Goal: Task Accomplishment & Management: Manage account settings

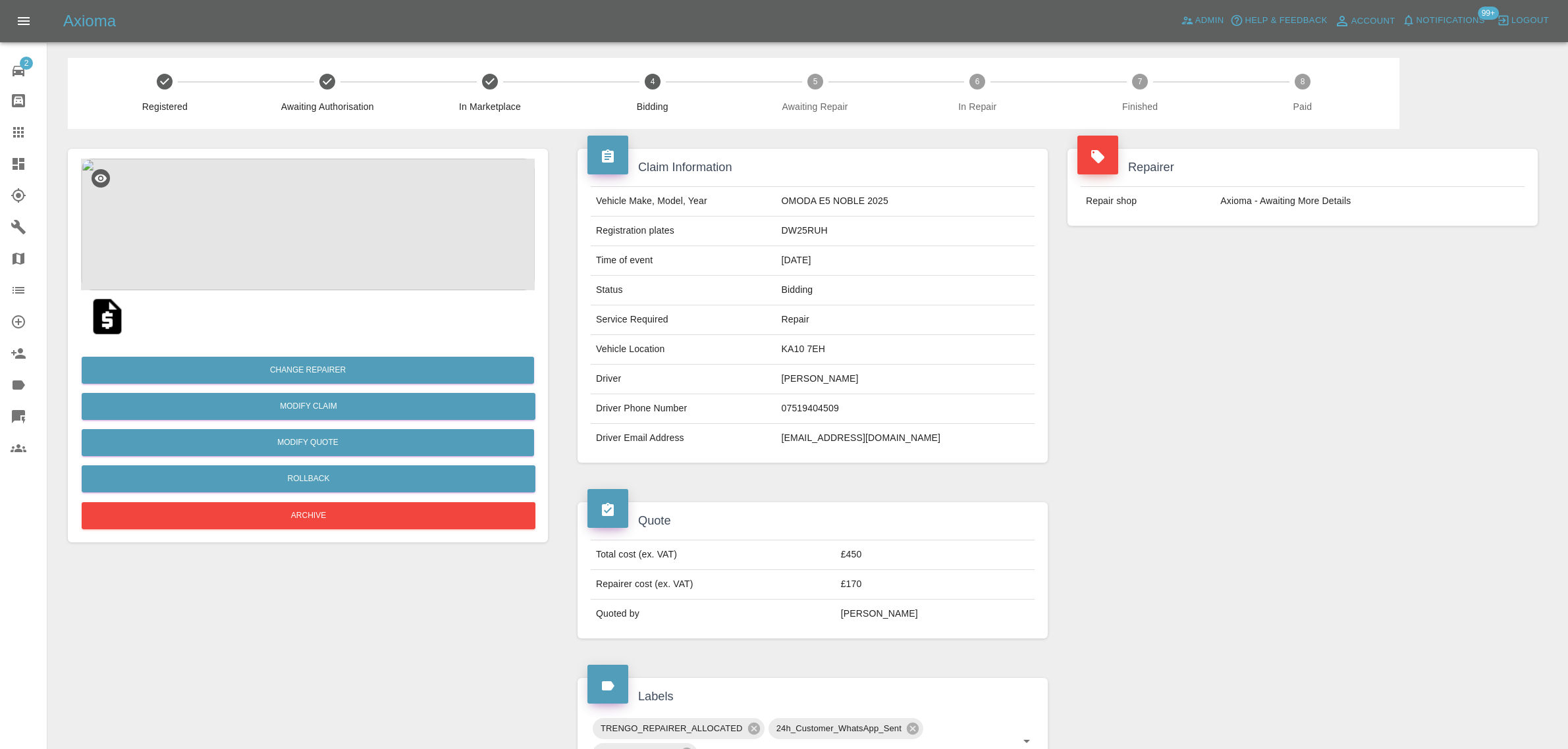
click at [15, 136] on icon at bounding box center [18, 131] width 10 height 10
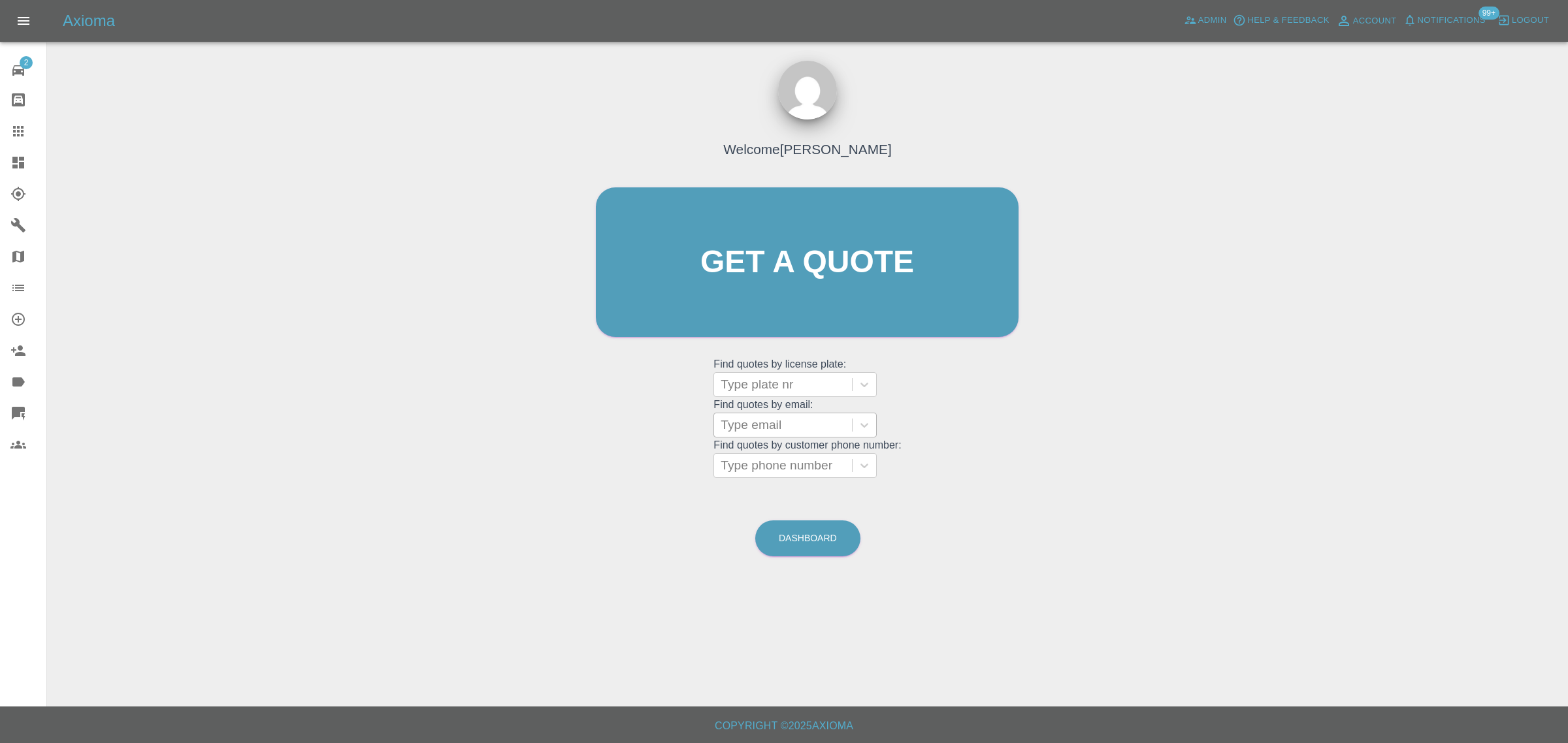
click at [771, 384] on div at bounding box center [783, 384] width 125 height 18
click at [676, 419] on div "Welcome [PERSON_NAME] Get a quote Get a quote Find quotes by license plate: Use…" at bounding box center [807, 287] width 450 height 395
click at [773, 418] on div at bounding box center [783, 425] width 125 height 18
paste input "[EMAIL_ADDRESS][DOMAIN_NAME]"
type input "[EMAIL_ADDRESS][DOMAIN_NAME]"
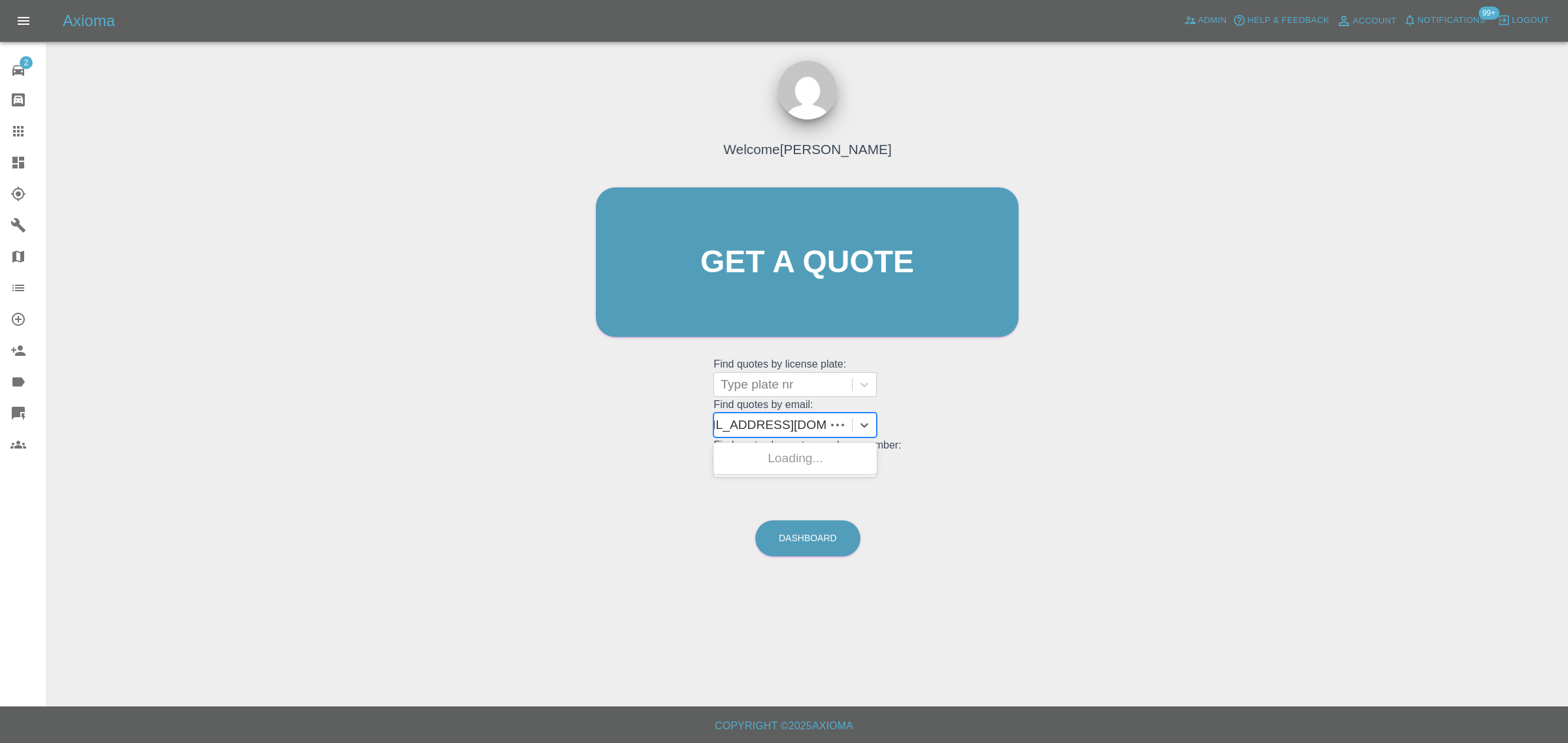
scroll to position [0, 20]
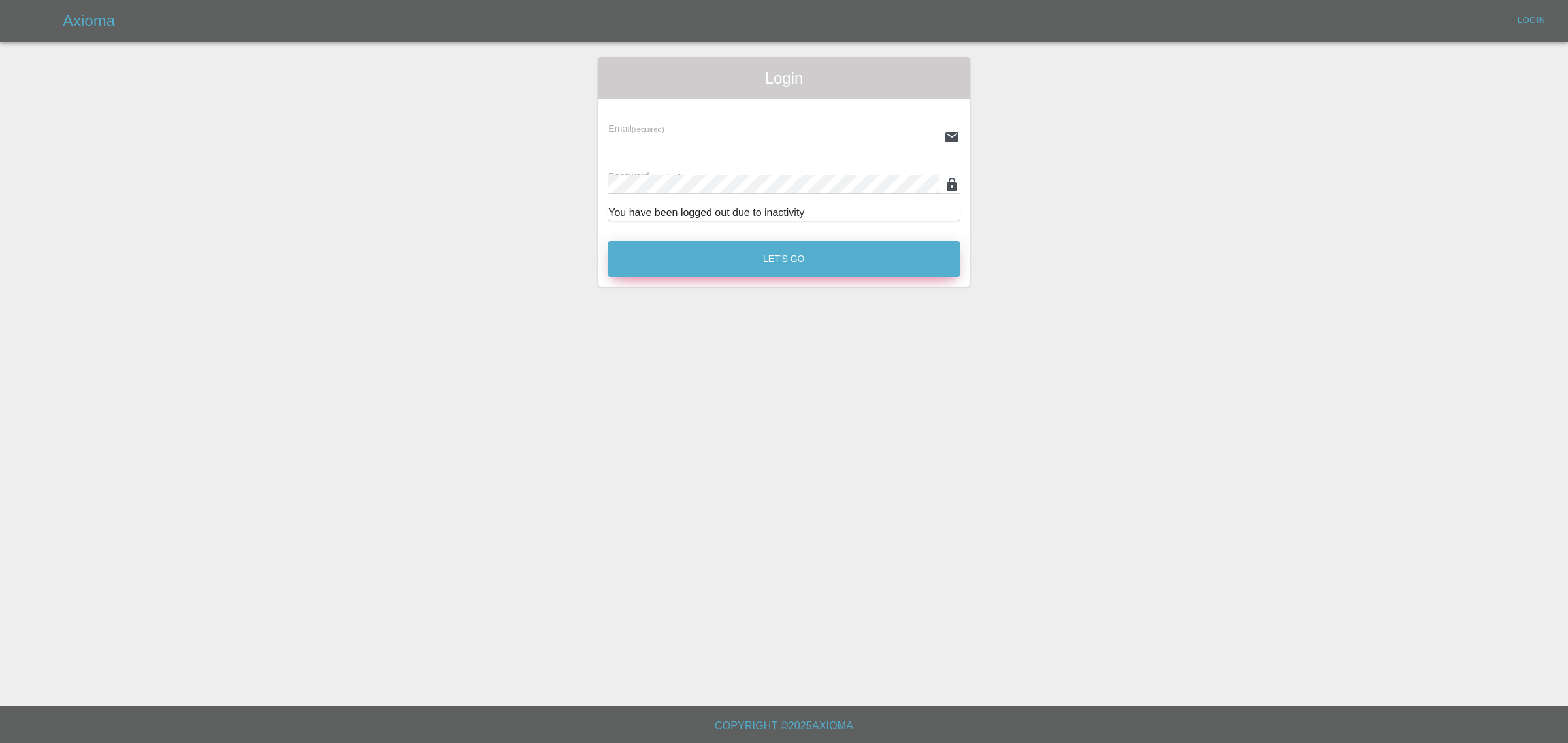
type input "[EMAIL_ADDRESS][DOMAIN_NAME]"
click at [798, 259] on button "Let's Go" at bounding box center [784, 259] width 351 height 36
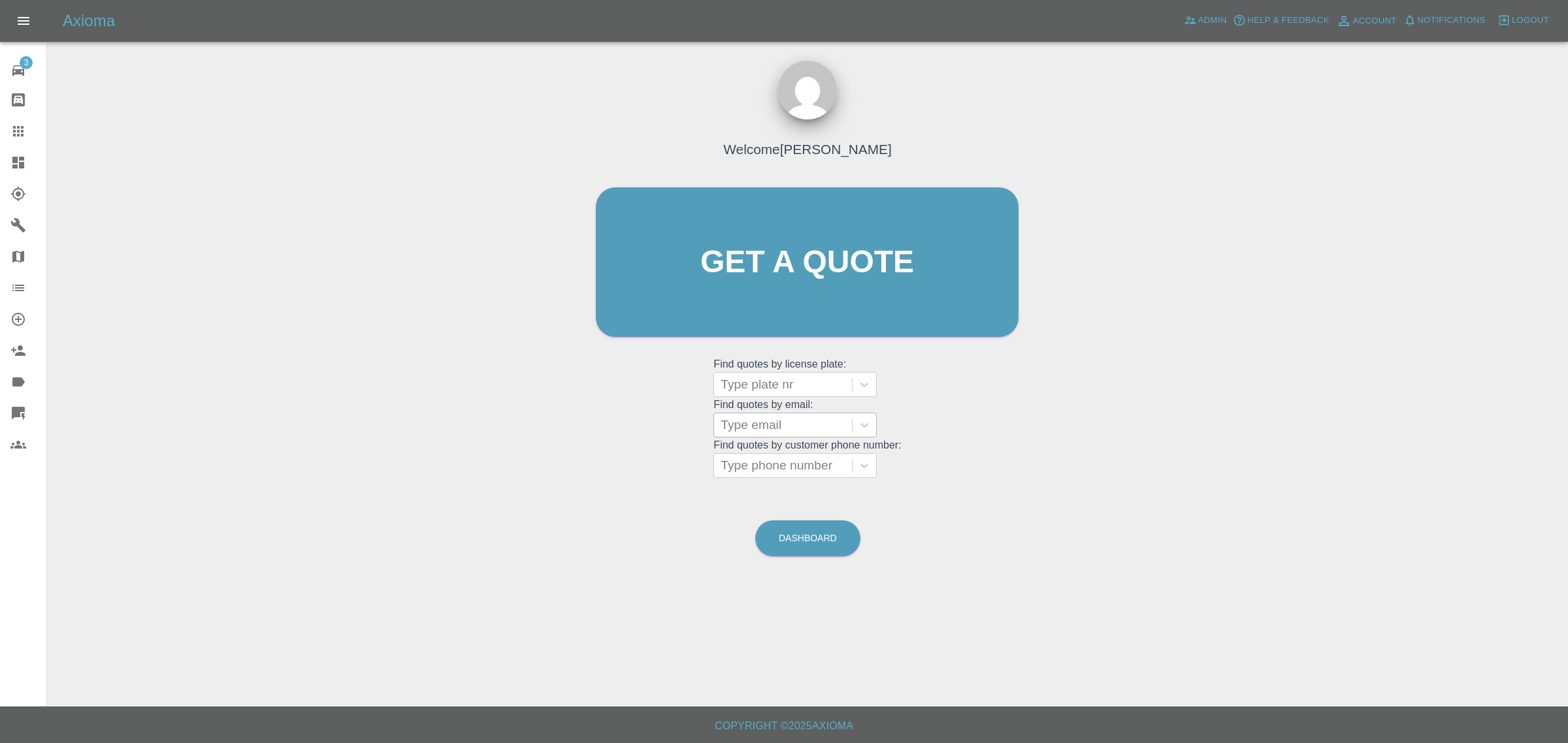
click at [778, 431] on div at bounding box center [783, 425] width 125 height 18
paste input "[EMAIL_ADDRESS][DOMAIN_NAME]"
type input "[EMAIL_ADDRESS][DOMAIN_NAME]"
click at [782, 464] on div "GD23GGG, Bidding" at bounding box center [794, 459] width 163 height 26
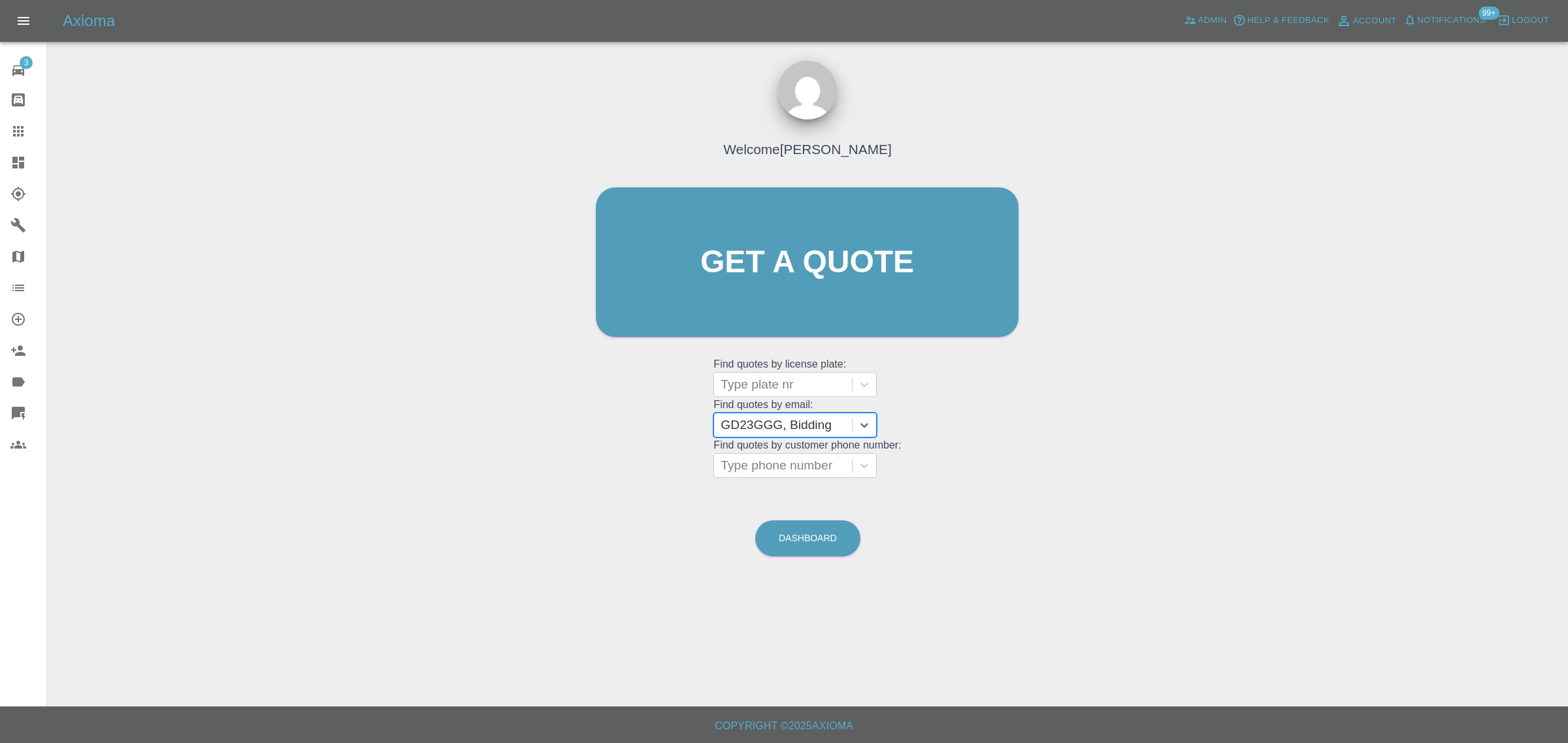
click at [29, 551] on div "3 Repair home Bodyshop home Claims Dashboard Explorer Garages Map Organization …" at bounding box center [24, 371] width 47 height 743
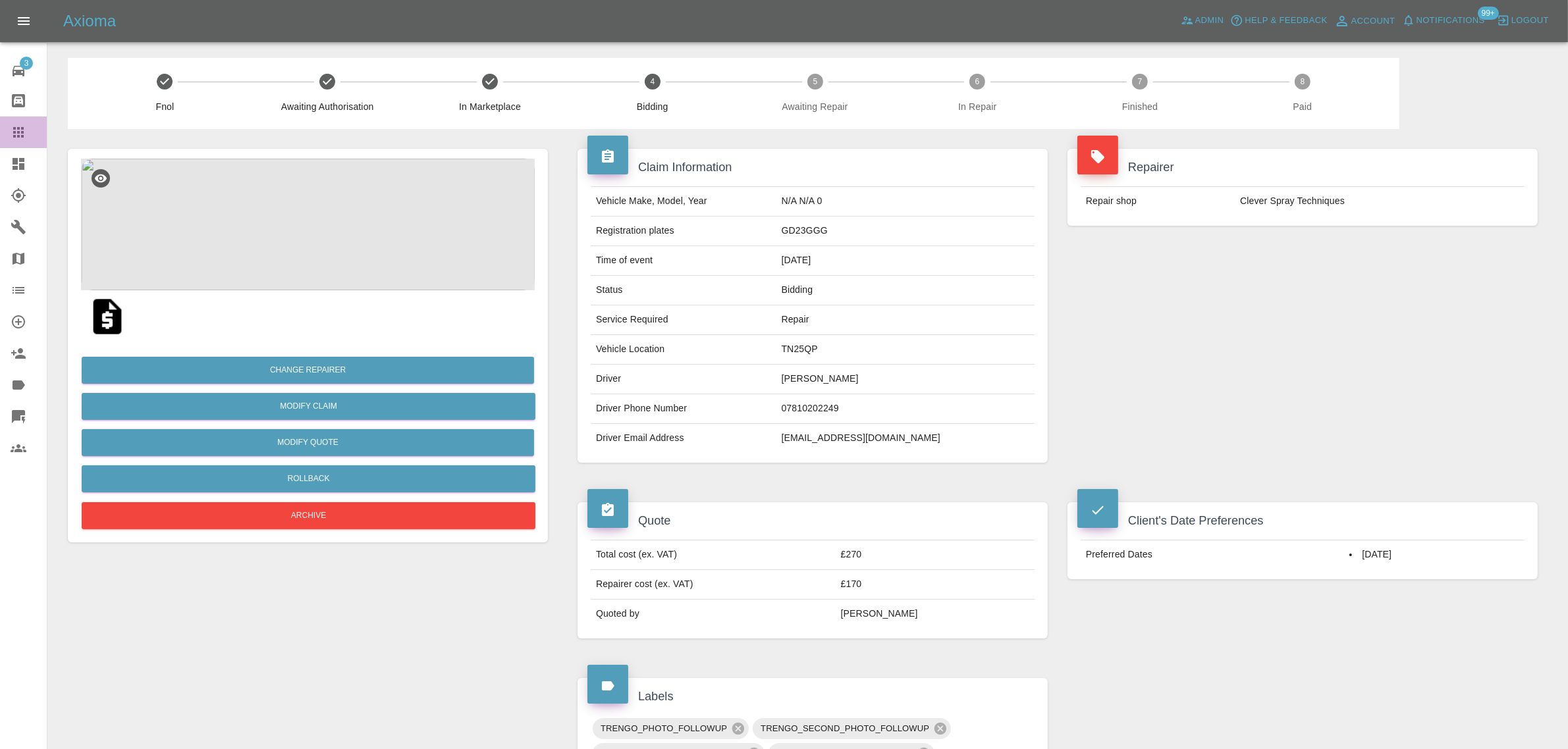
click at [17, 125] on icon at bounding box center [18, 132] width 16 height 16
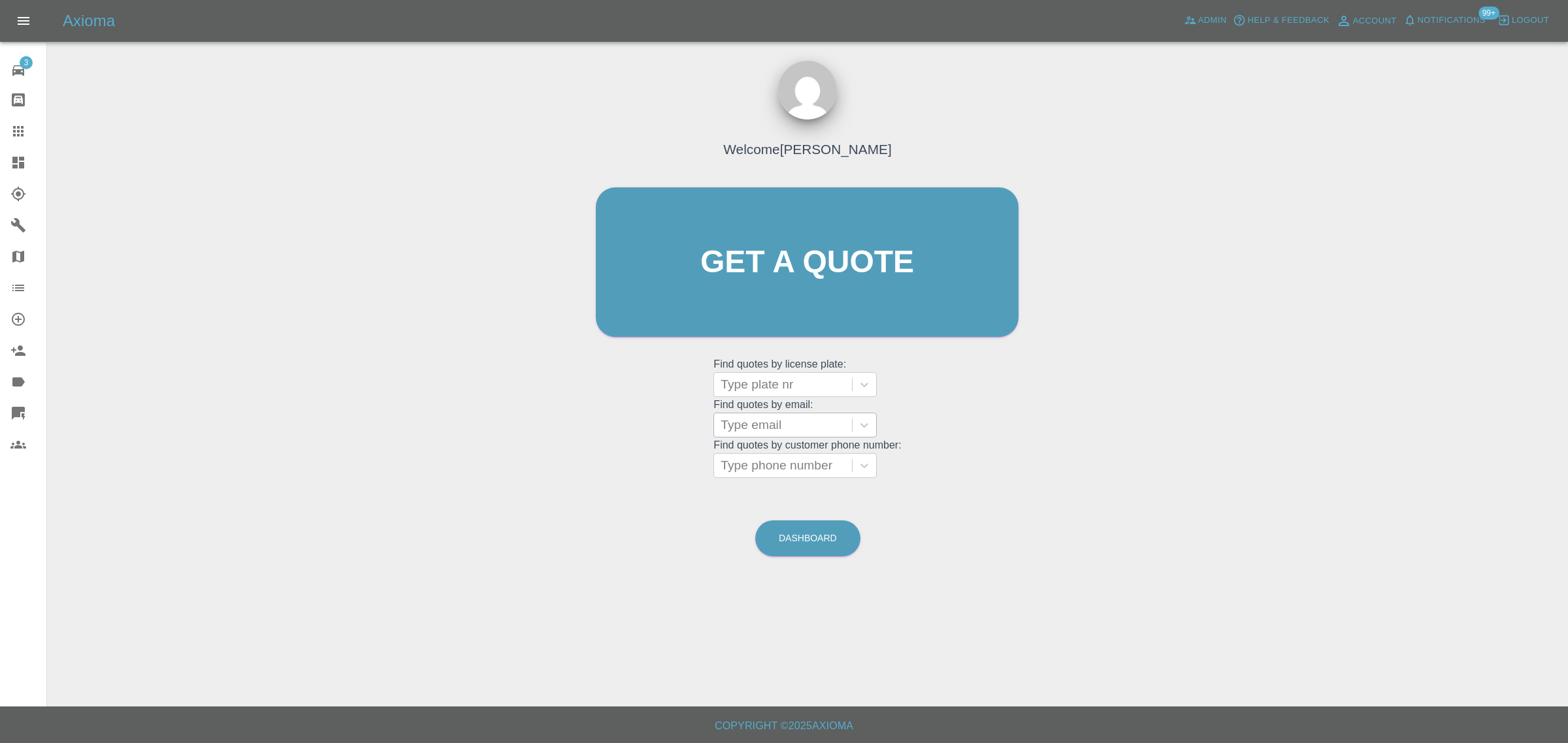
click at [737, 422] on div at bounding box center [783, 425] width 125 height 18
paste input "[EMAIL_ADDRESS][DOMAIN_NAME]"
type input "[EMAIL_ADDRESS][DOMAIN_NAME]"
click at [735, 455] on div "SH70 KWF, Awaiting Repair" at bounding box center [794, 466] width 163 height 42
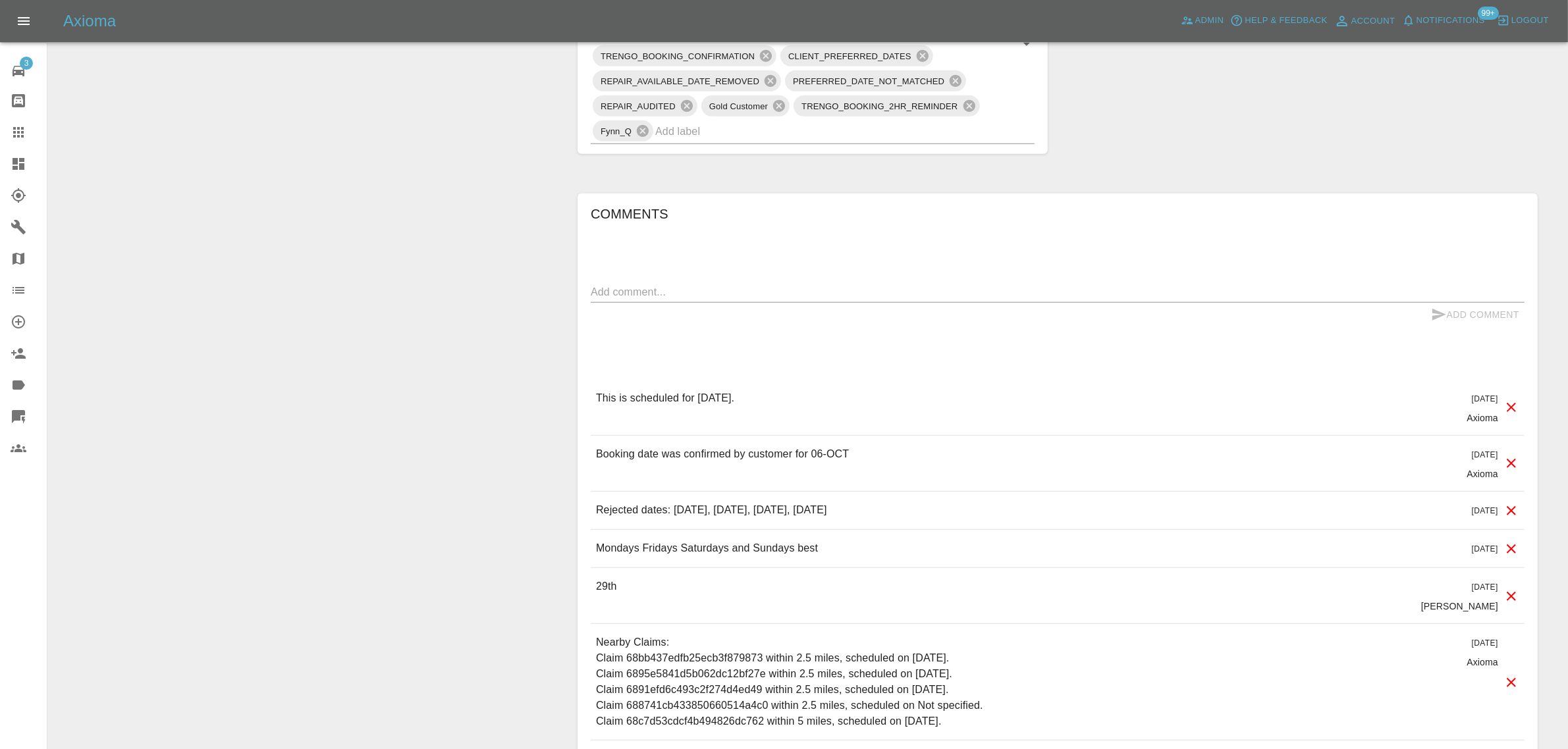
scroll to position [905, 0]
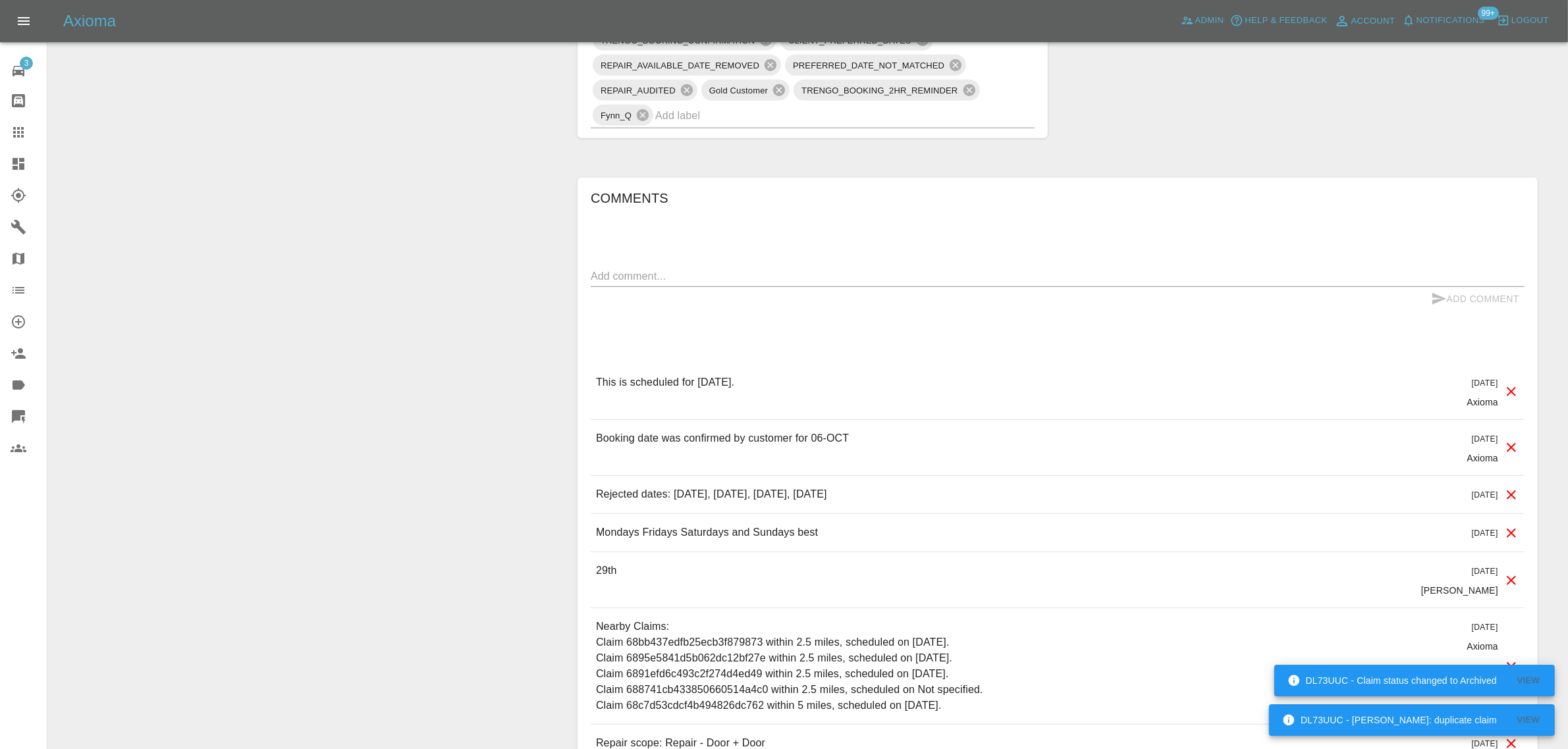
click at [744, 270] on div "x" at bounding box center [1057, 276] width 934 height 21
paste textarea "Hello he’s cancelled again. Can you get someone else instead of Rupes he’s canc…"
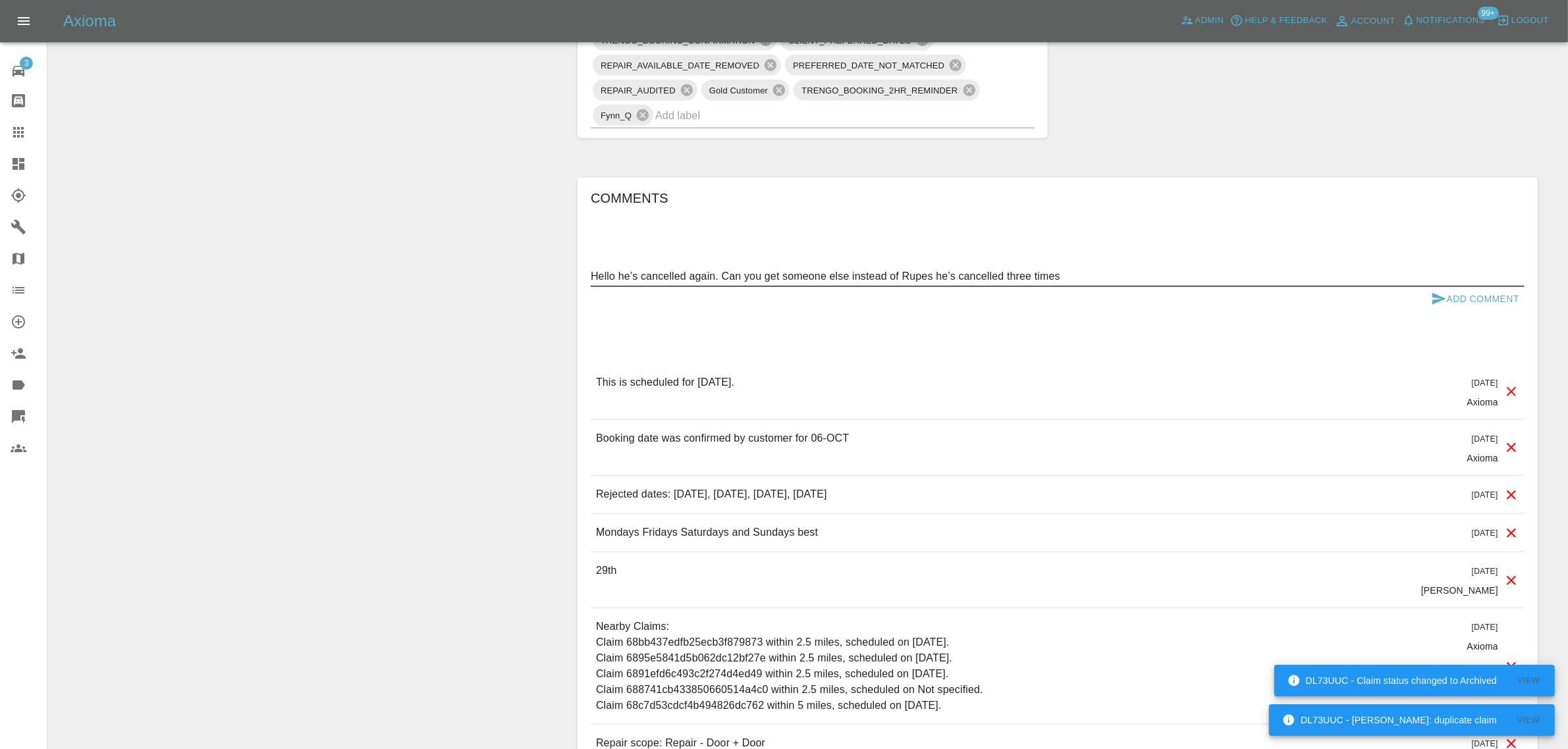
type textarea "Hello he’s cancelled again. Can you get someone else instead of Rupes he’s canc…"
click at [1505, 295] on button "Add Comment" at bounding box center [1475, 300] width 99 height 25
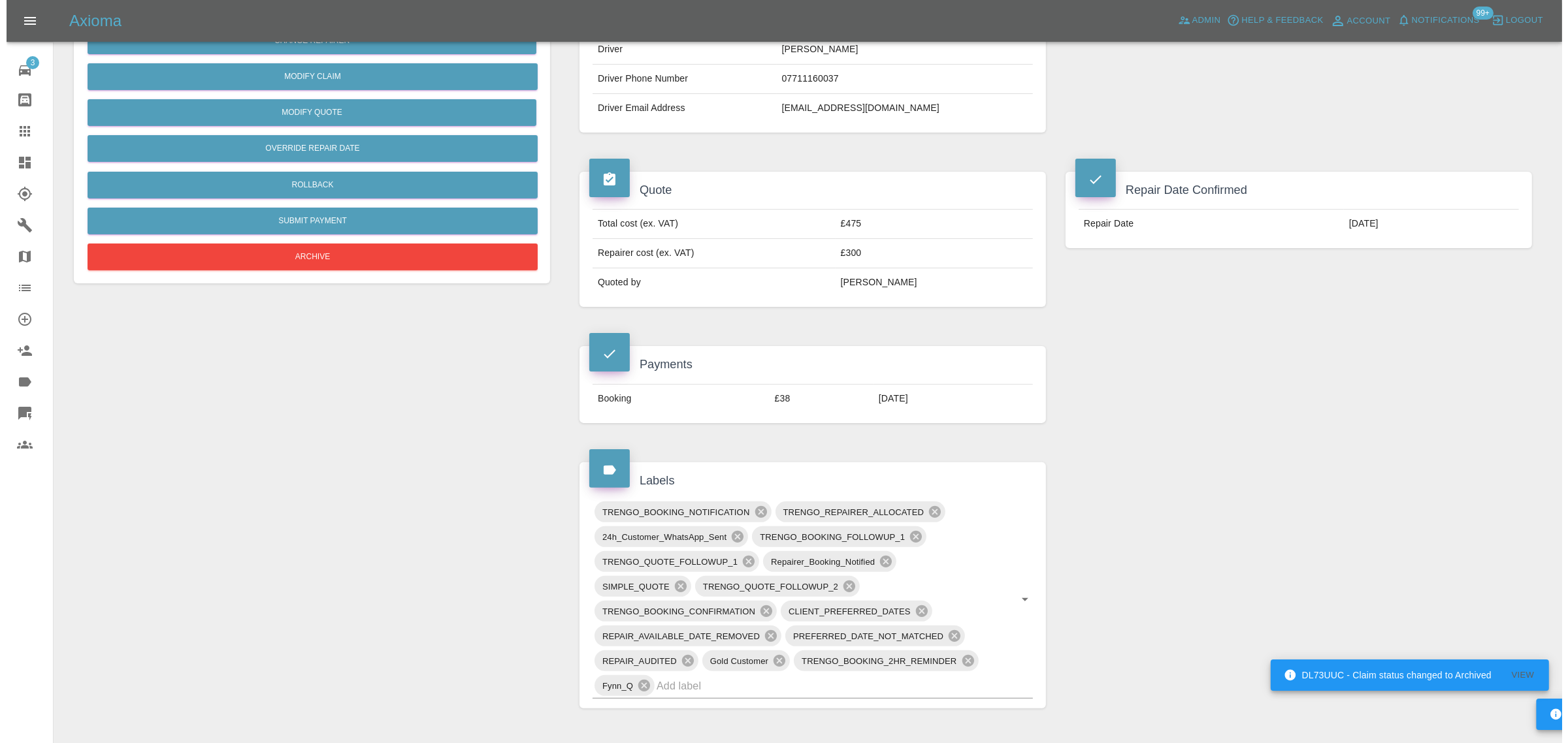
scroll to position [0, 0]
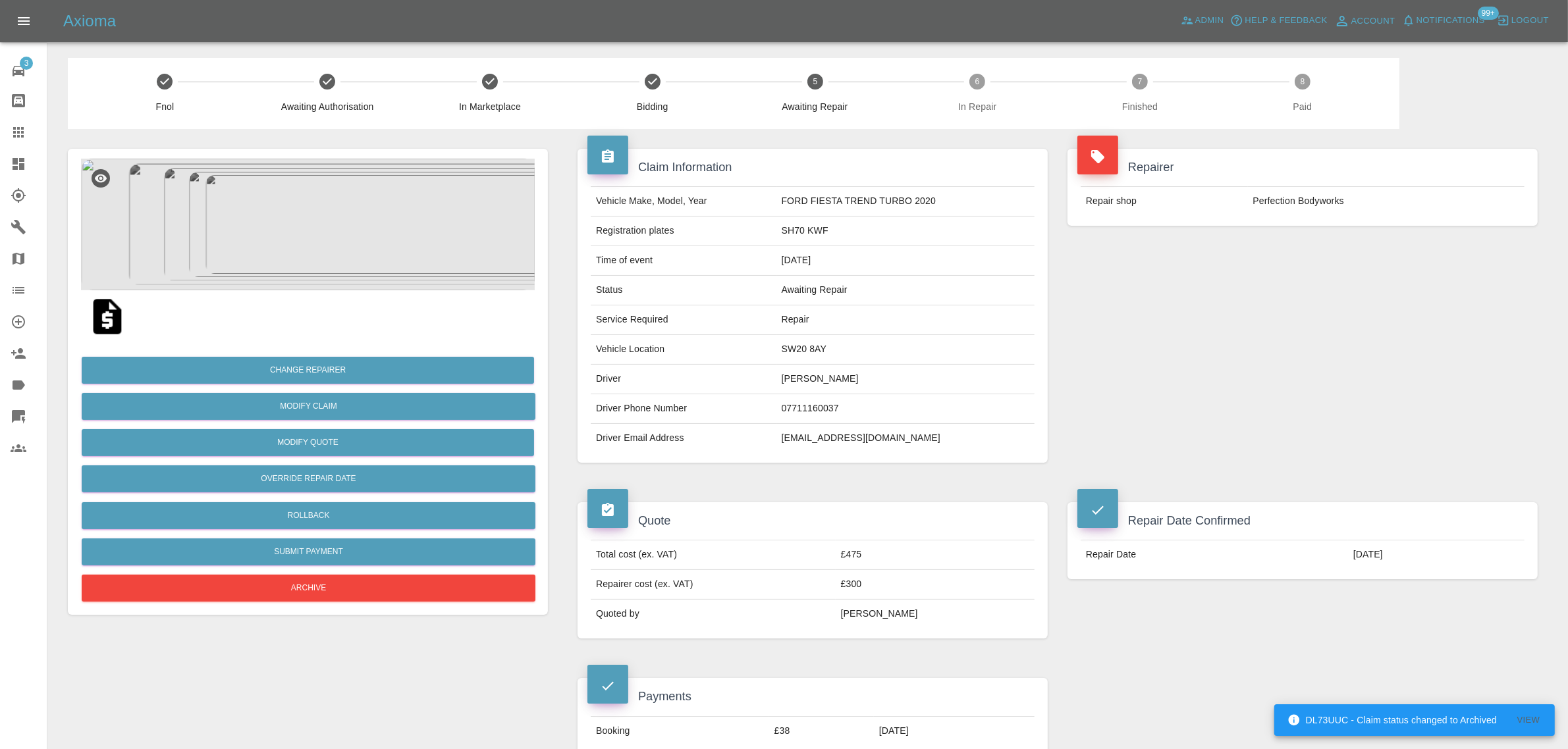
click at [11, 127] on icon at bounding box center [18, 132] width 16 height 16
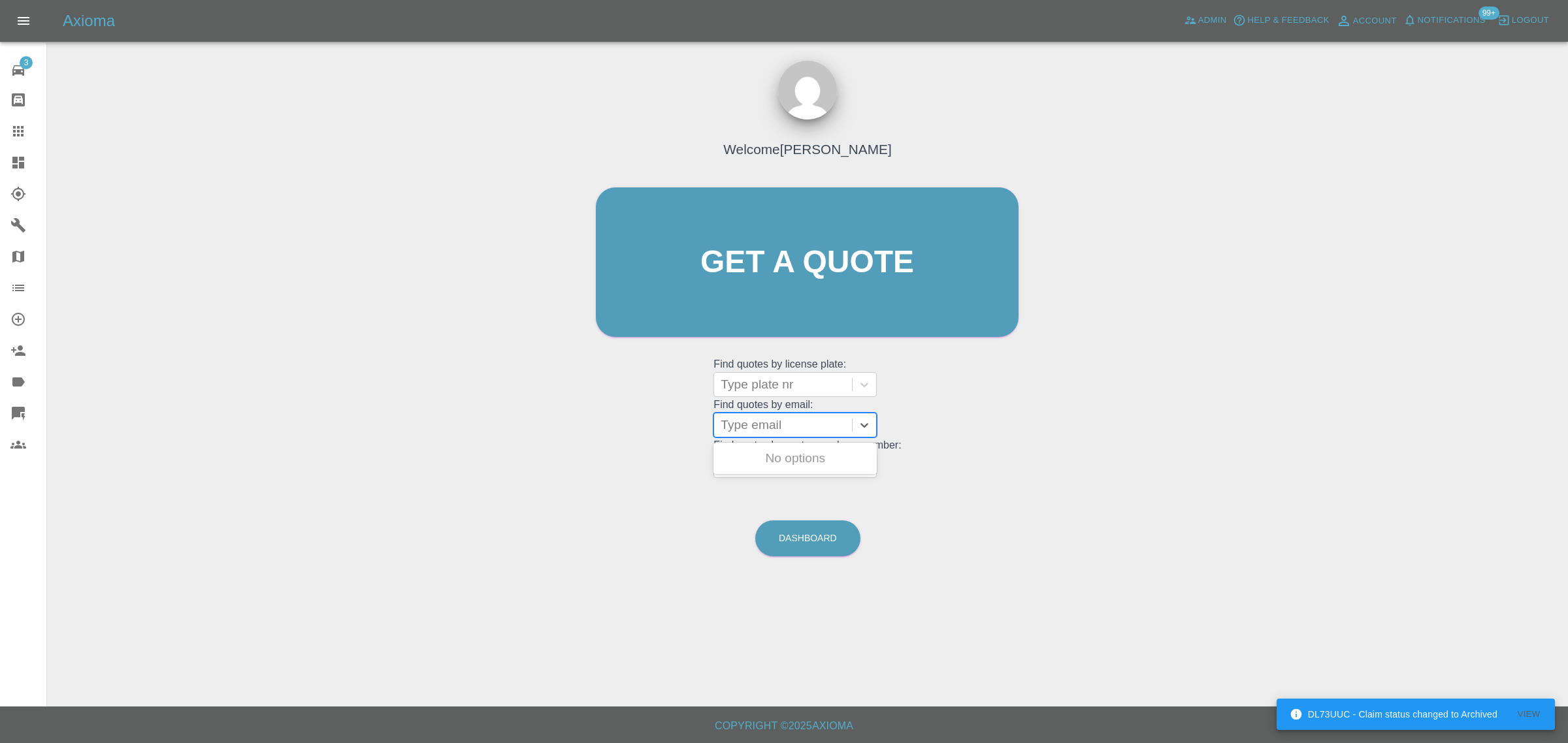
click at [775, 428] on div at bounding box center [783, 425] width 125 height 18
paste input "[EMAIL_ADDRESS][DOMAIN_NAME]"
type input "[EMAIL_ADDRESS][DOMAIN_NAME]"
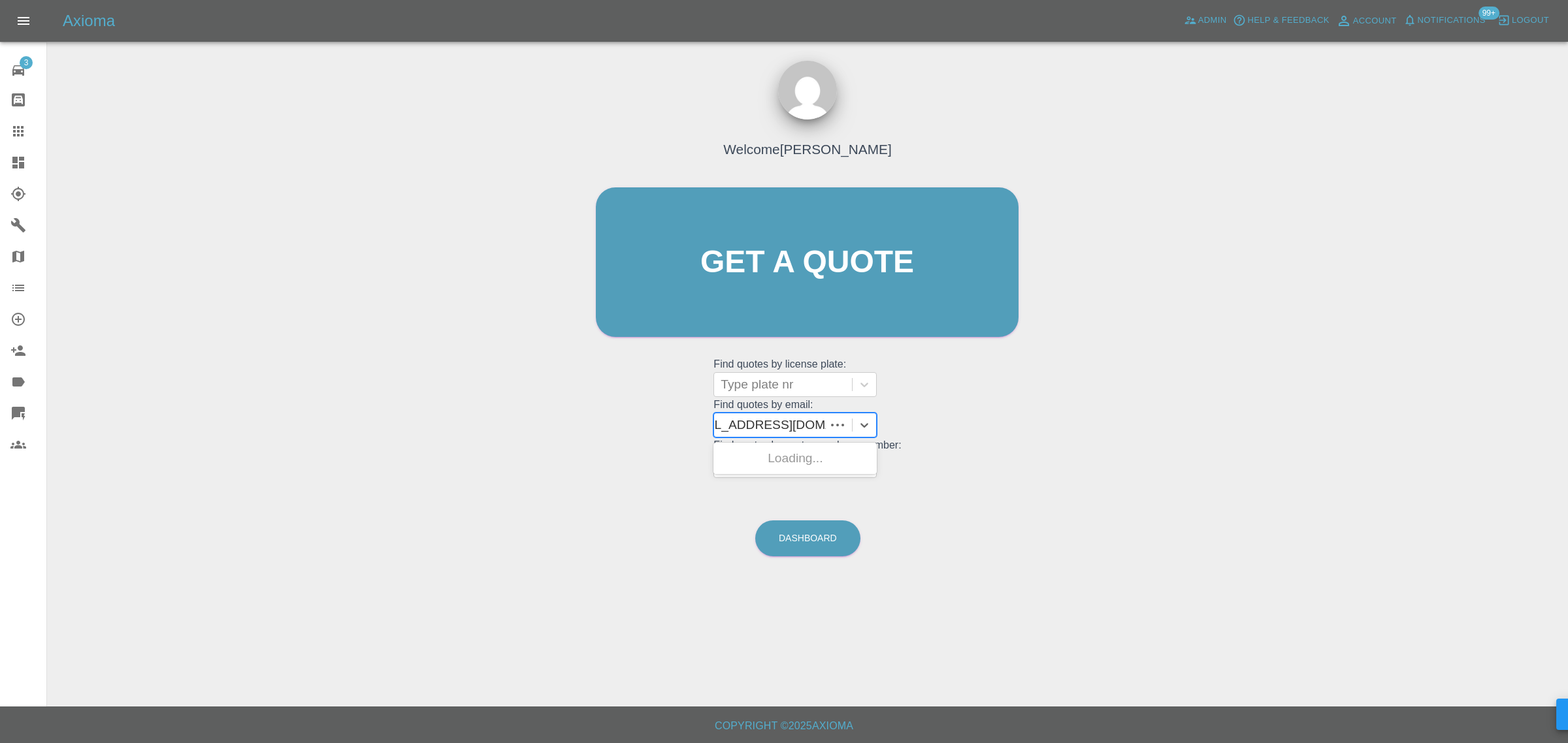
scroll to position [0, 21]
click at [757, 473] on div "BL03TWW, Awaiting Authorisation" at bounding box center [794, 466] width 163 height 42
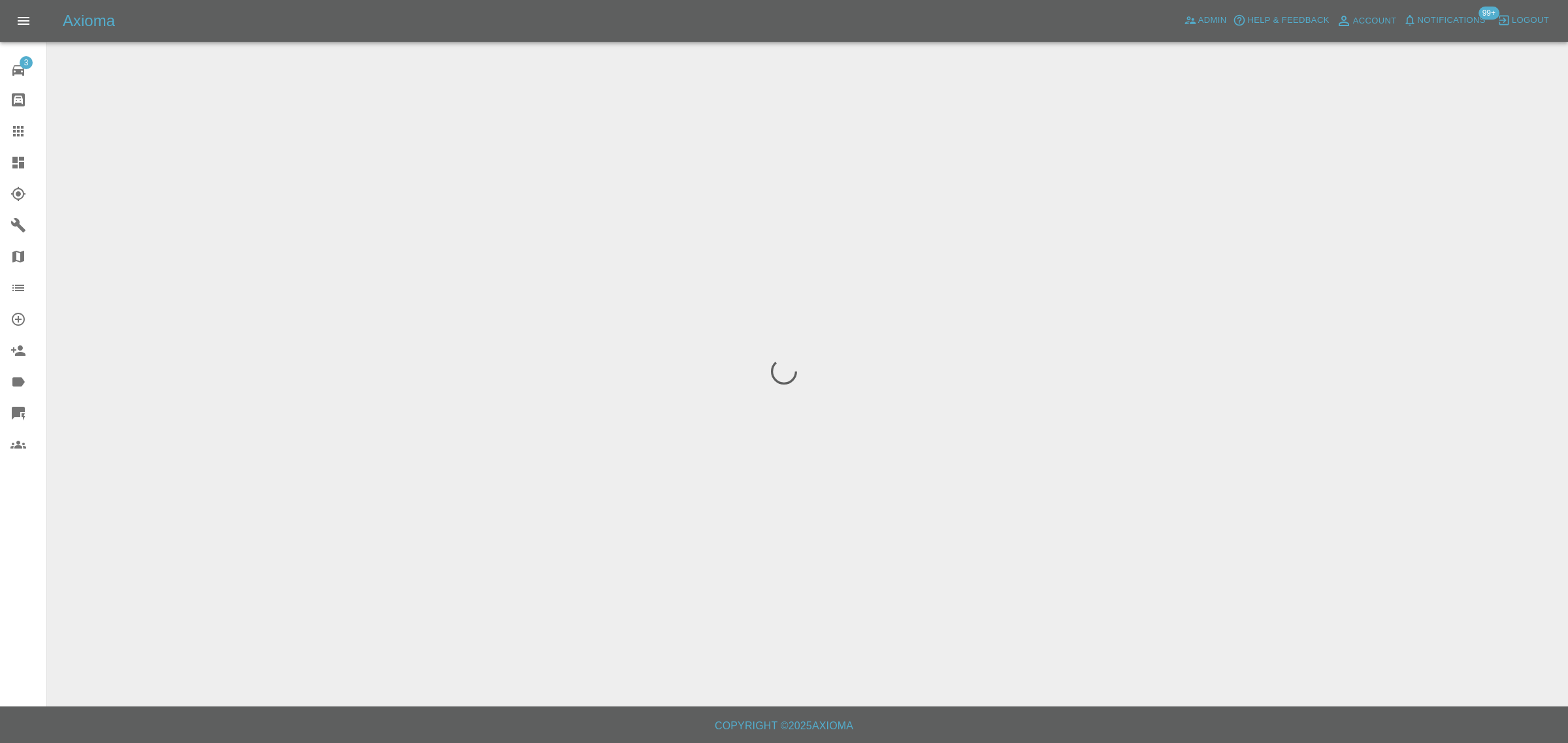
click at [15, 536] on div "3 Repair home Bodyshop home Claims Dashboard Explorer Garages Map Organization …" at bounding box center [24, 371] width 47 height 743
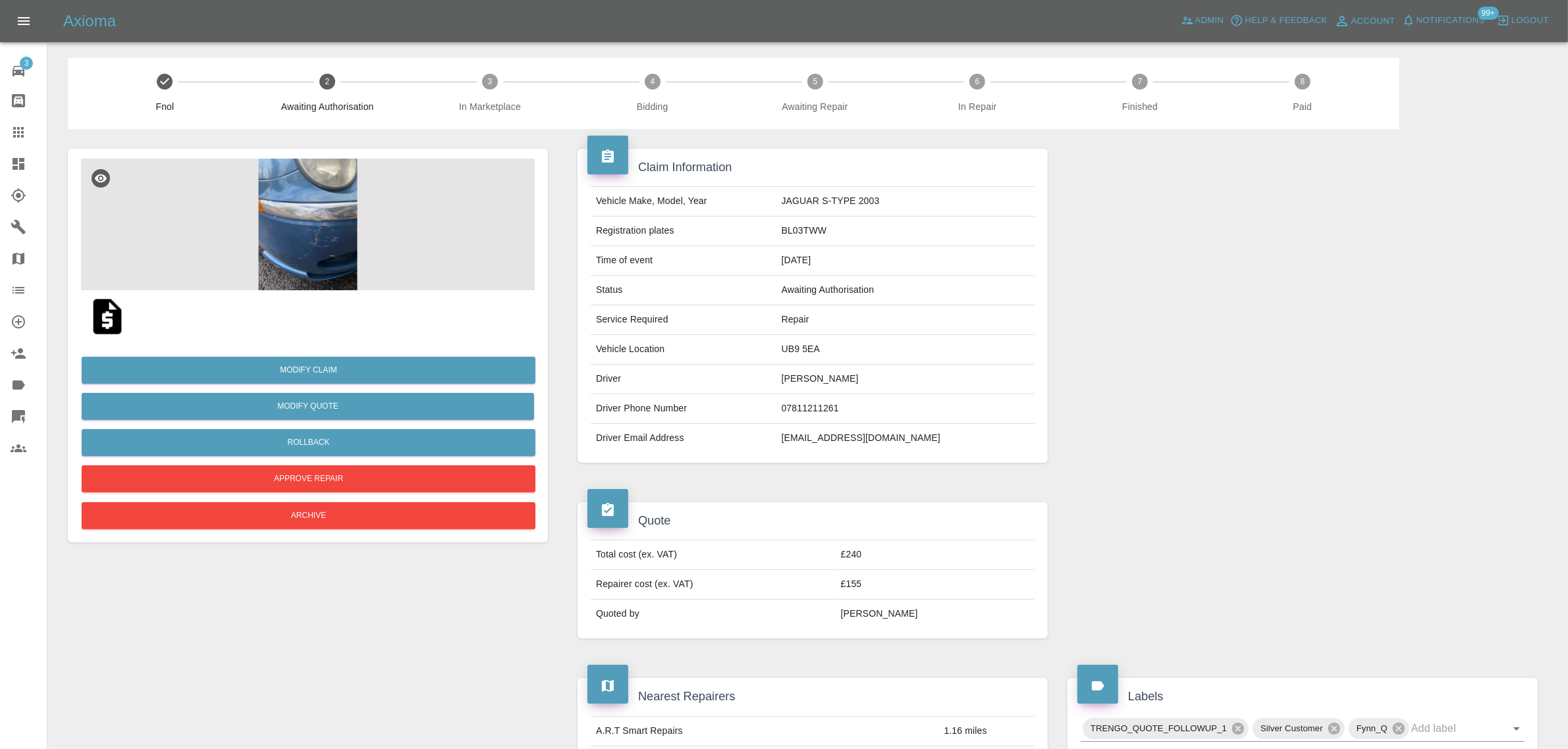
click at [308, 212] on img at bounding box center [308, 225] width 453 height 131
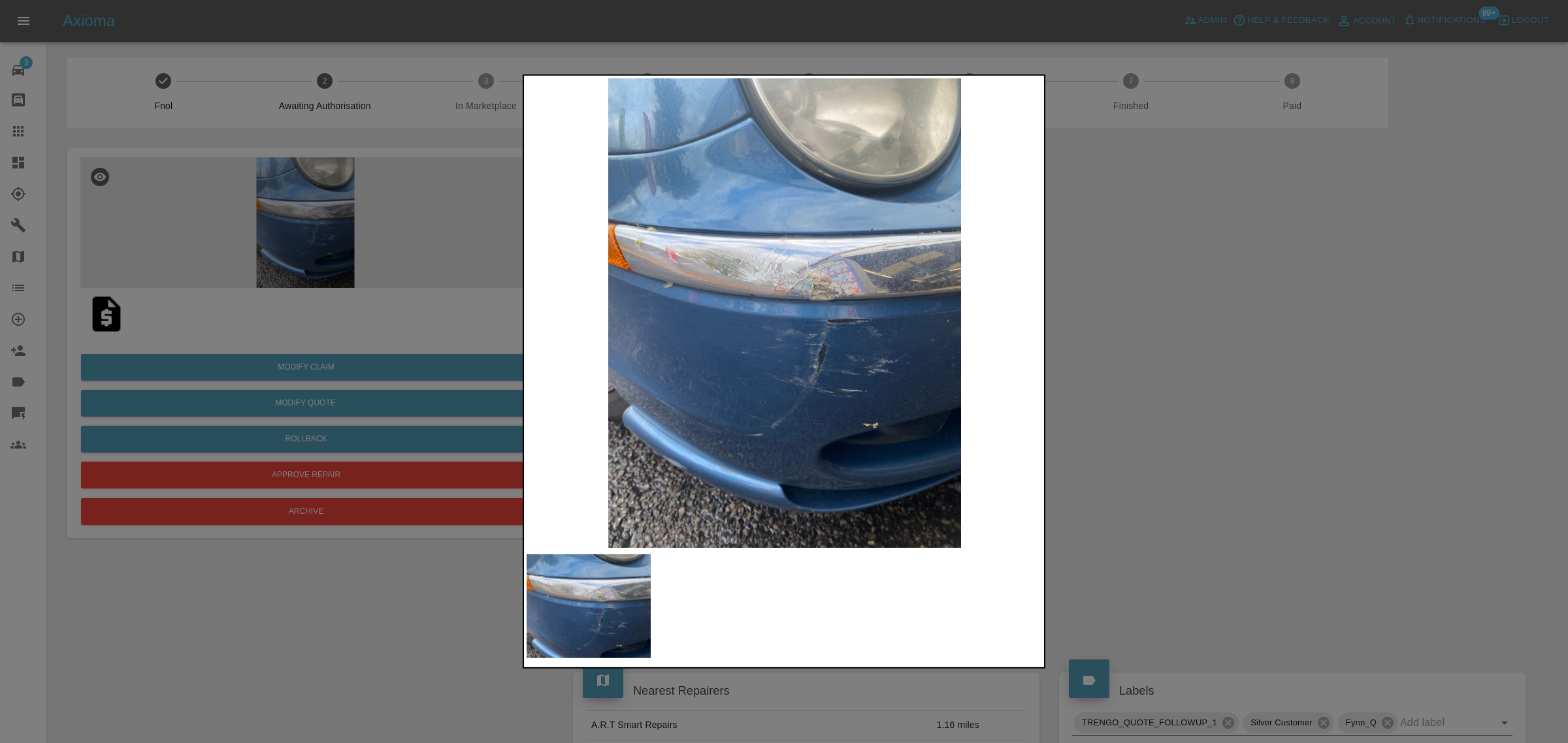
click at [1190, 428] on div at bounding box center [784, 371] width 1568 height 743
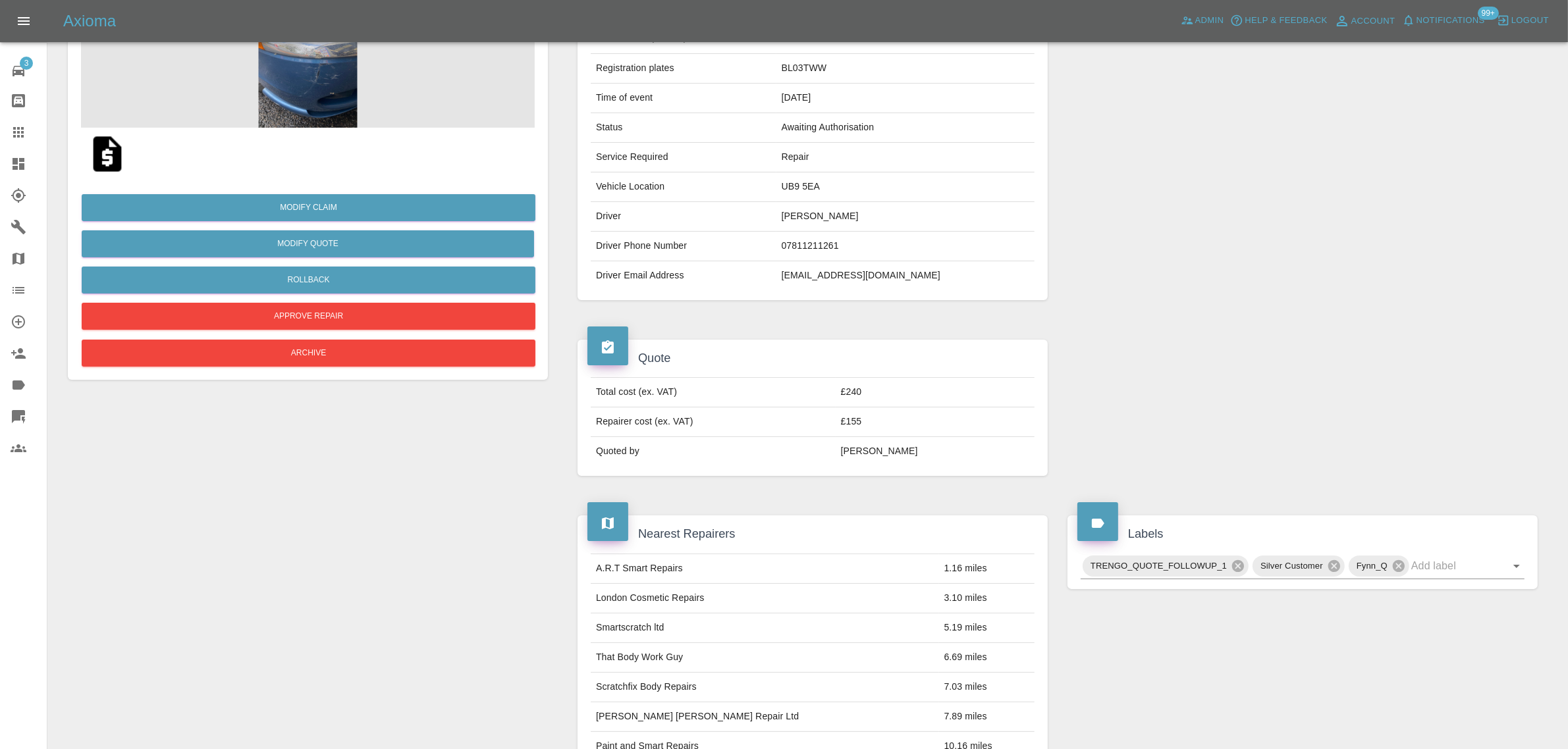
scroll to position [576, 0]
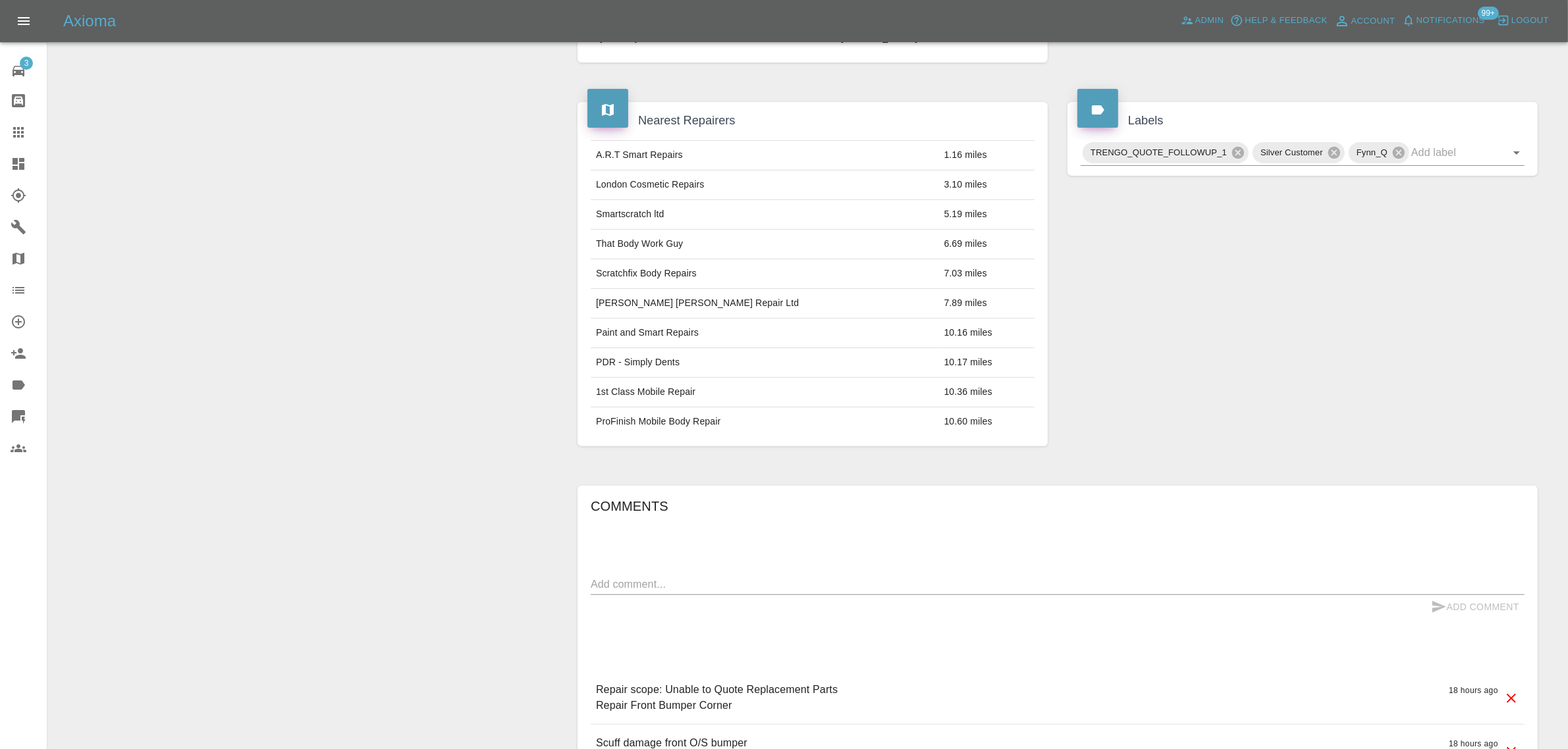
click at [25, 129] on icon at bounding box center [18, 132] width 16 height 16
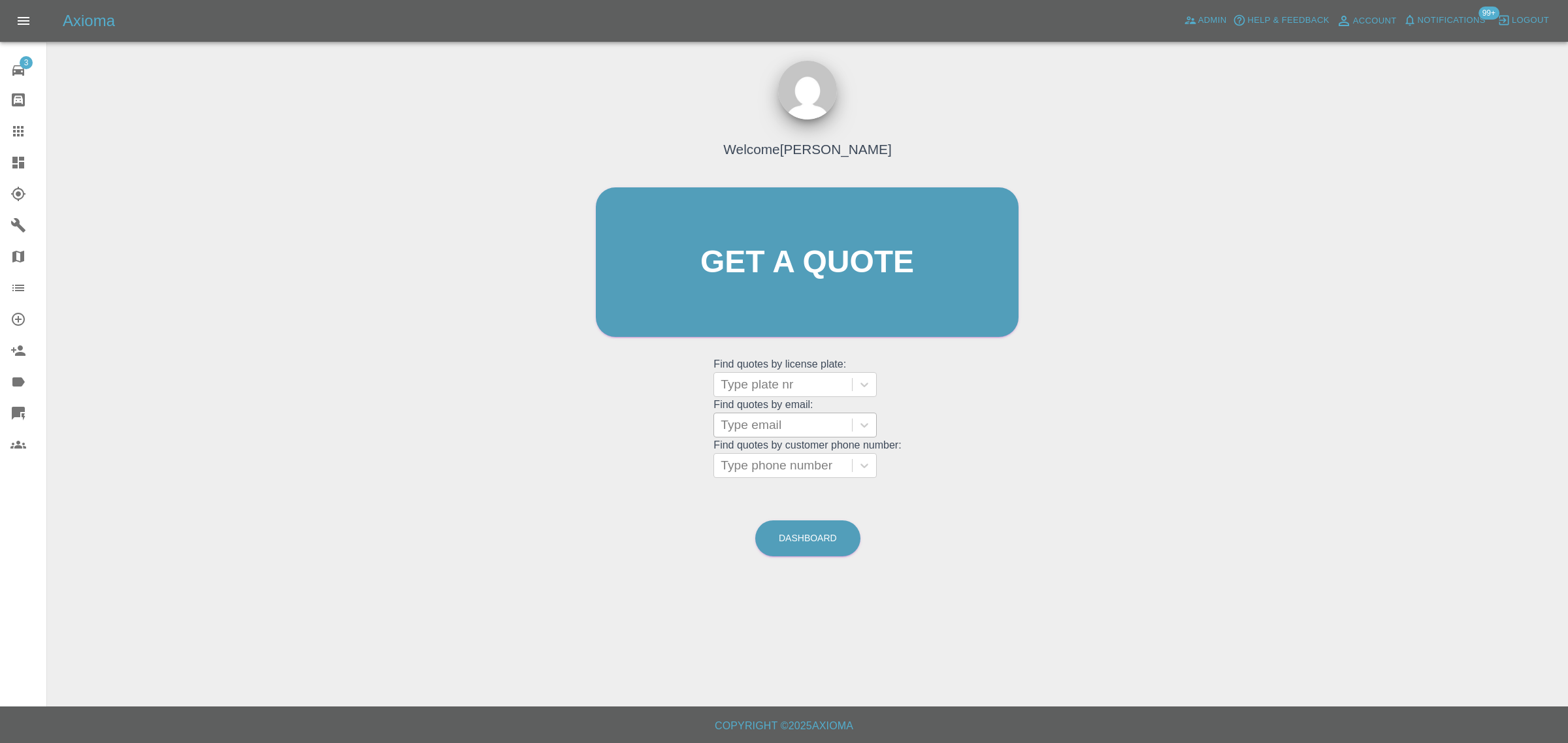
click at [752, 429] on div at bounding box center [783, 425] width 125 height 18
paste input "[EMAIL_ADDRESS][DOMAIN_NAME]"
type input "[EMAIL_ADDRESS][DOMAIN_NAME]"
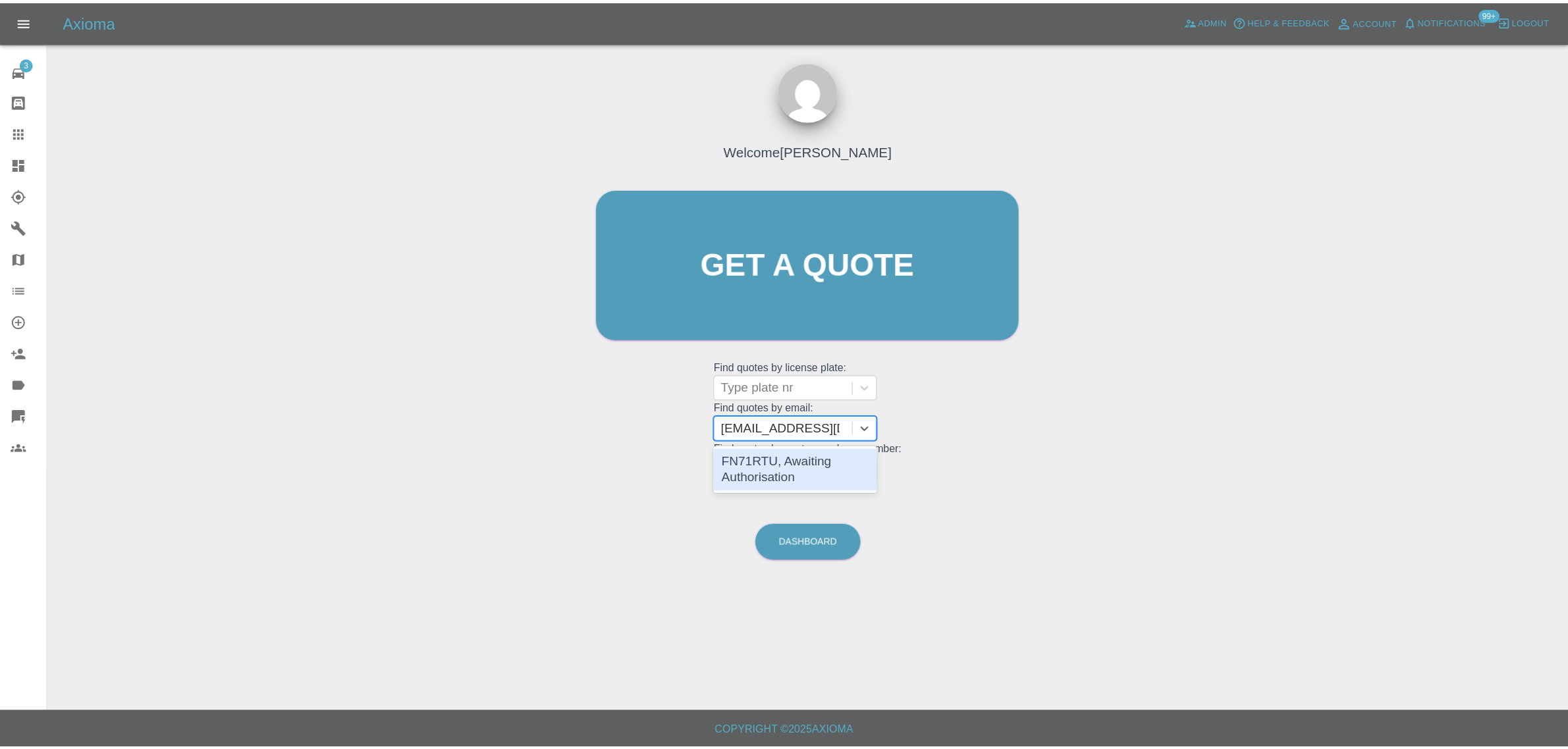
scroll to position [0, 0]
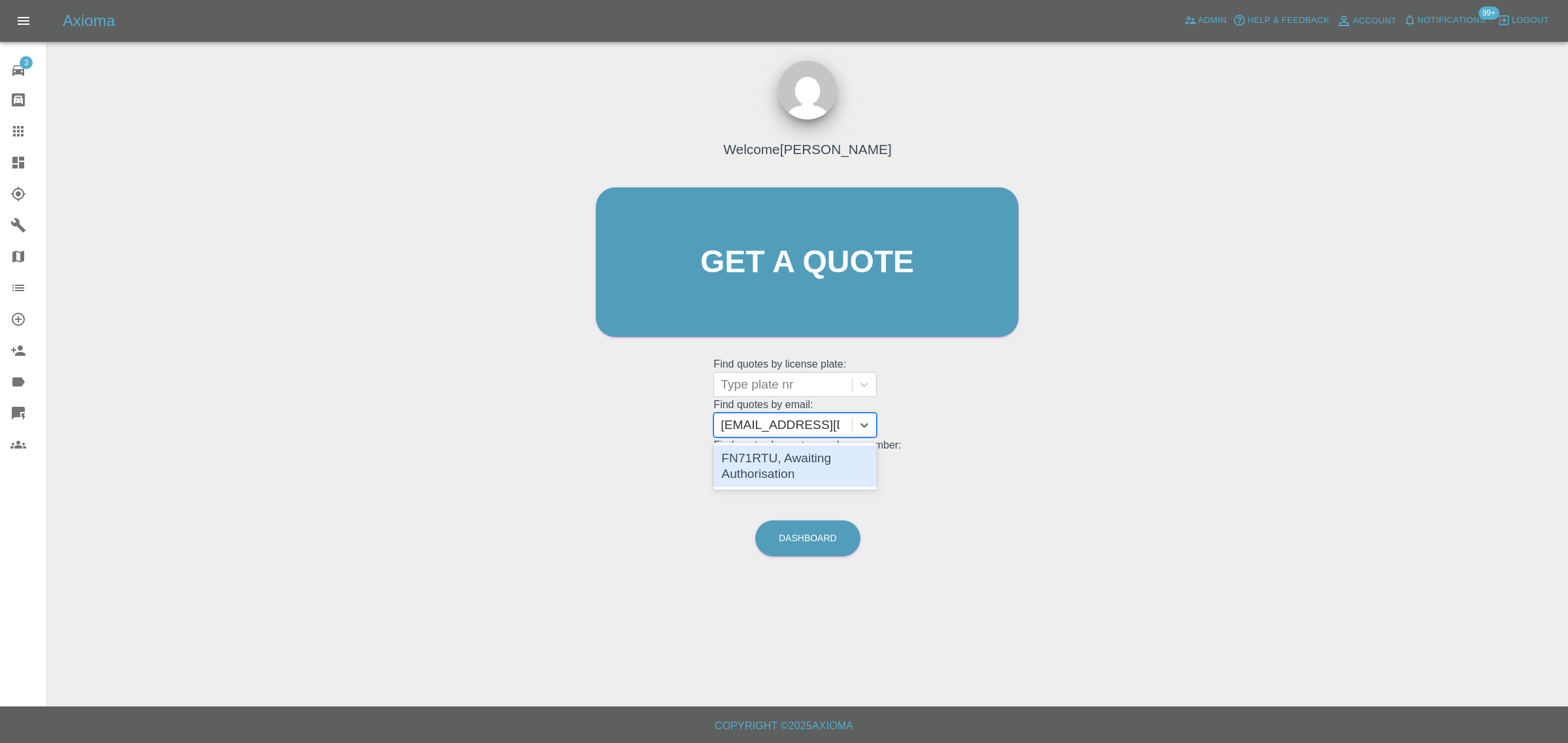
click at [775, 473] on div "FN71RTU, Awaiting Authorisation" at bounding box center [794, 466] width 163 height 42
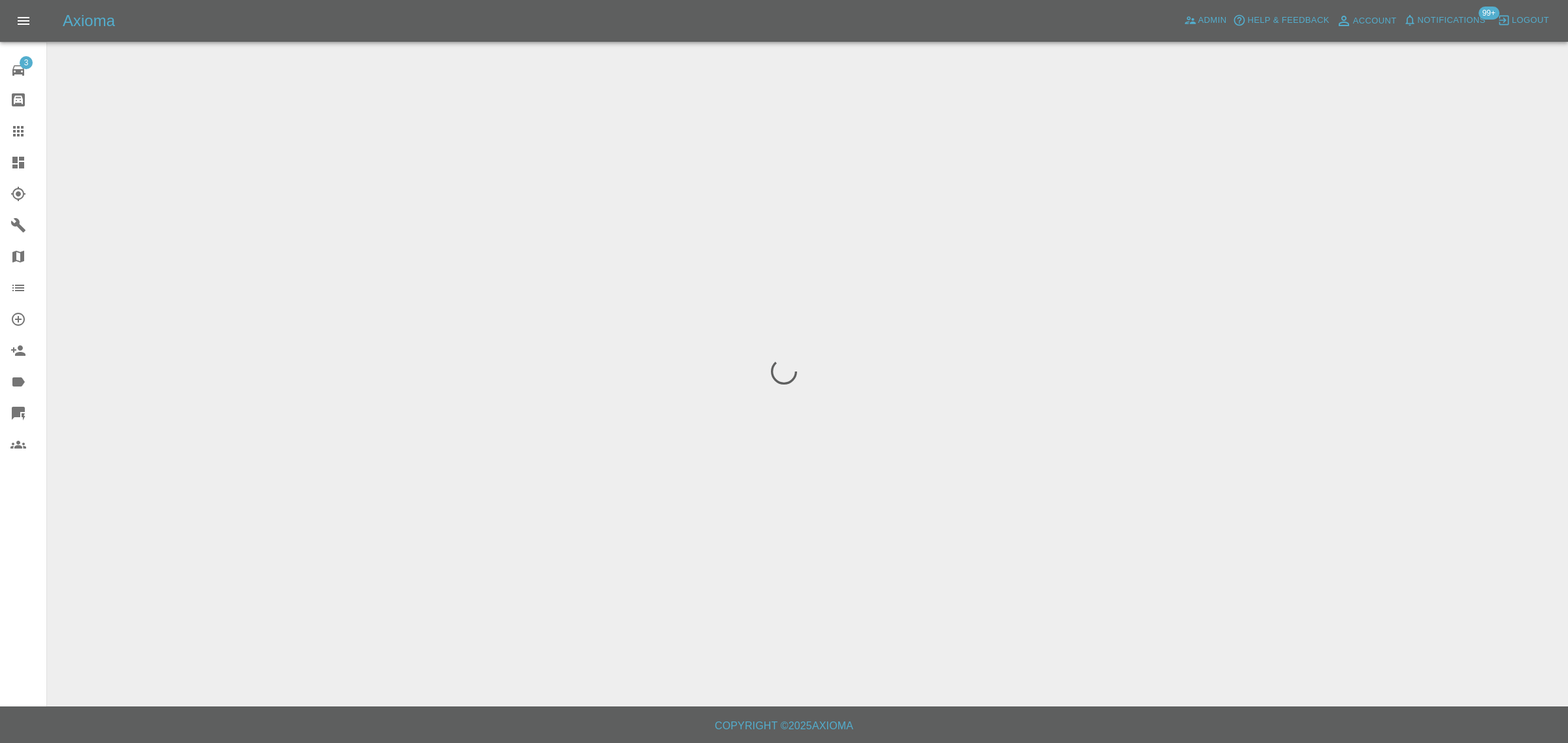
click at [20, 564] on div "3 Repair home Bodyshop home Claims Dashboard Explorer Garages Map Organization …" at bounding box center [24, 371] width 47 height 743
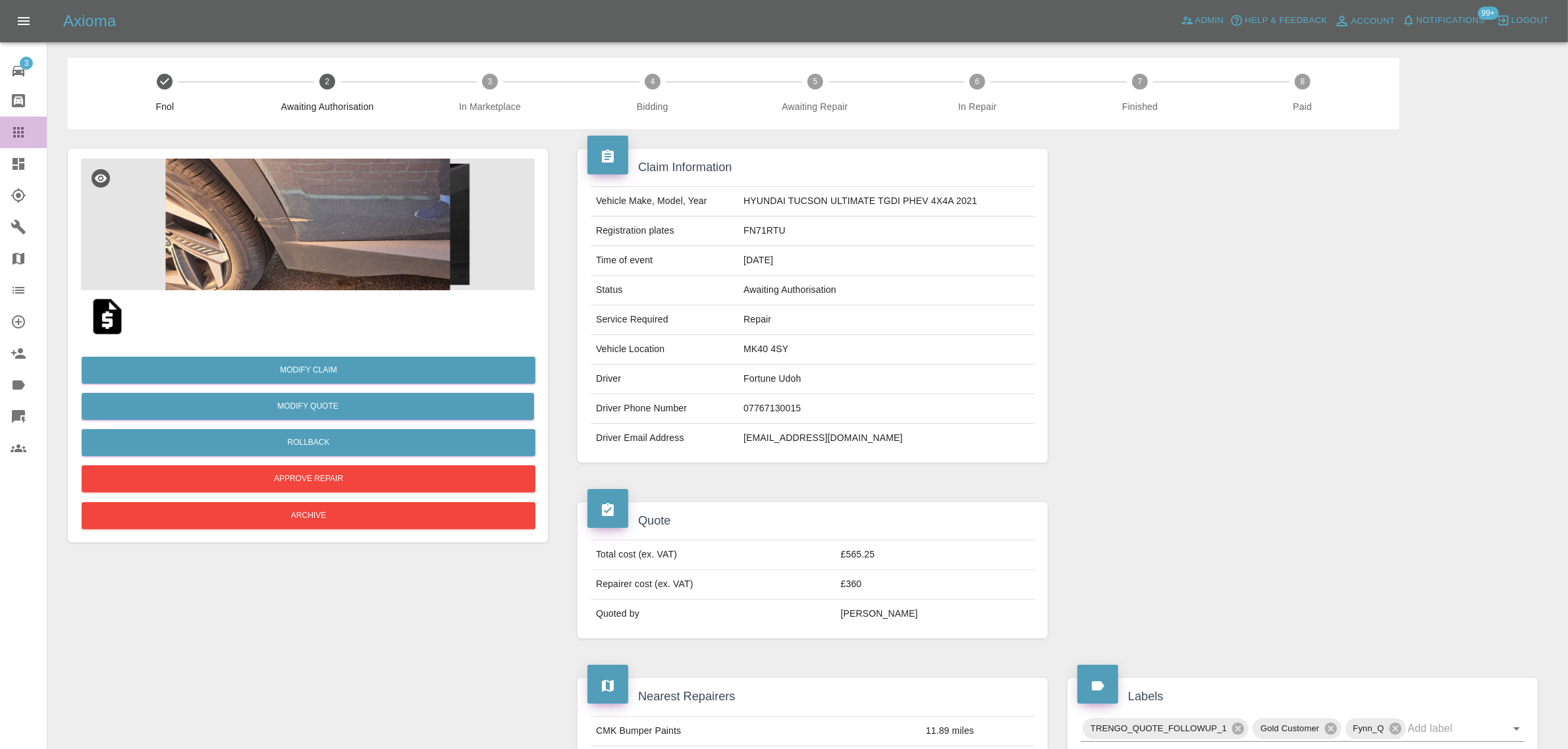
click at [24, 132] on icon at bounding box center [18, 132] width 16 height 16
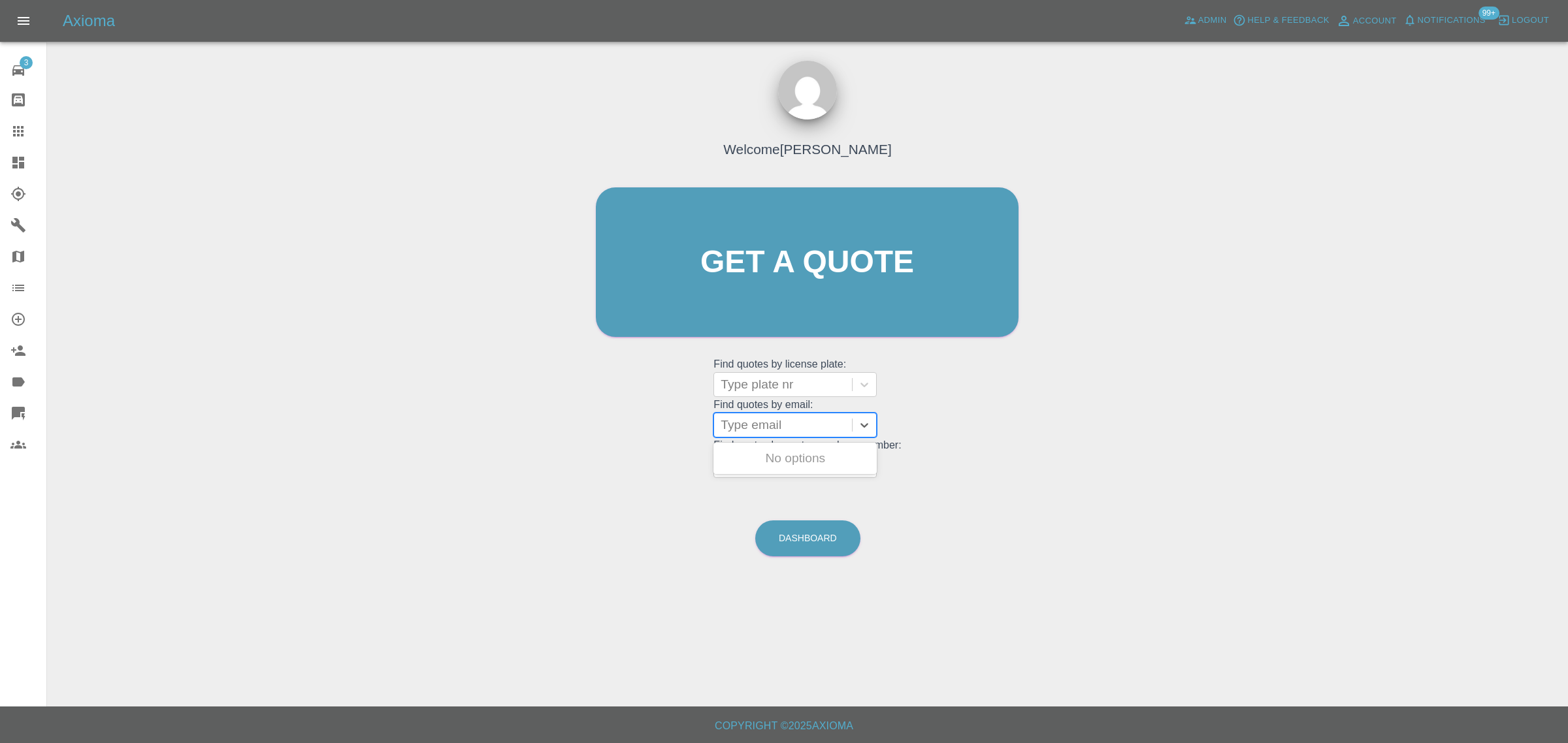
click at [755, 435] on div "Type email" at bounding box center [783, 425] width 138 height 24
paste input "[EMAIL_ADDRESS][DOMAIN_NAME]"
type input "[EMAIL_ADDRESS][DOMAIN_NAME]"
click at [814, 461] on div "ND74SDZ, Awaiting Authorisation" at bounding box center [794, 466] width 163 height 42
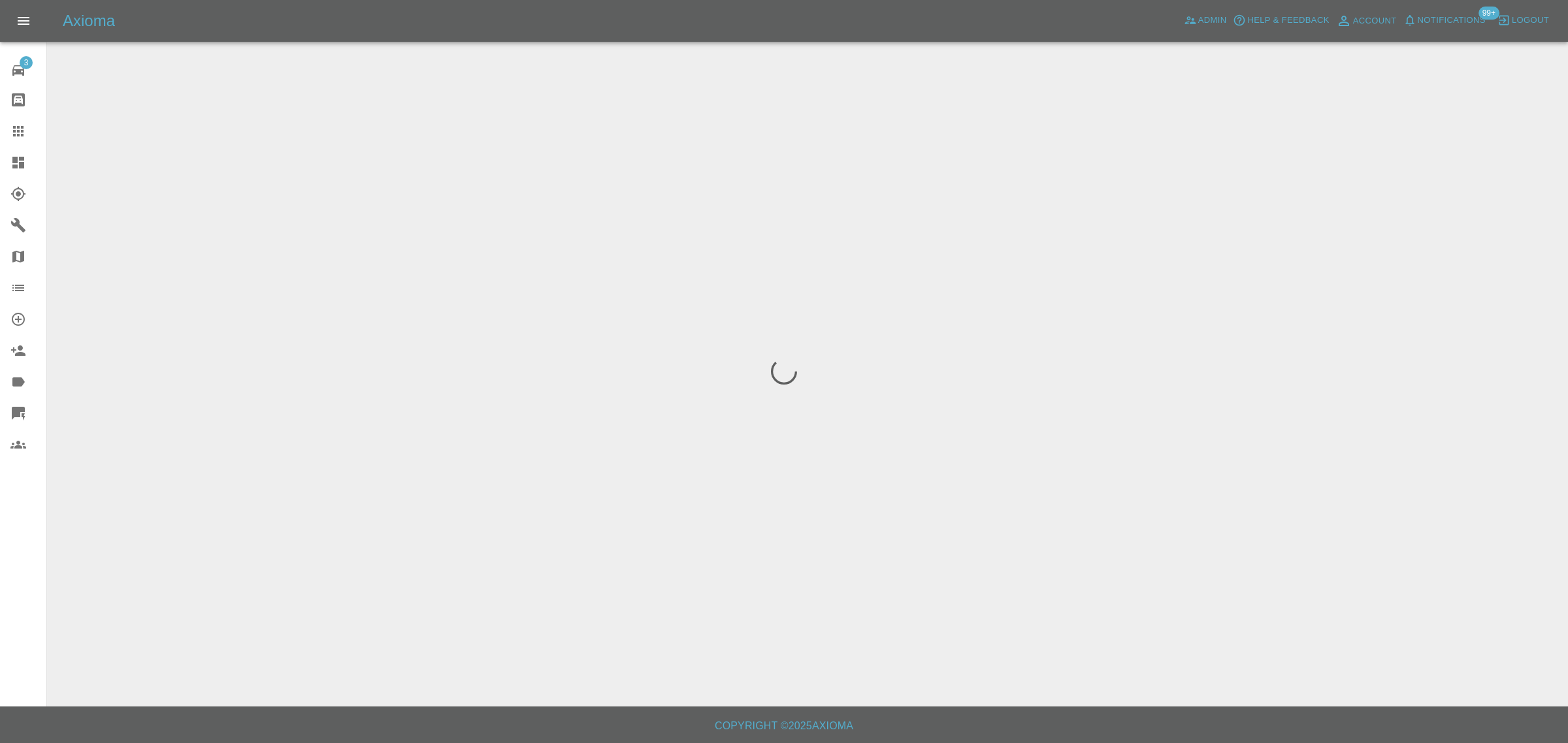
click at [8, 533] on div "3 Repair home Bodyshop home Claims Dashboard Explorer Garages Map Organization …" at bounding box center [24, 371] width 47 height 743
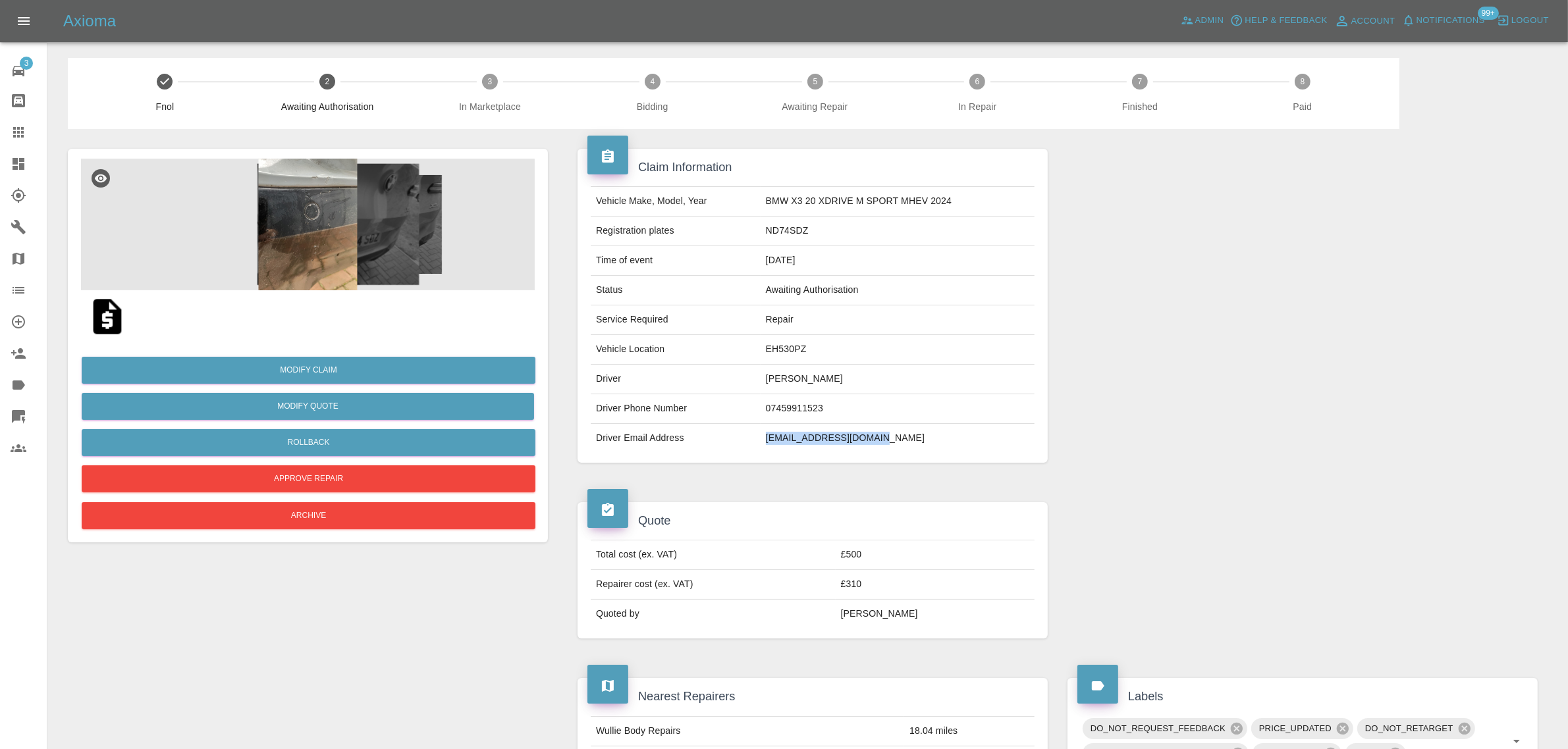
drag, startPoint x: 762, startPoint y: 446, endPoint x: 925, endPoint y: 443, distance: 163.0
click at [925, 443] on td "[EMAIL_ADDRESS][DOMAIN_NAME]" at bounding box center [898, 438] width 274 height 29
copy td "[EMAIL_ADDRESS][DOMAIN_NAME]"
click at [30, 131] on div at bounding box center [29, 132] width 37 height 16
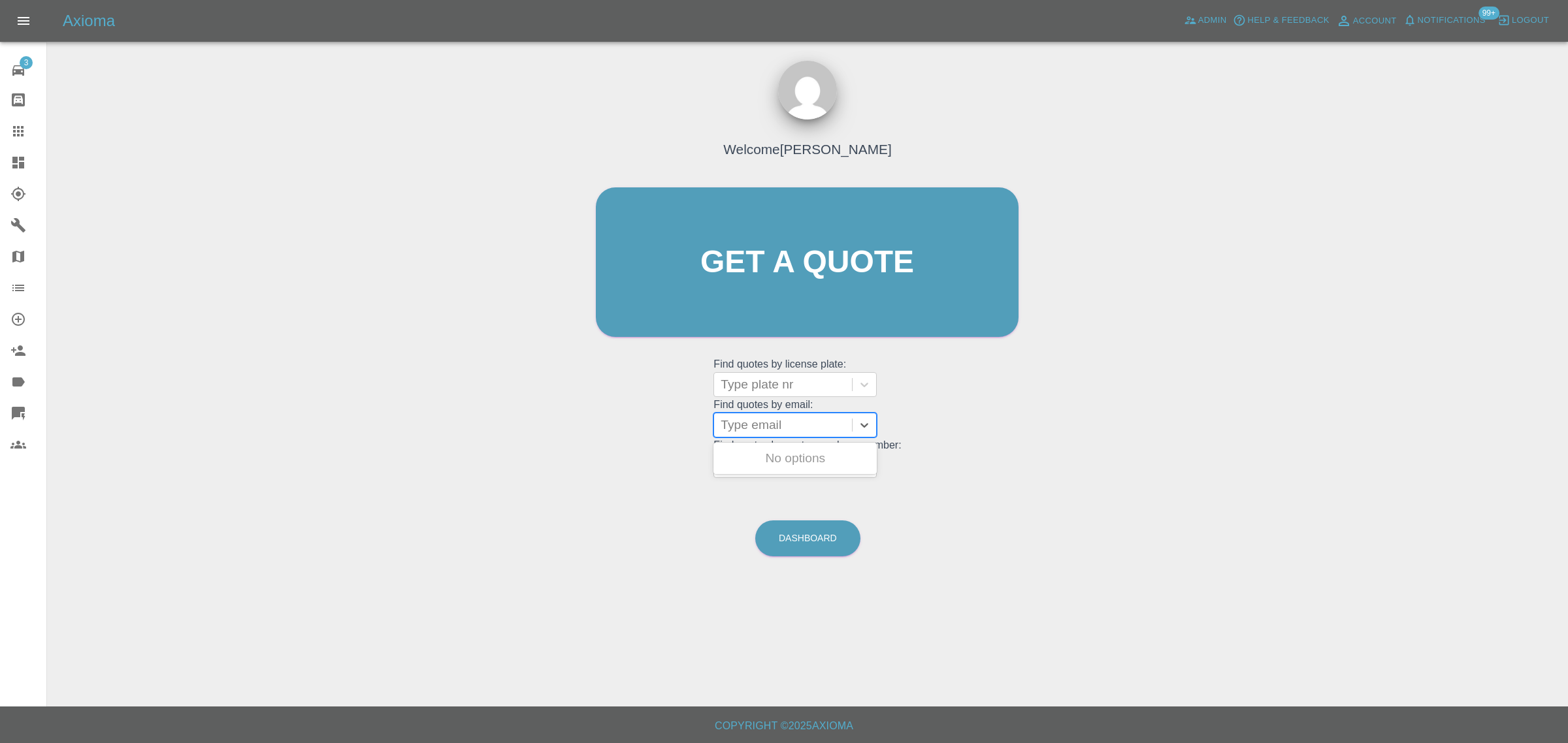
click at [765, 418] on div at bounding box center [783, 425] width 125 height 18
paste input "[EMAIL_ADDRESS][DOMAIN_NAME]"
type input "[EMAIL_ADDRESS][DOMAIN_NAME]"
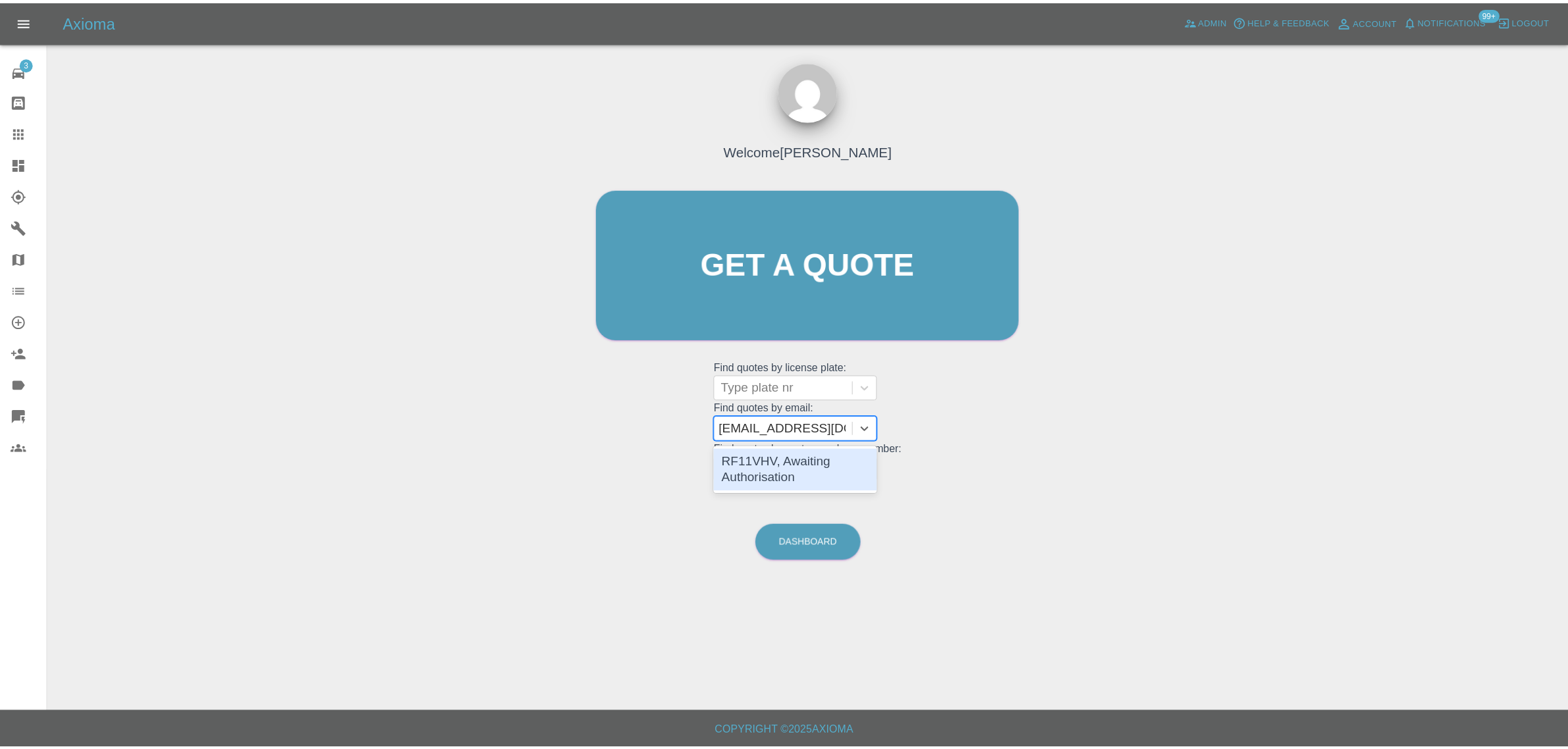
scroll to position [0, 0]
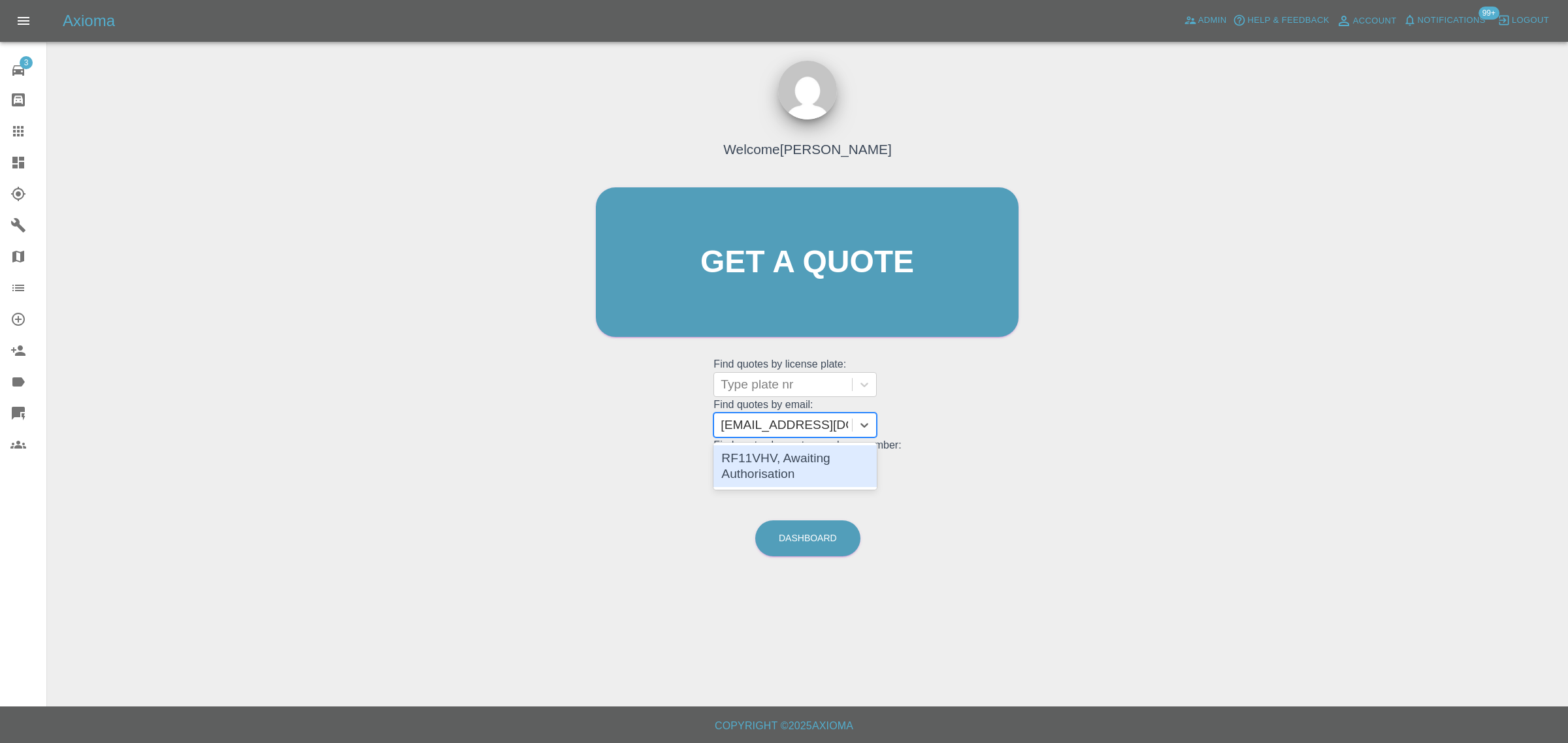
click at [775, 452] on div "RF11VHV, Awaiting Authorisation" at bounding box center [794, 466] width 163 height 42
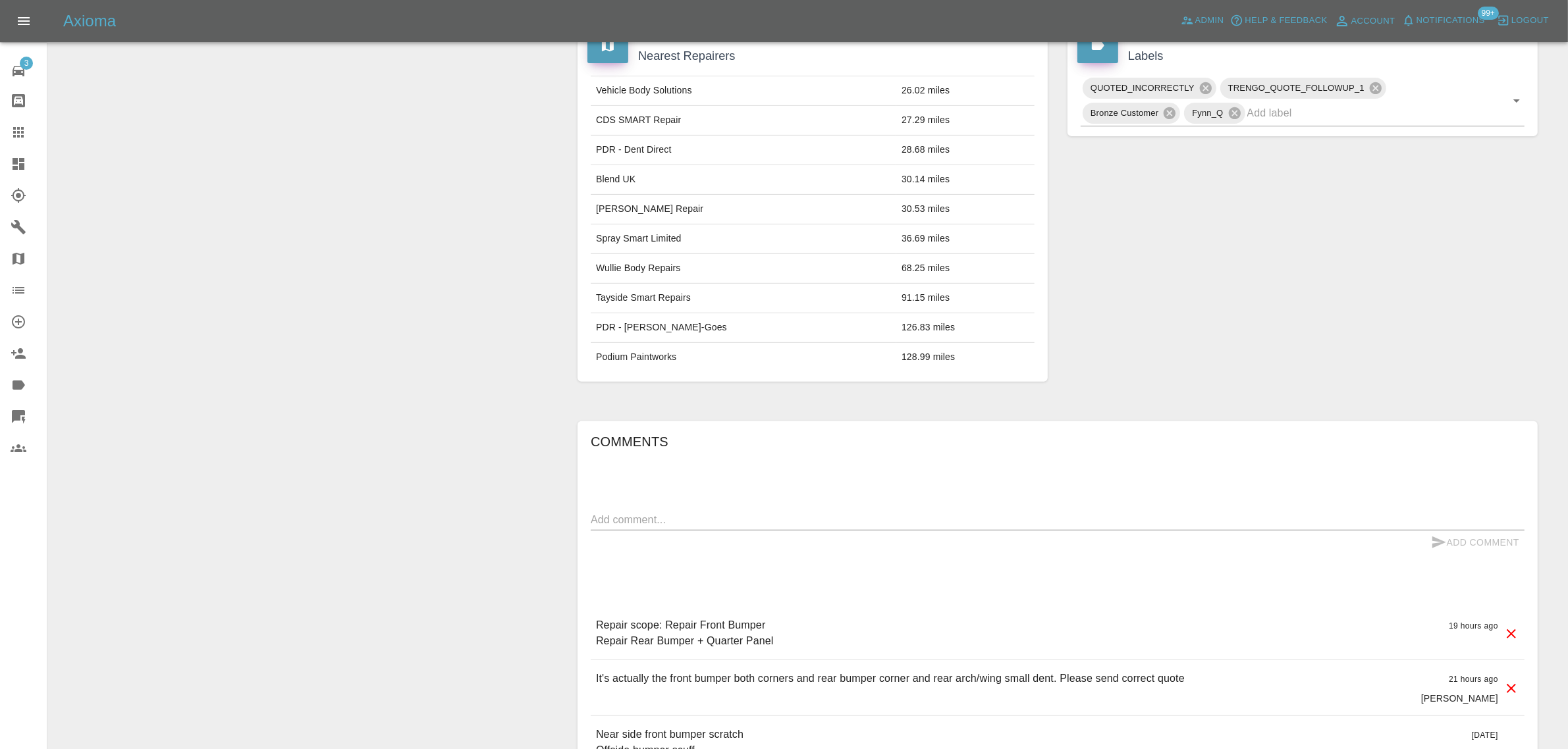
scroll to position [659, 0]
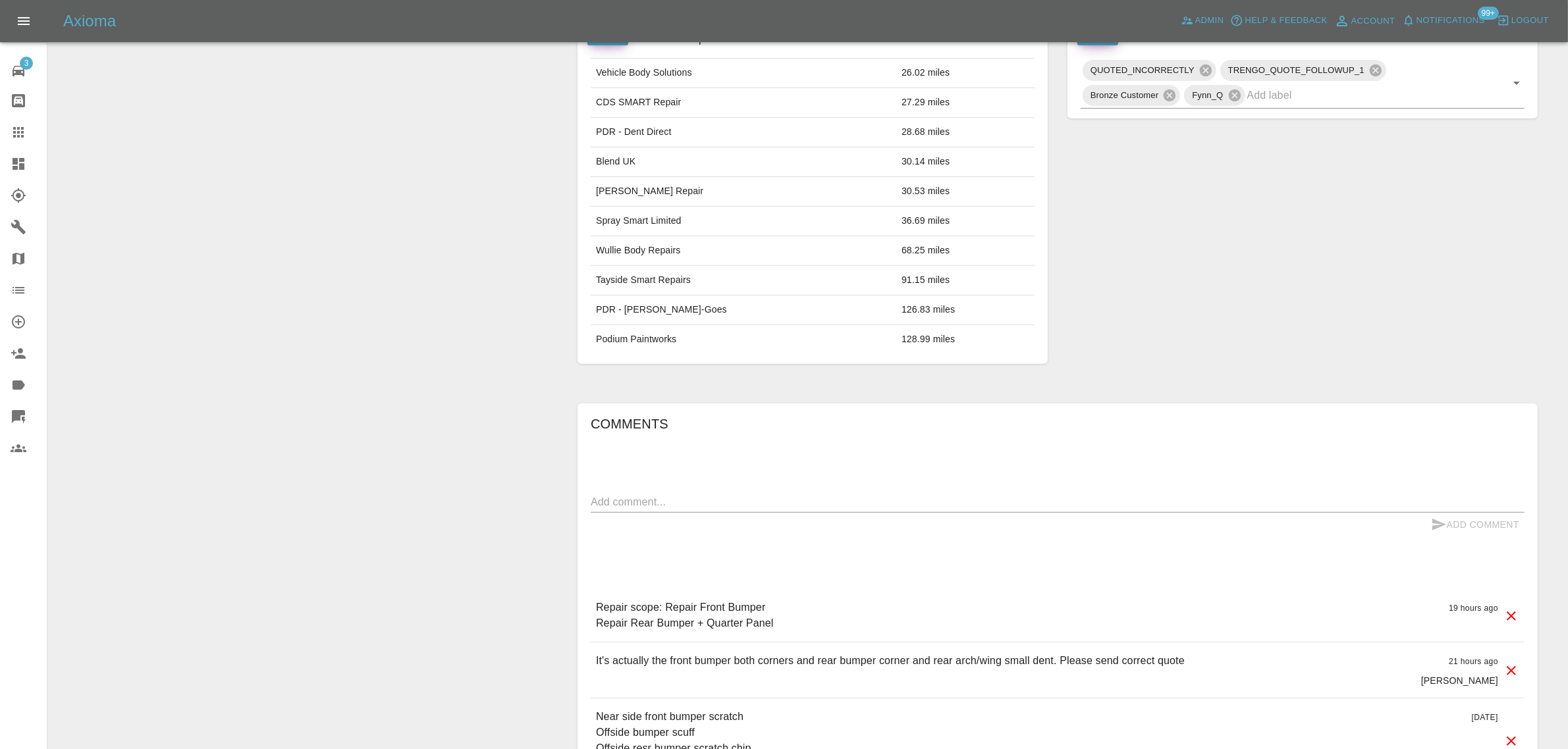
click at [664, 513] on div "x" at bounding box center [1057, 503] width 934 height 21
paste textarea "Thanks for the quote I have to decline as I gave a cheaper quote cheers"
type textarea "Thanks for the quote I have to decline as I gave a cheaper quote cheers"
click at [1455, 525] on button "Add Comment" at bounding box center [1475, 525] width 99 height 25
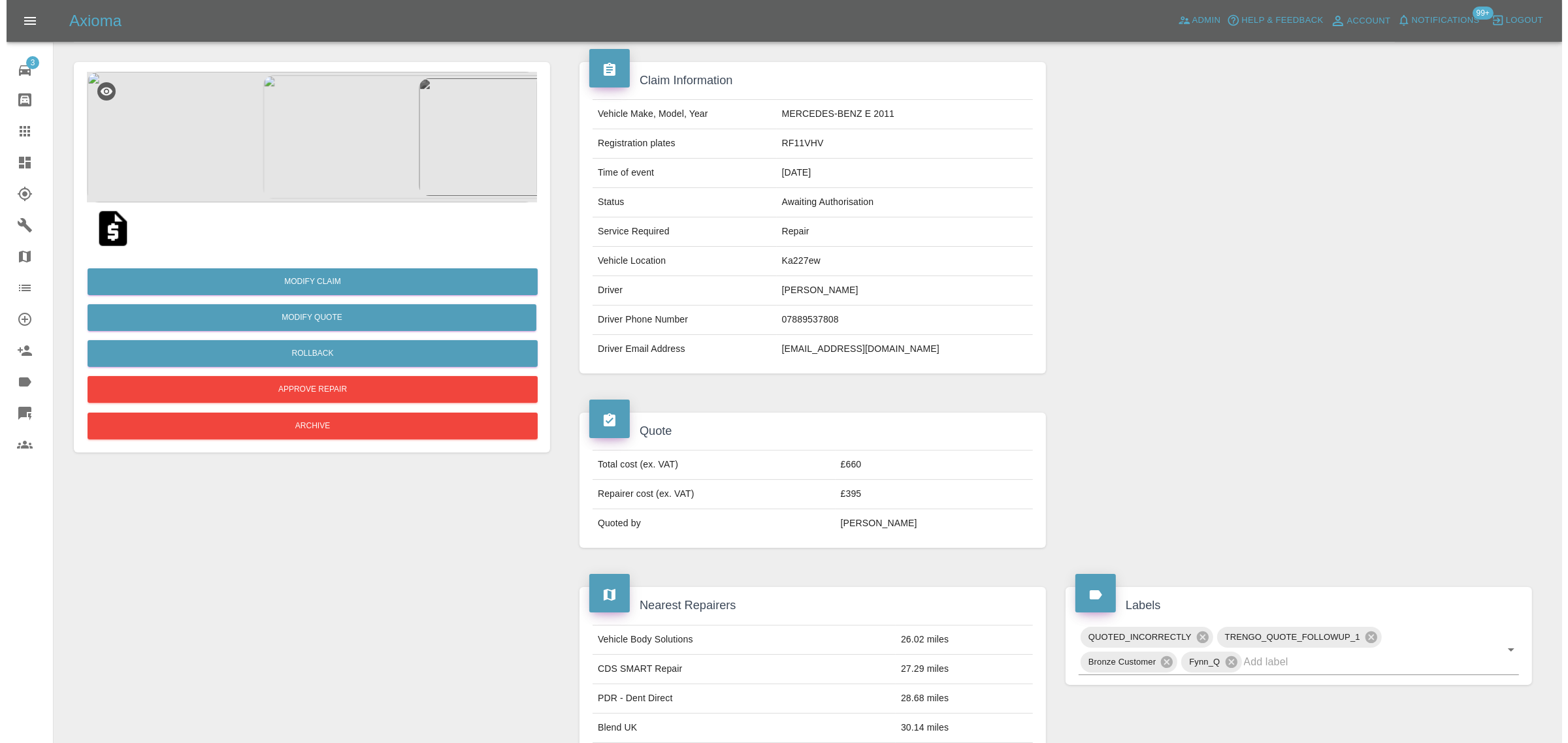
scroll to position [0, 0]
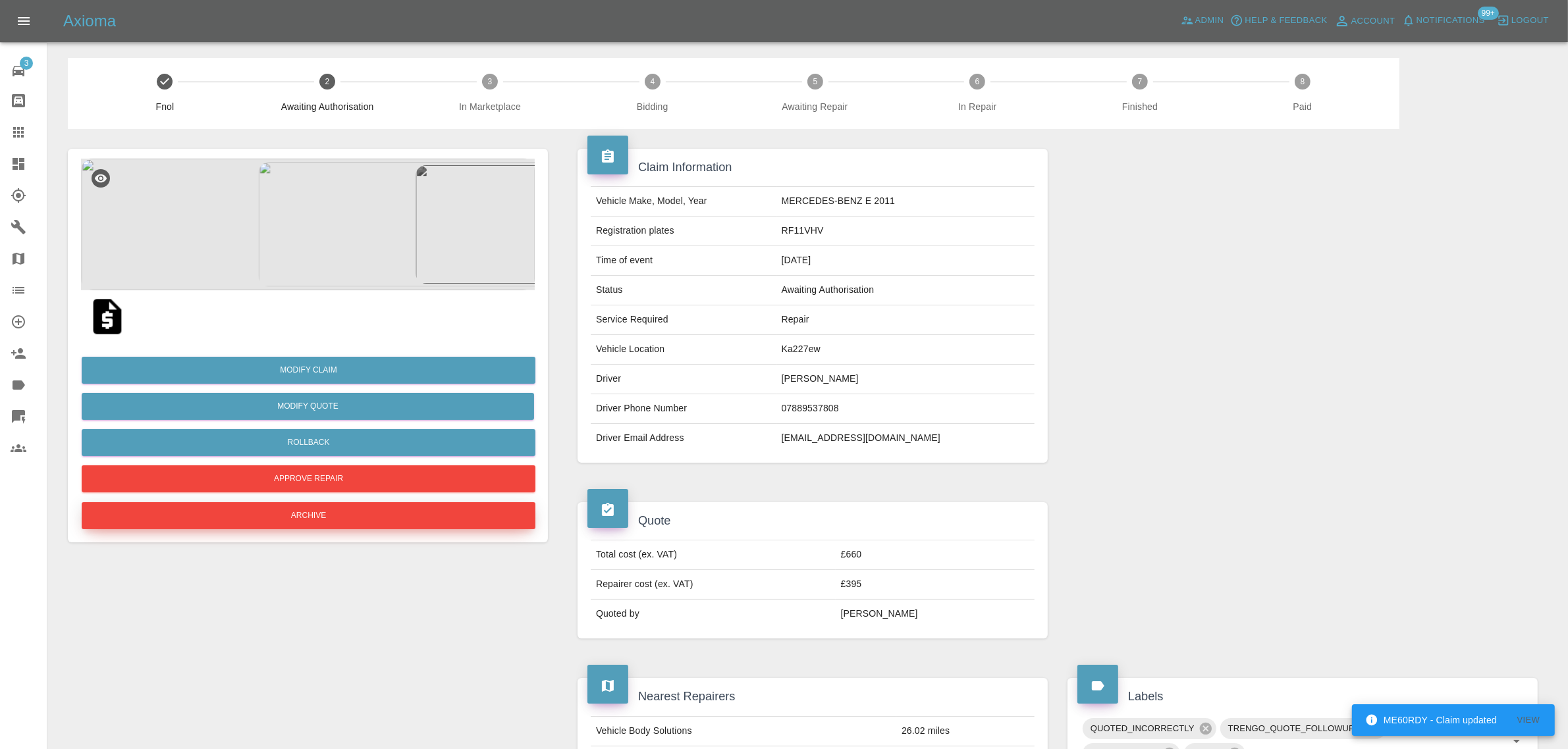
click at [386, 510] on button "Archive" at bounding box center [308, 516] width 453 height 27
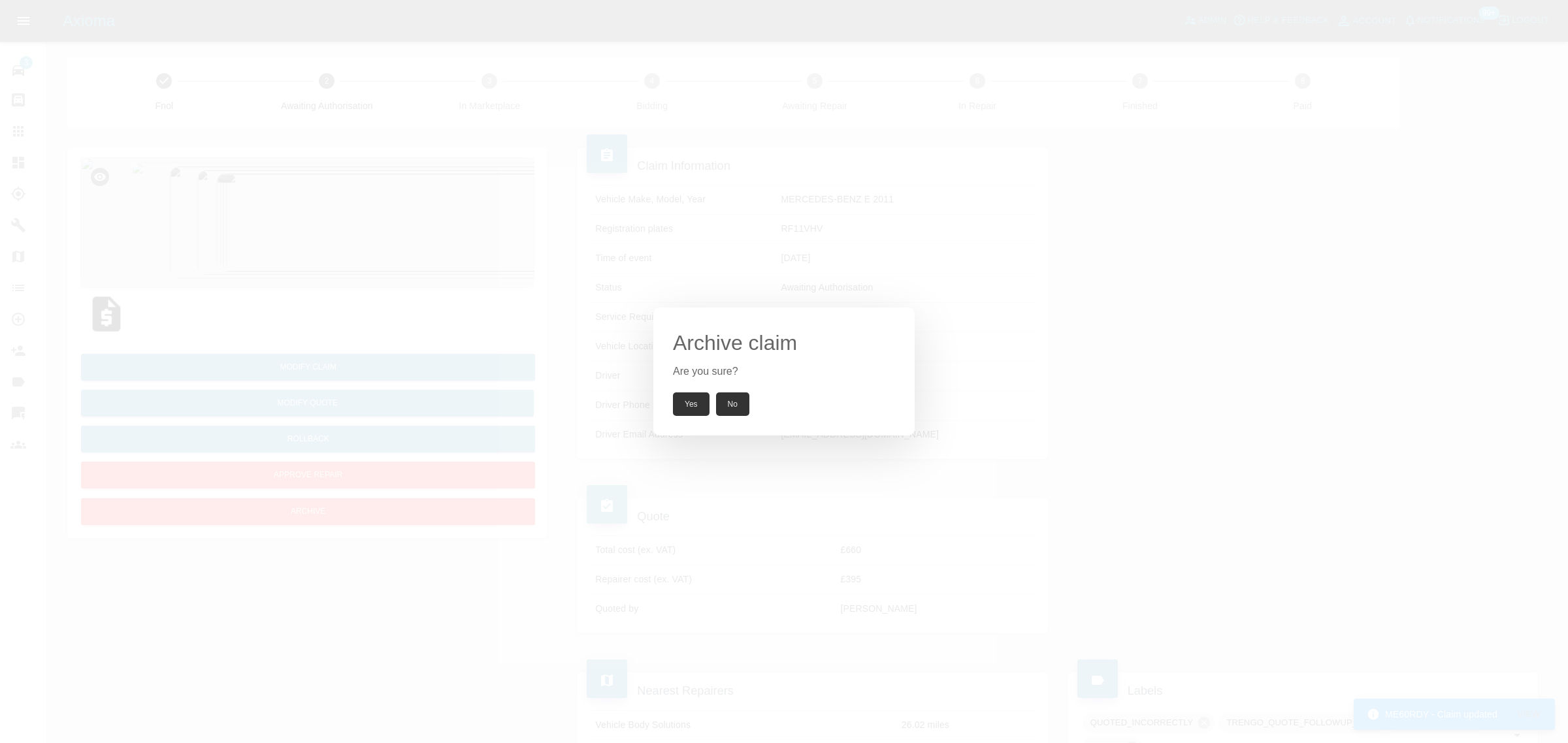
click at [701, 403] on button "Yes" at bounding box center [690, 404] width 37 height 24
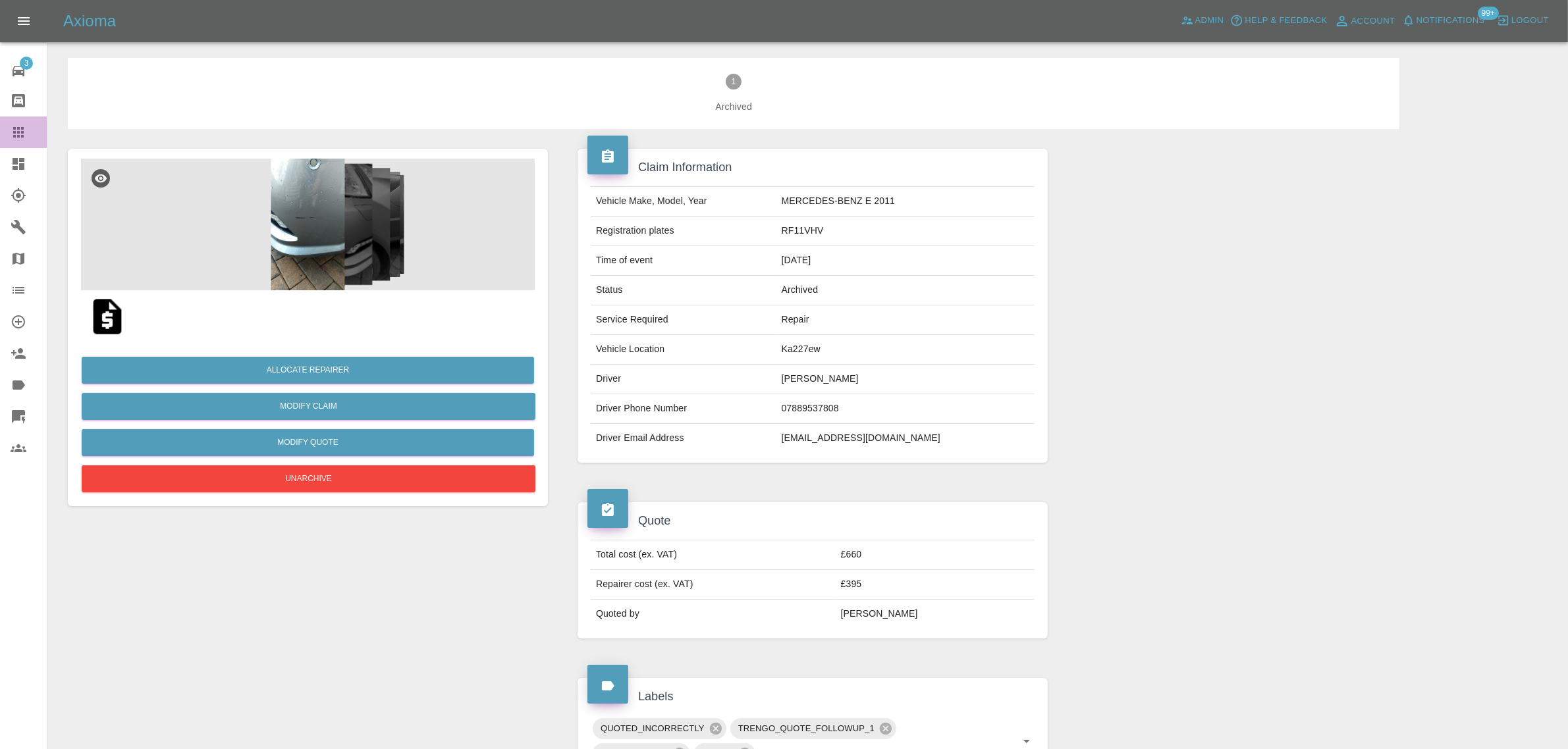
click at [13, 120] on link "Claims" at bounding box center [23, 131] width 47 height 31
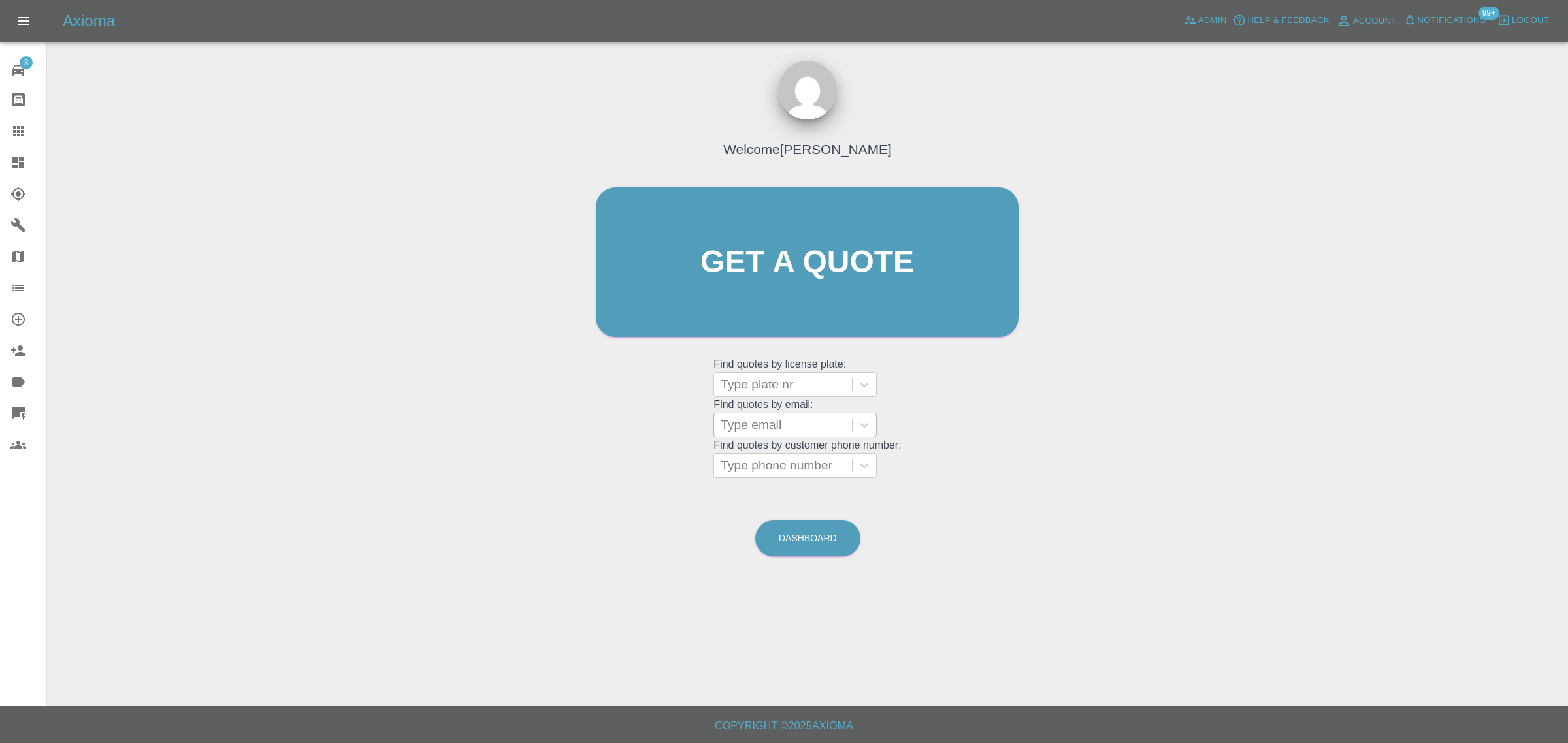
click at [761, 421] on div at bounding box center [783, 425] width 125 height 18
paste input "[EMAIL_ADDRESS][DOMAIN_NAME]"
type input "[EMAIL_ADDRESS][DOMAIN_NAME]"
click at [770, 471] on div "DY72WBT, Awaiting Repair" at bounding box center [794, 466] width 163 height 42
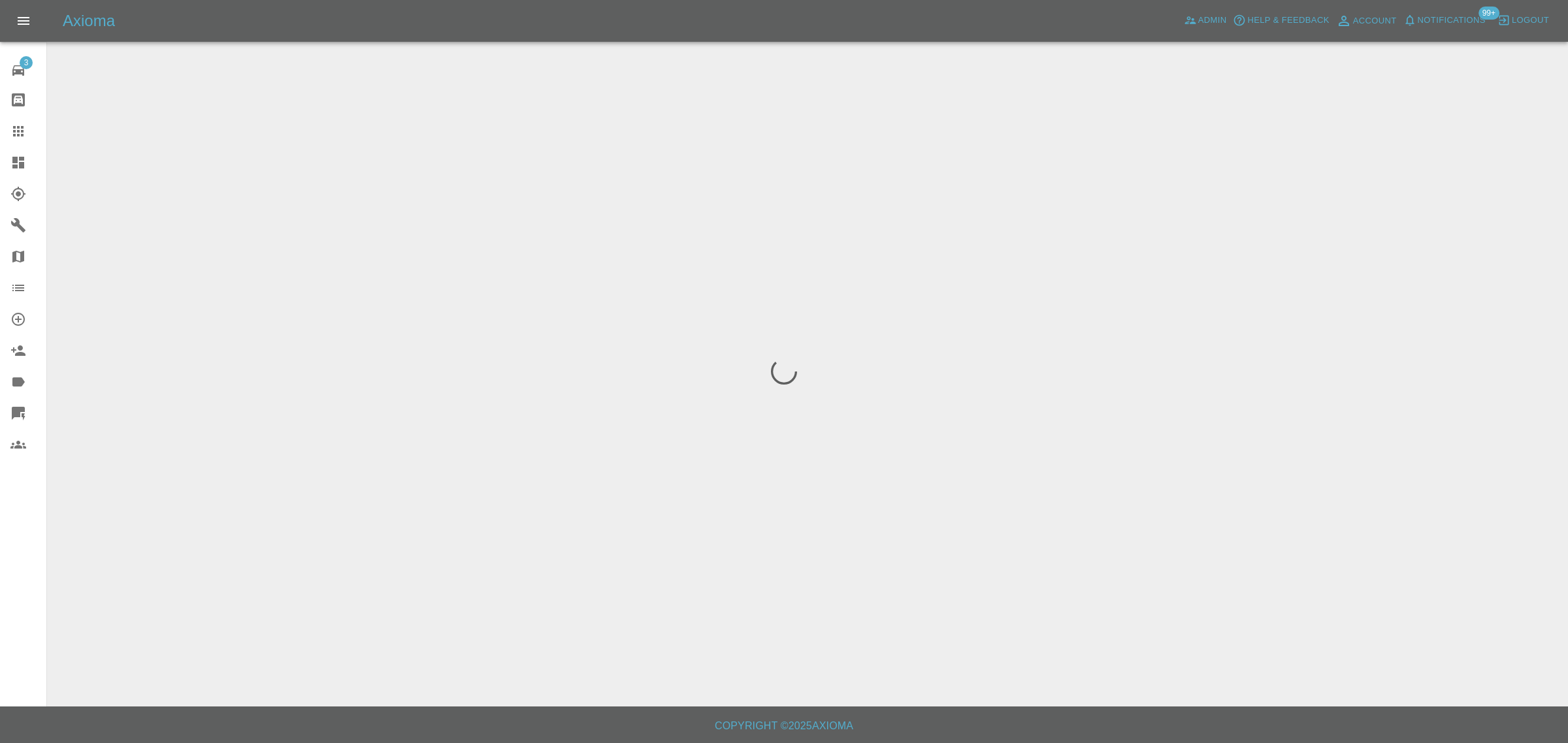
click at [6, 566] on div "3 Repair home Bodyshop home Claims Dashboard Explorer Garages Map Organization …" at bounding box center [24, 371] width 47 height 743
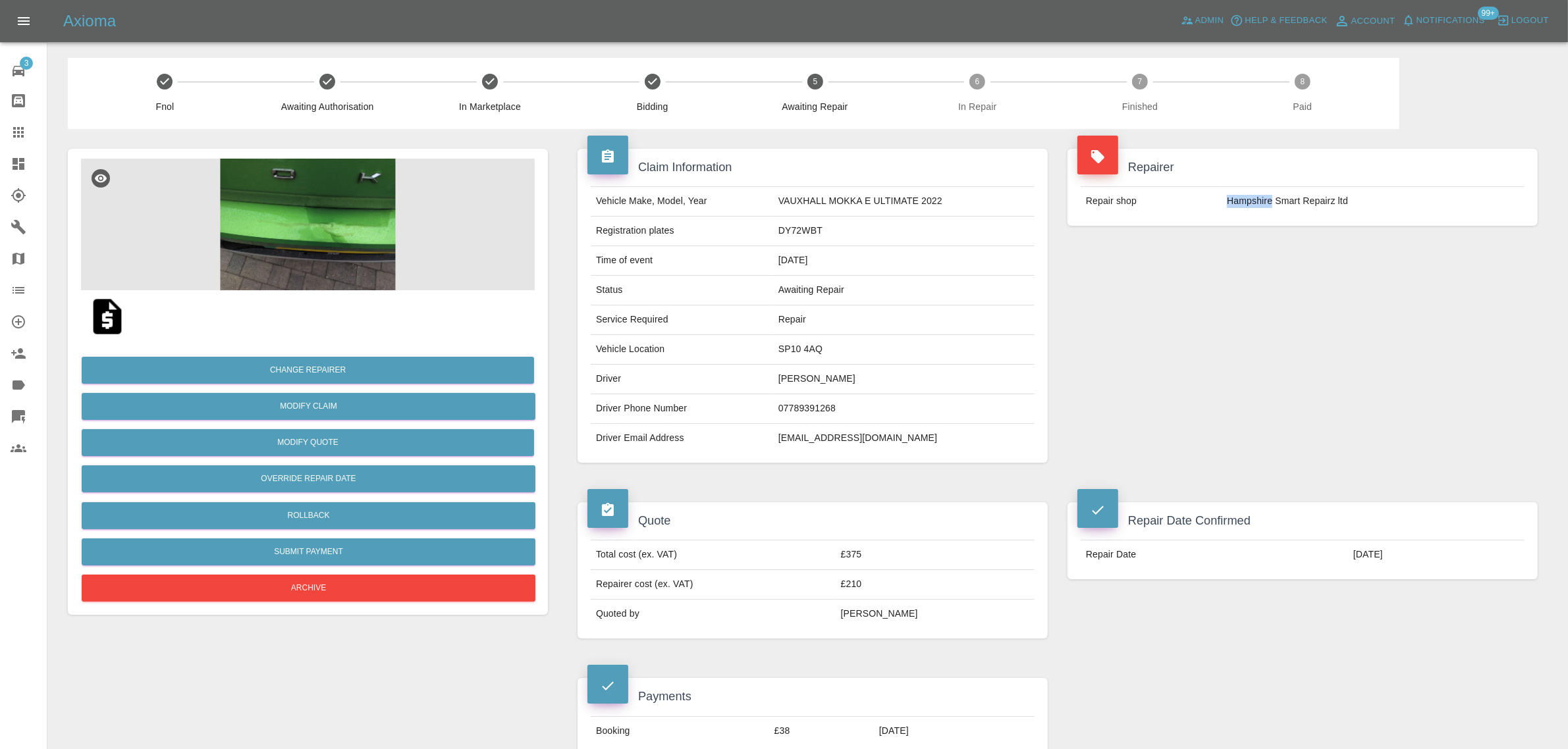
drag, startPoint x: 1222, startPoint y: 206, endPoint x: 1271, endPoint y: 202, distance: 49.2
click at [1271, 202] on td "Hampshire Smart Repairz ltd" at bounding box center [1373, 201] width 303 height 29
copy td "[GEOGRAPHIC_DATA]"
click at [22, 125] on icon at bounding box center [18, 132] width 16 height 16
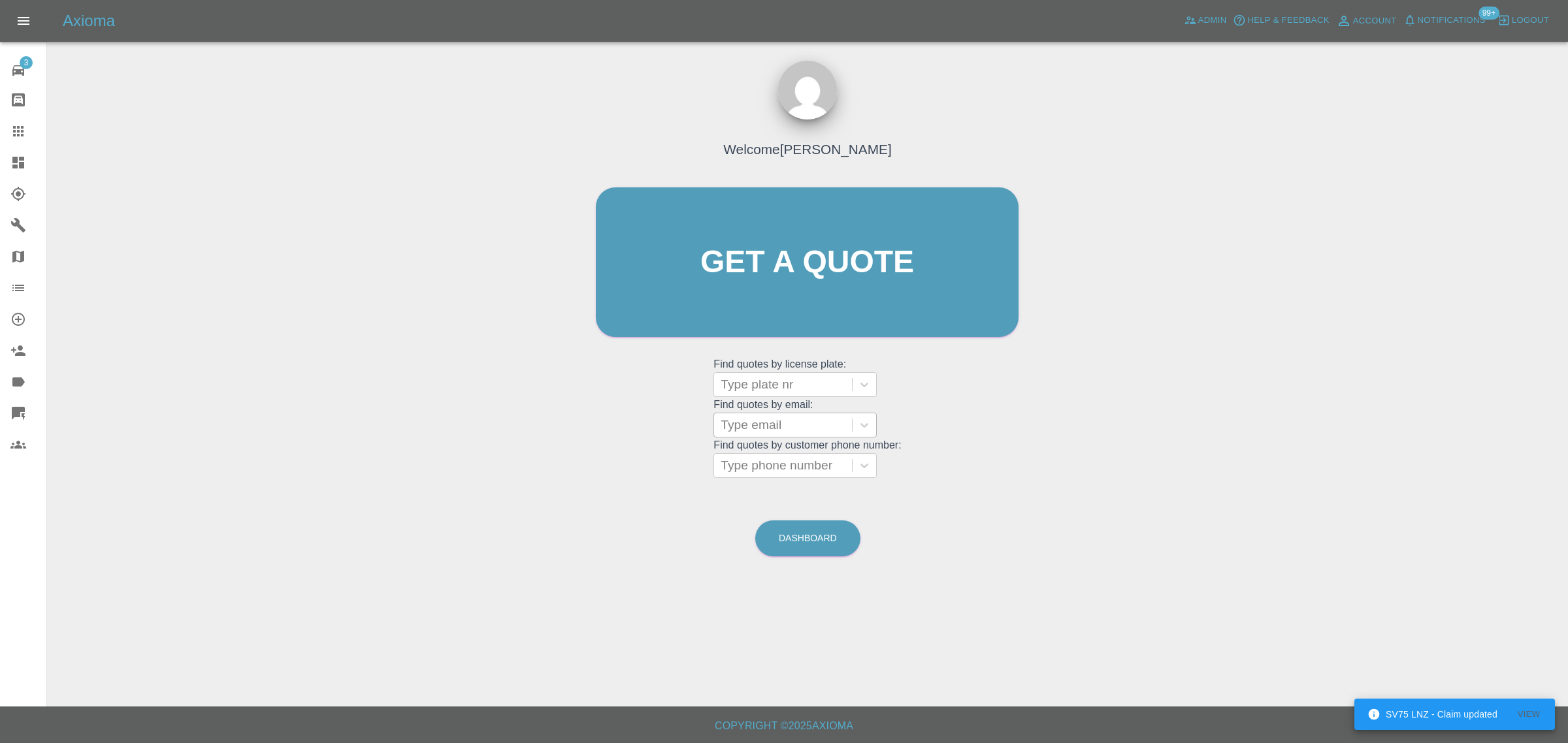
click at [745, 429] on div at bounding box center [783, 425] width 125 height 18
paste input "[PERSON_NAME][EMAIL_ADDRESS][PERSON_NAME][DOMAIN_NAME]"
type input "[PERSON_NAME][EMAIL_ADDRESS][PERSON_NAME][DOMAIN_NAME]"
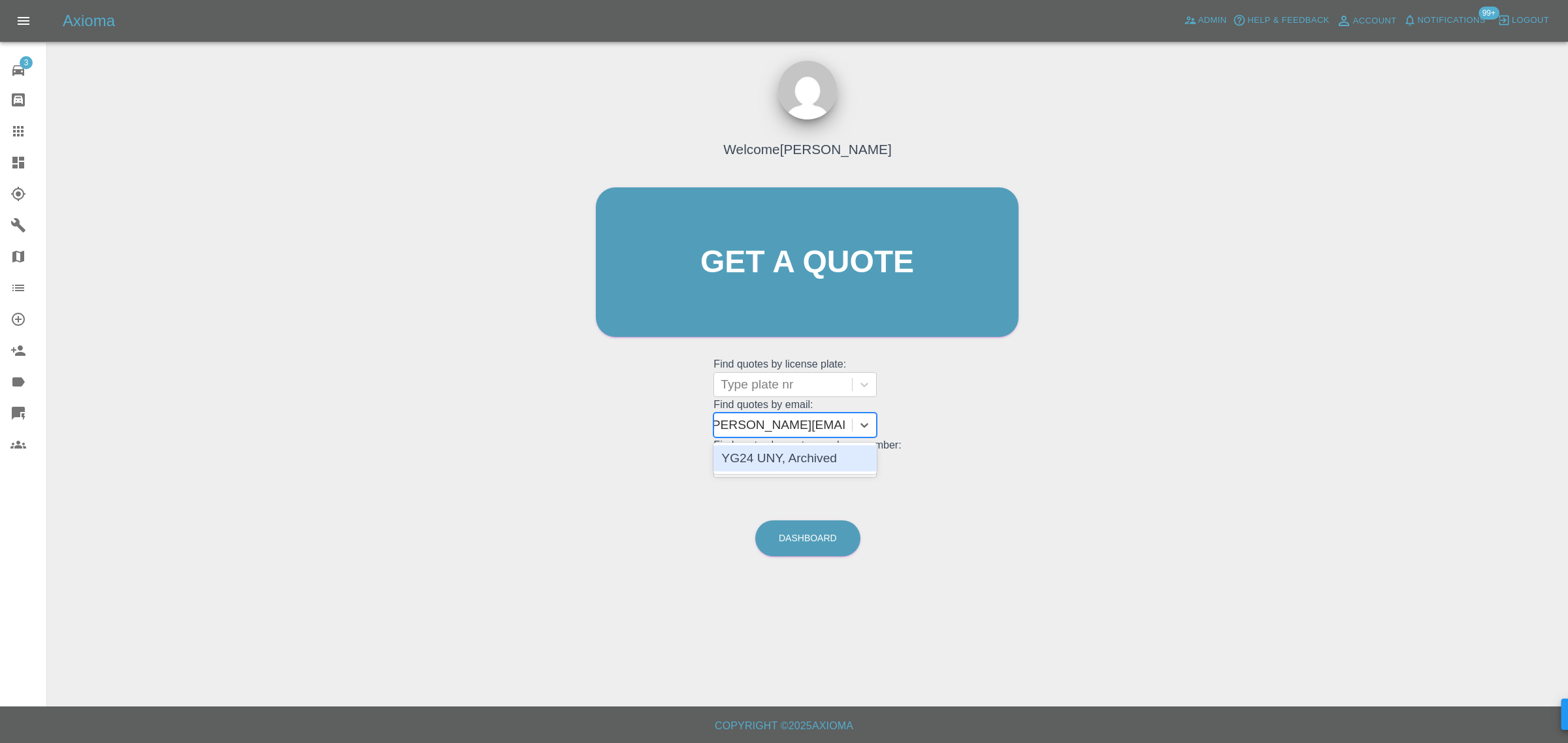
scroll to position [0, 7]
click at [764, 458] on div "YG24 UNY, Archived" at bounding box center [794, 459] width 163 height 26
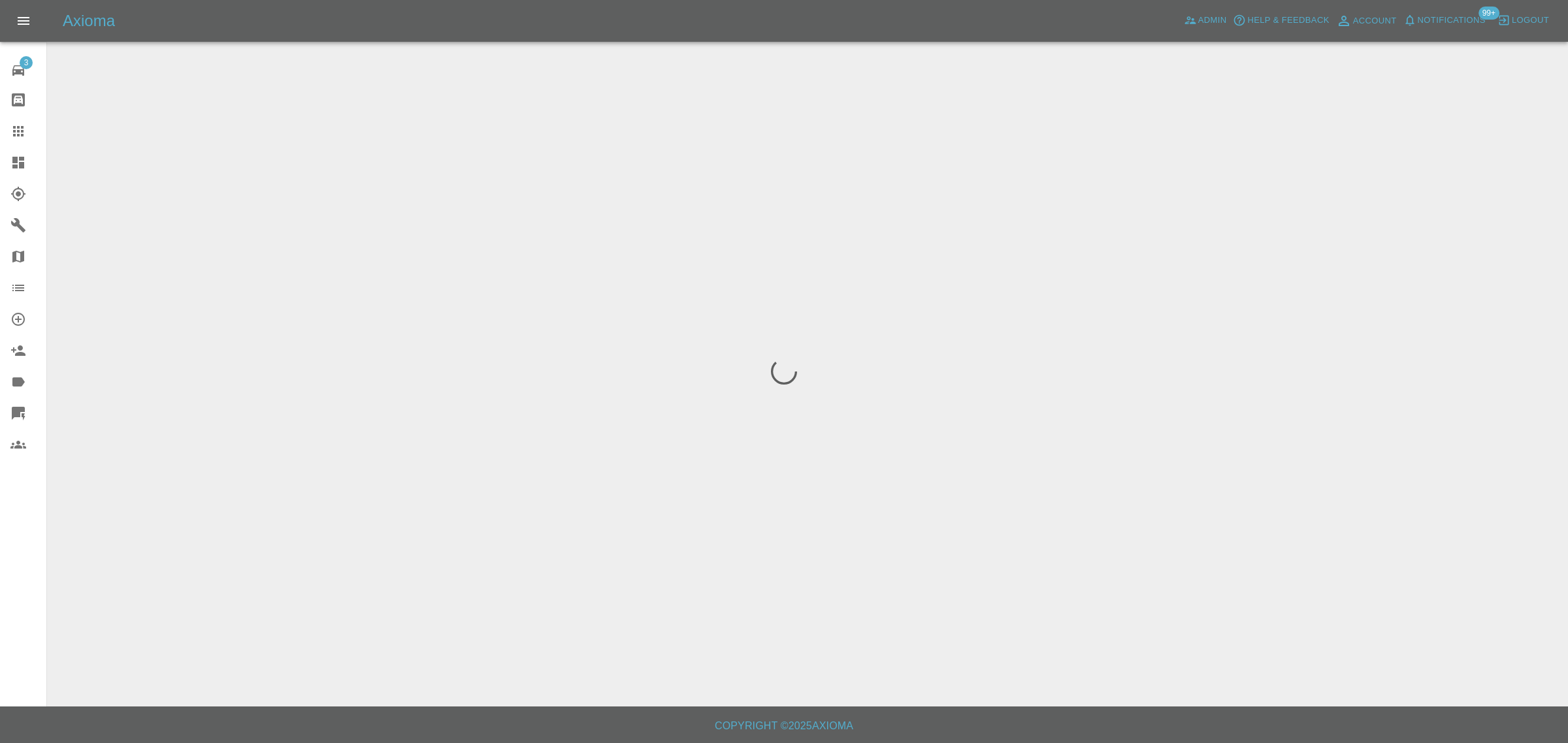
click at [24, 576] on div "3 Repair home Bodyshop home Claims Dashboard Explorer Garages Map Organization …" at bounding box center [24, 371] width 47 height 743
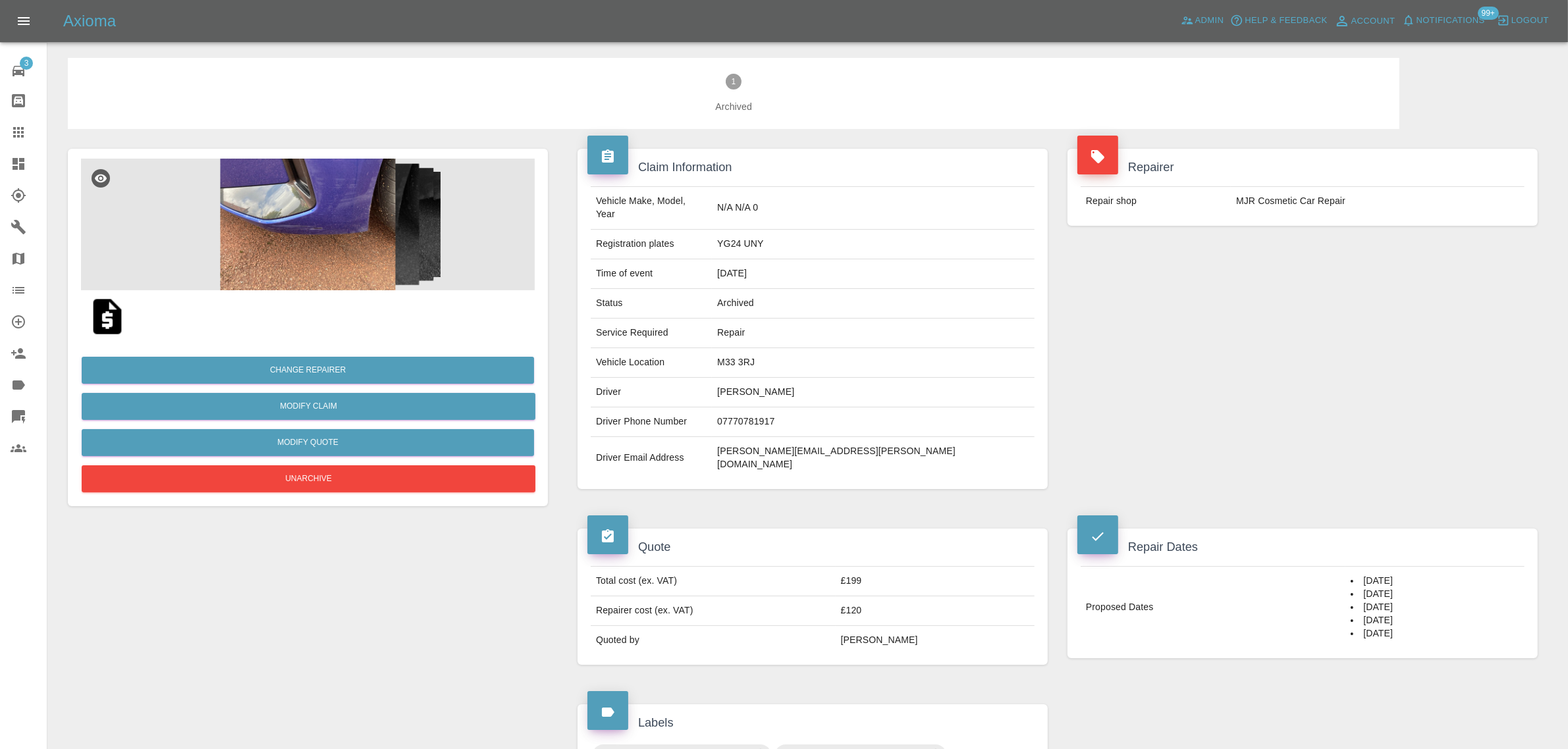
click at [7, 139] on link "Claims" at bounding box center [23, 131] width 47 height 31
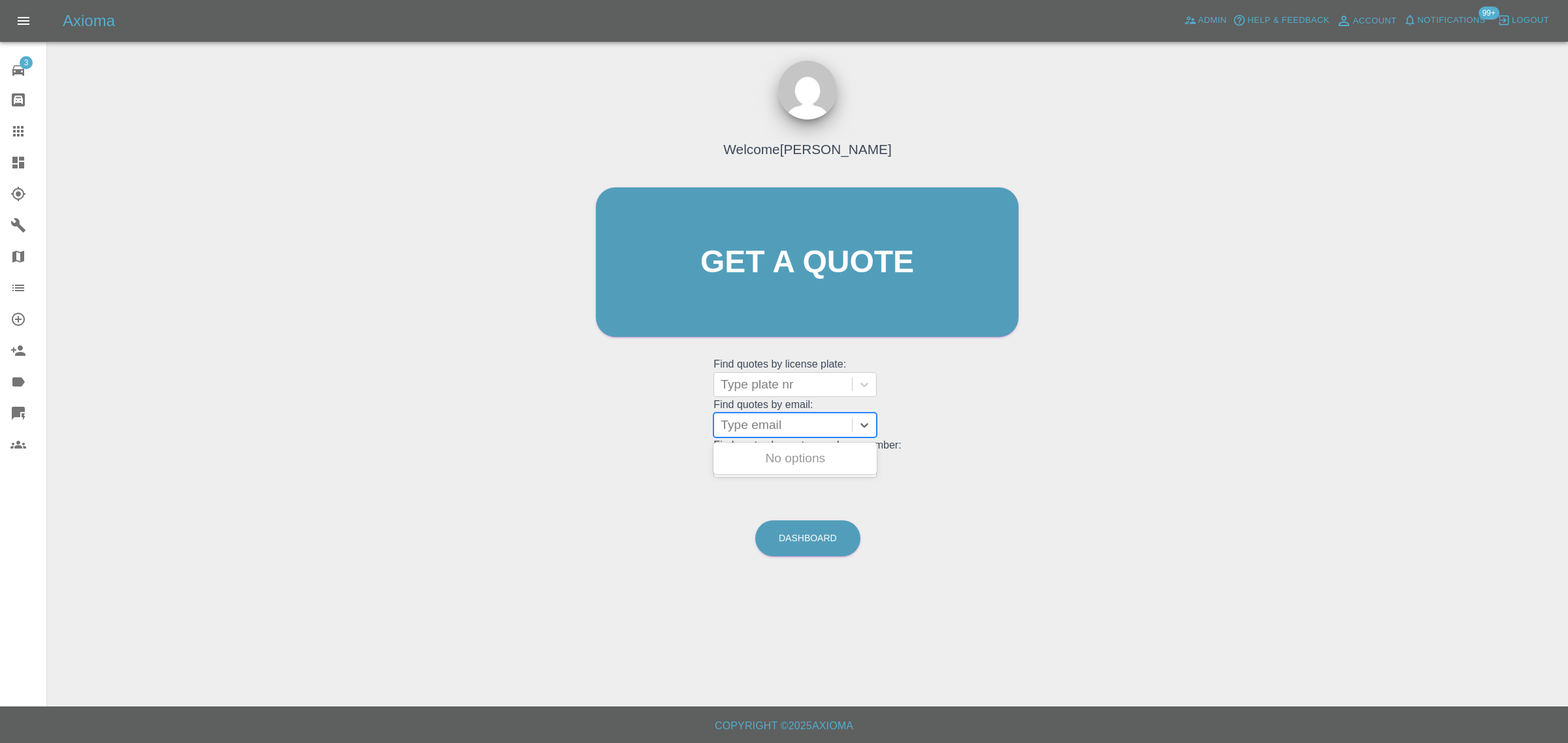
click at [831, 429] on div at bounding box center [783, 425] width 125 height 18
paste input "[EMAIL_ADDRESS][DOMAIN_NAME]"
type input "[EMAIL_ADDRESS][DOMAIN_NAME]"
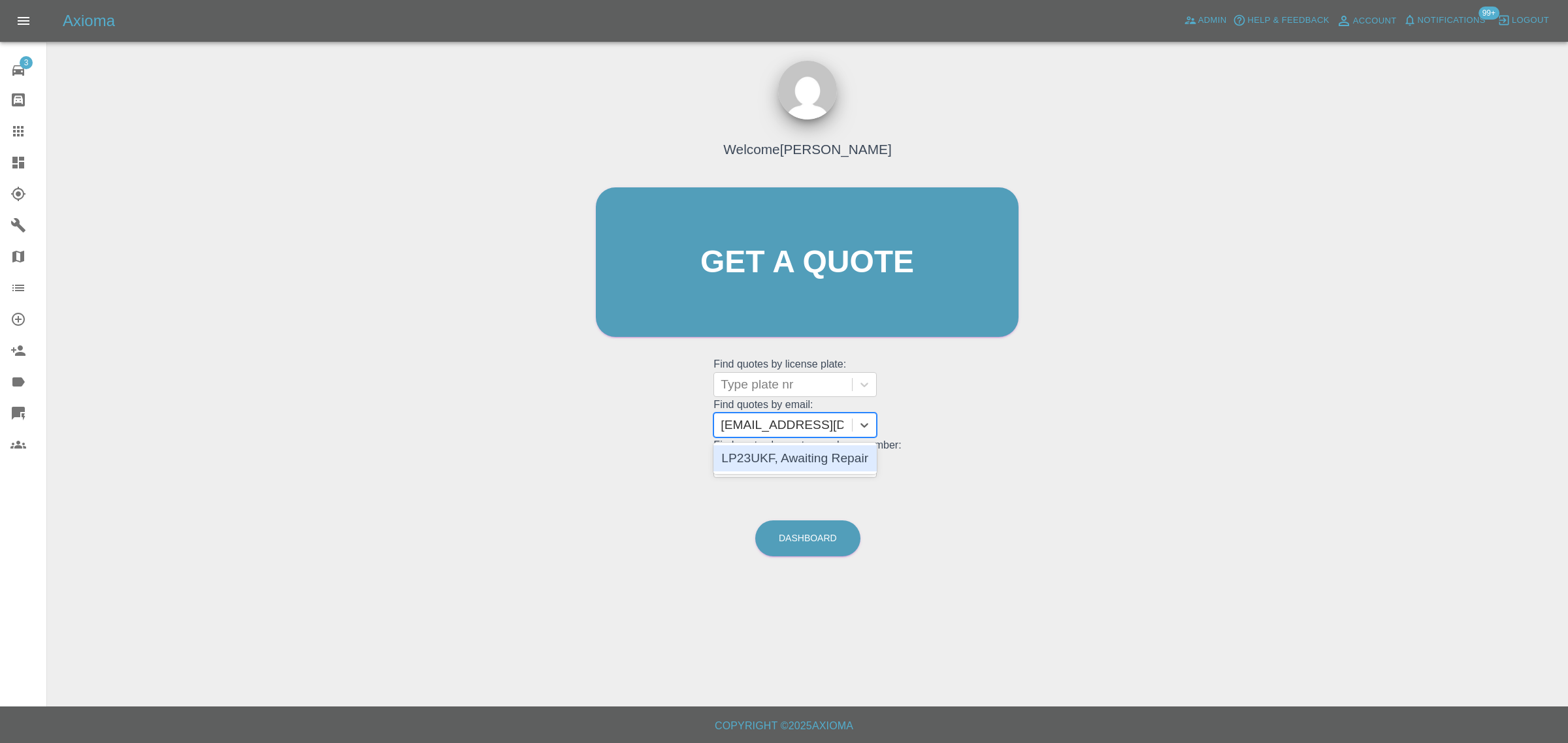
click at [782, 452] on div "LP23UKF, Awaiting Repair" at bounding box center [794, 459] width 163 height 26
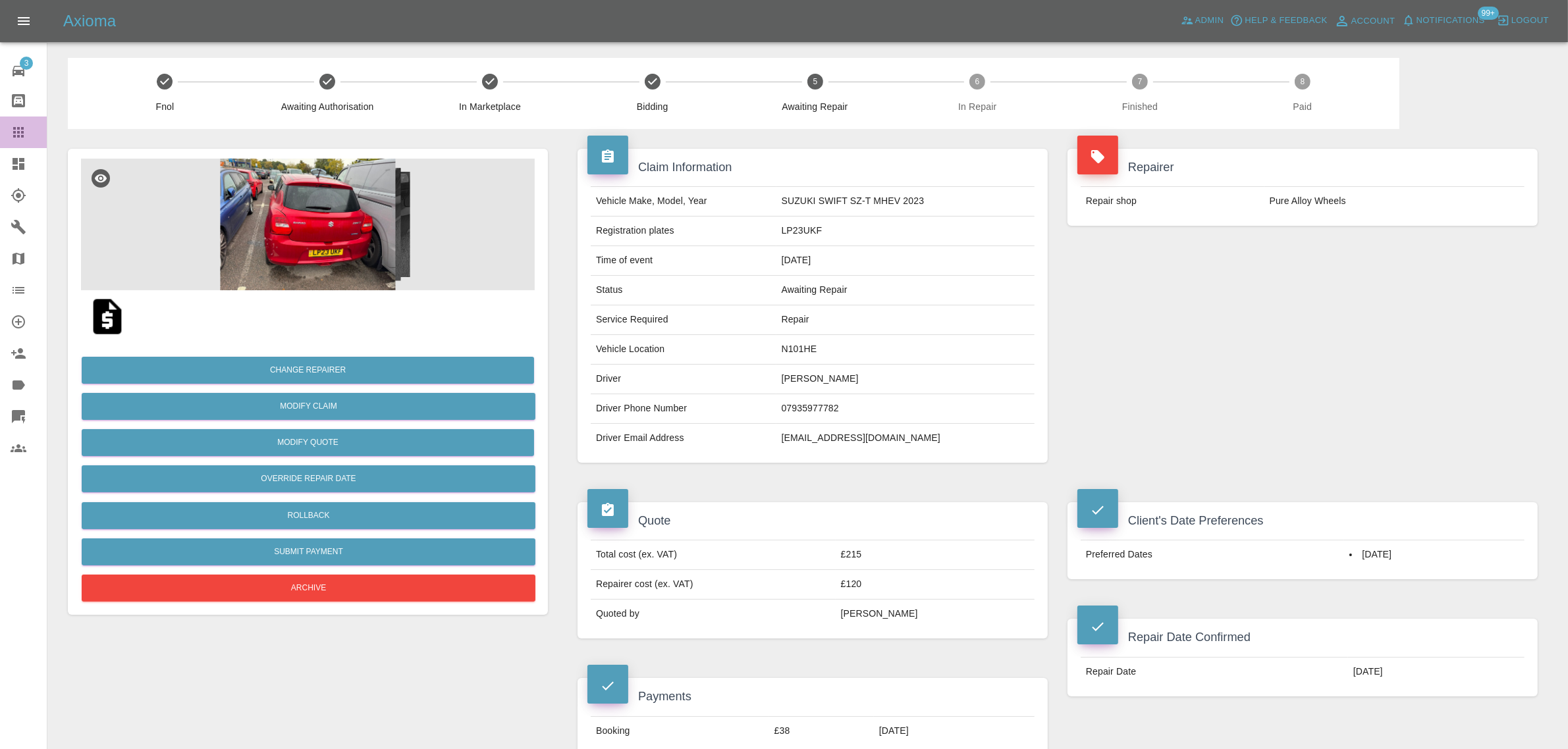
drag, startPoint x: 10, startPoint y: 127, endPoint x: 462, endPoint y: 320, distance: 491.5
click at [10, 127] on icon at bounding box center [18, 132] width 16 height 16
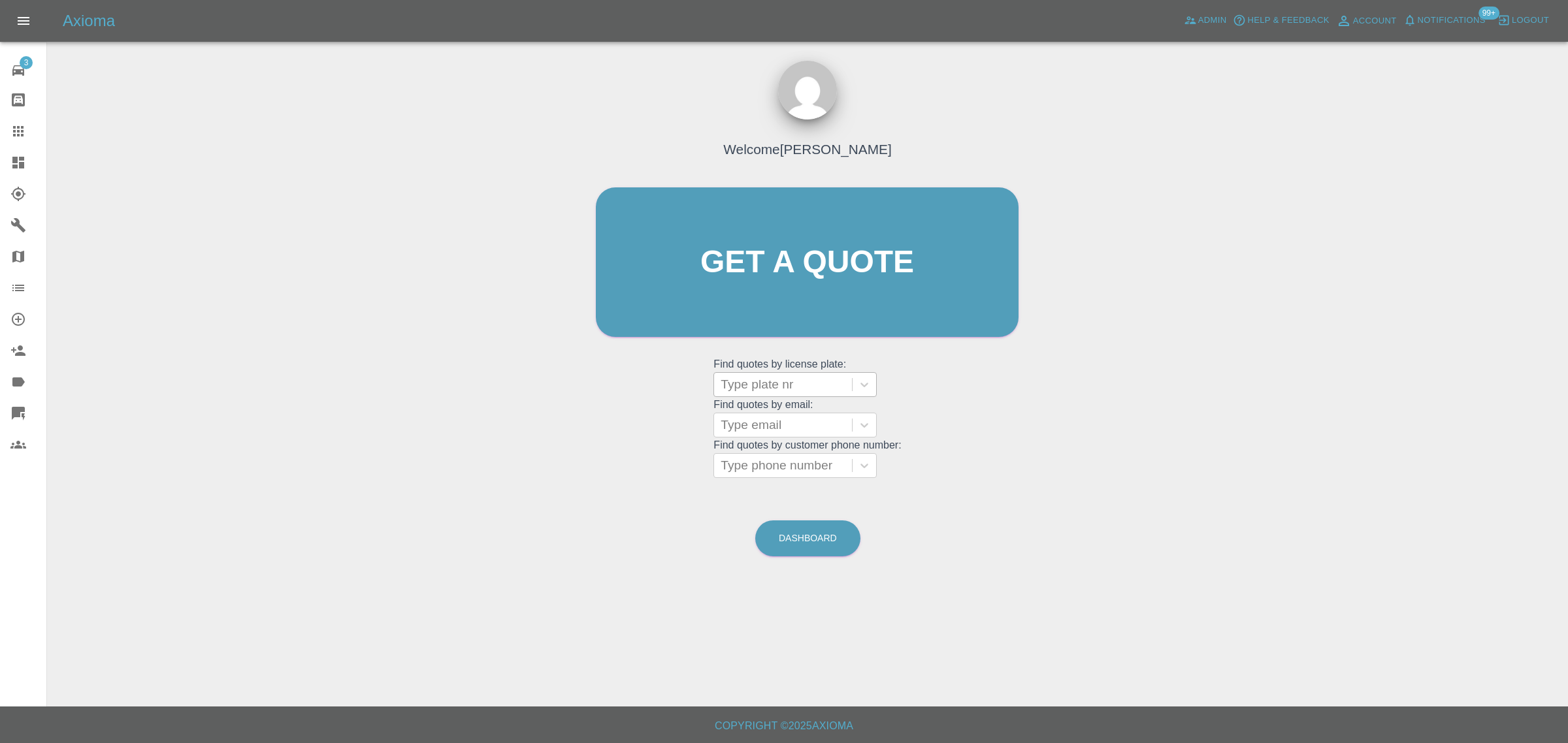
click at [753, 386] on div at bounding box center [783, 384] width 125 height 18
paste input "ND14LCW"
click at [751, 385] on input "ND14LCW" at bounding box center [752, 384] width 63 height 16
type input "ND14 LCW"
drag, startPoint x: 829, startPoint y: 410, endPoint x: 825, endPoint y: 416, distance: 7.2
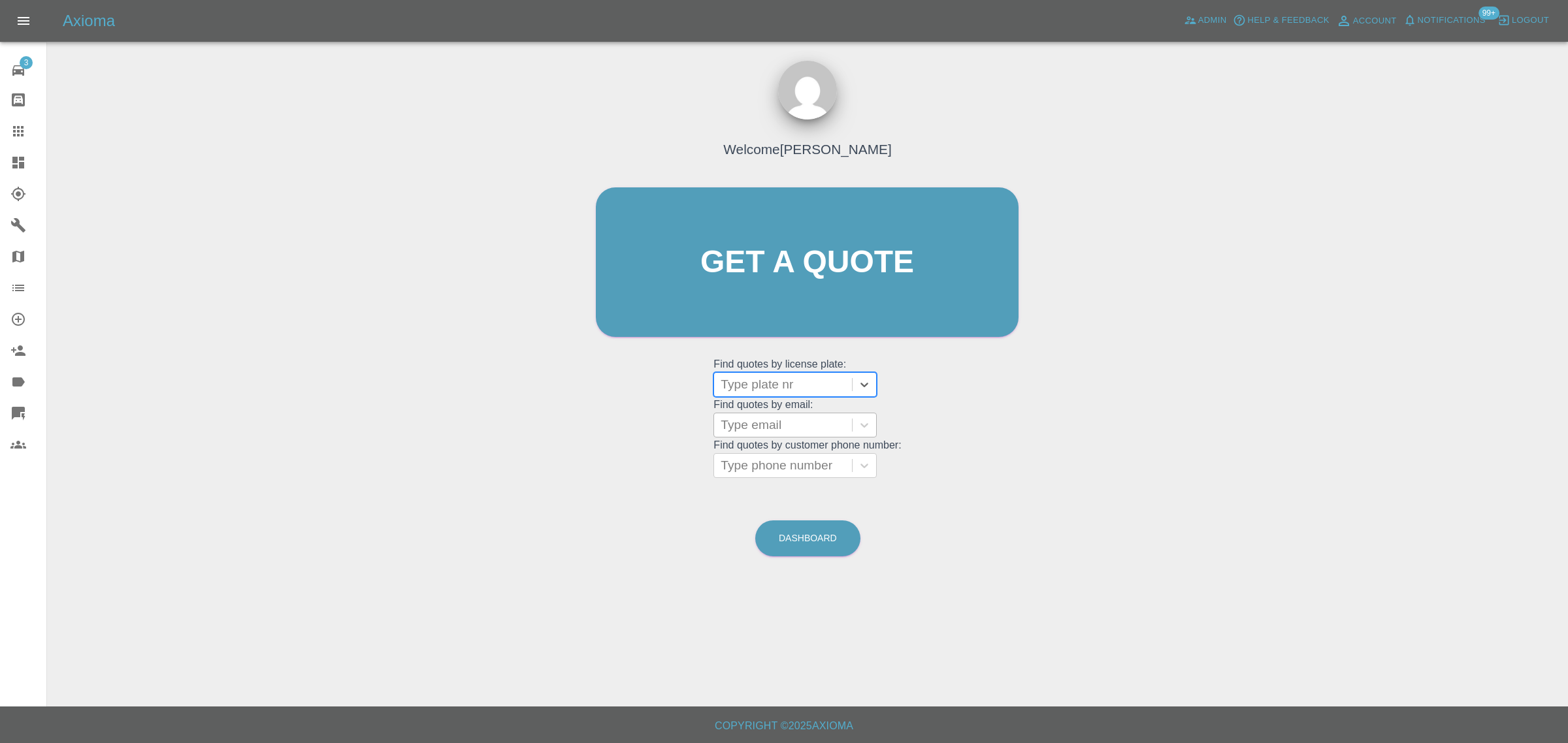
click at [828, 410] on grid "Find quotes by license plate: option , selected. Select is focused ,type to ref…" at bounding box center [807, 417] width 187 height 122
click at [821, 422] on div at bounding box center [783, 425] width 125 height 18
paste input "[EMAIL_ADDRESS][DOMAIN_NAME]"
type input "[EMAIL_ADDRESS][DOMAIN_NAME]"
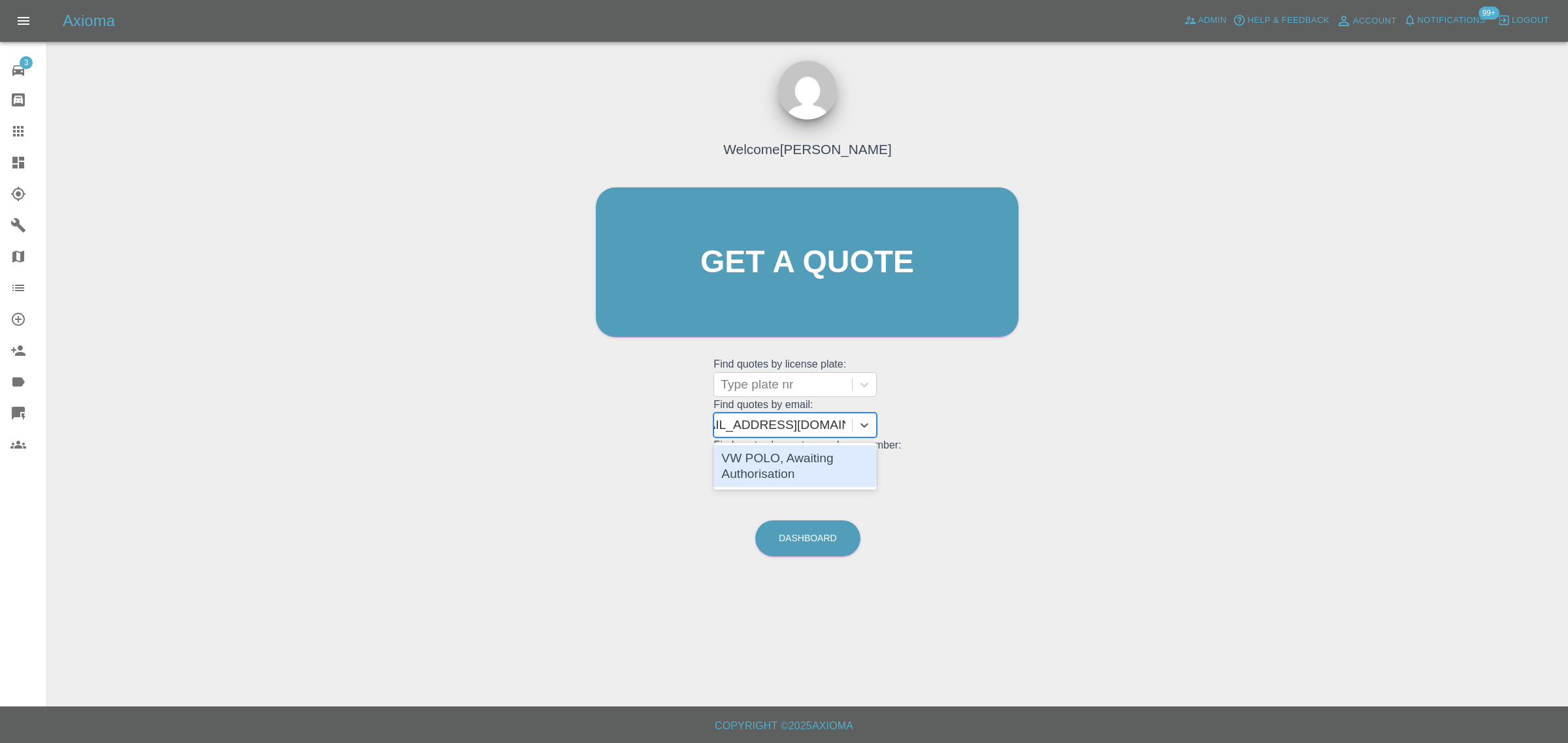
scroll to position [0, 26]
click at [775, 464] on div "VW POLO, Awaiting Authorisation" at bounding box center [794, 466] width 163 height 42
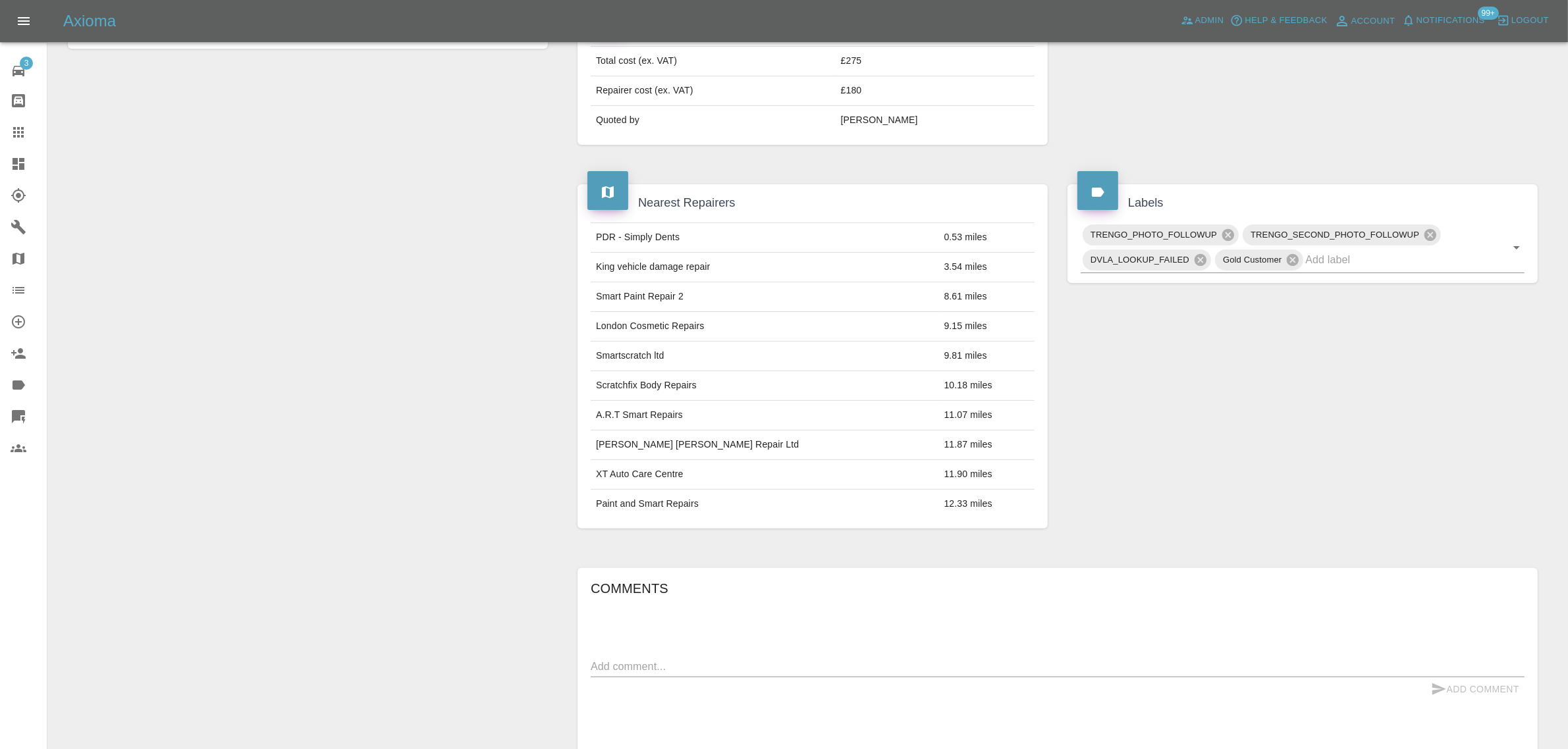
scroll to position [709, 0]
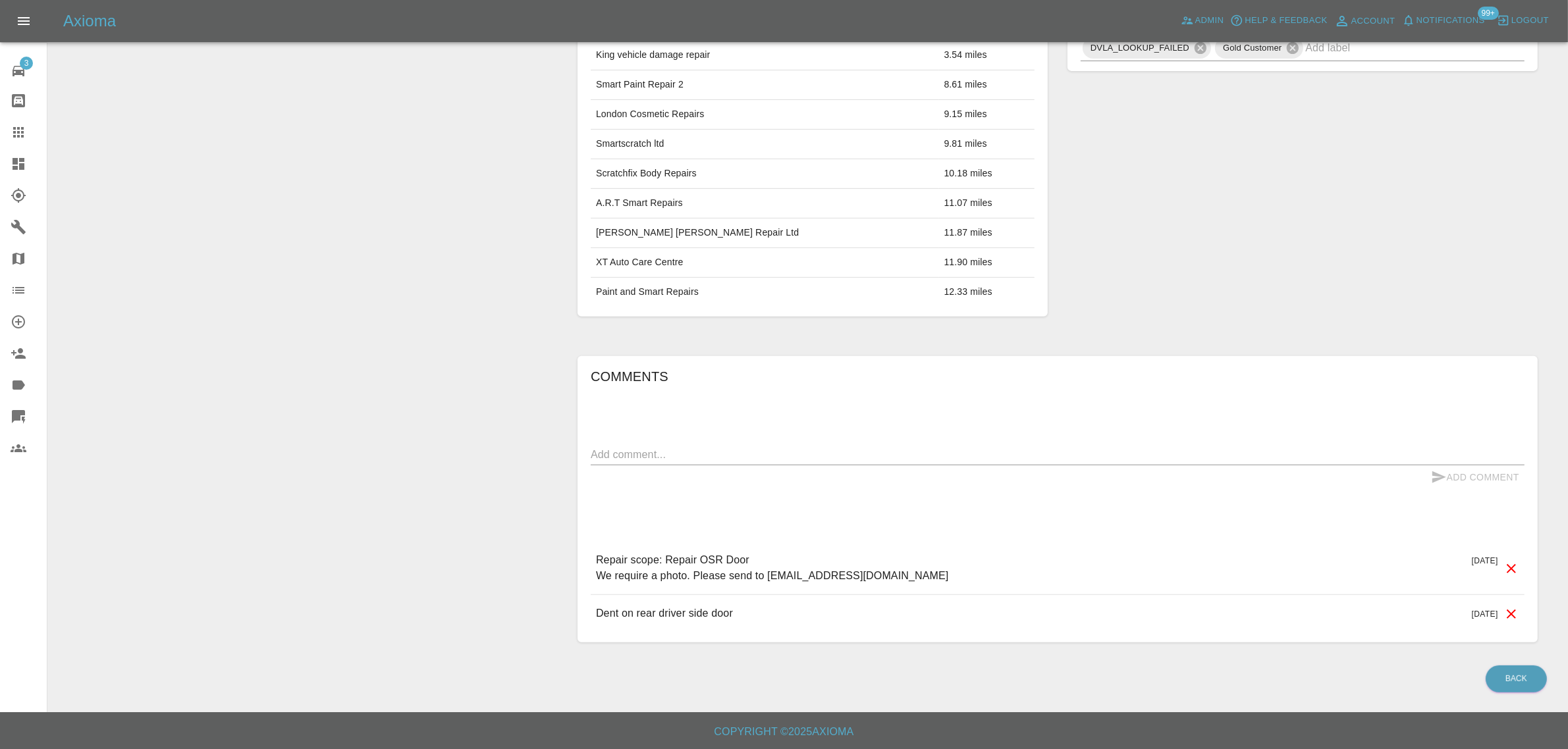
click at [21, 145] on link "Claims" at bounding box center [23, 131] width 47 height 31
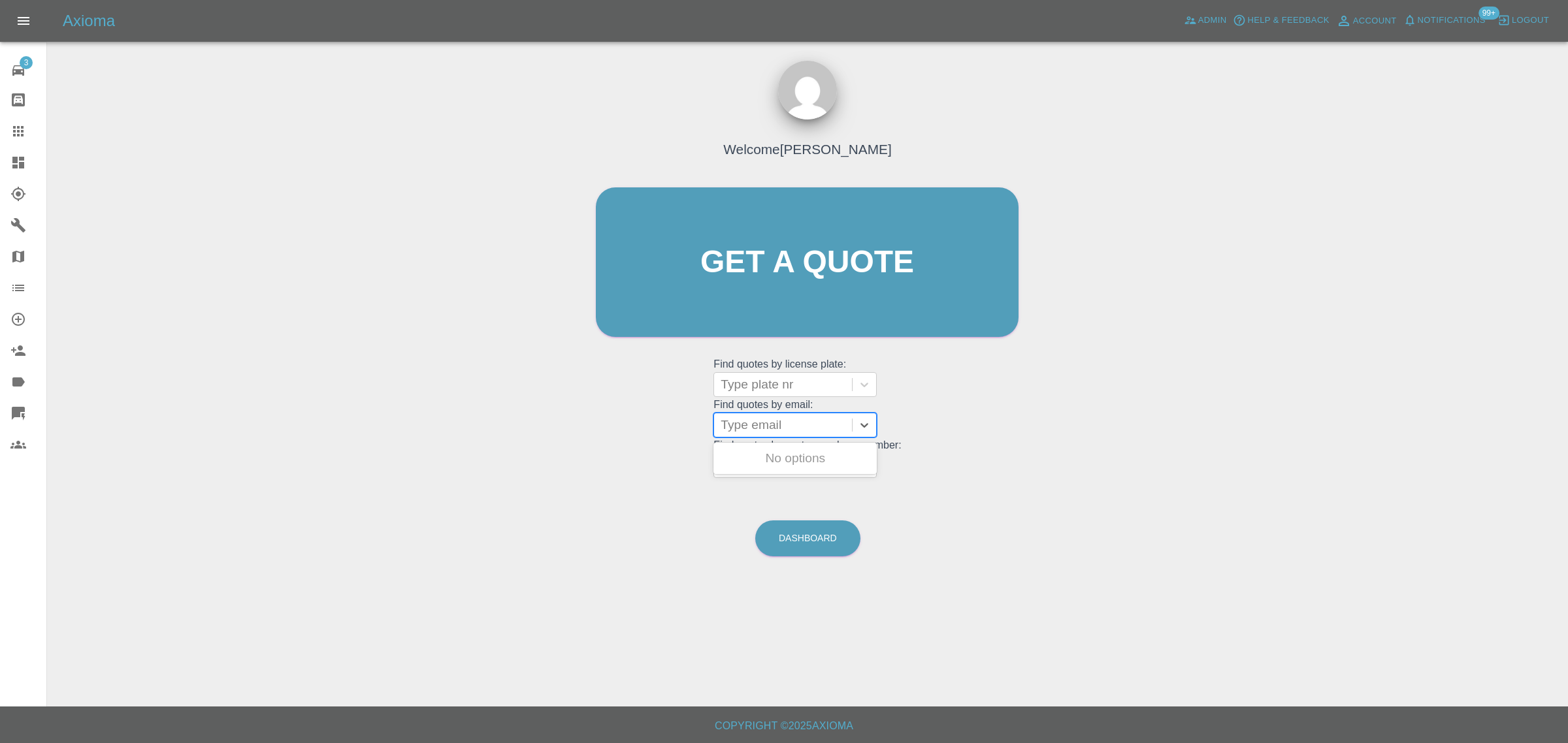
click at [775, 431] on div at bounding box center [783, 425] width 125 height 18
paste input "[EMAIL_ADDRESS][DOMAIN_NAME]"
type input "[EMAIL_ADDRESS][DOMAIN_NAME]"
click at [745, 455] on div "EX63XXE, Awaiting Repair" at bounding box center [794, 466] width 163 height 42
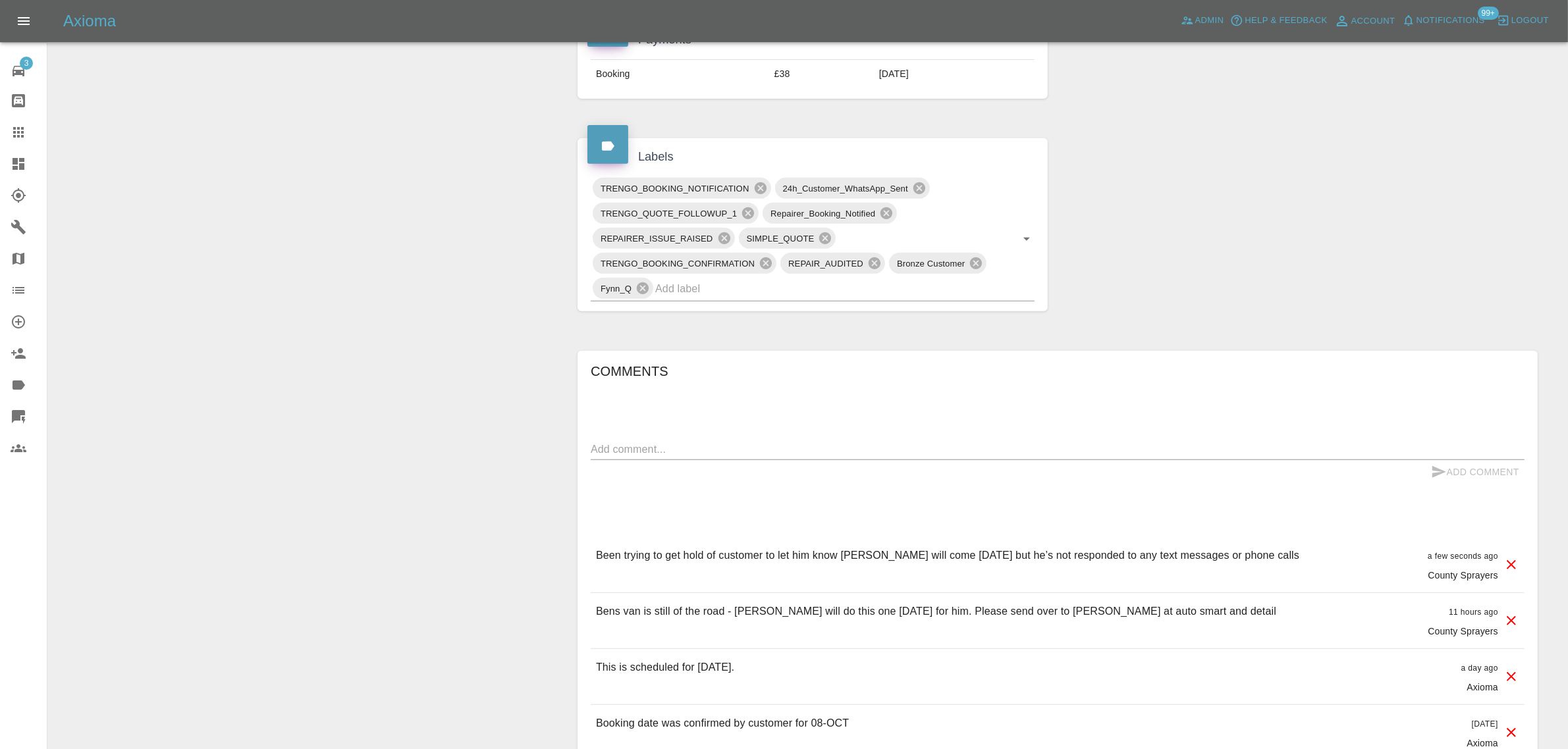
scroll to position [659, 0]
click at [738, 449] on textarea at bounding box center [1057, 448] width 934 height 15
paste textarea "I am writing to formally request a refund and raise a complaint regarding a veh…"
type textarea "I am writing to formally request a refund and raise a complaint regarding a veh…"
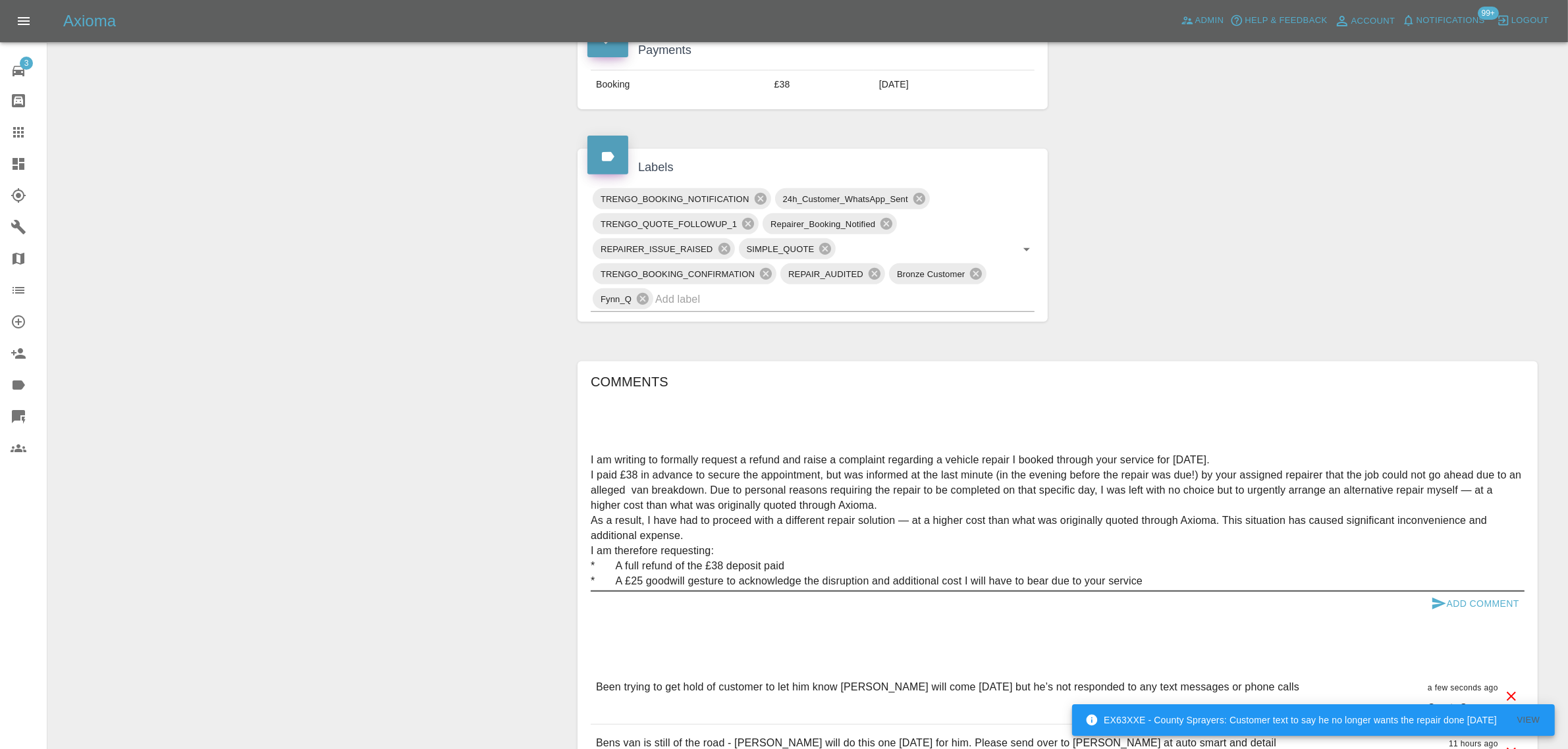
scroll to position [740, 0]
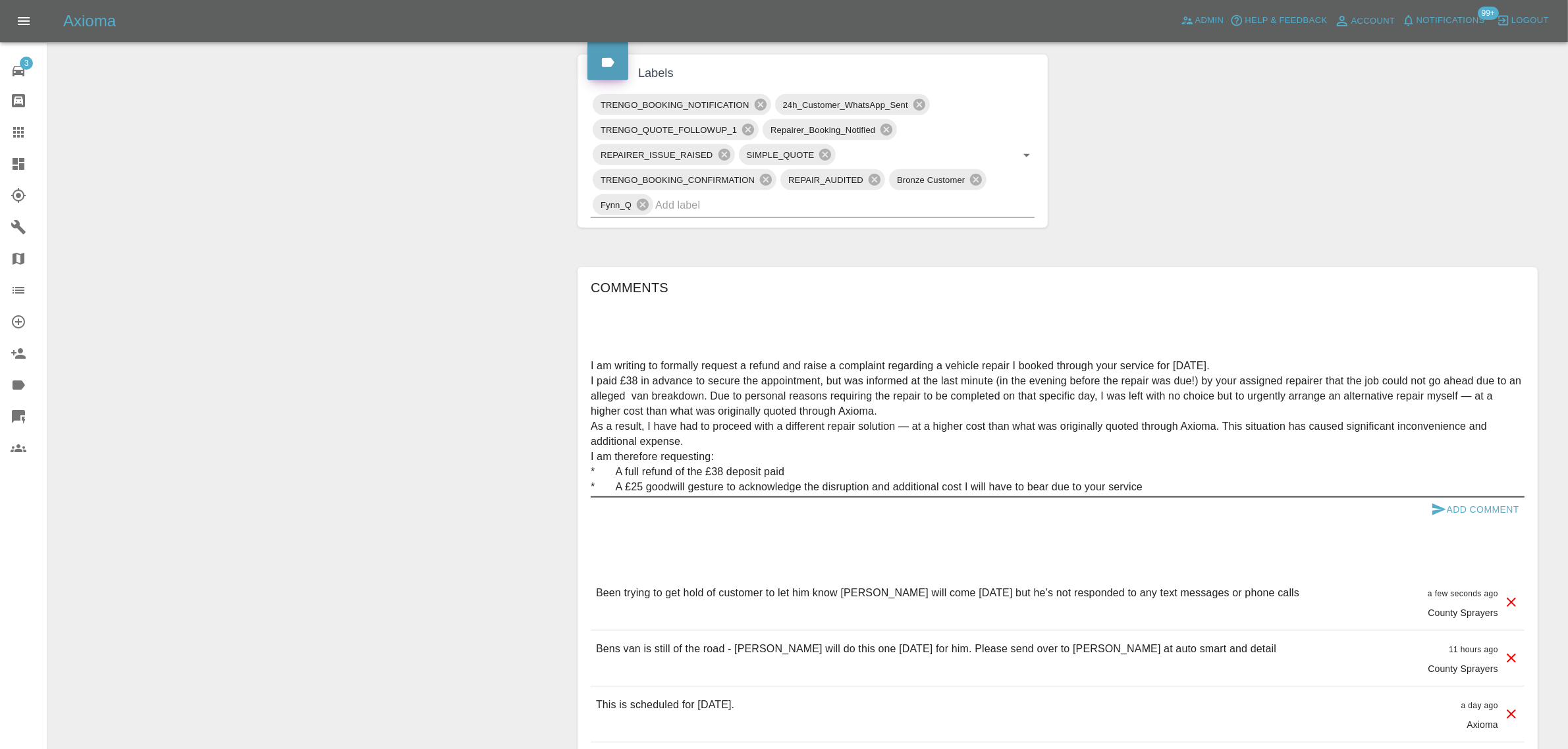
drag, startPoint x: 1153, startPoint y: 490, endPoint x: 440, endPoint y: 287, distance: 741.3
click at [440, 287] on div "Change Repairer Modify Claim Modify Quote Override Repair Date Rollback Submit …" at bounding box center [807, 205] width 1499 height 1631
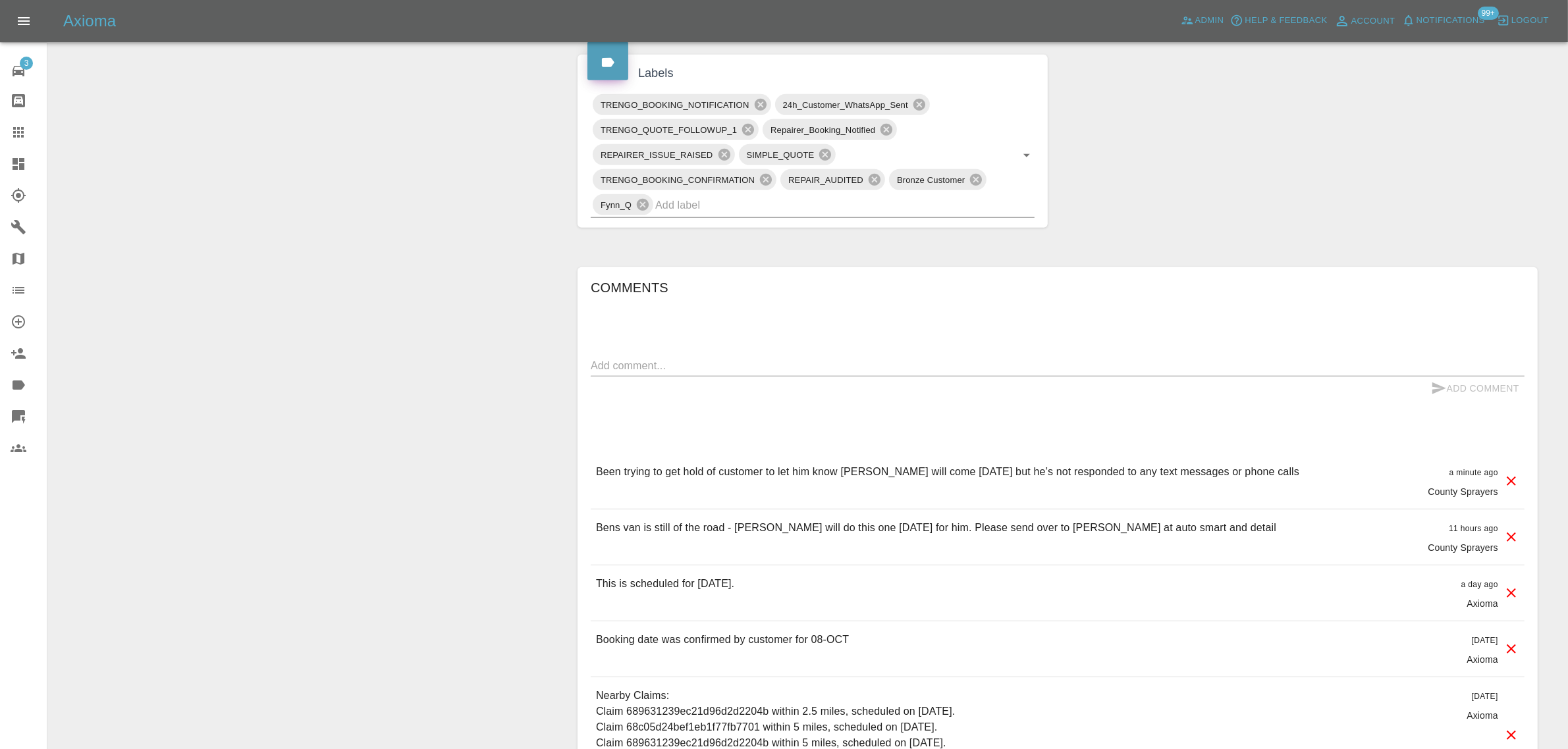
click at [420, 307] on div "Change Repairer Modify Claim Modify Quote Override Repair Date Rollback Submit …" at bounding box center [308, 144] width 500 height 1510
click at [35, 126] on div at bounding box center [29, 132] width 37 height 16
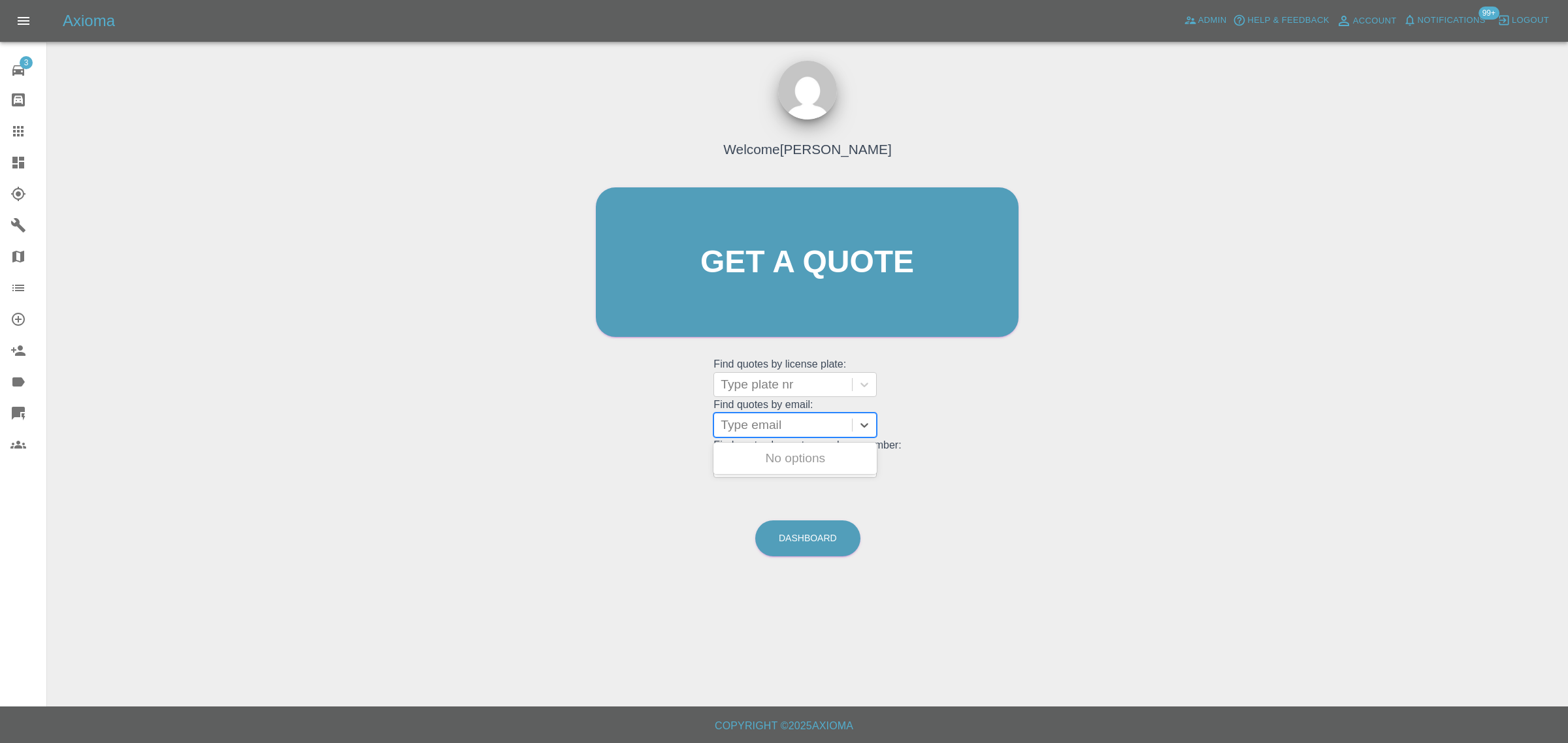
click at [784, 420] on div at bounding box center [783, 425] width 125 height 18
paste input "[EMAIL_ADDRESS][DOMAIN_NAME]"
type input "[EMAIL_ADDRESS][DOMAIN_NAME]"
drag, startPoint x: 1087, startPoint y: 216, endPoint x: 1160, endPoint y: 108, distance: 130.4
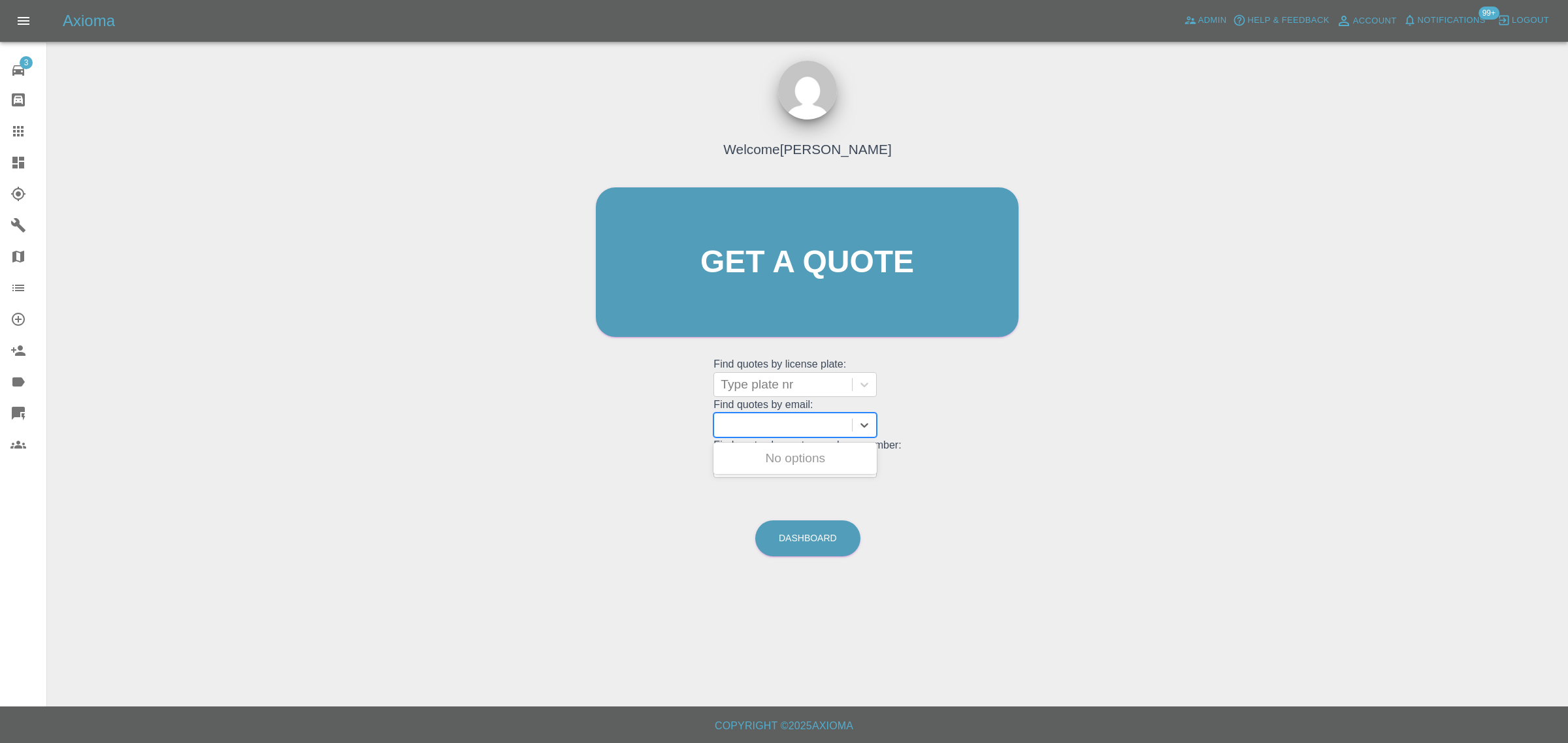
click at [1089, 210] on div "Welcome [PERSON_NAME] Get a quote Get a quote Find quotes by license plate: Typ…" at bounding box center [808, 324] width 1500 height 469
click at [1206, 14] on span "Admin" at bounding box center [1212, 21] width 28 height 15
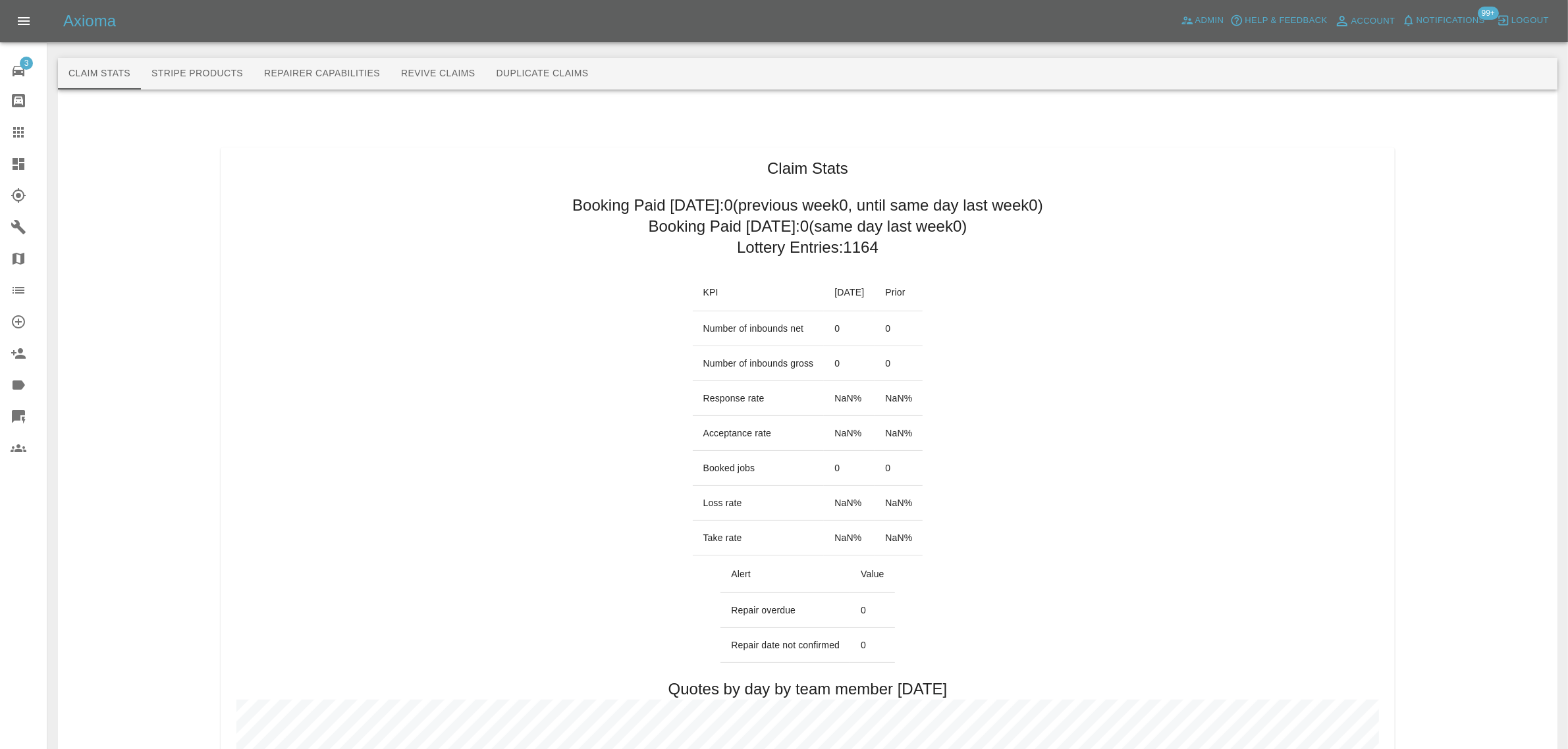
click at [447, 73] on button "Revive Claims" at bounding box center [438, 73] width 95 height 31
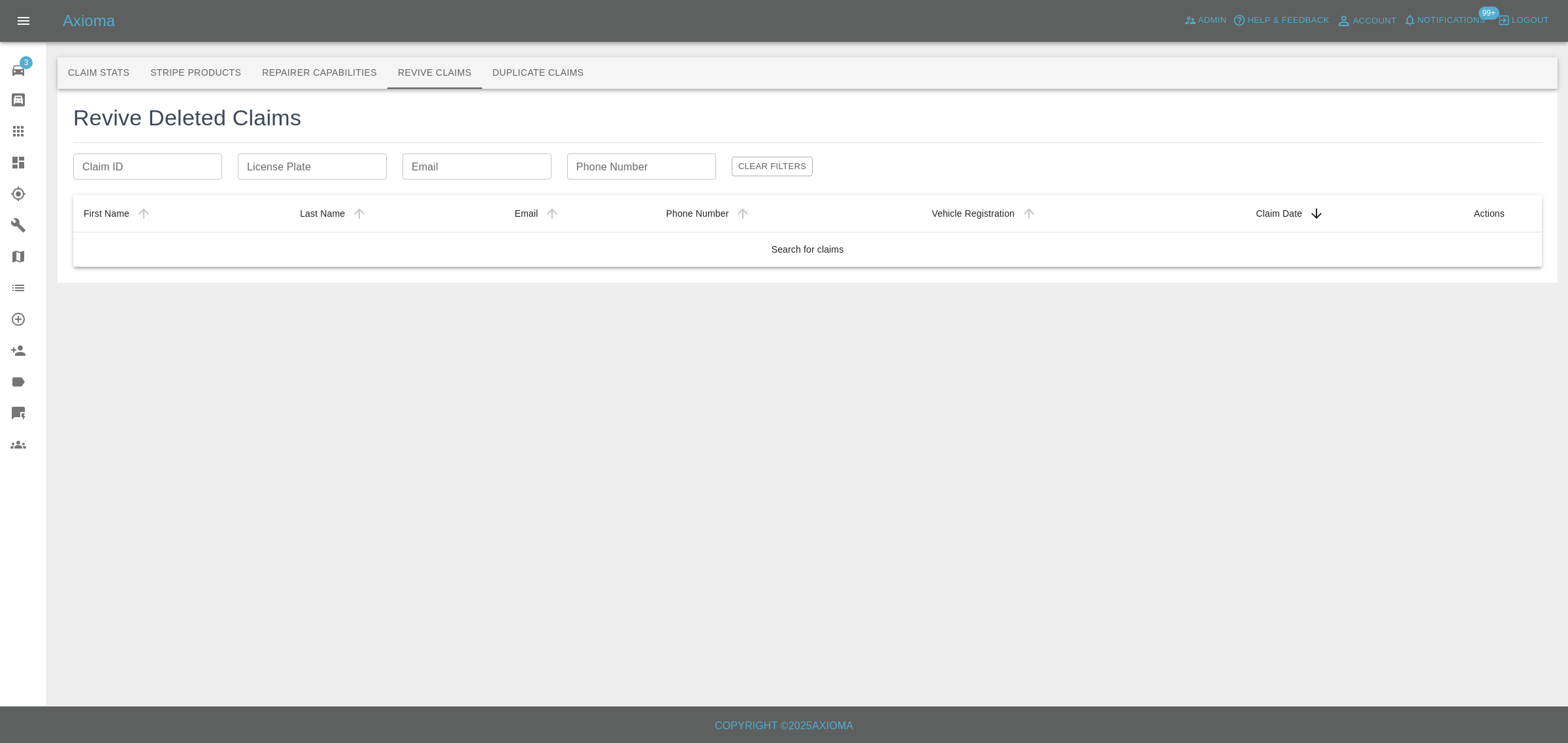
click at [444, 171] on input "Email" at bounding box center [477, 167] width 149 height 26
paste input "[EMAIL_ADDRESS][DOMAIN_NAME]"
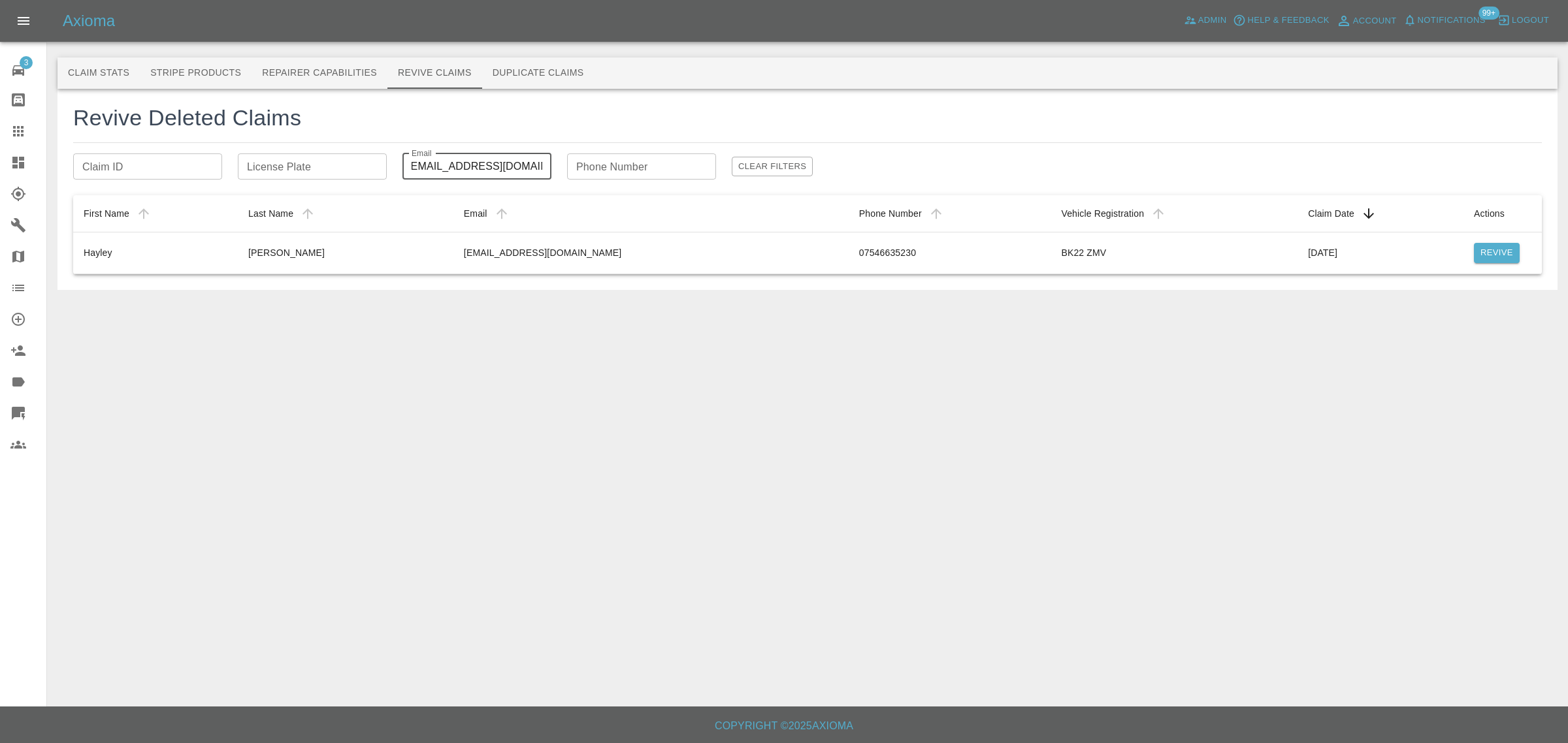
type input "[EMAIL_ADDRESS][DOMAIN_NAME]"
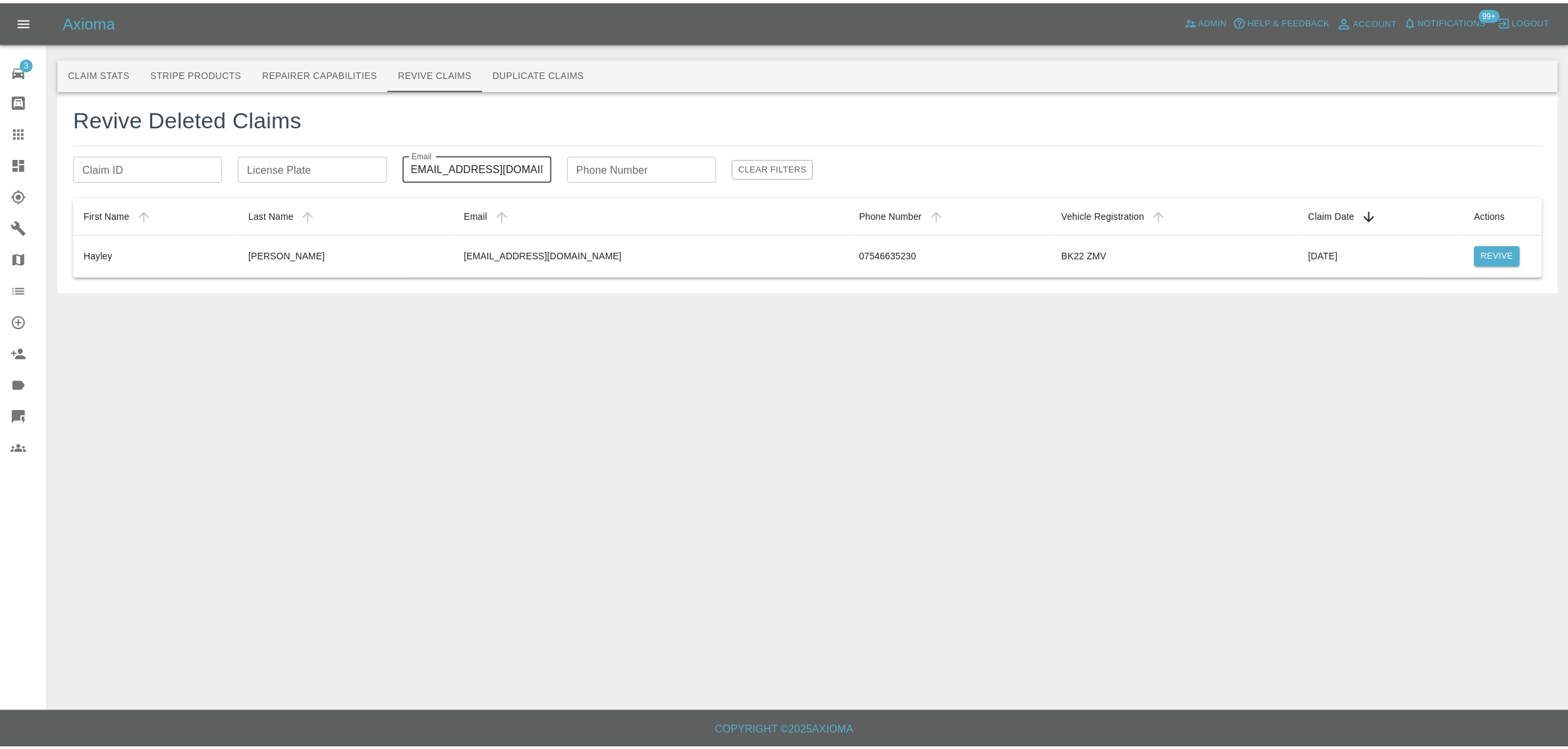
scroll to position [0, 0]
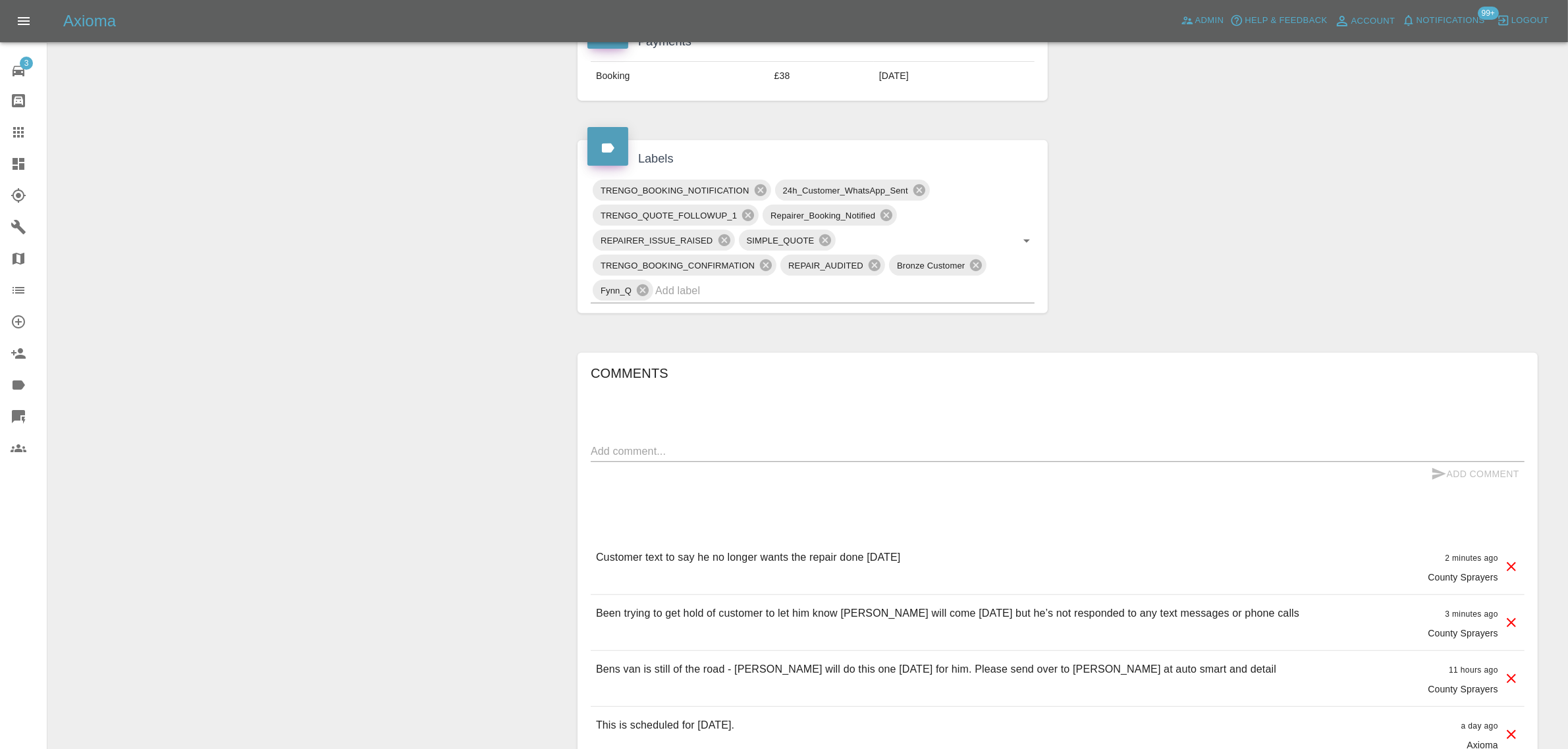
scroll to position [659, 0]
click at [17, 123] on link "Claims" at bounding box center [23, 131] width 47 height 31
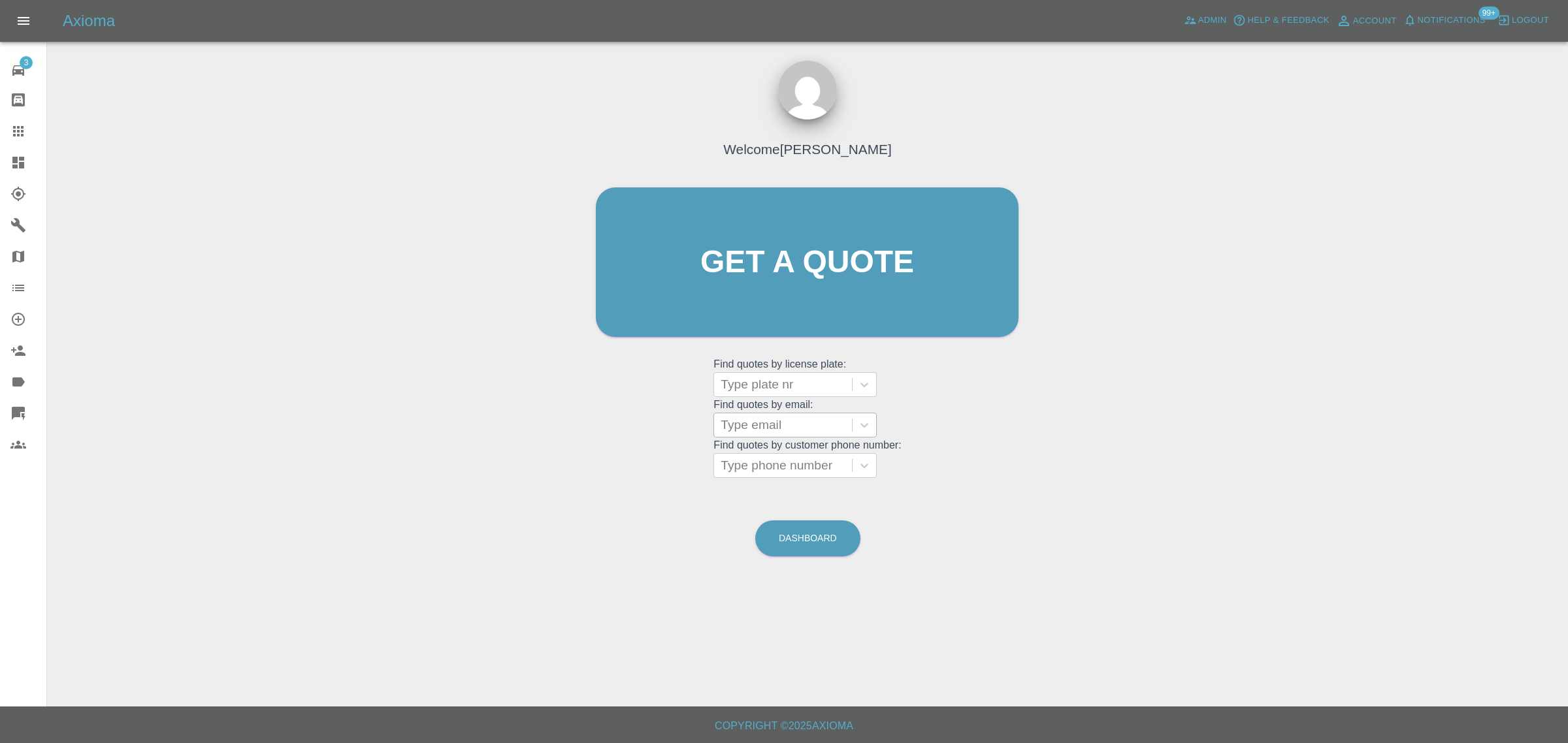
click at [811, 436] on div "Type email" at bounding box center [783, 425] width 138 height 24
paste input "[EMAIL_ADDRESS][DOMAIN_NAME]"
type input "[EMAIL_ADDRESS][DOMAIN_NAME]"
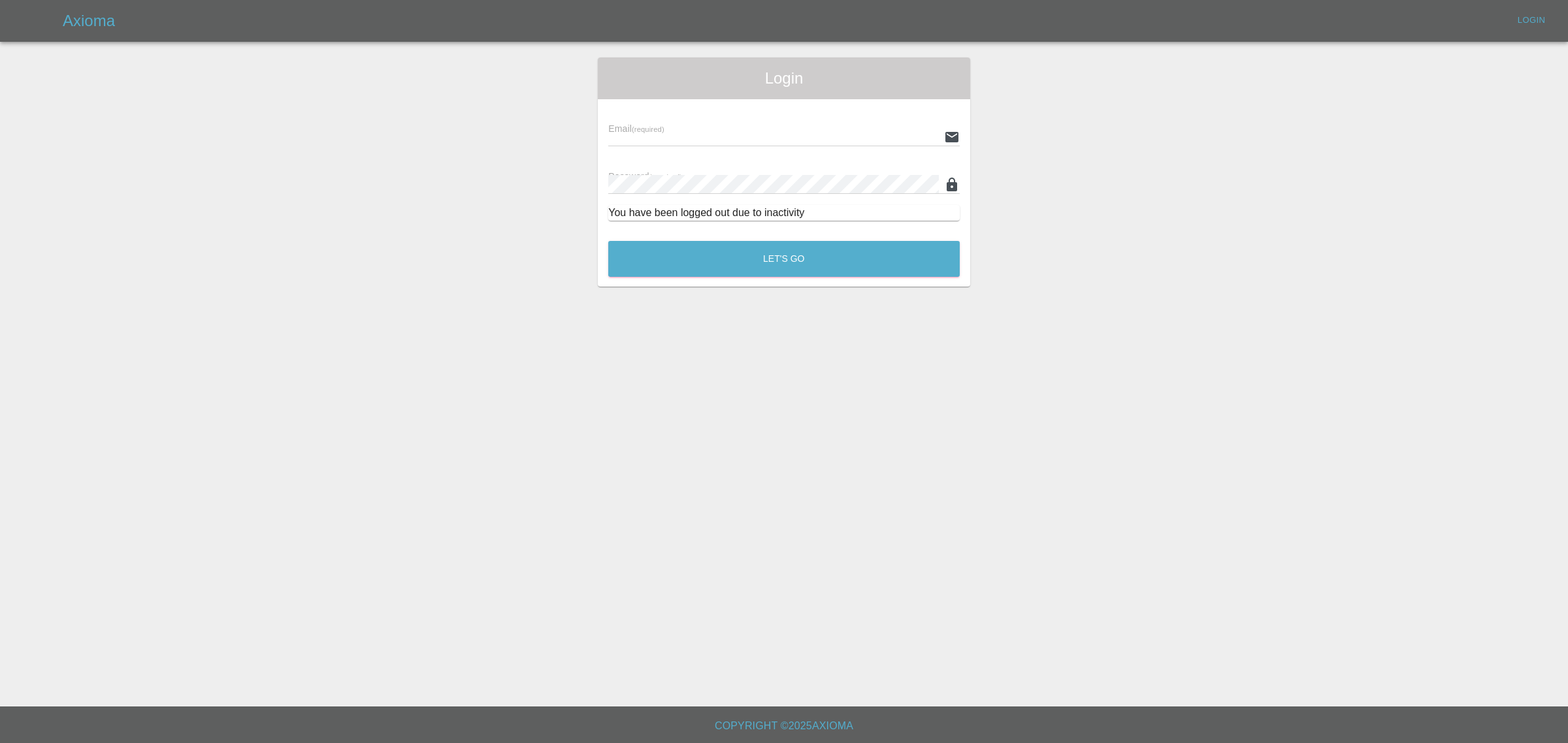
type input "[EMAIL_ADDRESS][DOMAIN_NAME]"
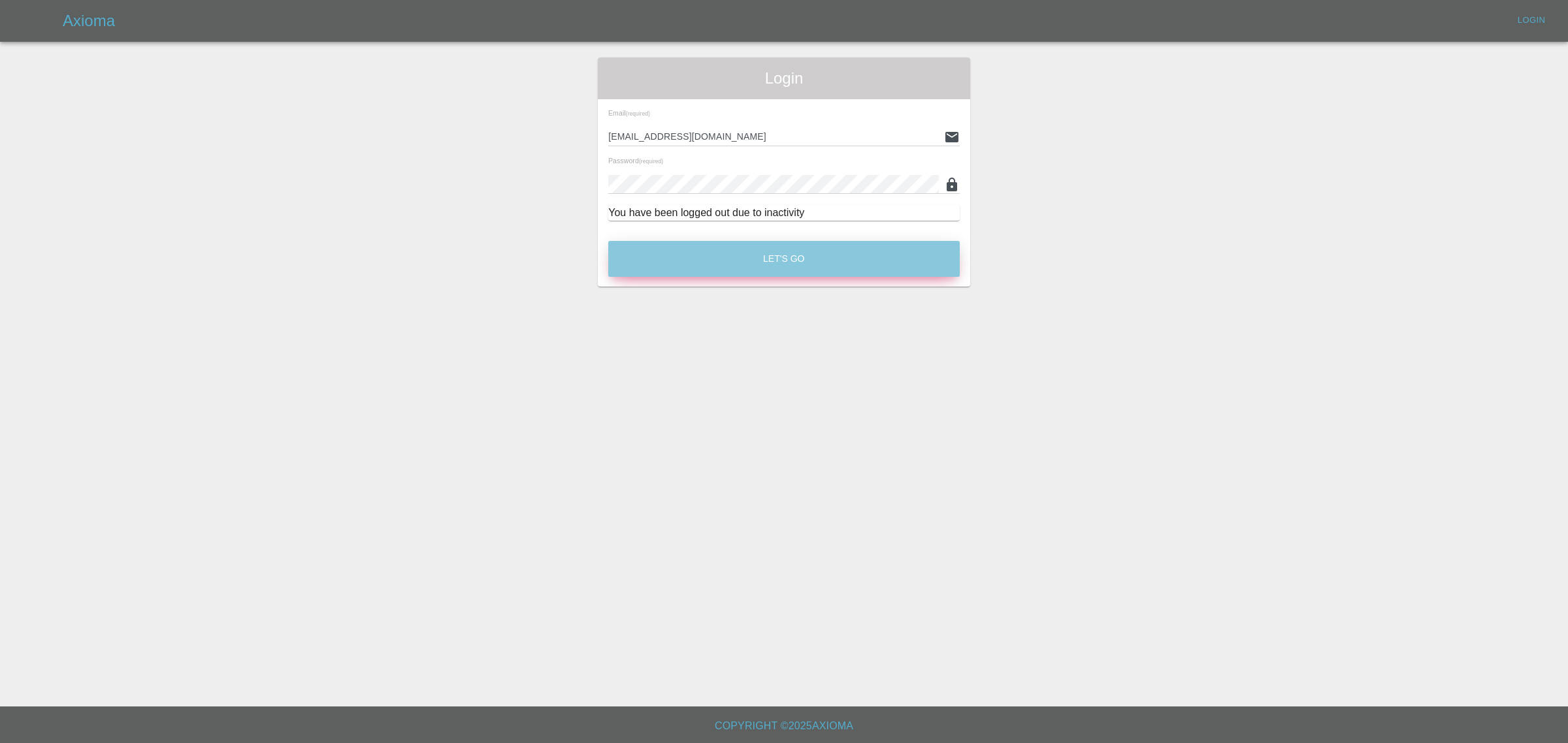
click at [793, 269] on button "Let's Go" at bounding box center [784, 259] width 351 height 36
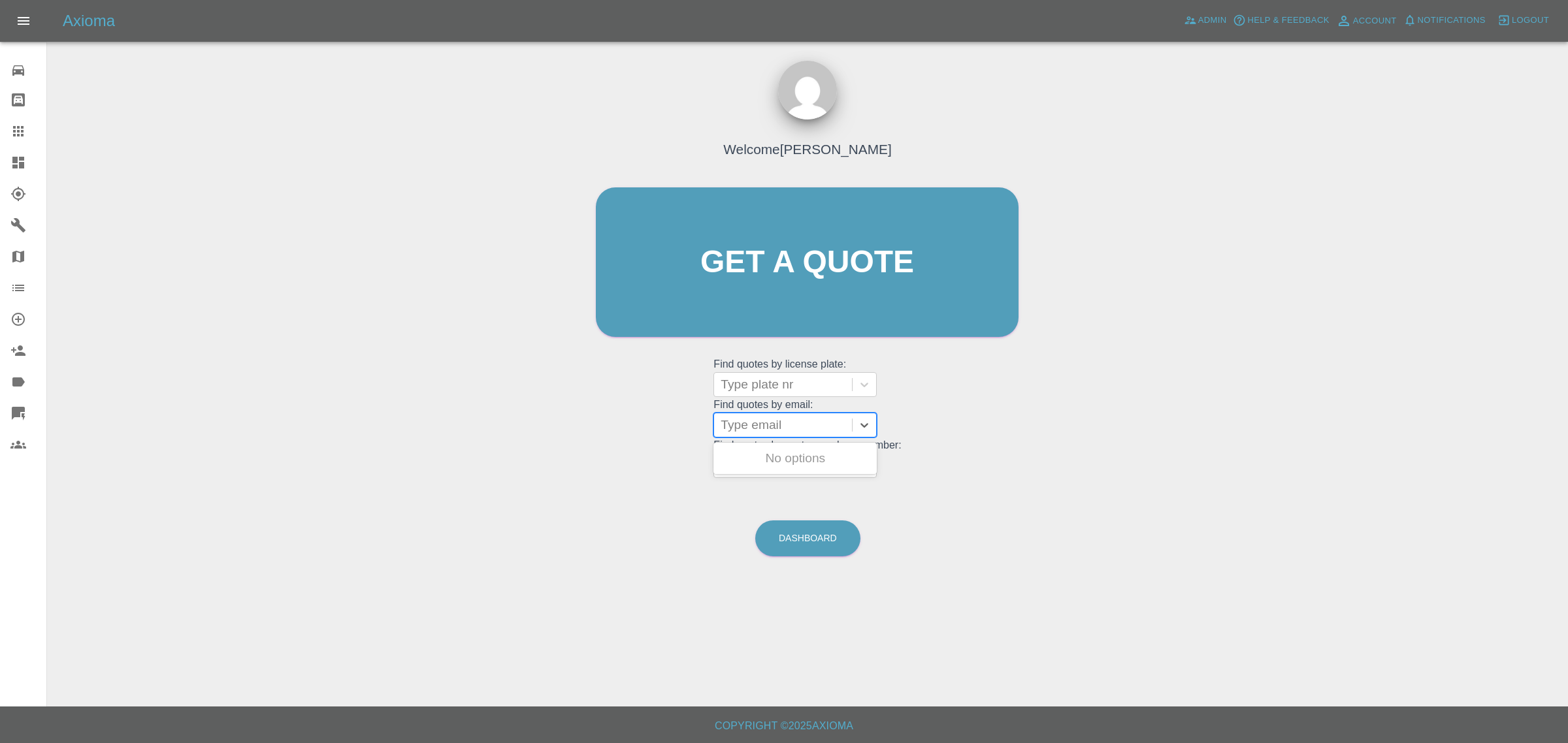
click at [785, 429] on div at bounding box center [783, 425] width 125 height 18
paste input "[EMAIL_ADDRESS][DOMAIN_NAME]"
type input "[EMAIL_ADDRESS][DOMAIN_NAME]"
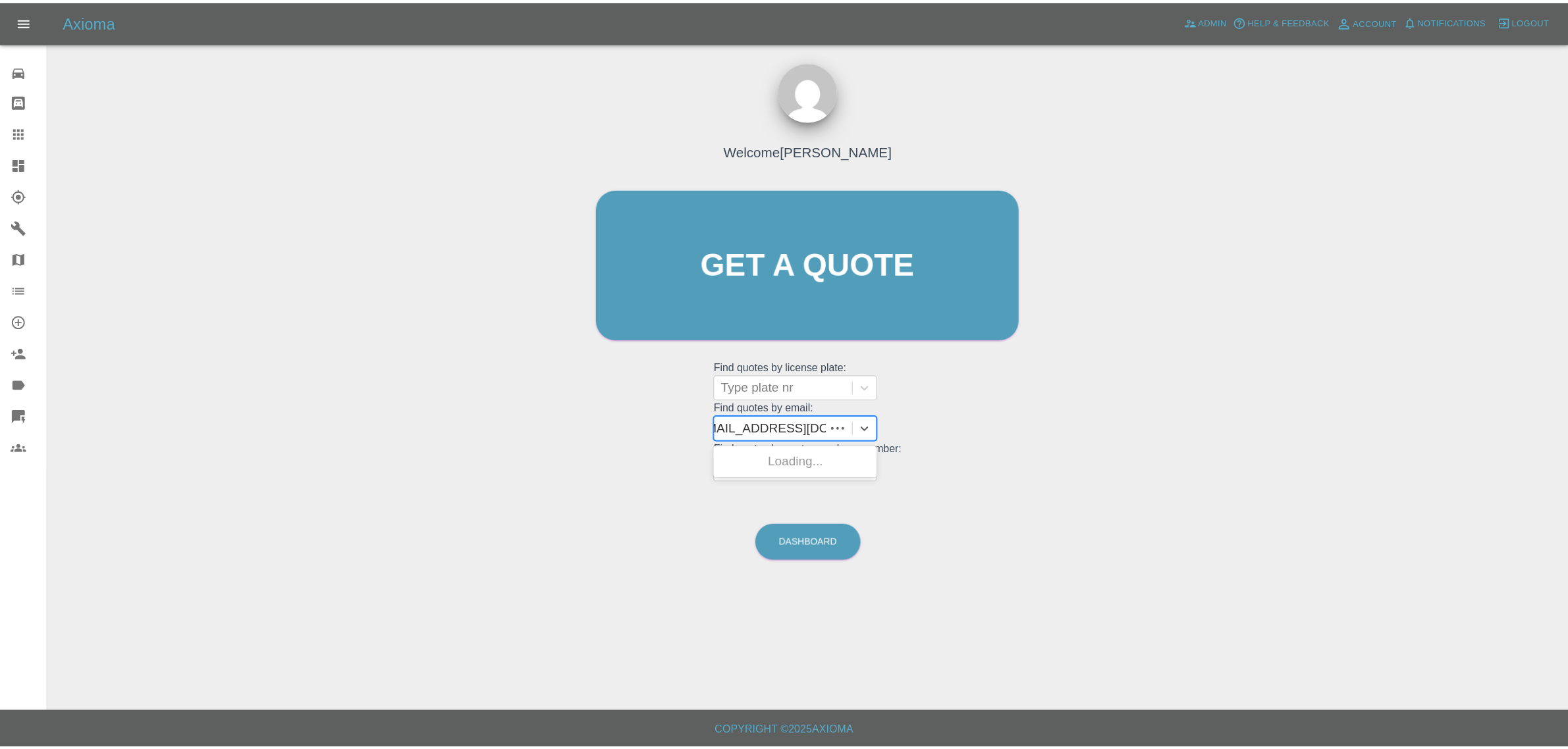
scroll to position [0, 7]
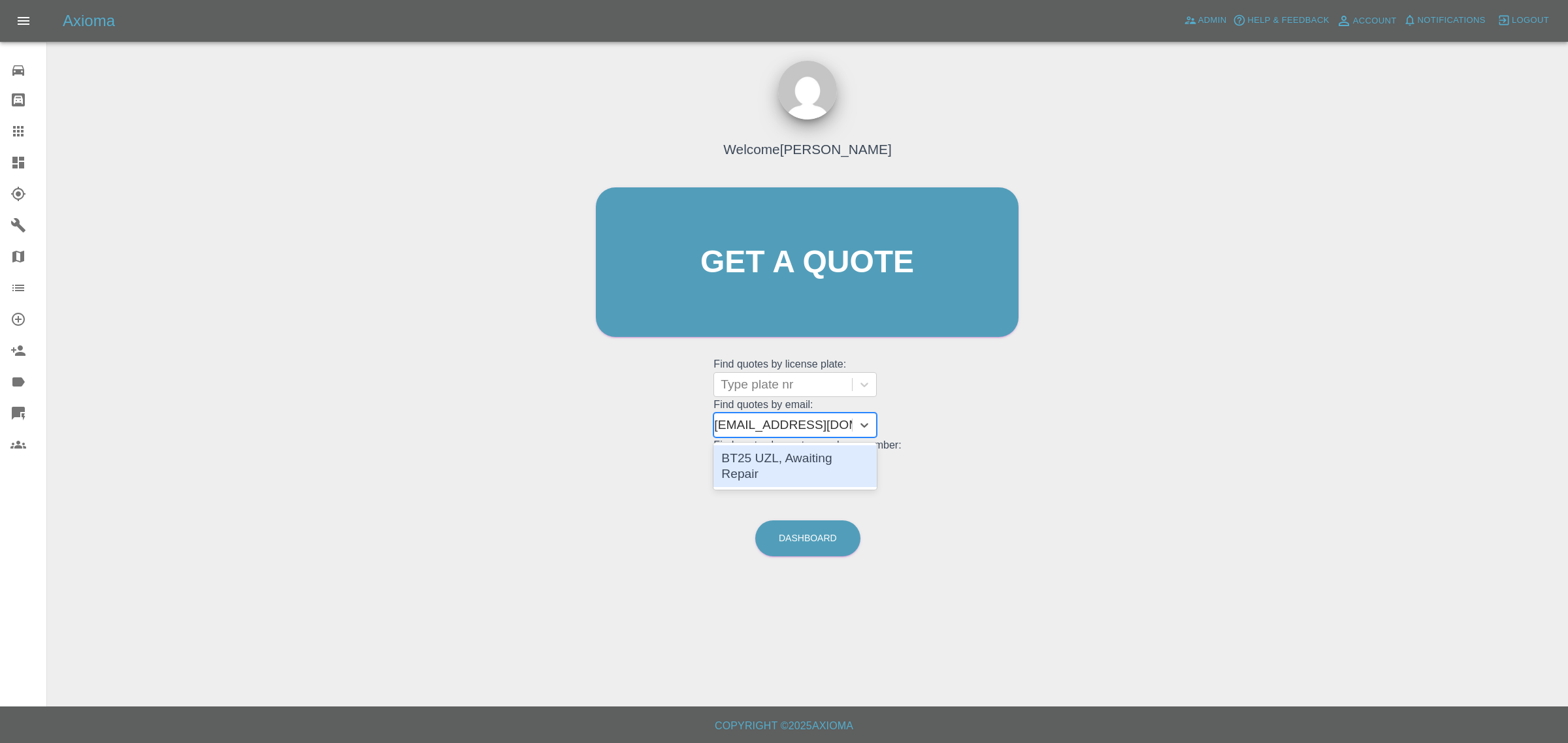
click at [791, 464] on div "BT25 UZL, Awaiting Repair" at bounding box center [794, 466] width 163 height 42
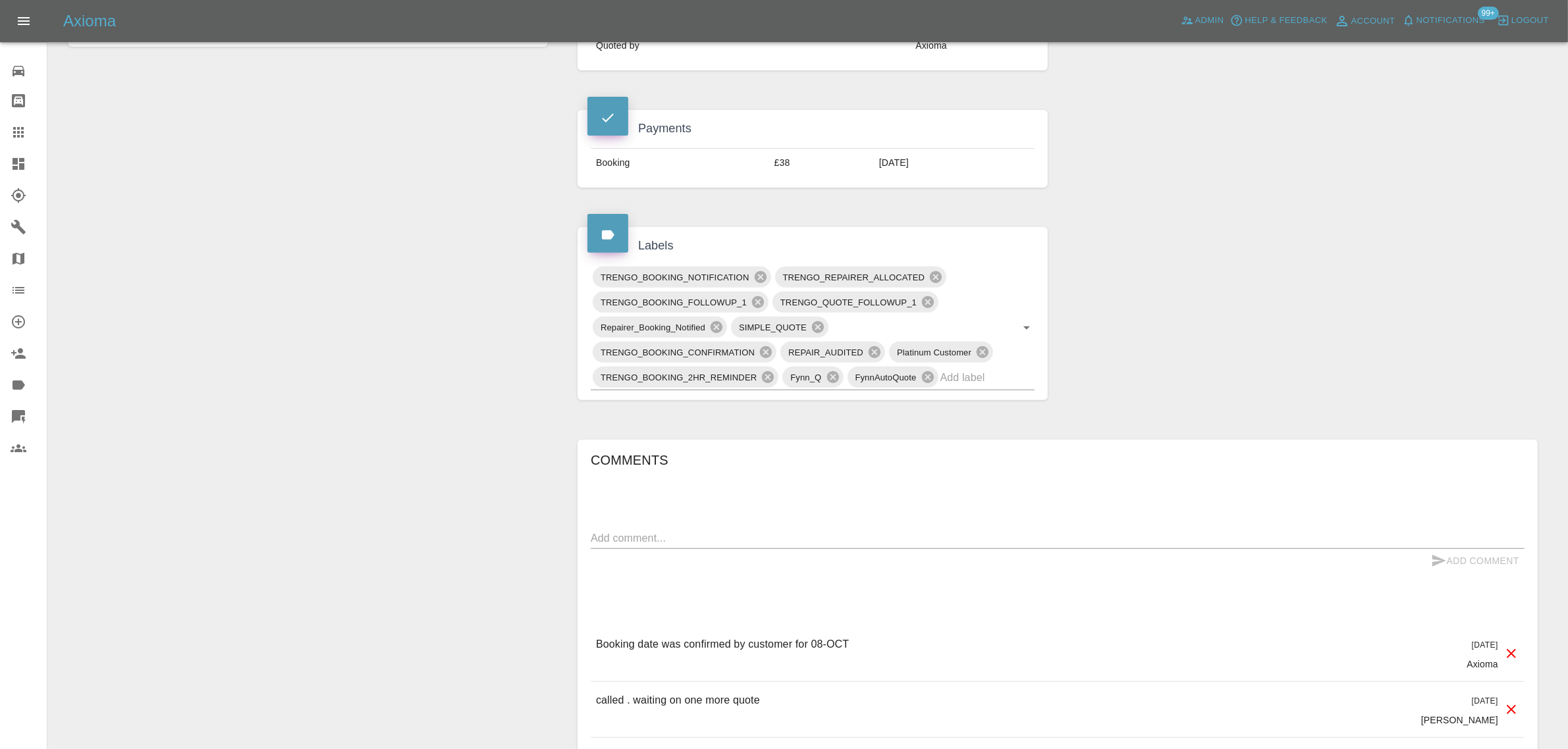
scroll to position [576, 0]
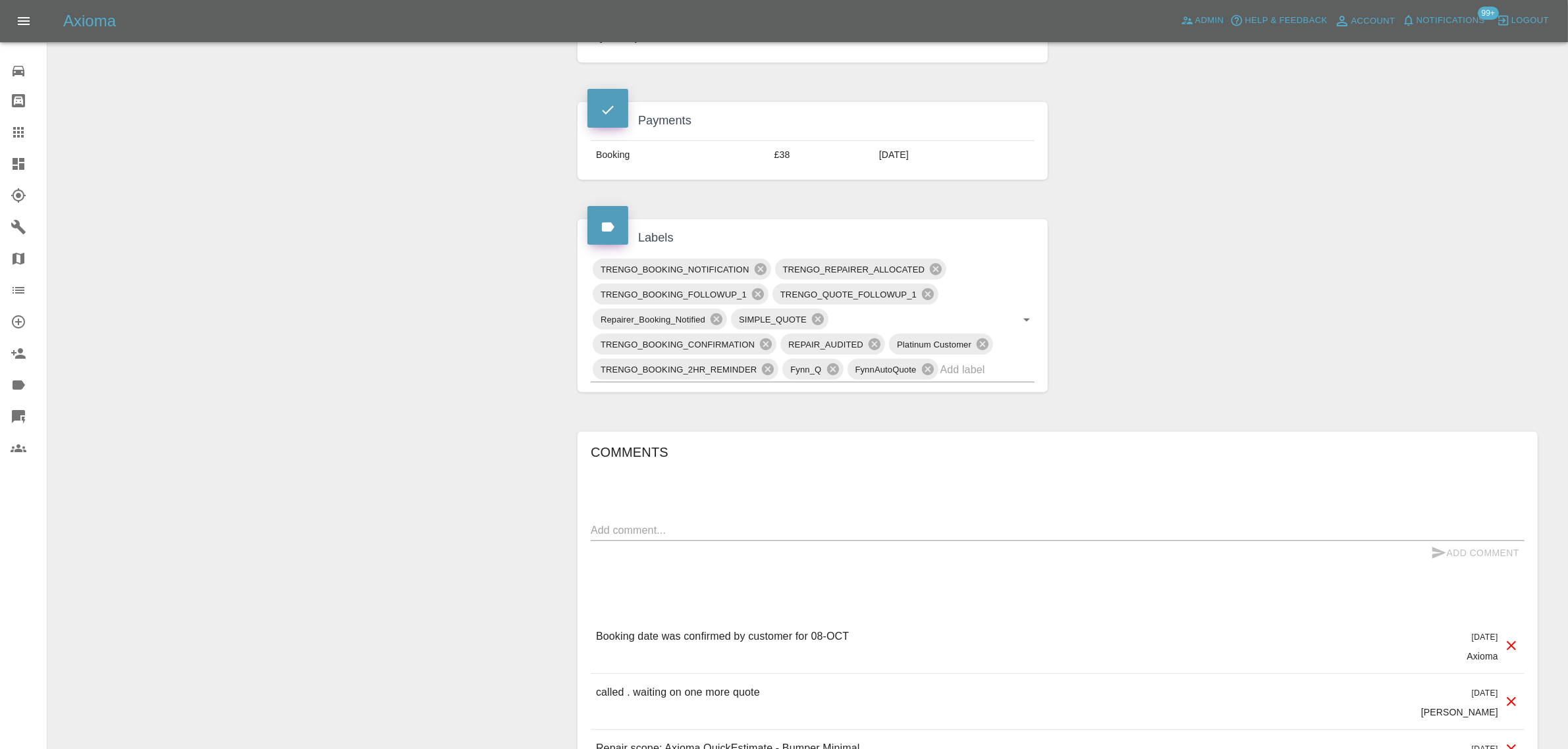
click at [702, 532] on textarea at bounding box center [1057, 530] width 934 height 15
paste textarea "I haven't received a call from repairer yet. I tried to call him, but no answer."
type textarea "I haven't received a call from repairer yet. I tried to call him, but no answer."
click at [1434, 561] on icon "submit" at bounding box center [1439, 553] width 16 height 16
click at [31, 140] on link "Claims" at bounding box center [23, 131] width 47 height 31
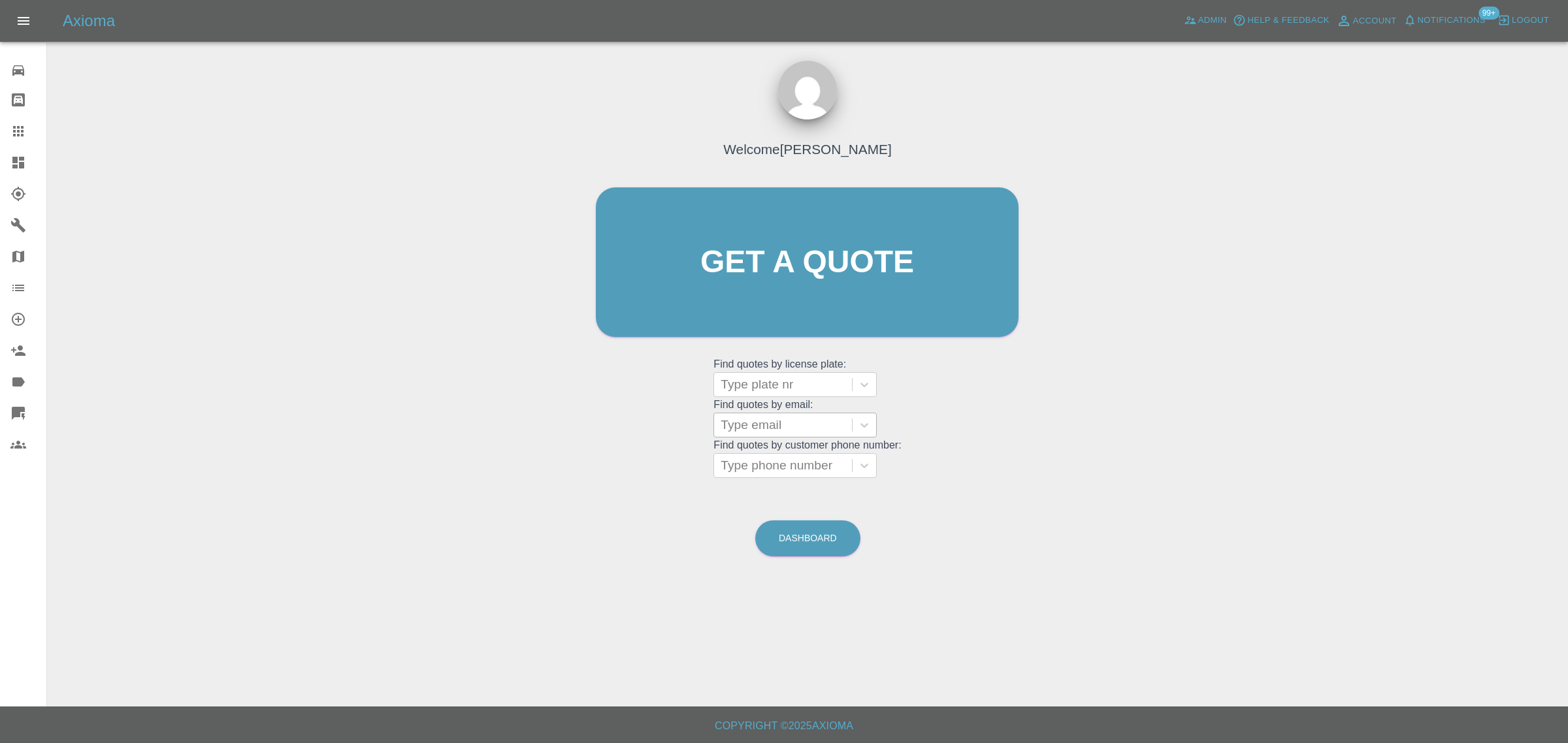
click at [793, 431] on div at bounding box center [783, 425] width 125 height 18
paste input "[EMAIL_ADDRESS][DOMAIN_NAME]"
type input "[EMAIL_ADDRESS][DOMAIN_NAME]"
click at [795, 474] on div "NISSAN JUKE, Awaiting Repair" at bounding box center [794, 466] width 163 height 42
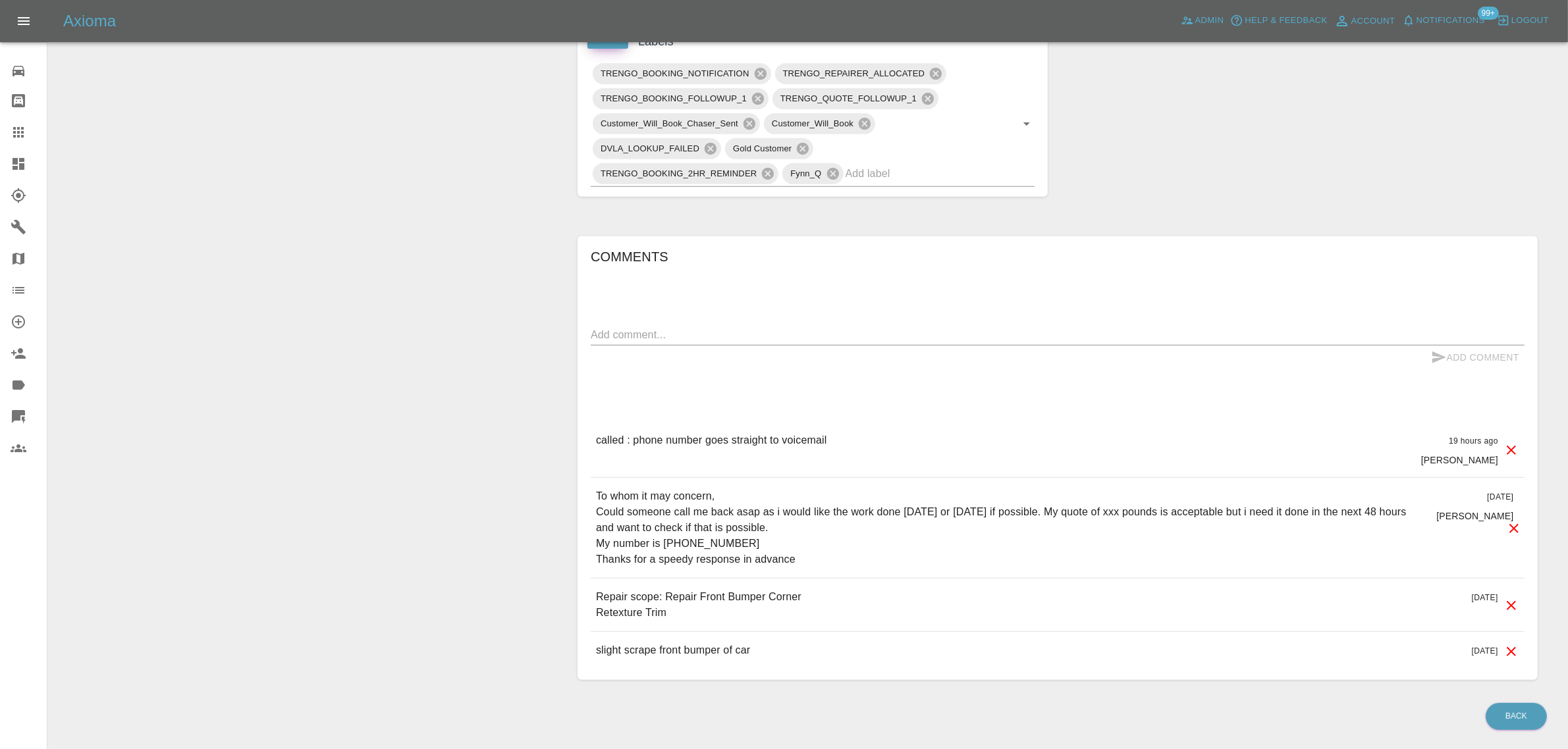
scroll to position [659, 0]
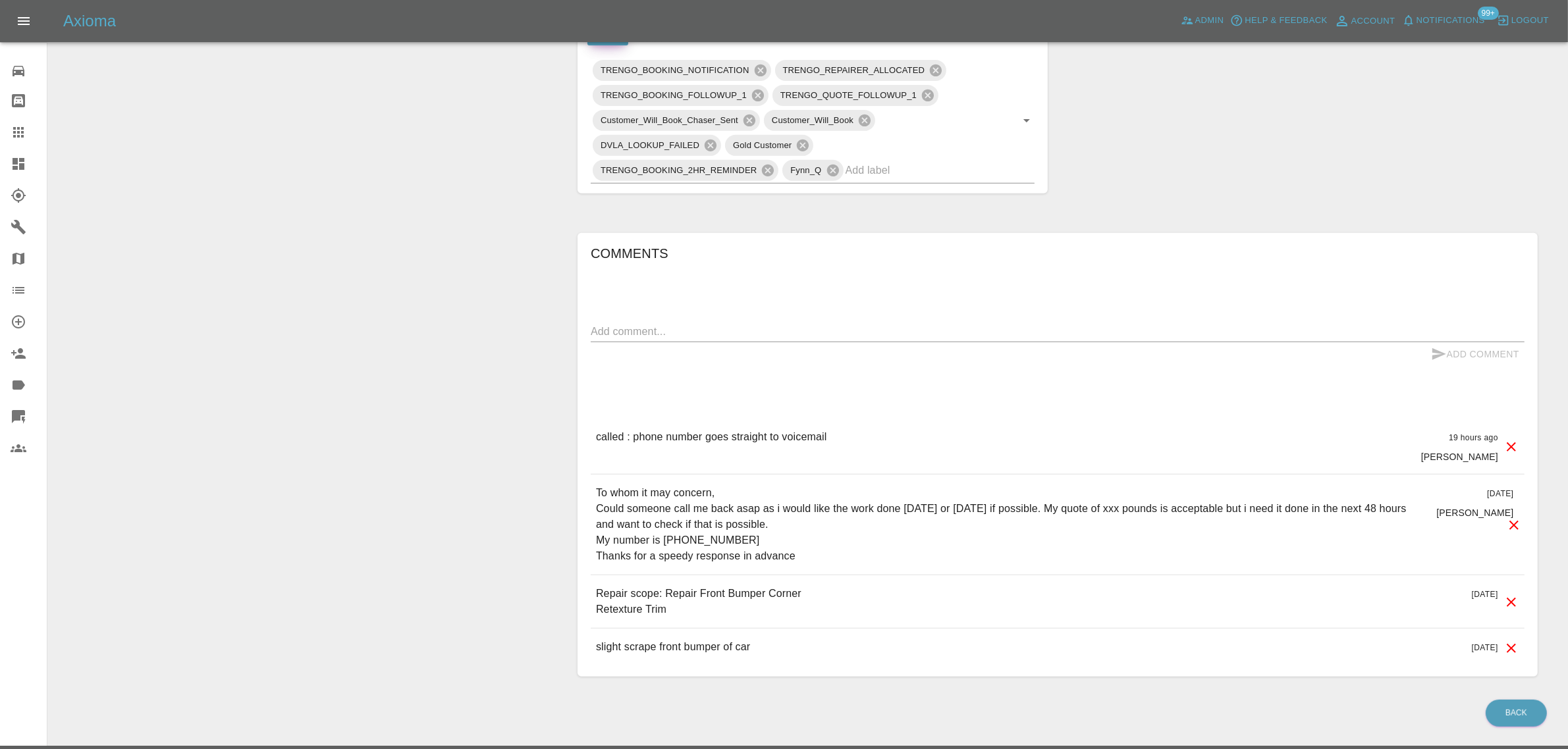
click at [810, 338] on textarea at bounding box center [1057, 331] width 934 height 15
paste textarea "I have decided to not go ahead Thanks and Regards [PERSON_NAME]"
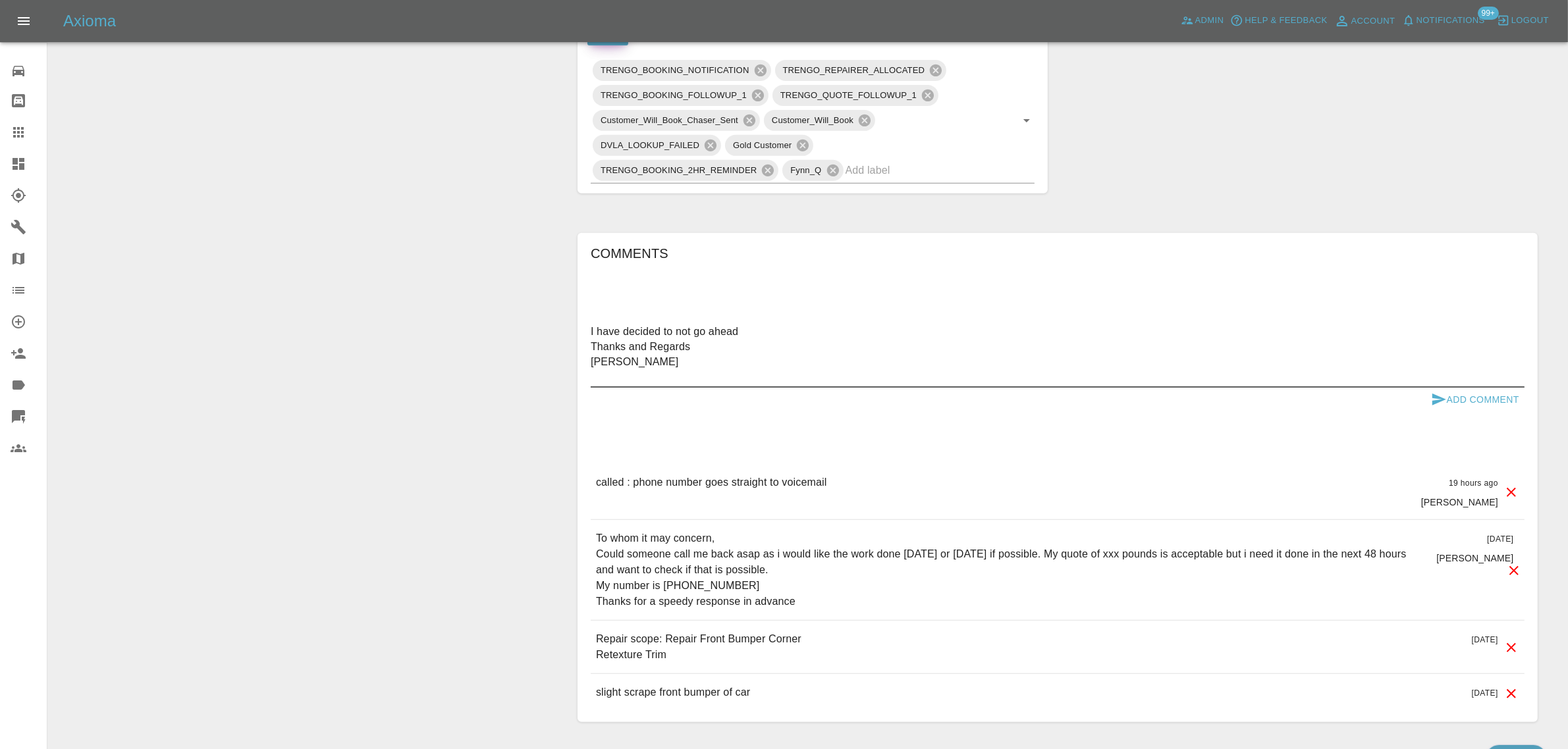
type textarea "I have decided to not go ahead Thanks and Regards [PERSON_NAME]"
click at [1476, 395] on button "Add Comment" at bounding box center [1475, 400] width 99 height 25
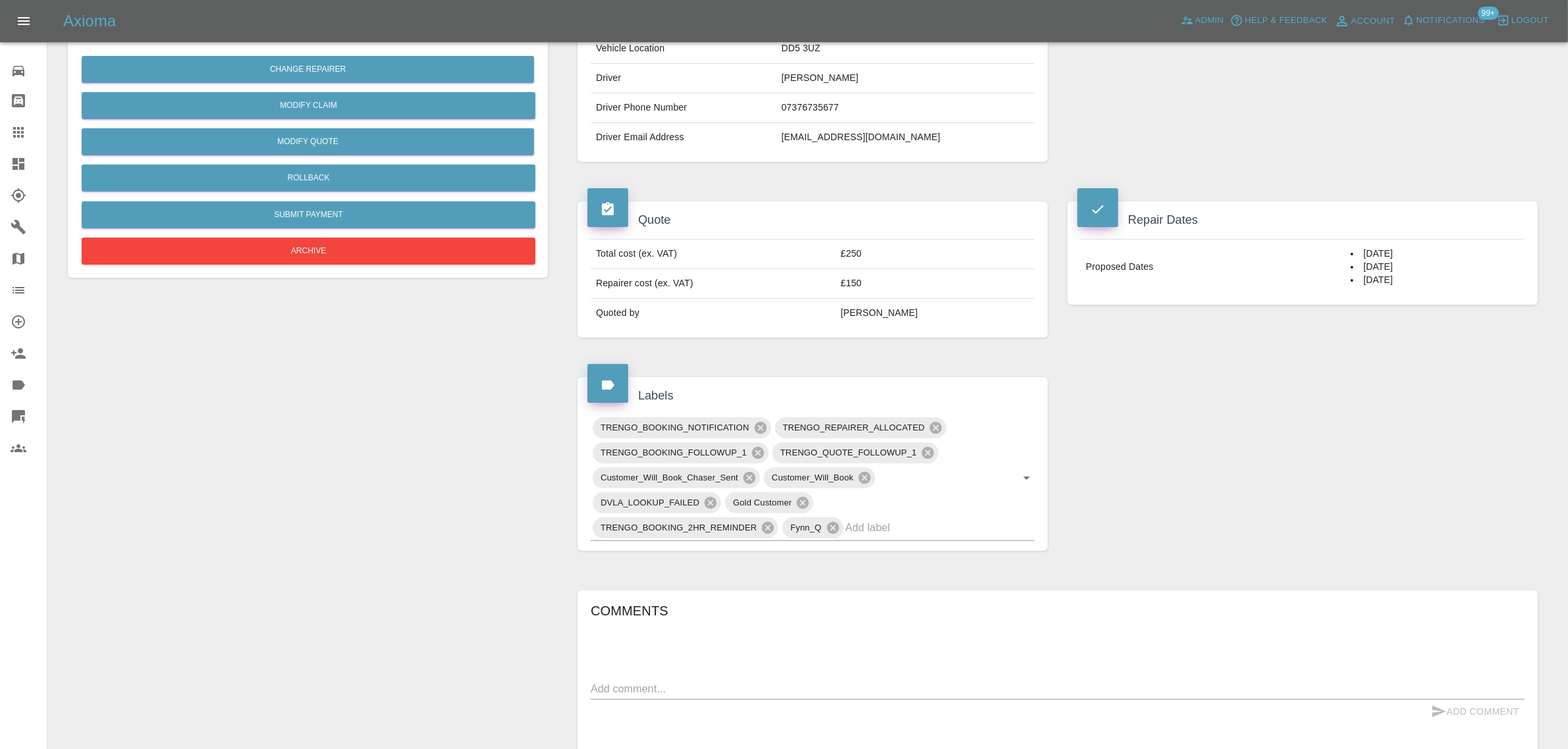
scroll to position [82, 0]
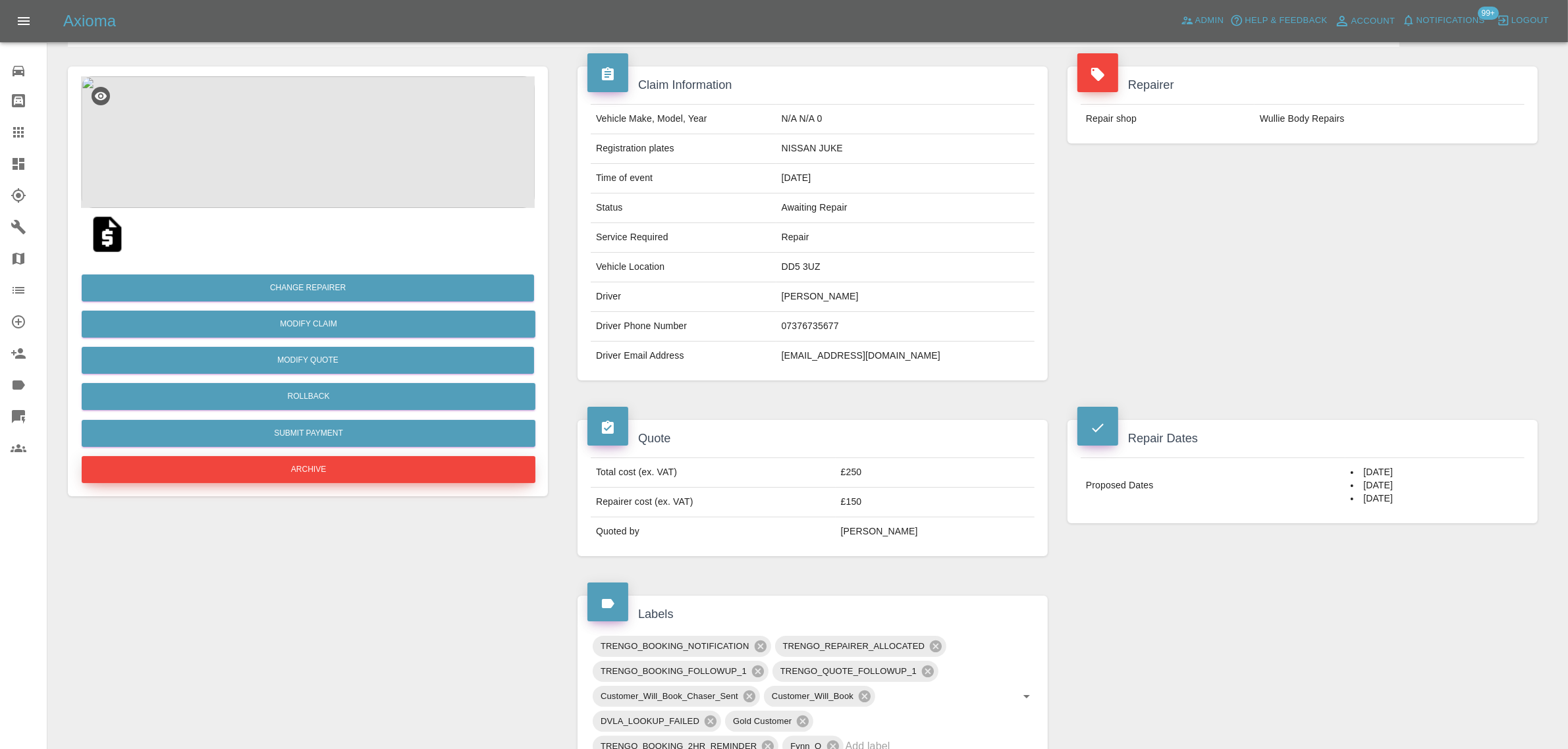
click at [361, 468] on button "Archive" at bounding box center [308, 469] width 453 height 27
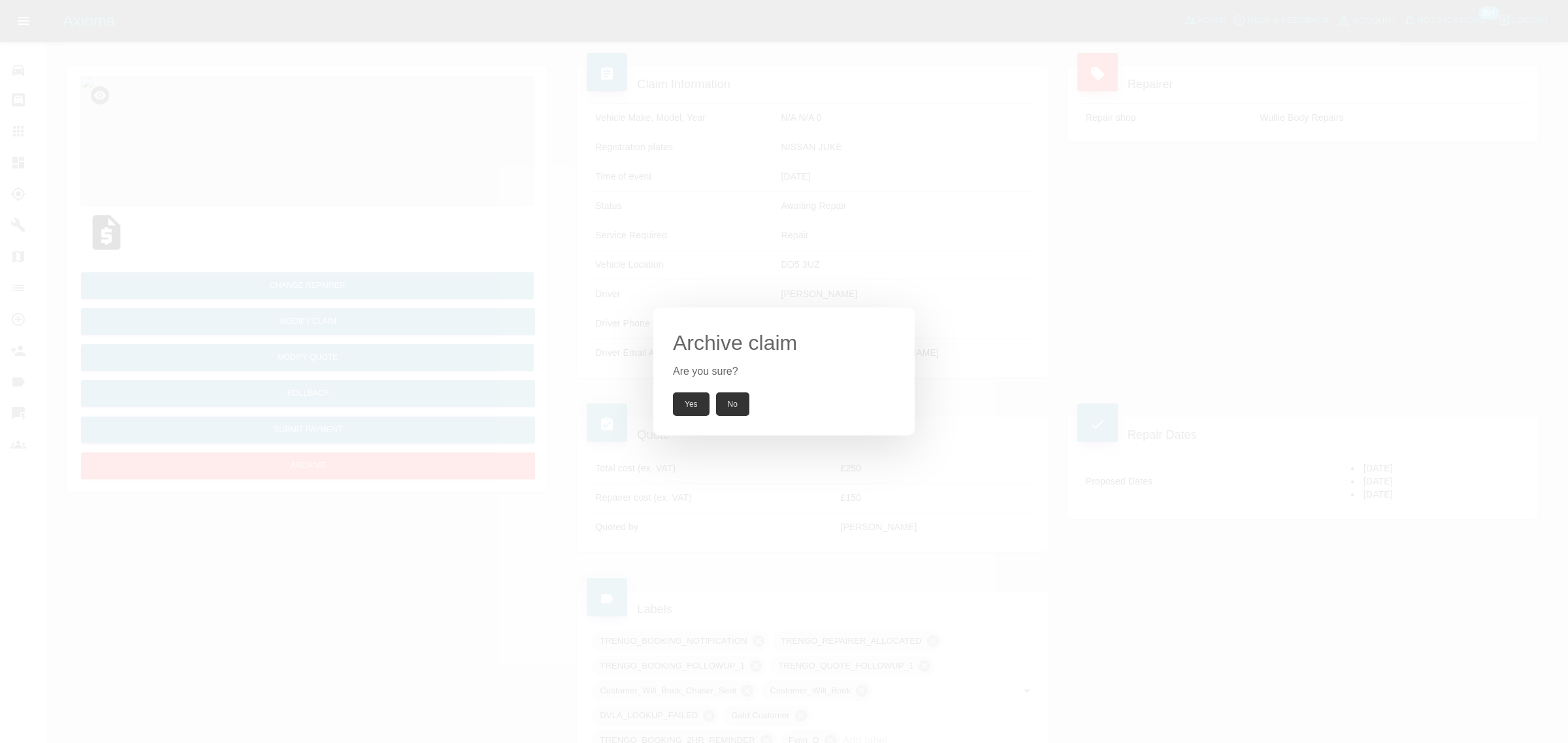
click at [702, 392] on div "Archive claim Are you sure? Yes No" at bounding box center [784, 372] width 262 height 128
click at [700, 399] on button "Yes" at bounding box center [690, 404] width 37 height 24
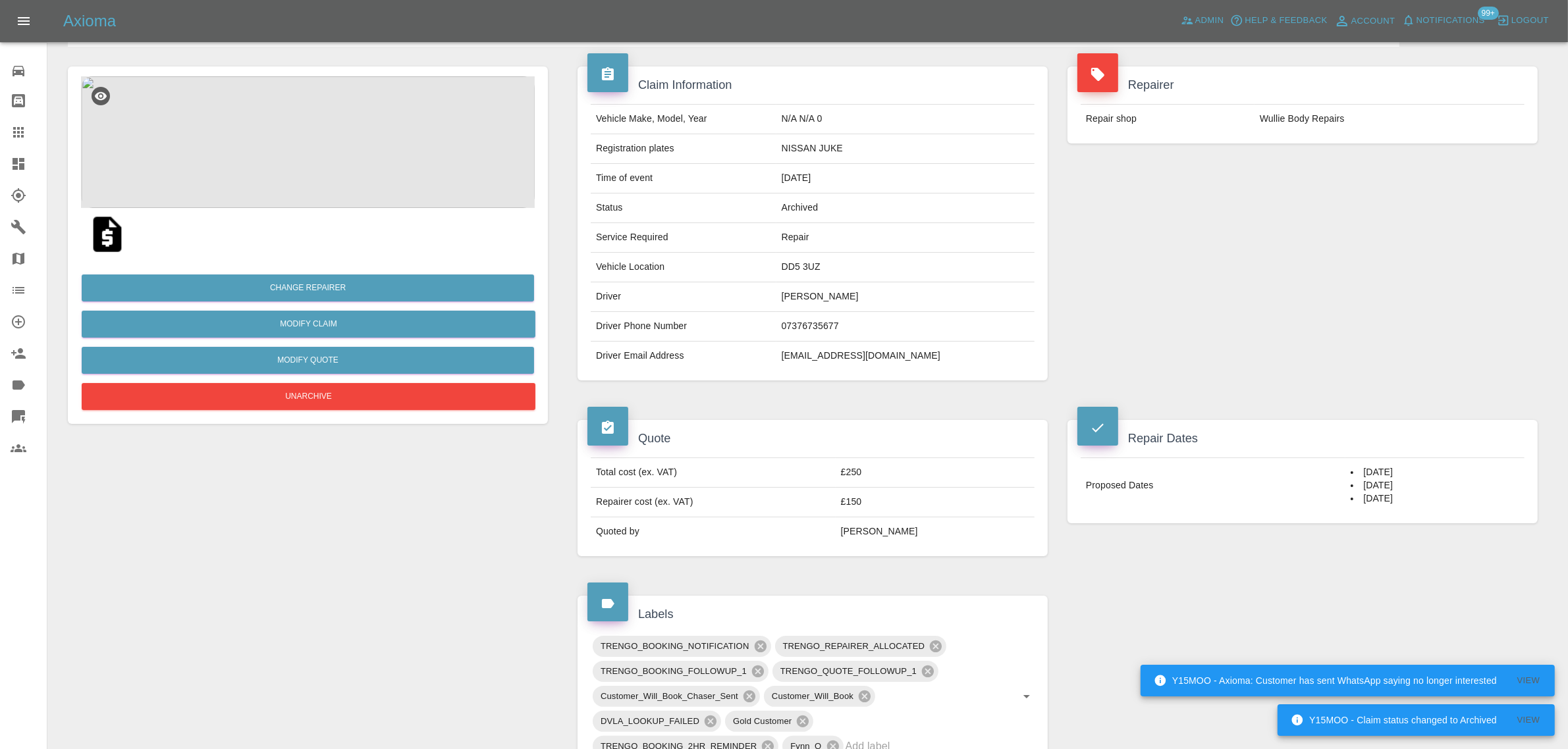
click at [13, 126] on icon at bounding box center [18, 132] width 16 height 16
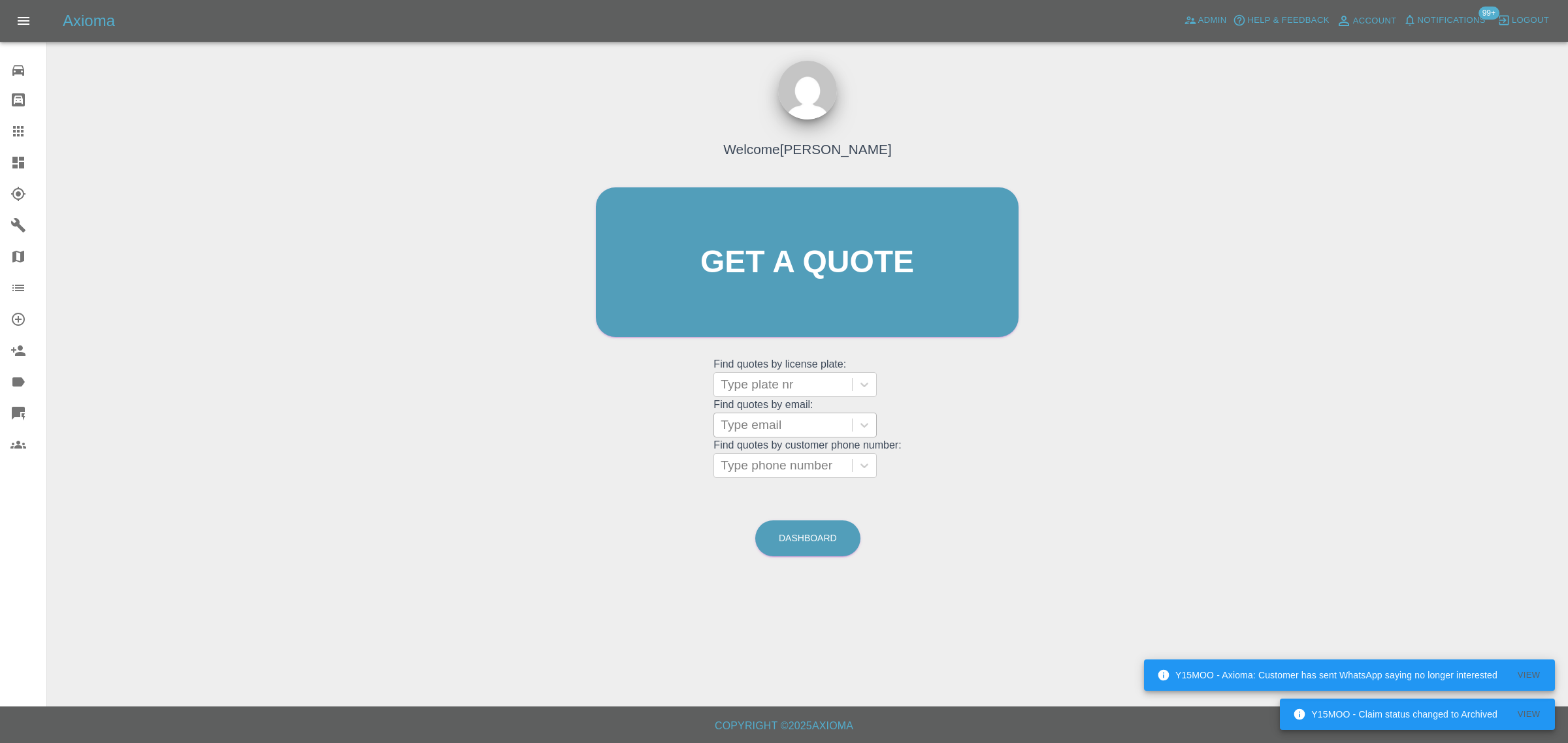
click at [811, 429] on div at bounding box center [783, 425] width 125 height 18
paste input "[EMAIL_ADDRESS][DOMAIN_NAME]"
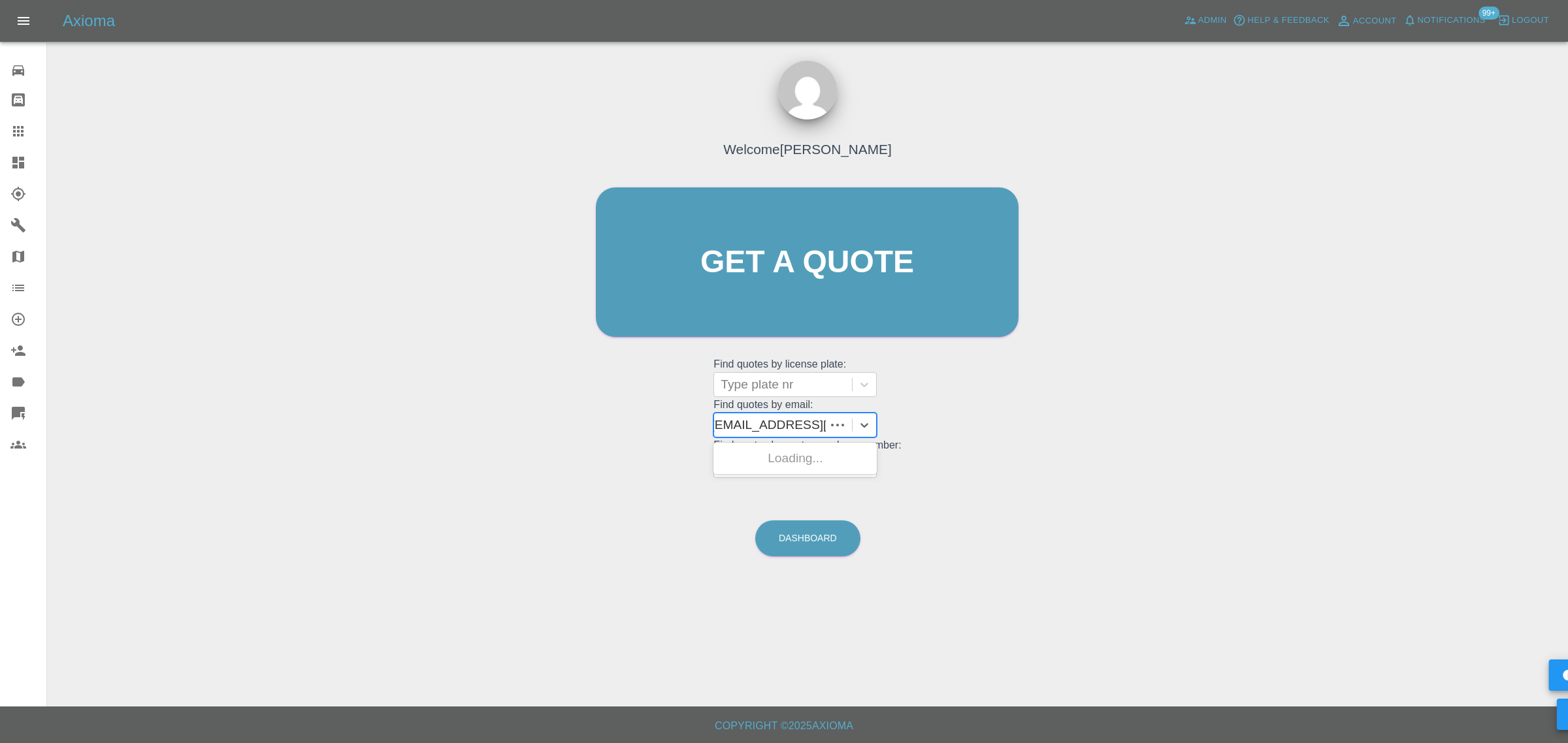
type input "[EMAIL_ADDRESS][DOMAIN_NAME]"
click at [795, 461] on div "LO72KUG, Awaiting Authorisation" at bounding box center [794, 466] width 163 height 42
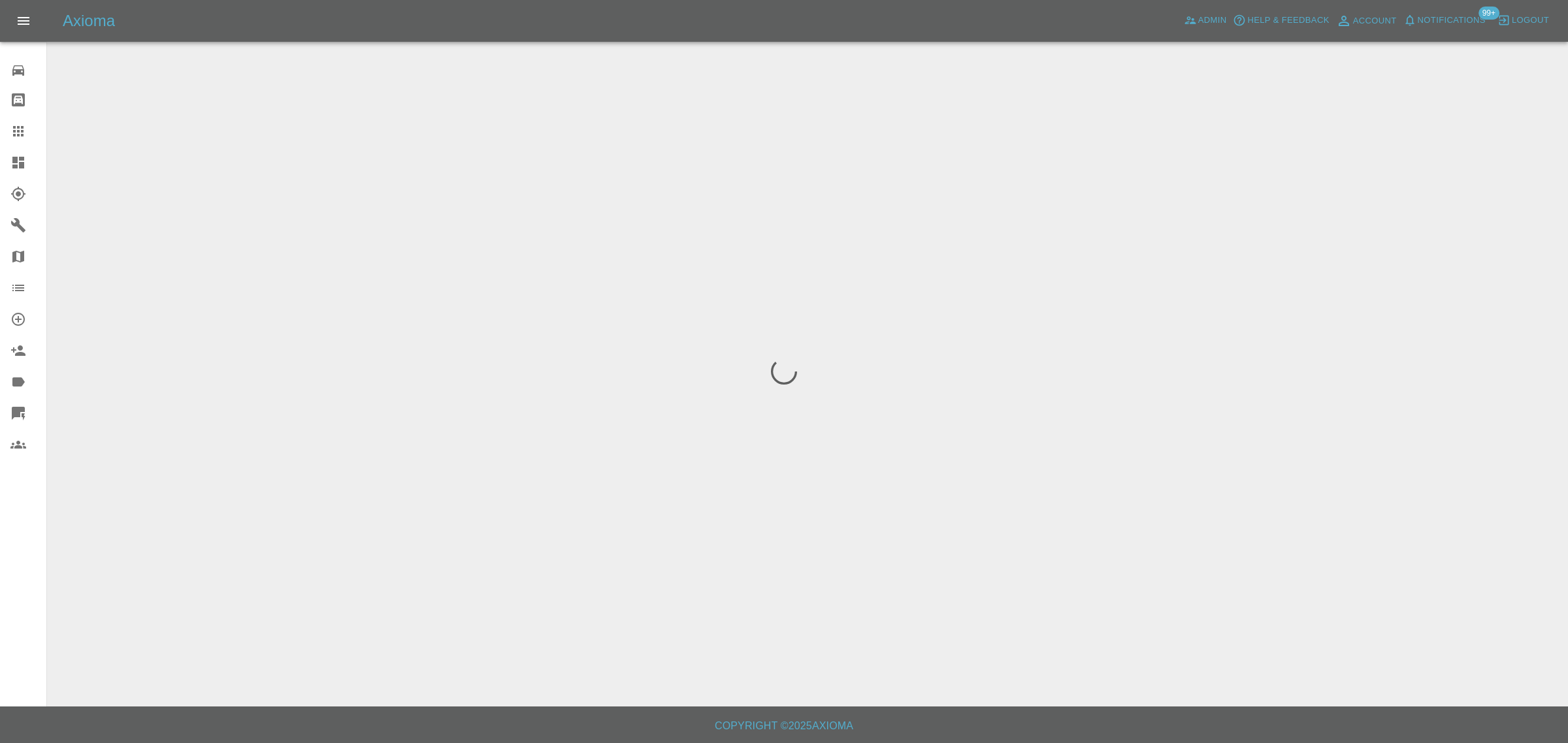
click at [9, 530] on div "0 Repair home Bodyshop home Claims Dashboard Explorer Garages Map Organization …" at bounding box center [24, 371] width 47 height 743
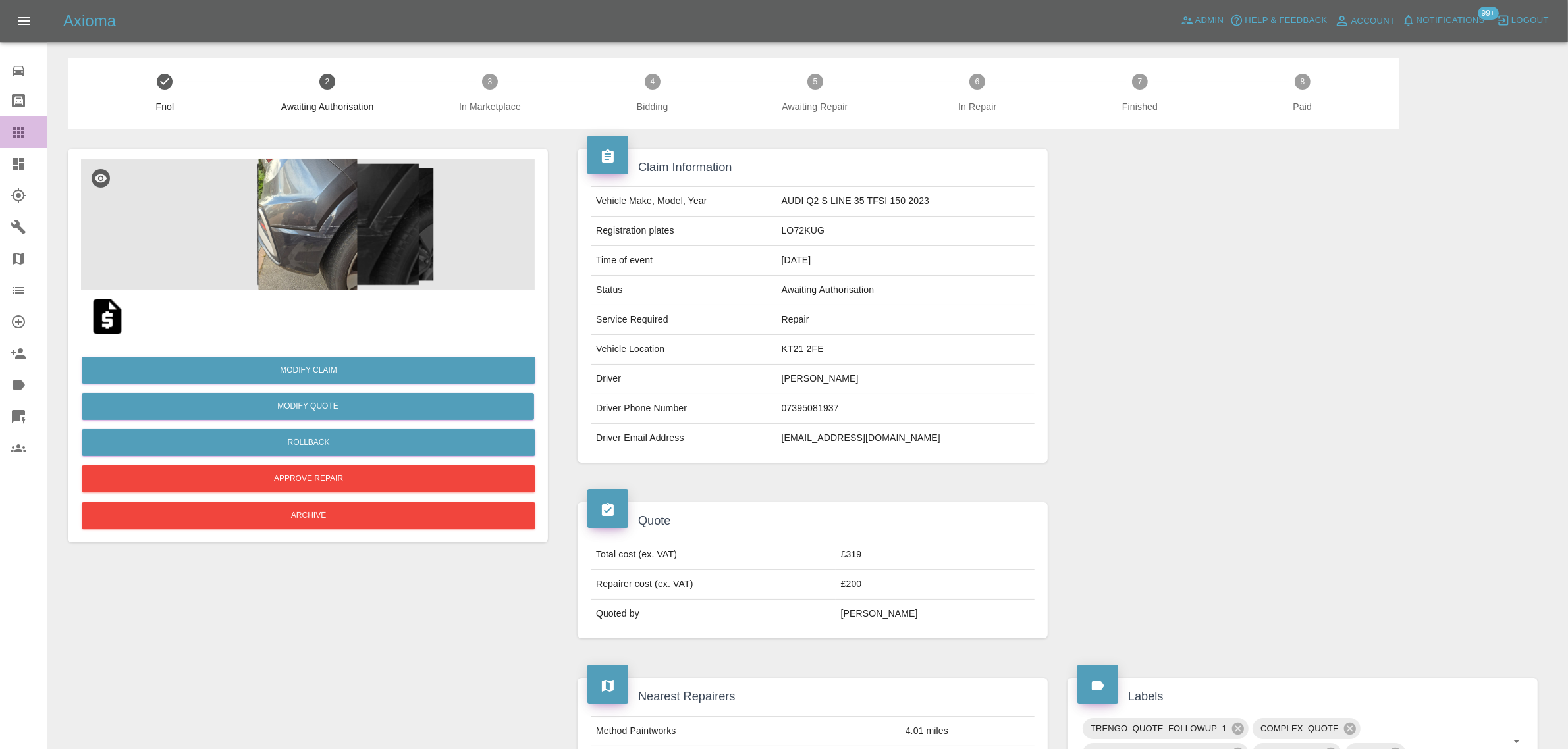
click at [18, 129] on icon at bounding box center [18, 131] width 10 height 10
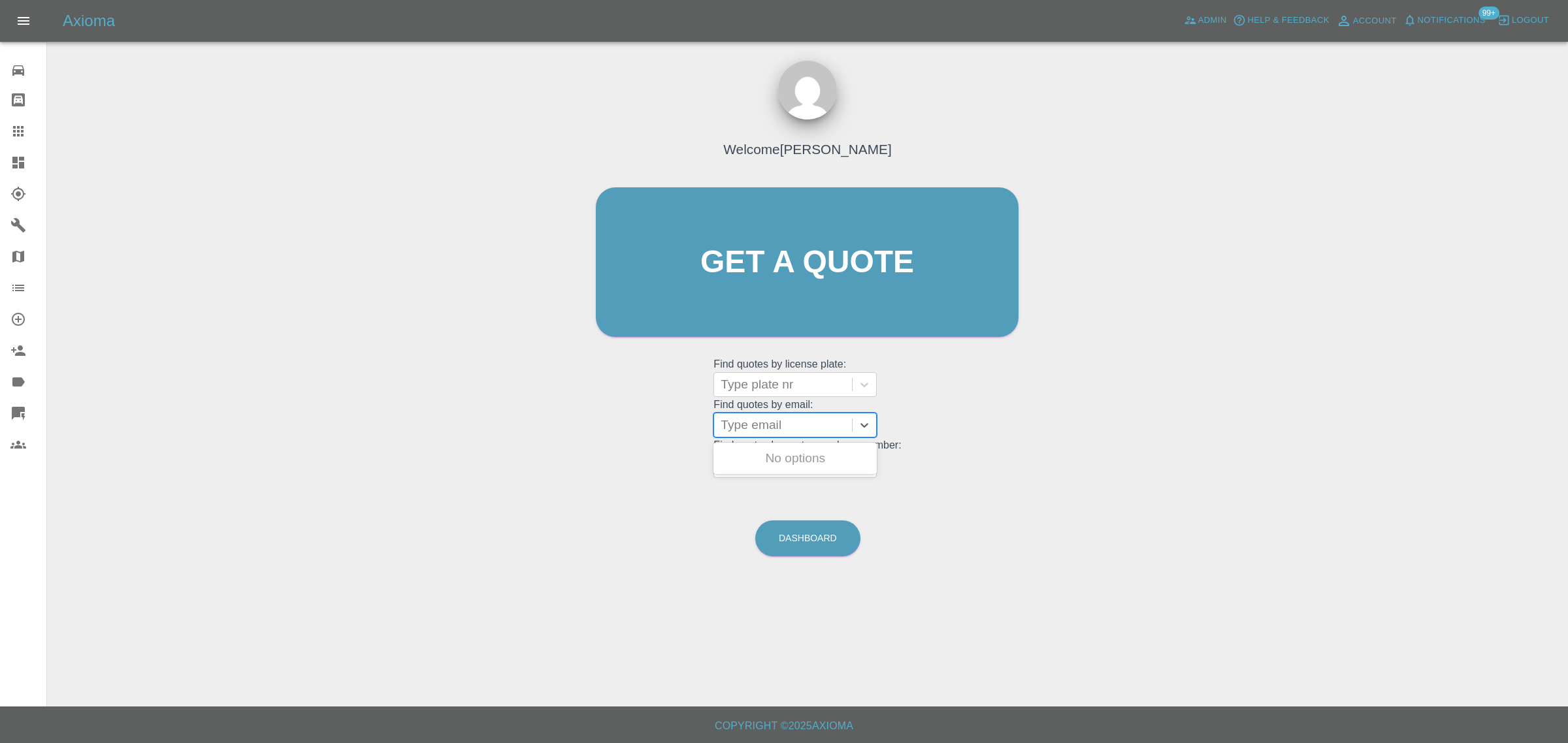
click at [740, 416] on div at bounding box center [783, 425] width 125 height 18
paste input "[EMAIL_ADDRESS][DOMAIN_NAME]"
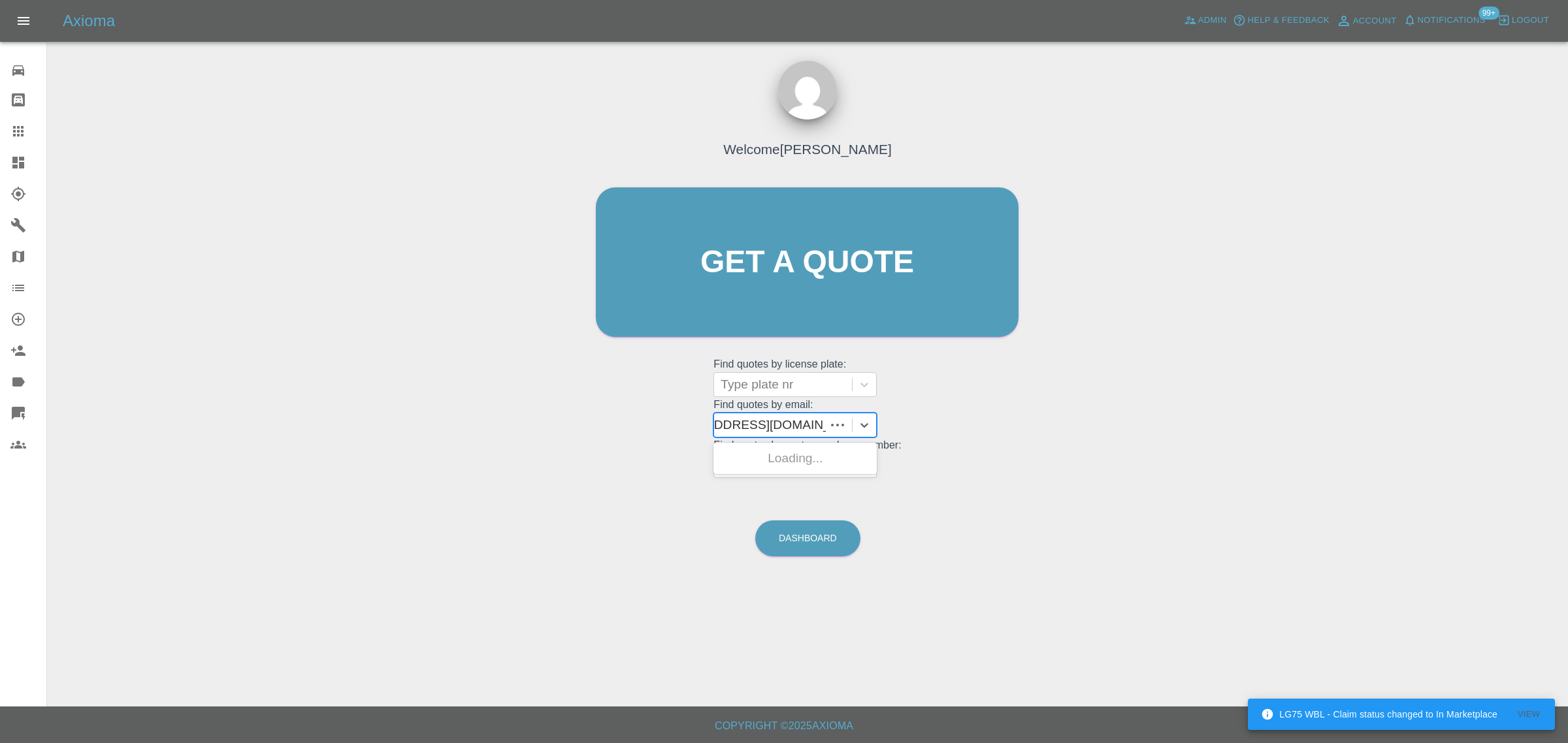
type input "[EMAIL_ADDRESS][DOMAIN_NAME]"
click at [742, 463] on div "LD23VGA, Awaiting Authorisation" at bounding box center [794, 466] width 163 height 42
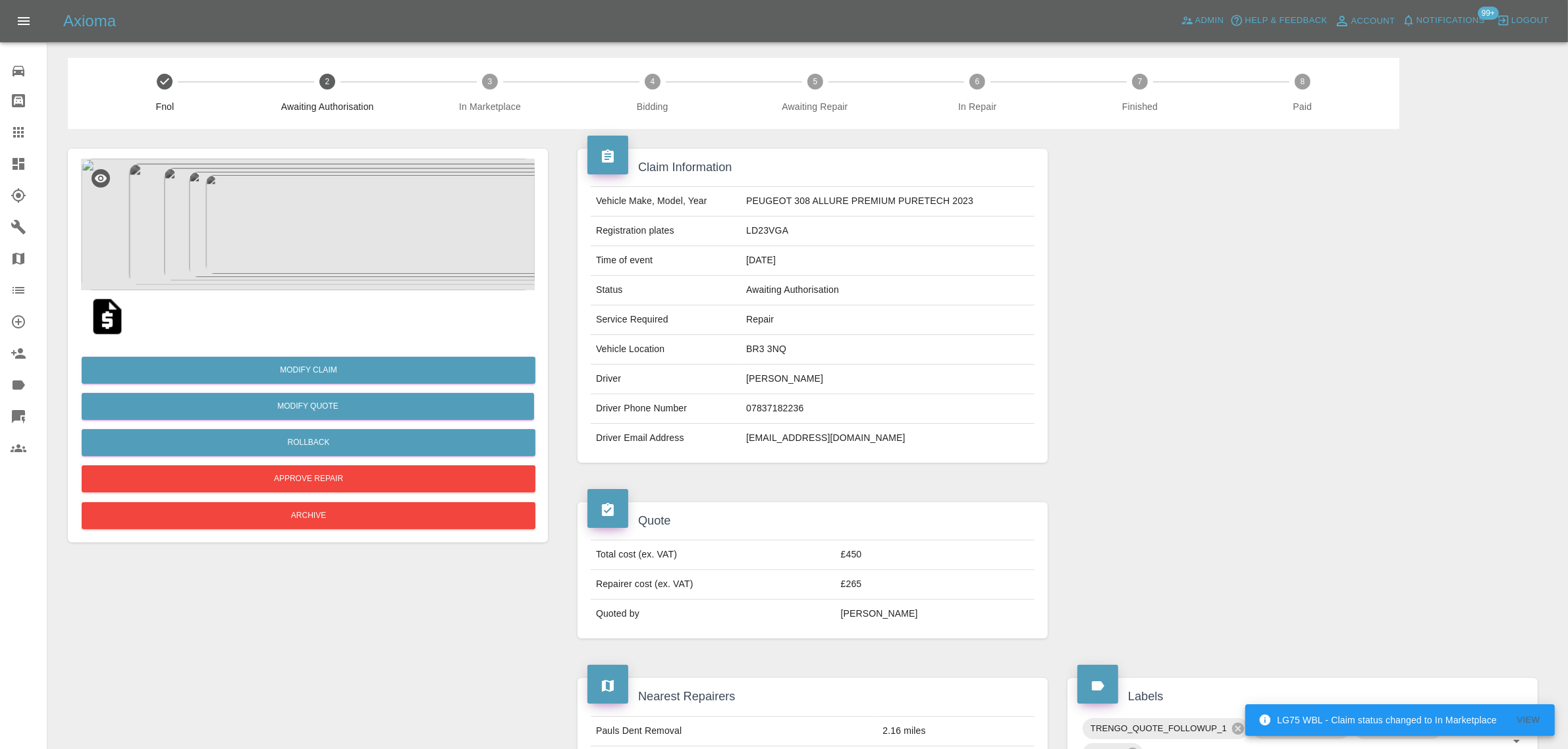
click at [20, 133] on icon at bounding box center [18, 132] width 16 height 16
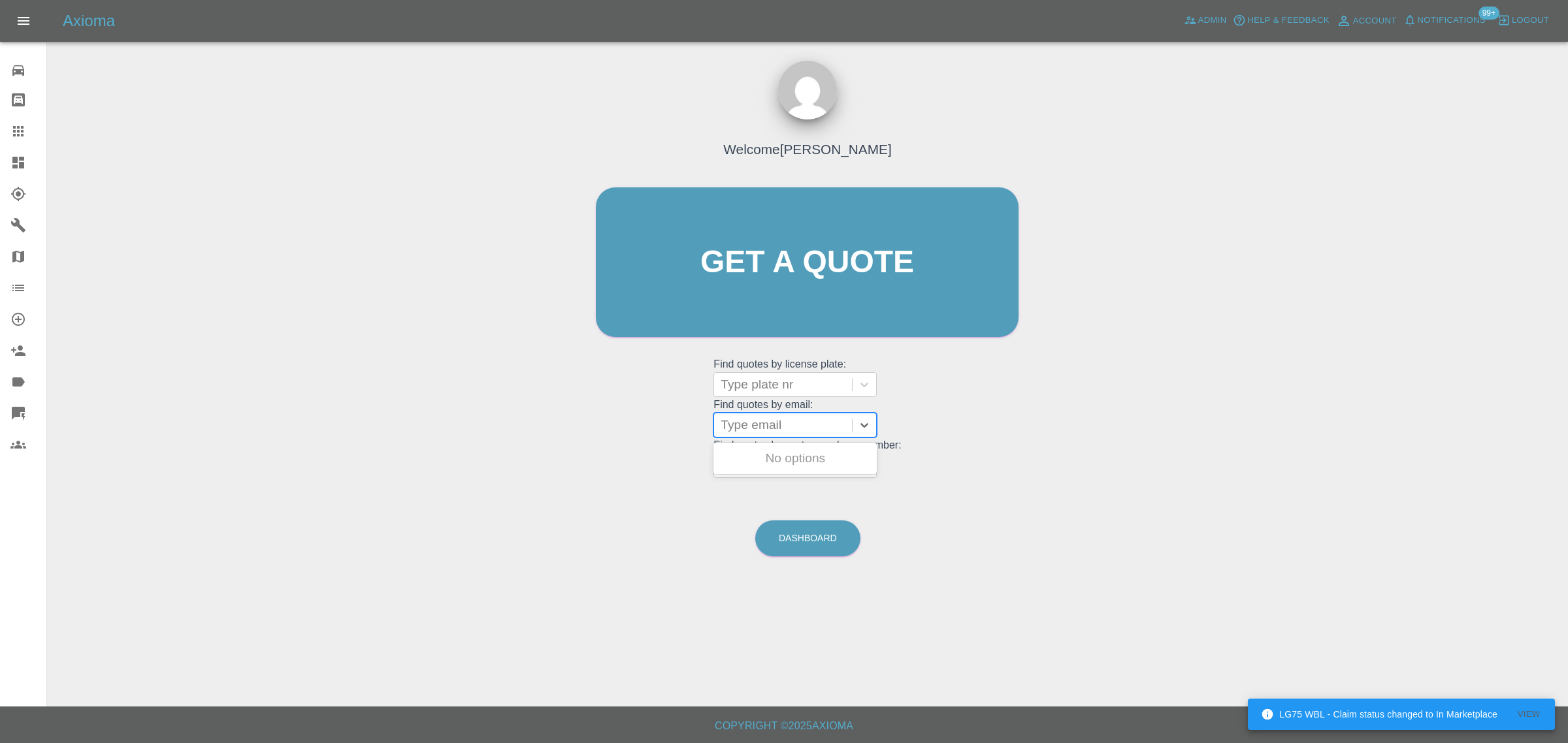
click at [766, 421] on div at bounding box center [783, 425] width 125 height 18
paste input "[PERSON_NAME][EMAIL_ADDRESS][DOMAIN_NAME]"
type input "[PERSON_NAME][EMAIL_ADDRESS][DOMAIN_NAME]"
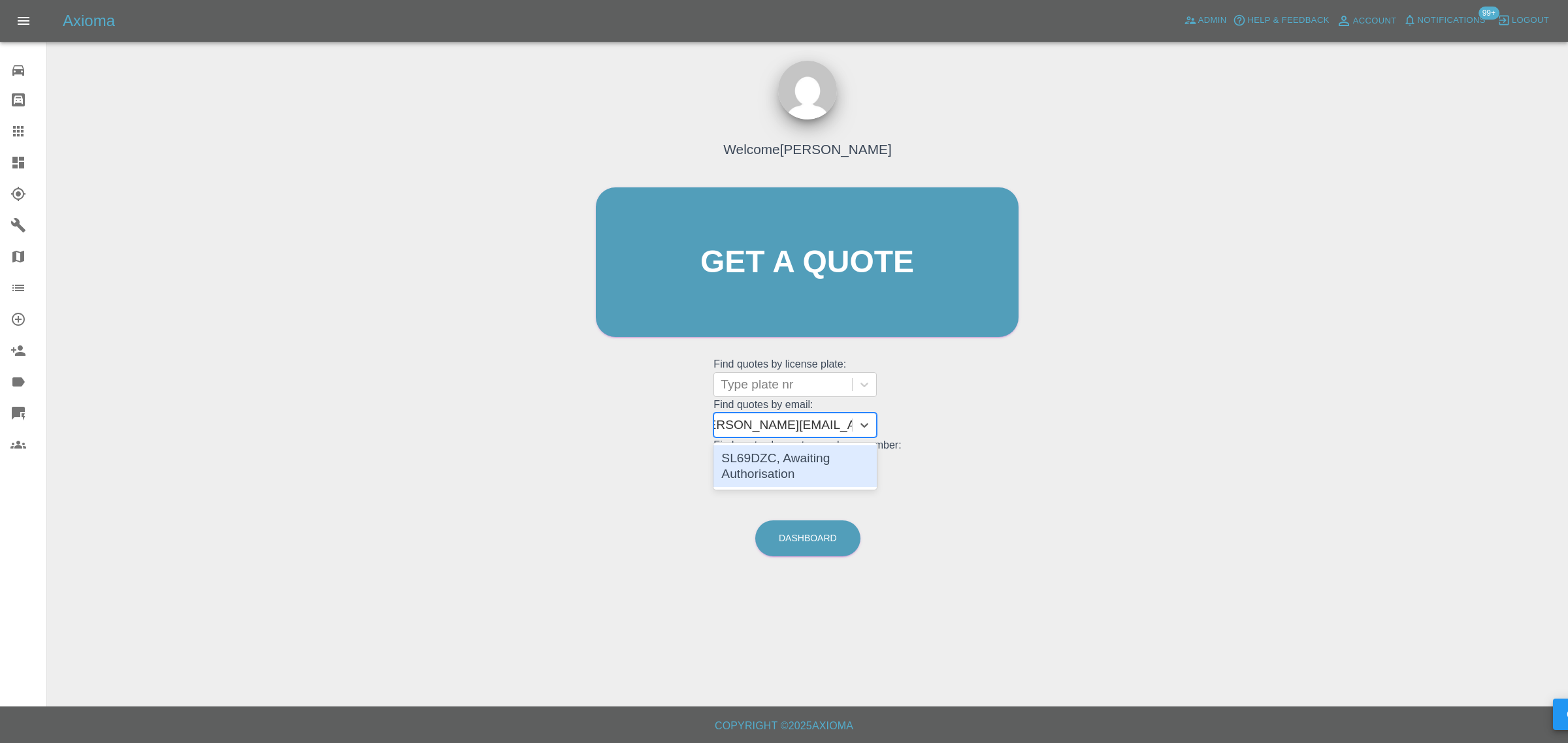
click at [797, 464] on div "SL69DZC, Awaiting Authorisation" at bounding box center [794, 466] width 163 height 42
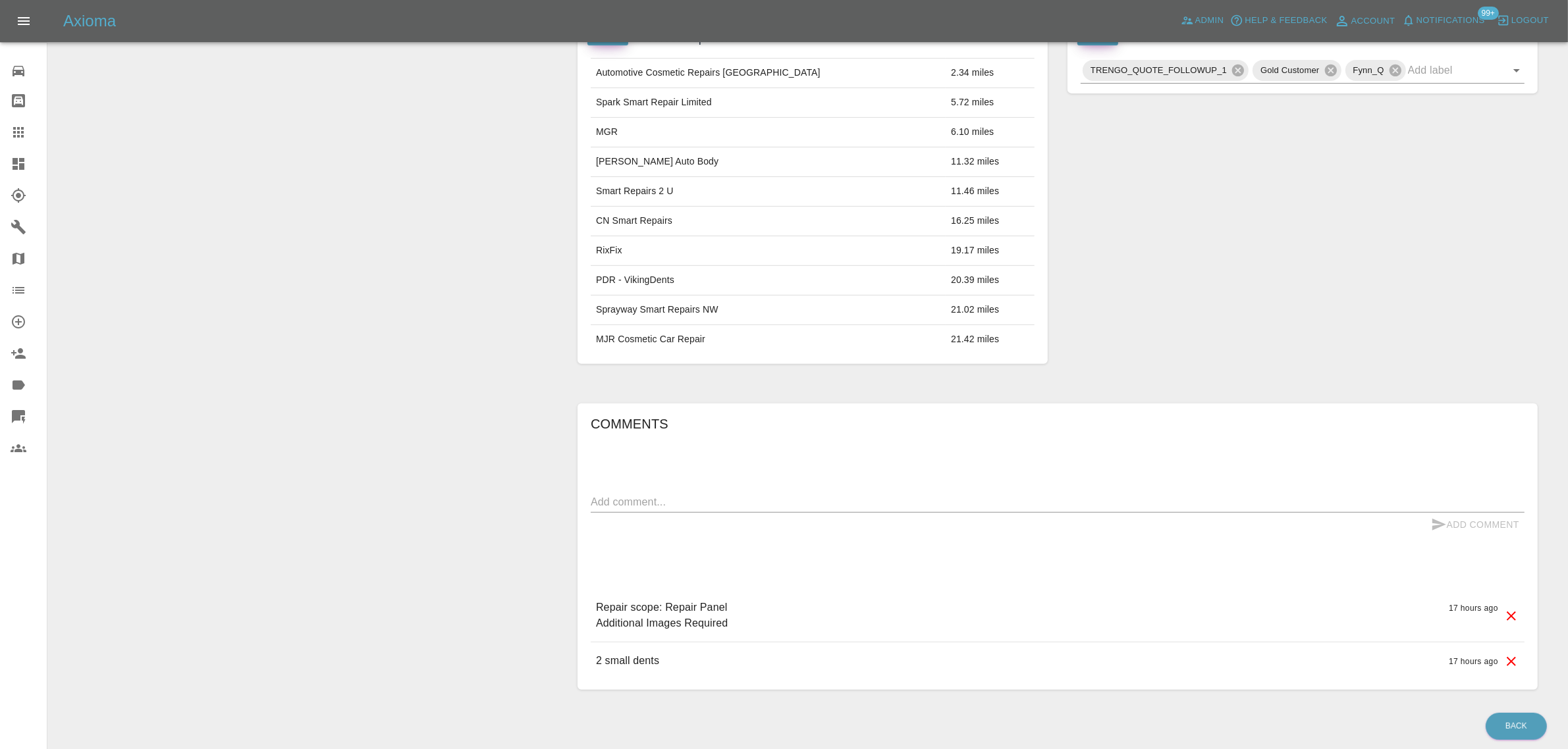
scroll to position [82, 0]
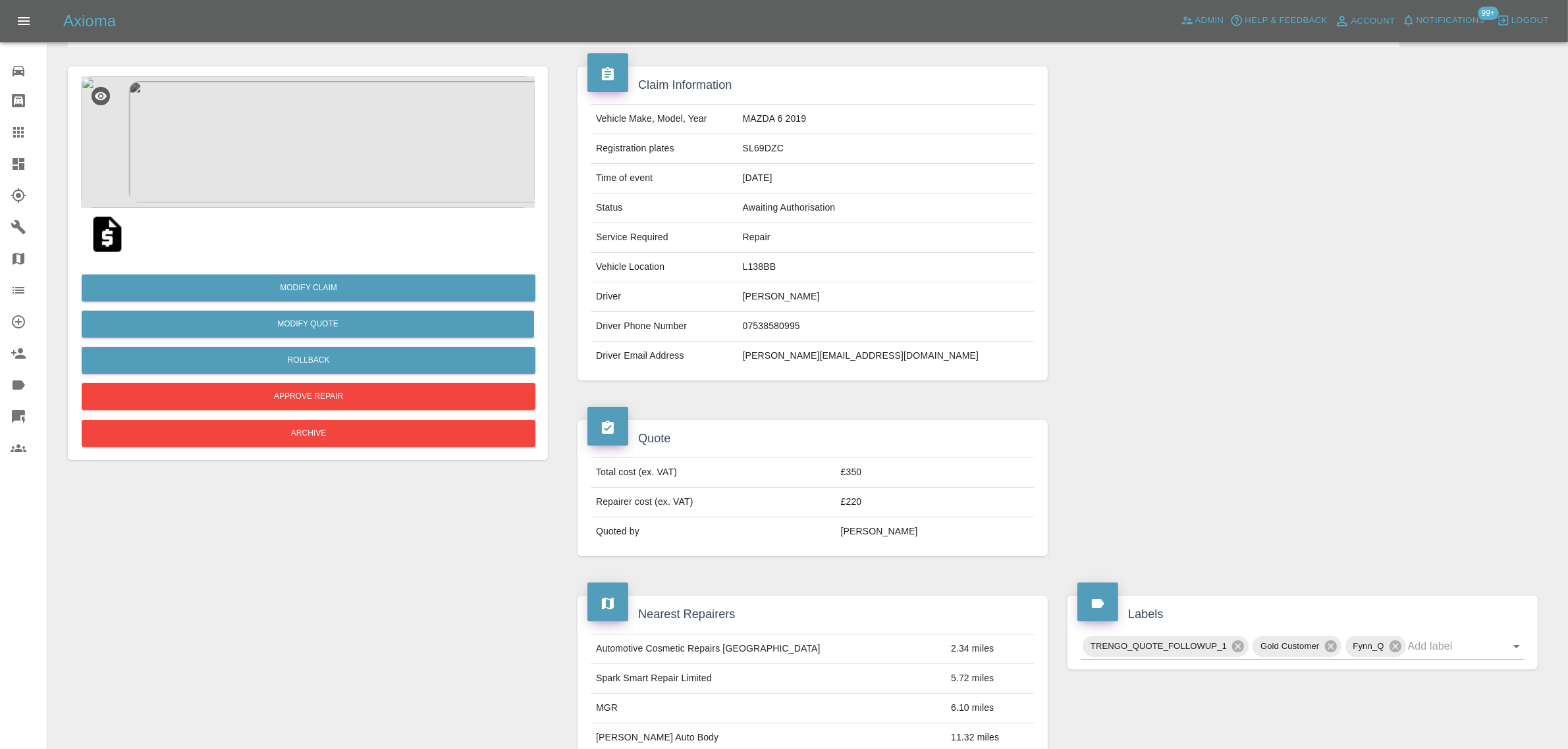
click at [339, 169] on img at bounding box center [308, 142] width 453 height 131
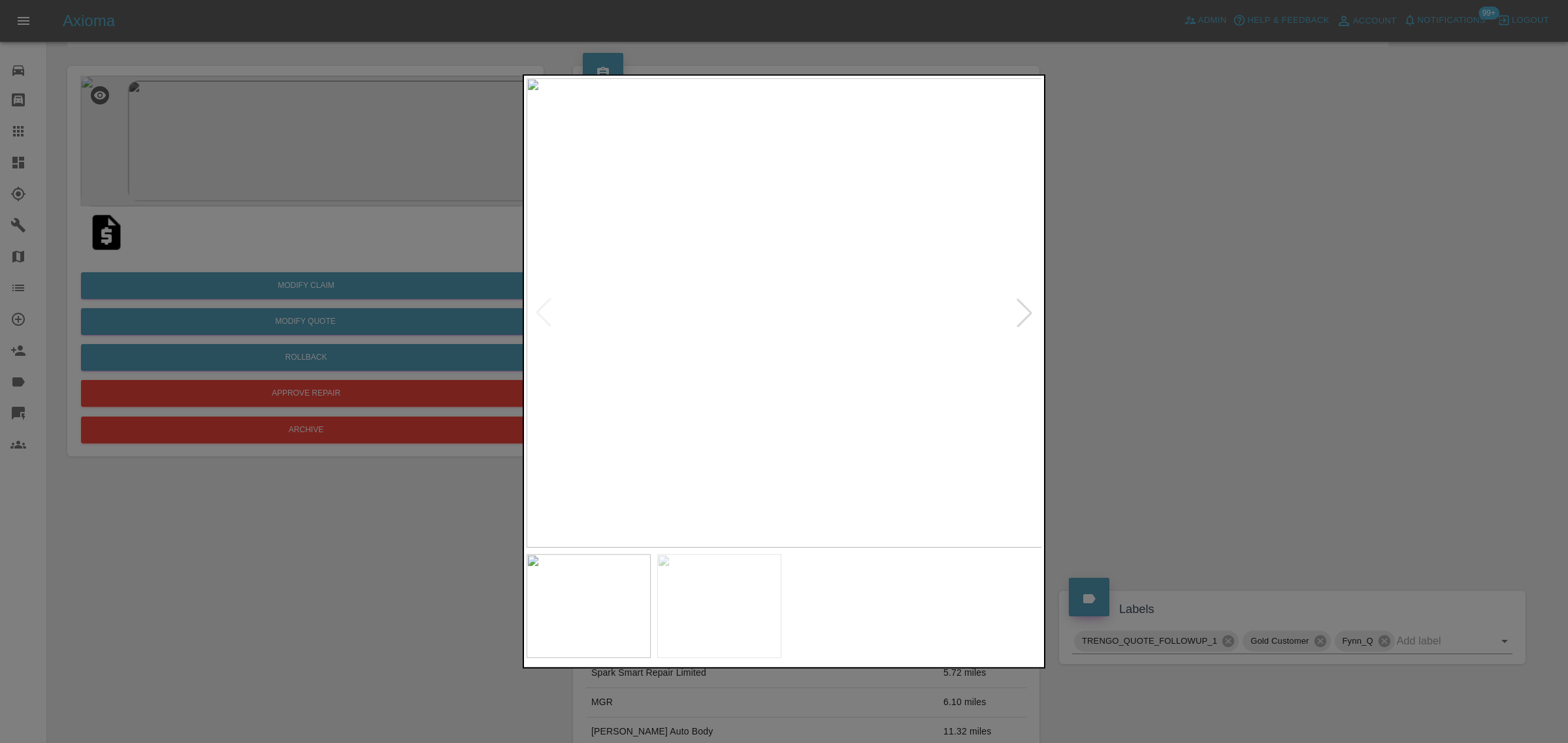
click at [1023, 312] on div at bounding box center [1024, 312] width 28 height 28
click at [1023, 312] on img at bounding box center [784, 312] width 516 height 469
click at [1200, 361] on div at bounding box center [784, 371] width 1568 height 743
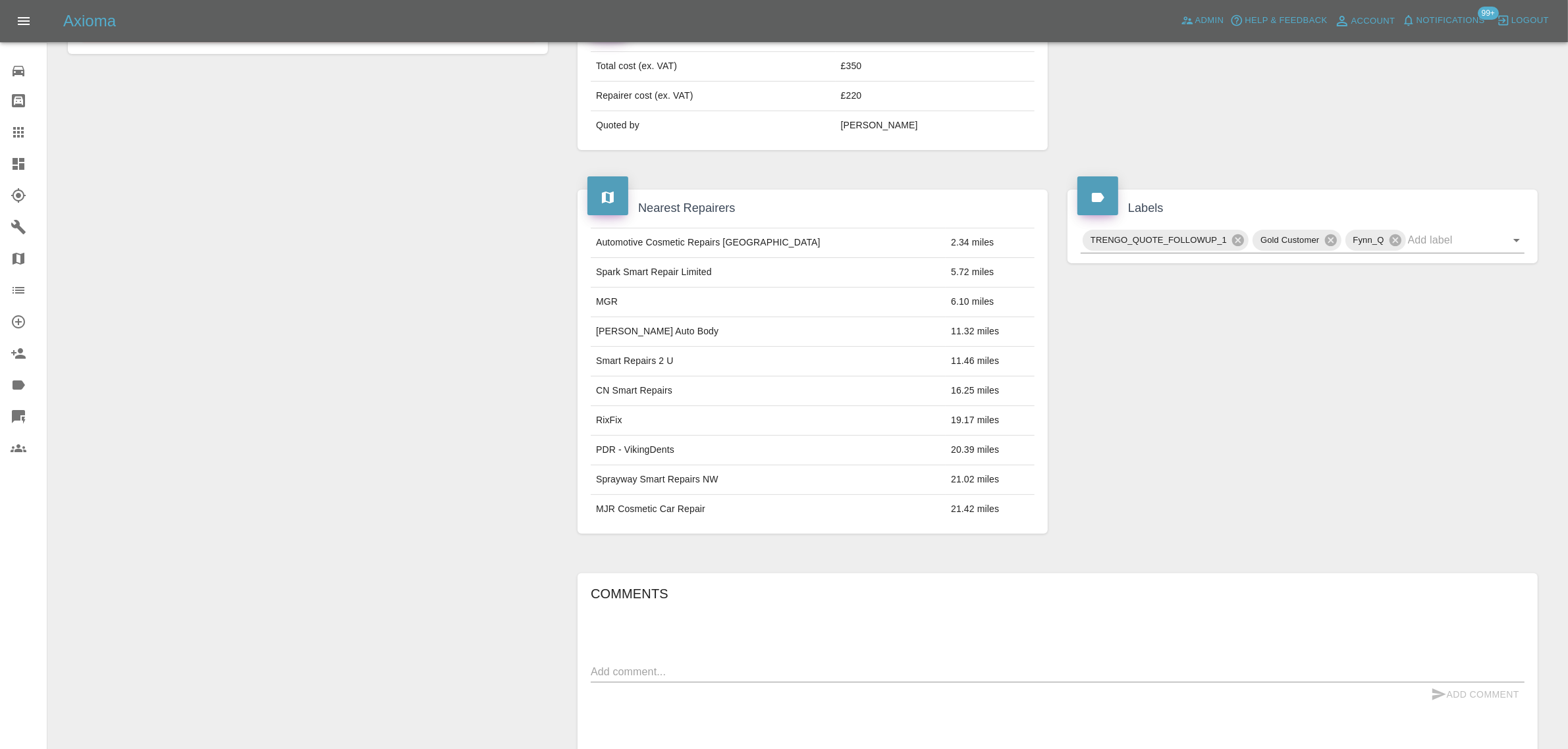
scroll to position [709, 0]
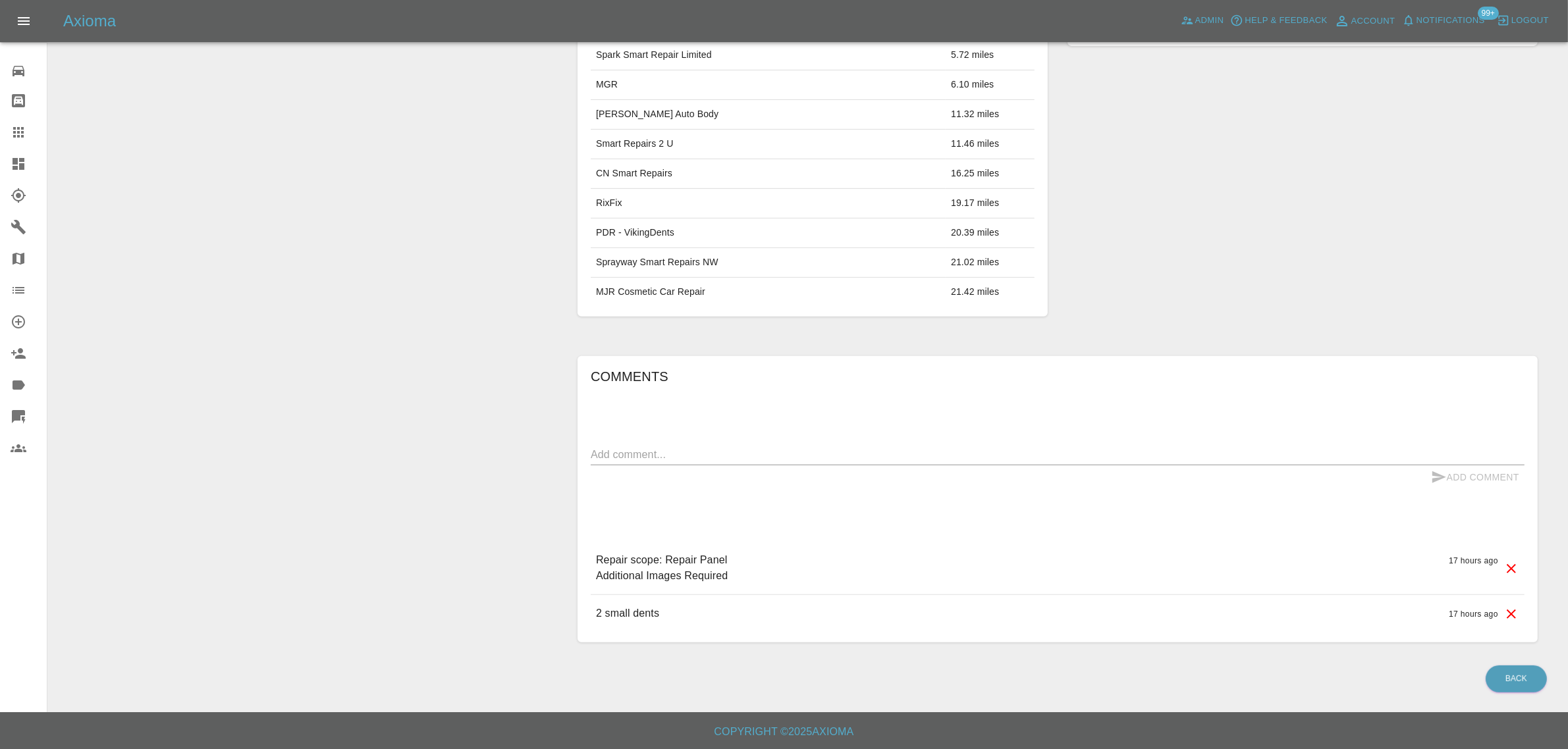
click at [30, 125] on div at bounding box center [29, 132] width 37 height 16
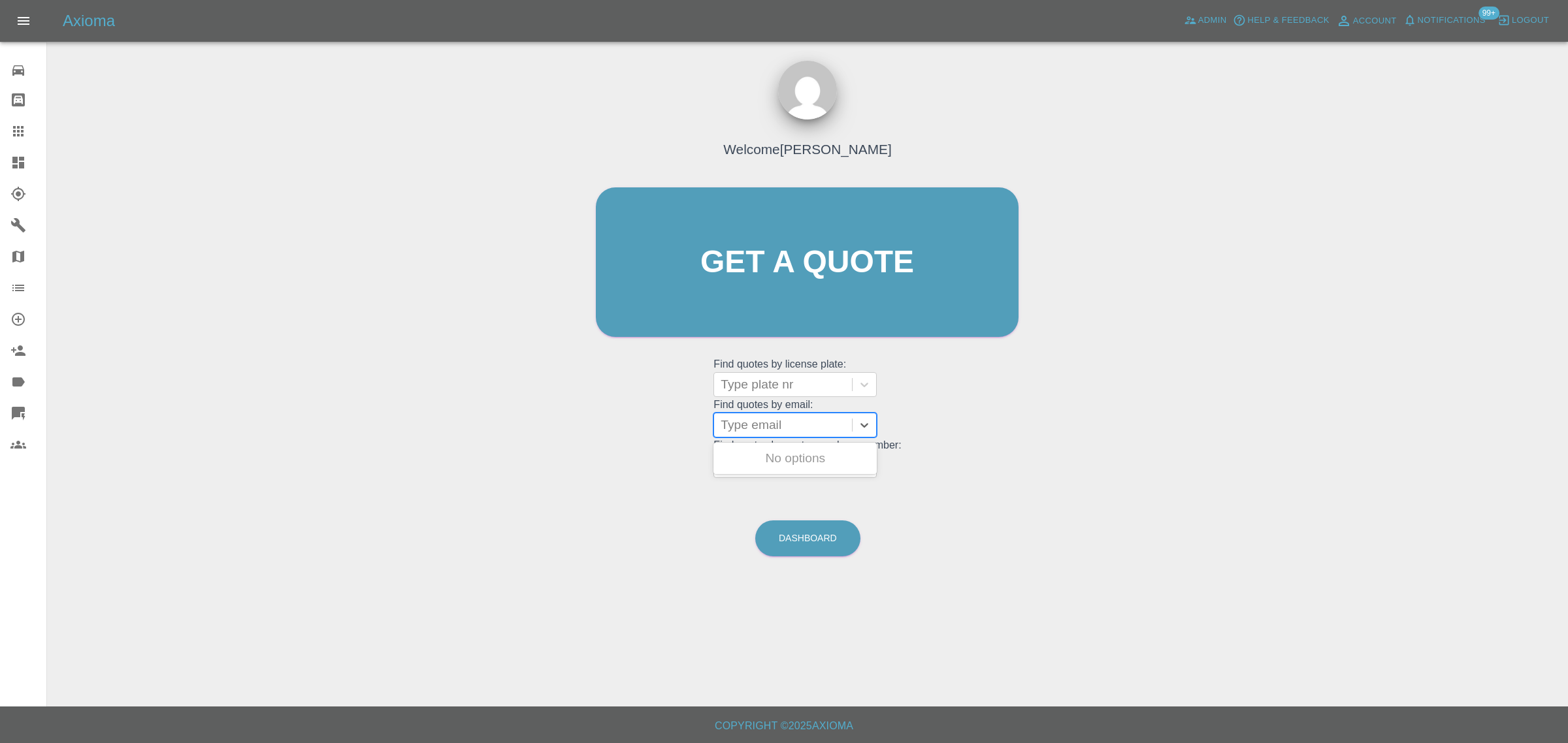
click at [745, 428] on div at bounding box center [783, 425] width 125 height 18
paste input "[EMAIL_ADDRESS][DOMAIN_NAME]"
type input "[EMAIL_ADDRESS][DOMAIN_NAME]"
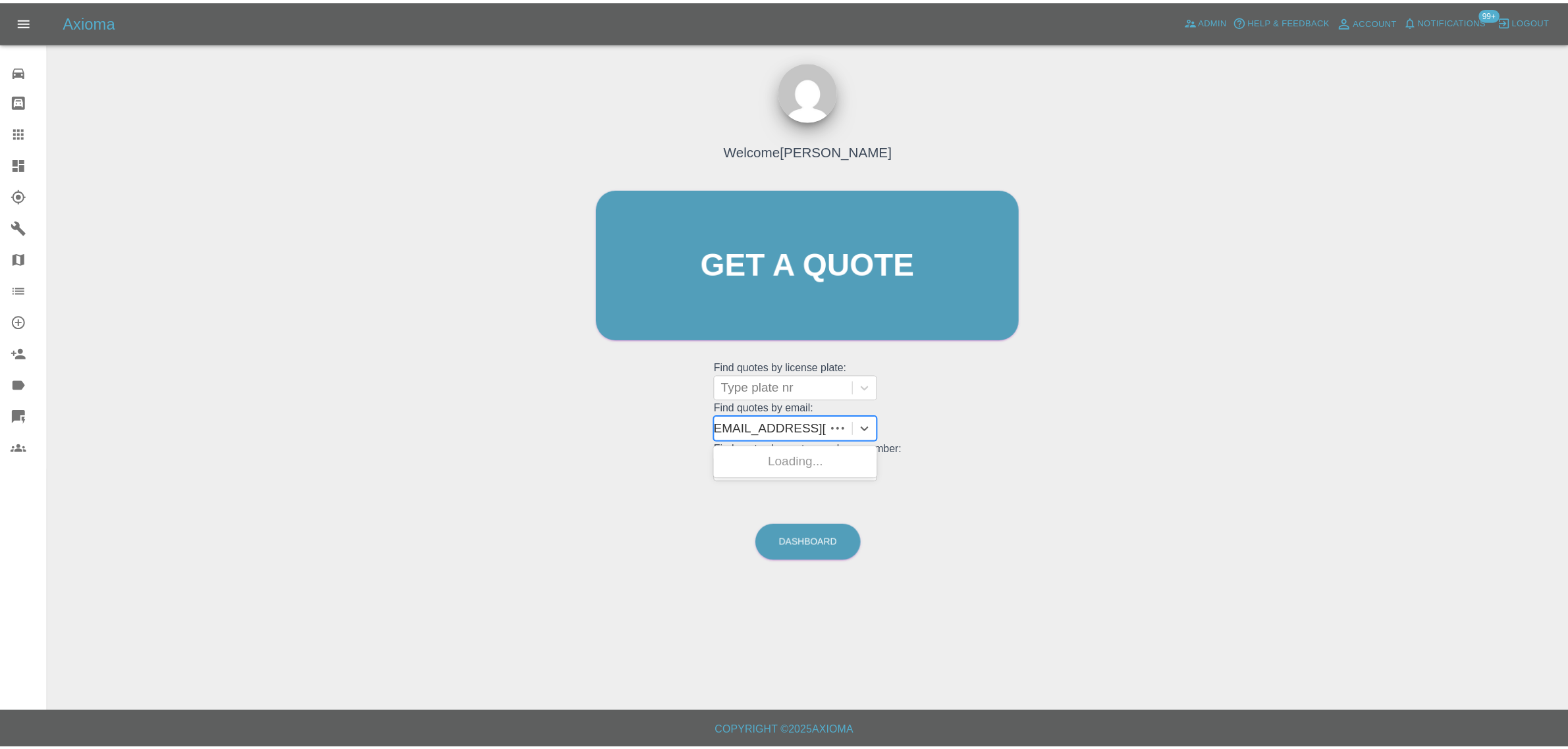
scroll to position [0, 0]
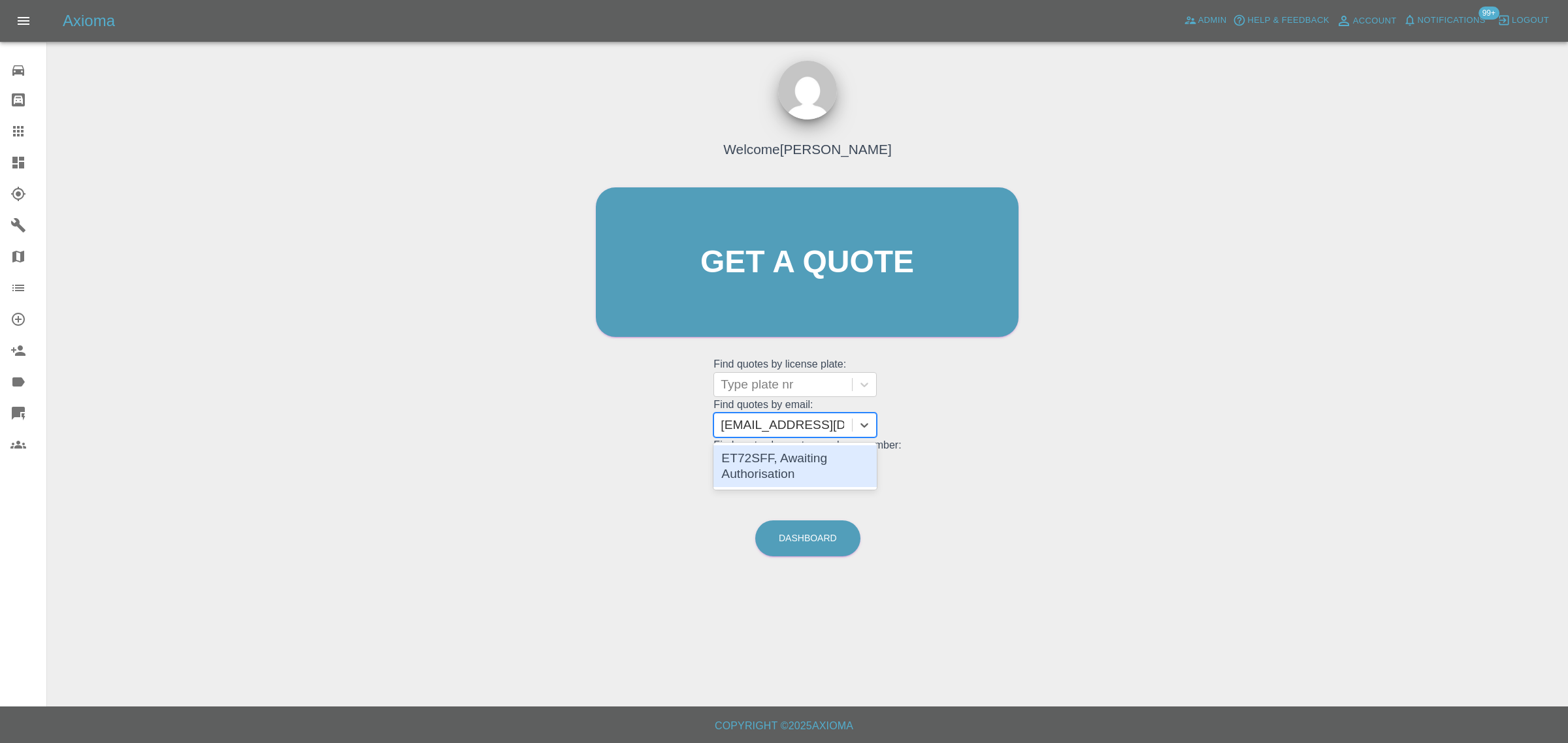
click at [753, 465] on div "ET72SFF, Awaiting Authorisation" at bounding box center [794, 466] width 163 height 42
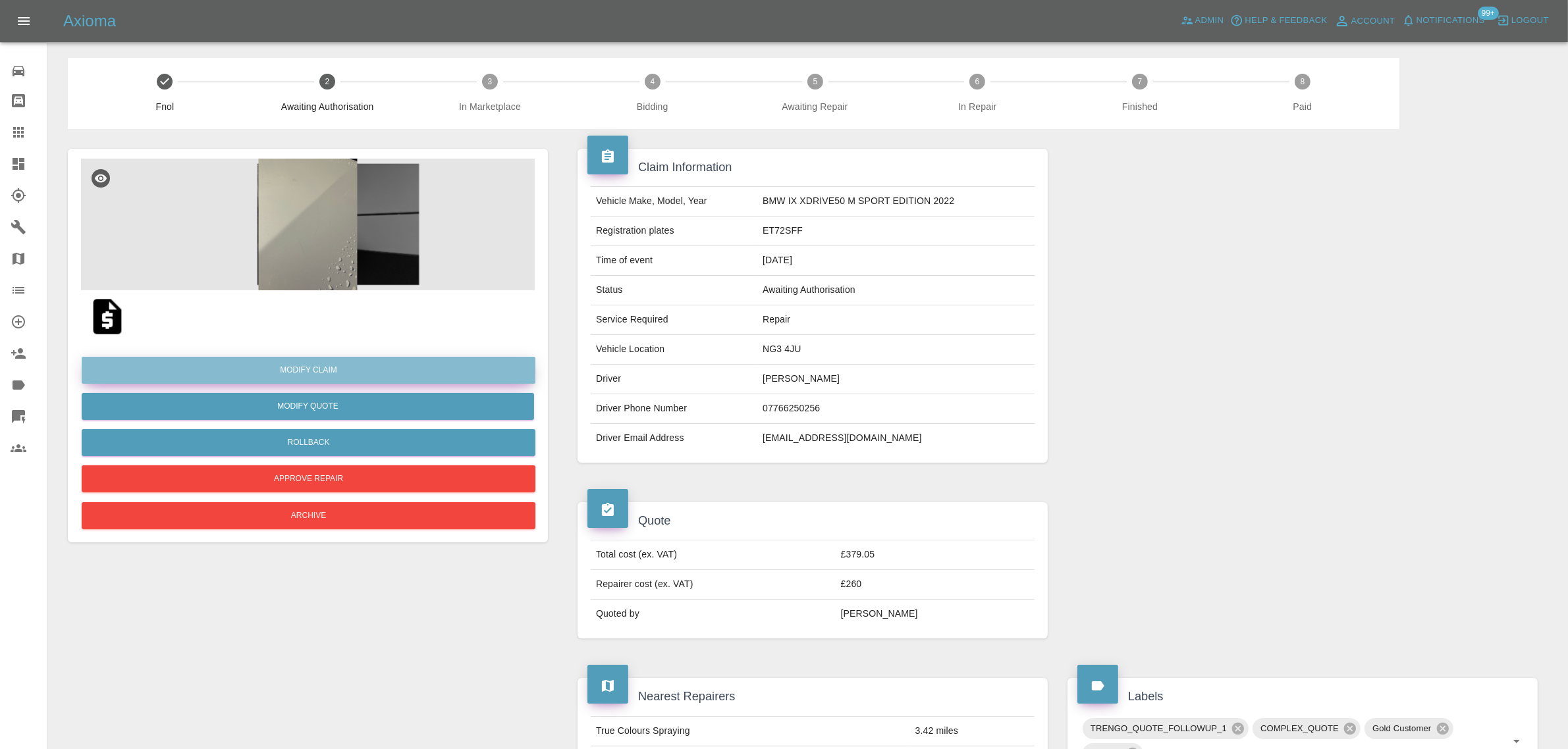
click at [319, 370] on link "Modify Claim" at bounding box center [308, 370] width 453 height 27
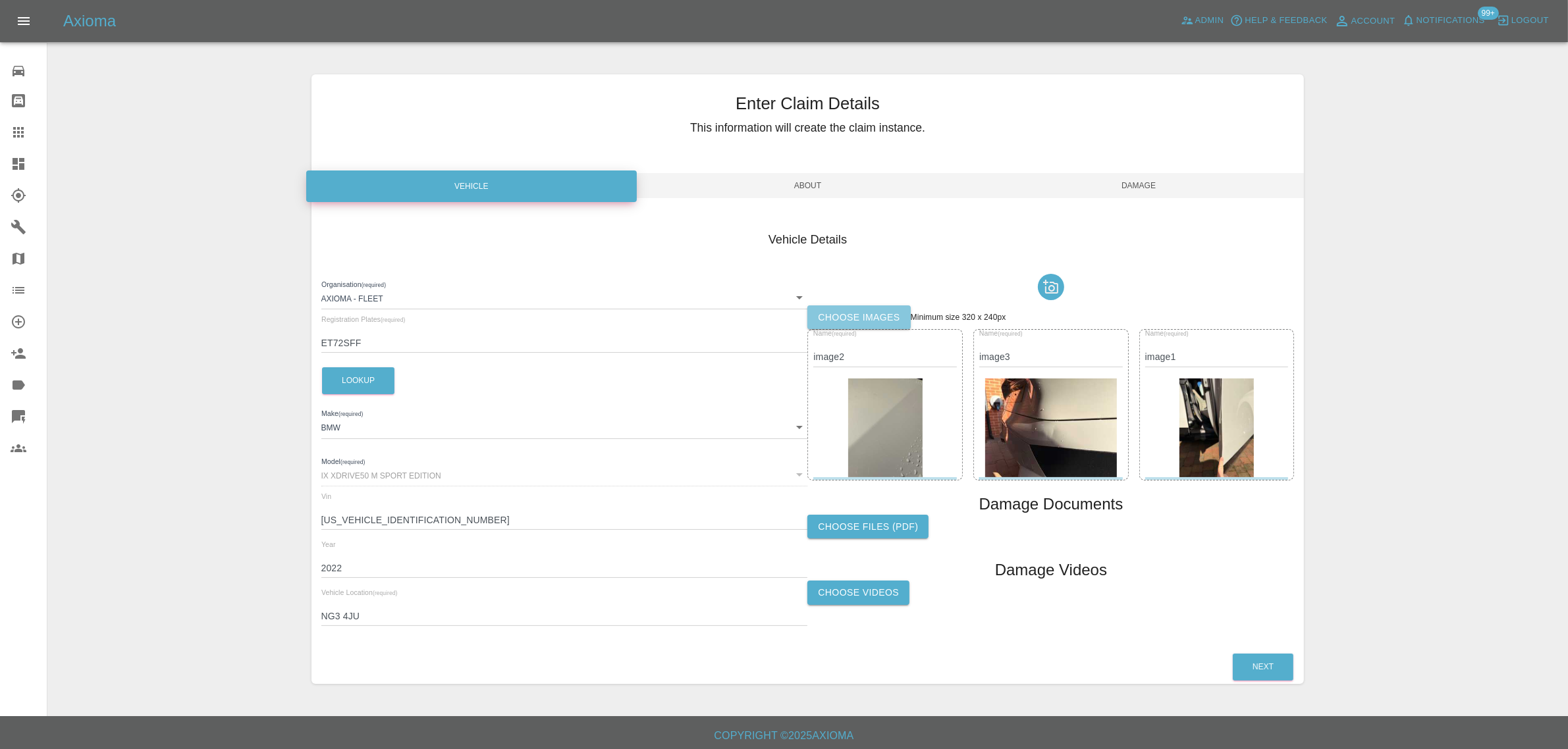
click at [850, 315] on label "Choose images" at bounding box center [859, 318] width 103 height 25
click at [0, 0] on input "Choose images" at bounding box center [0, 0] width 0 height 0
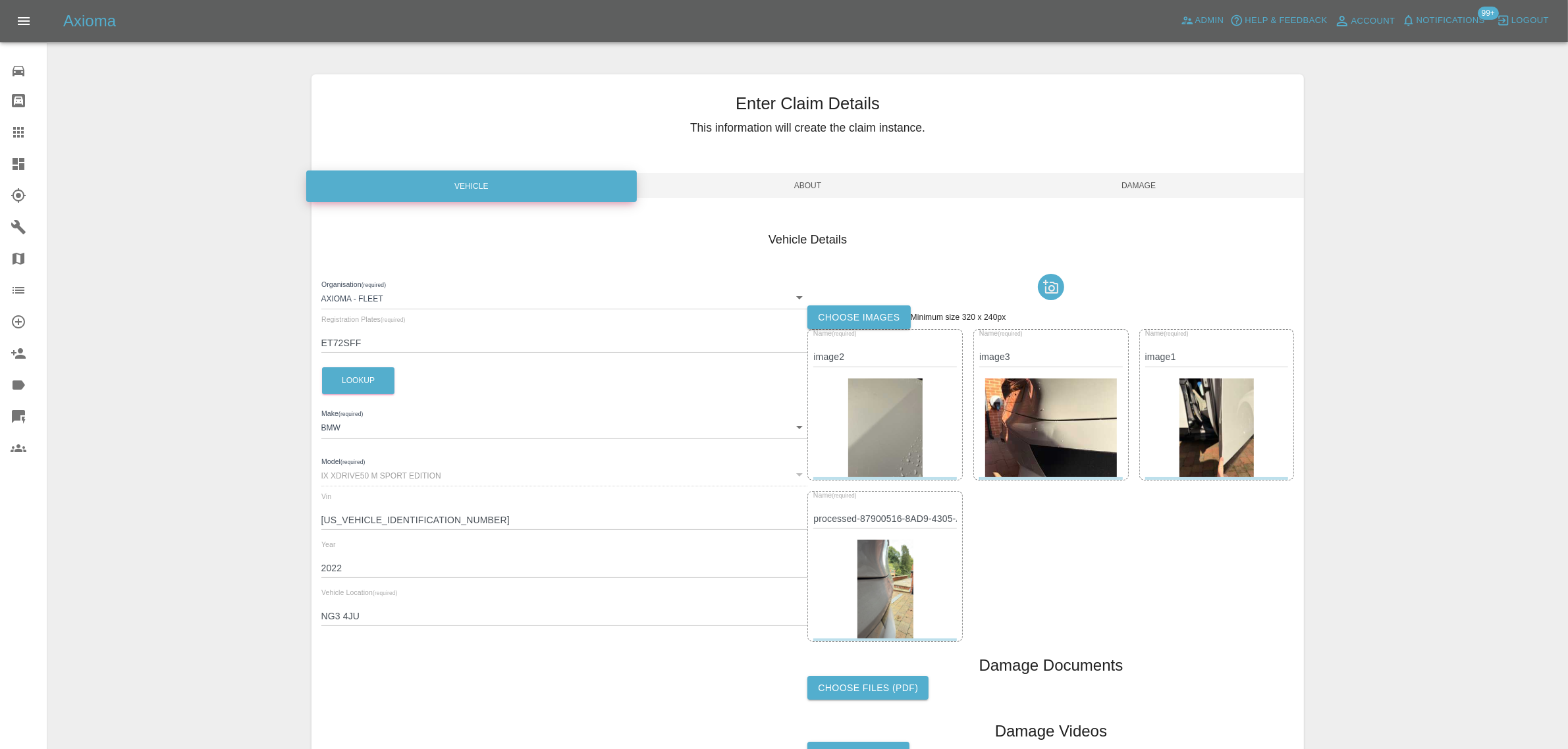
click at [1153, 183] on span "Damage" at bounding box center [1139, 186] width 331 height 25
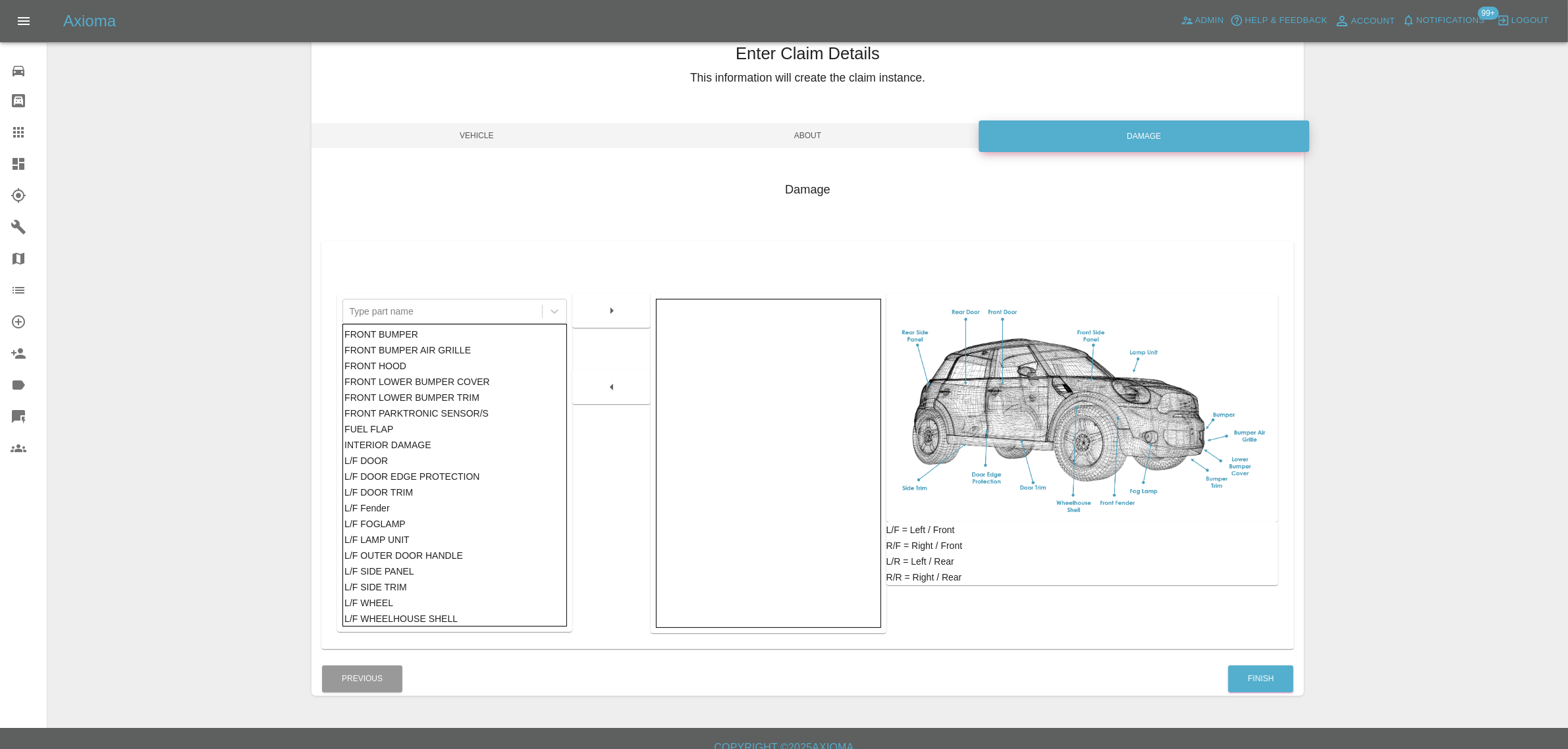
scroll to position [65, 0]
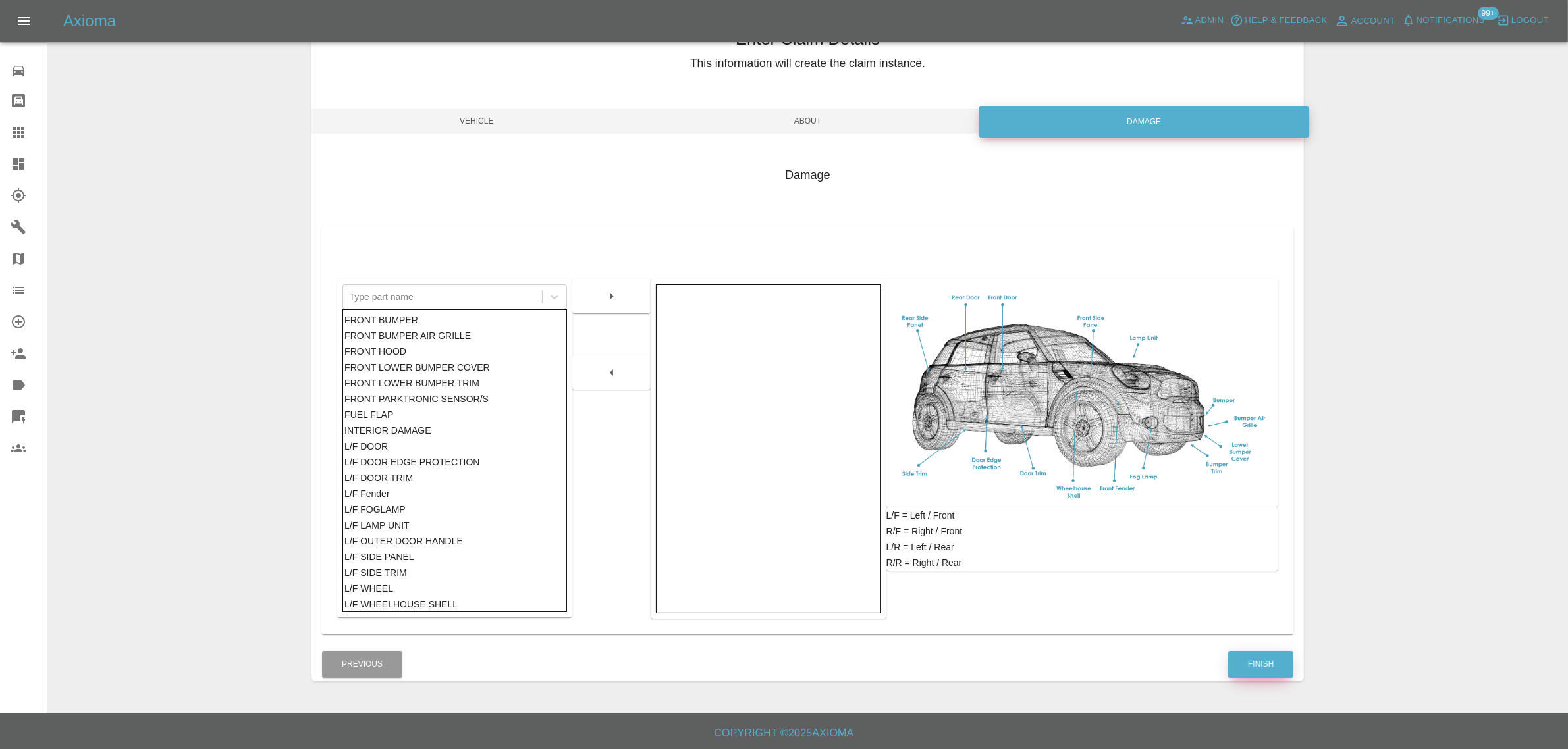
click at [1242, 659] on button "Finish" at bounding box center [1260, 664] width 65 height 27
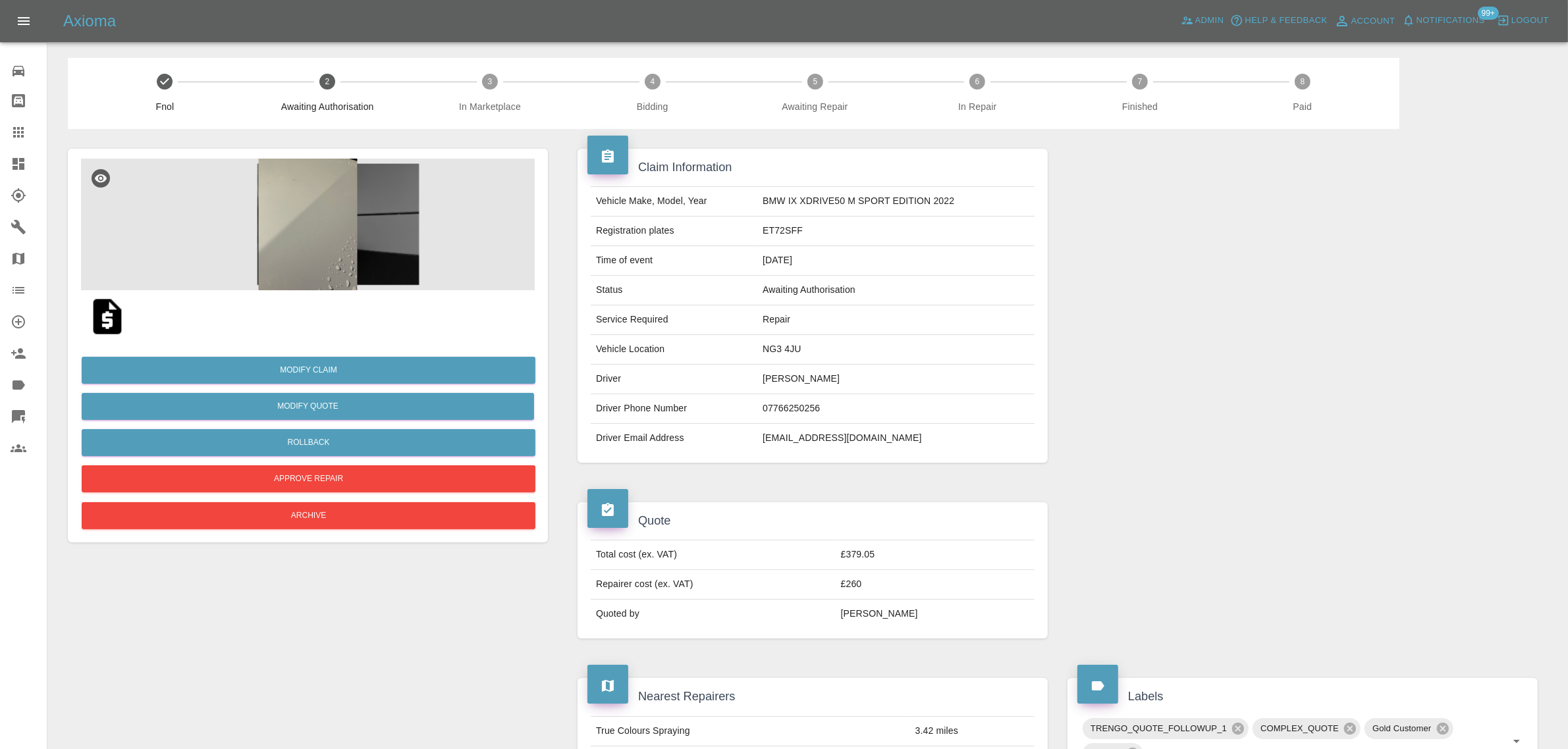
click at [23, 125] on icon at bounding box center [18, 132] width 16 height 16
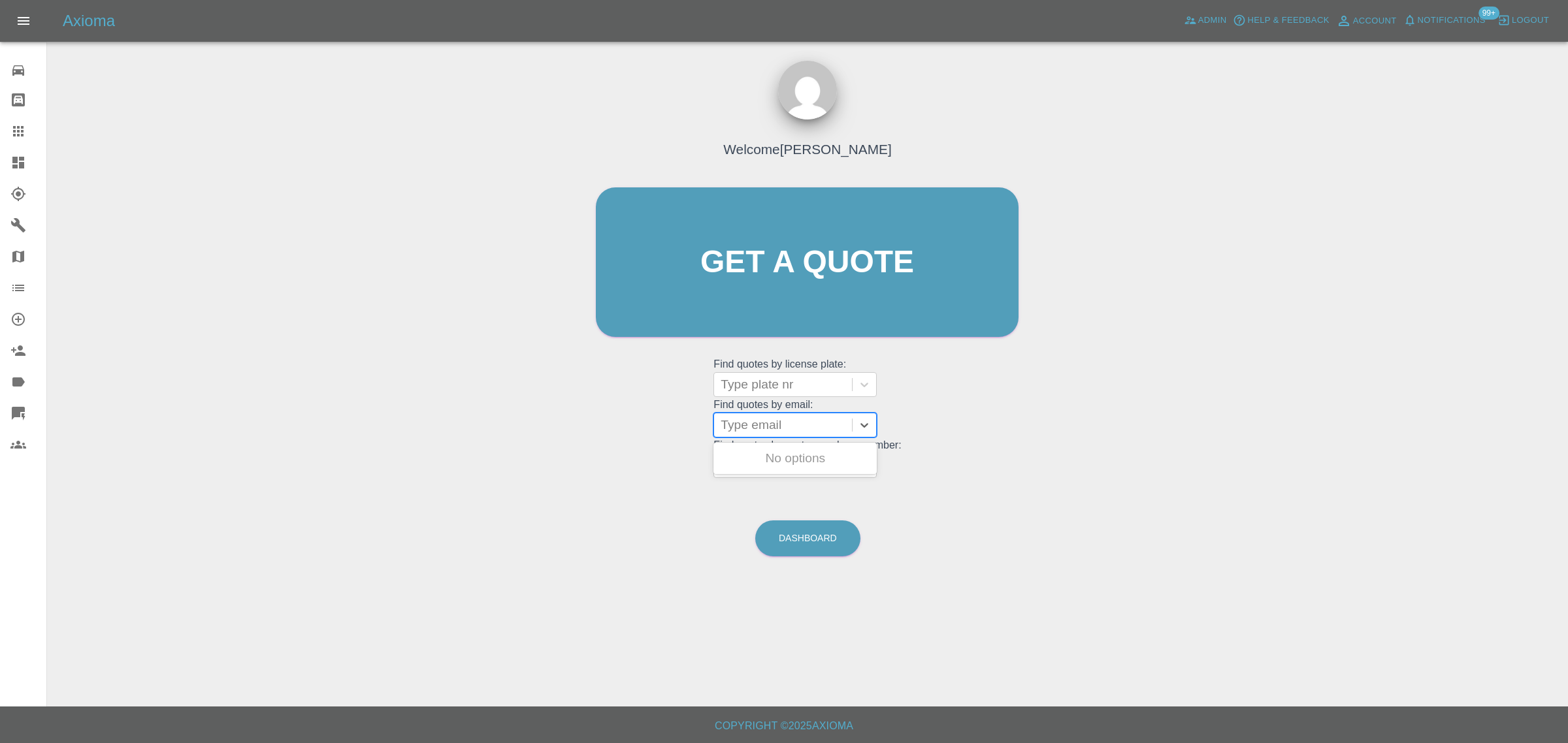
click at [804, 428] on div at bounding box center [783, 425] width 125 height 18
paste input "[PERSON_NAME][EMAIL_ADDRESS][DOMAIN_NAME]"
type input "[PERSON_NAME][EMAIL_ADDRESS][DOMAIN_NAME]"
click at [786, 452] on div "LF24UVJ, Paid" at bounding box center [794, 459] width 163 height 26
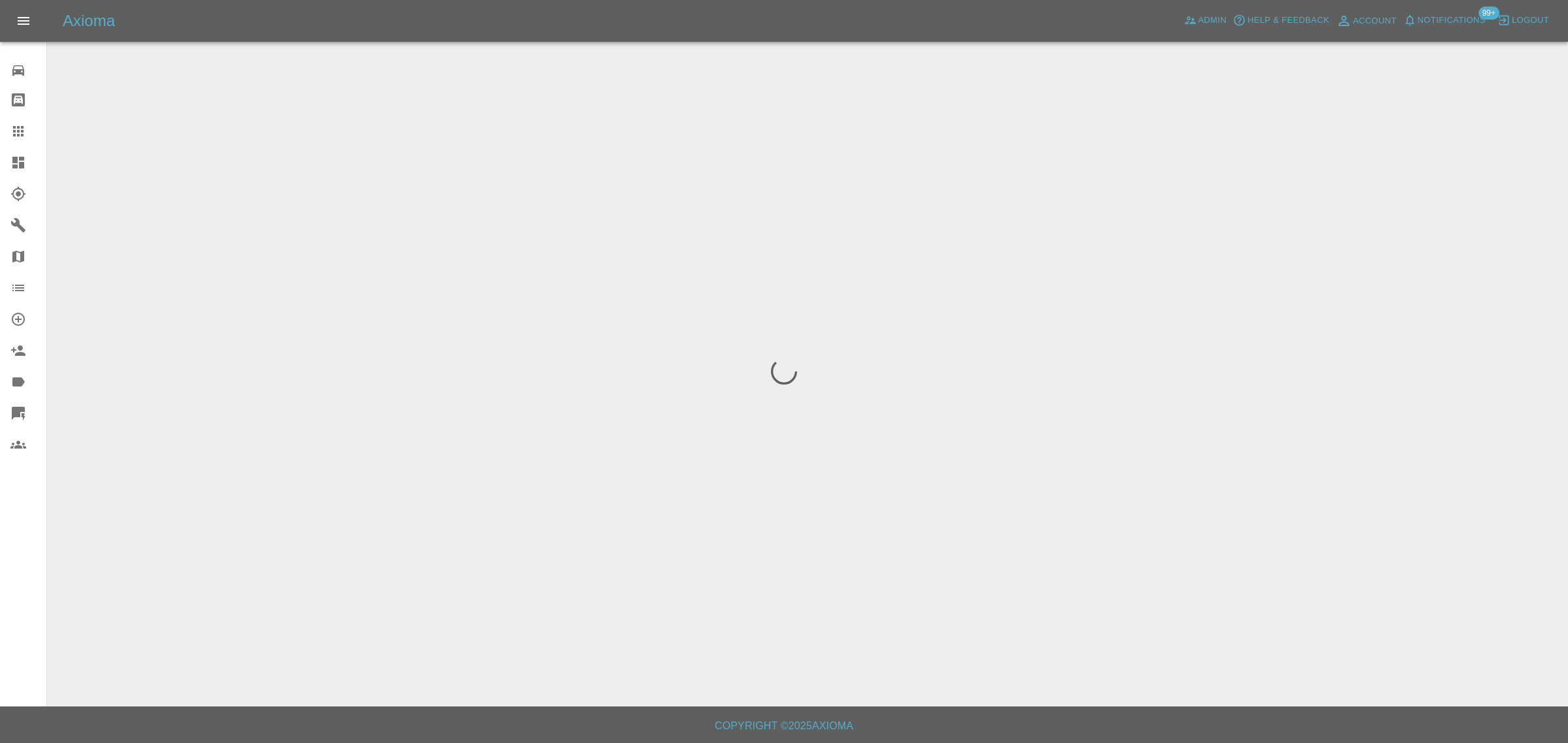
click at [25, 556] on div "0 Repair home Bodyshop home Claims Dashboard Explorer Garages Map Organization …" at bounding box center [24, 371] width 47 height 743
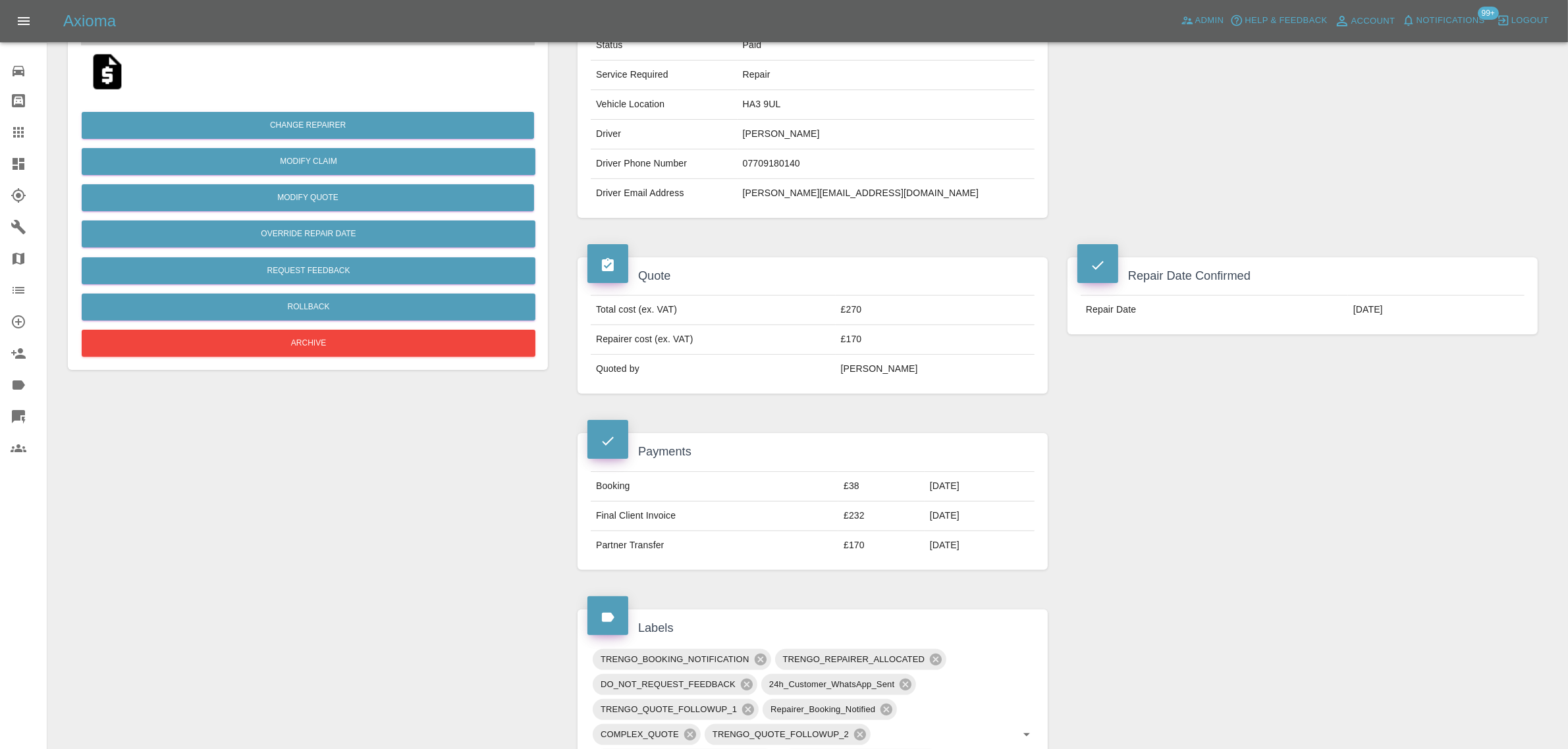
scroll to position [246, 0]
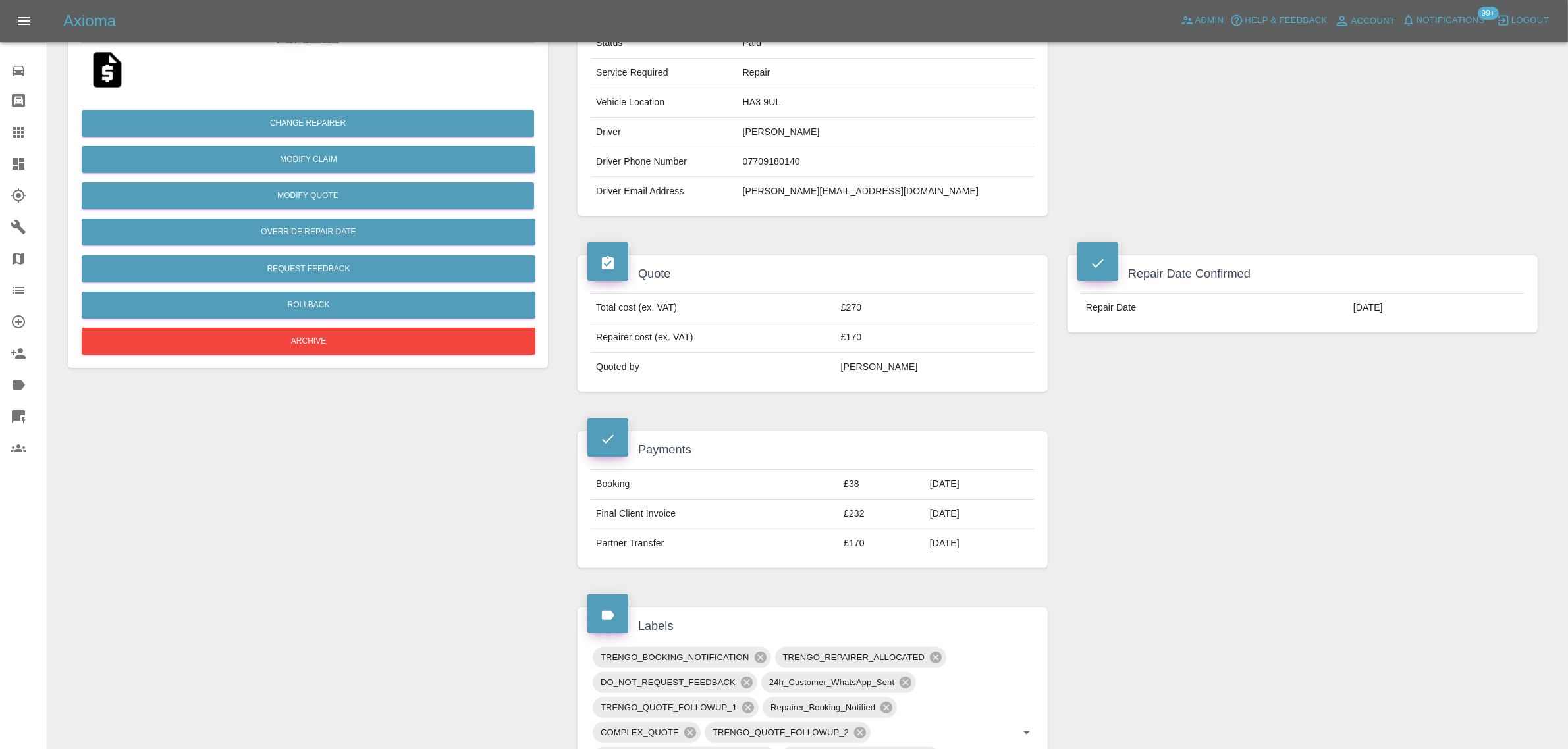
drag, startPoint x: 754, startPoint y: 139, endPoint x: 849, endPoint y: 133, distance: 95.2
click at [849, 133] on td "[PERSON_NAME]" at bounding box center [886, 132] width 297 height 30
copy td "[PERSON_NAME]"
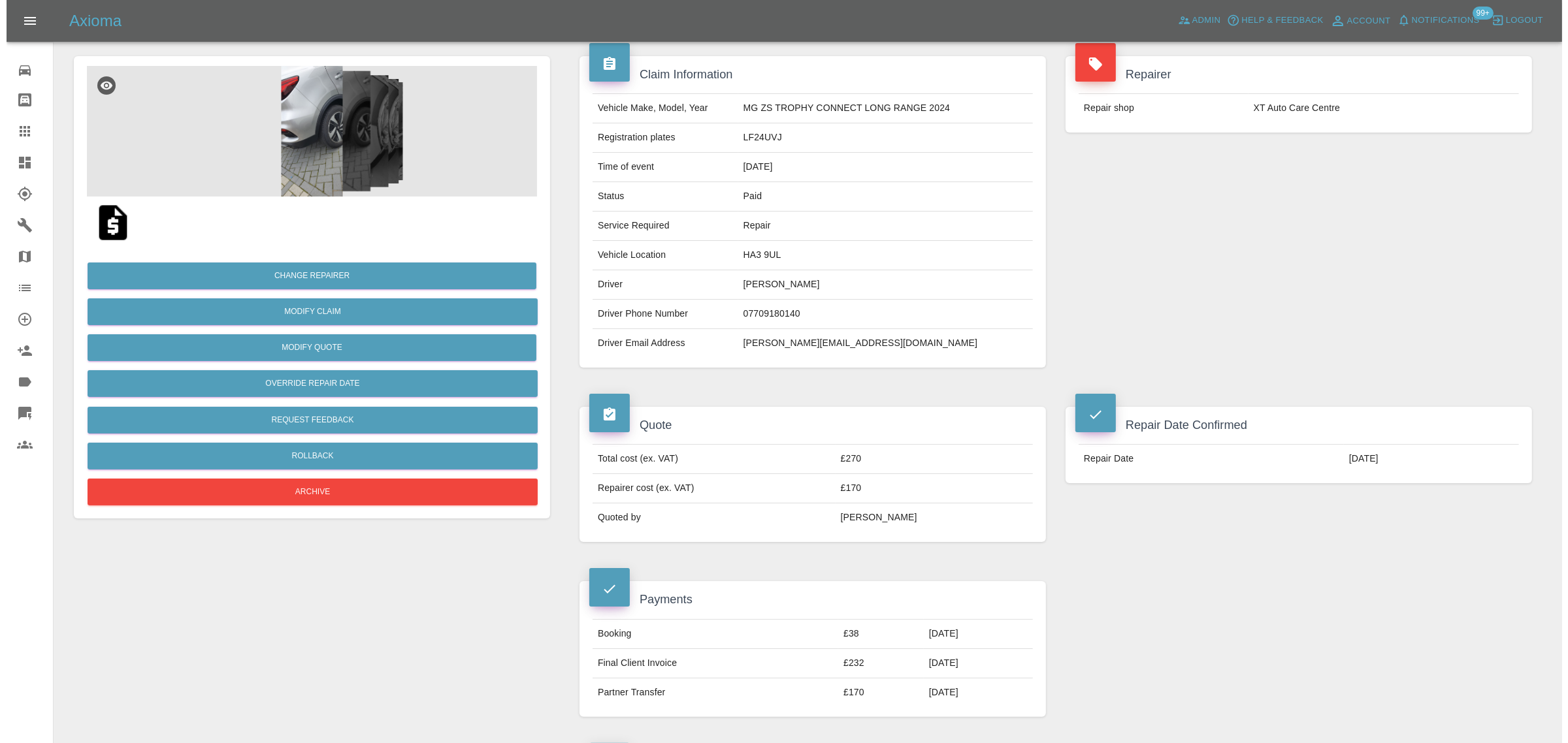
scroll to position [0, 0]
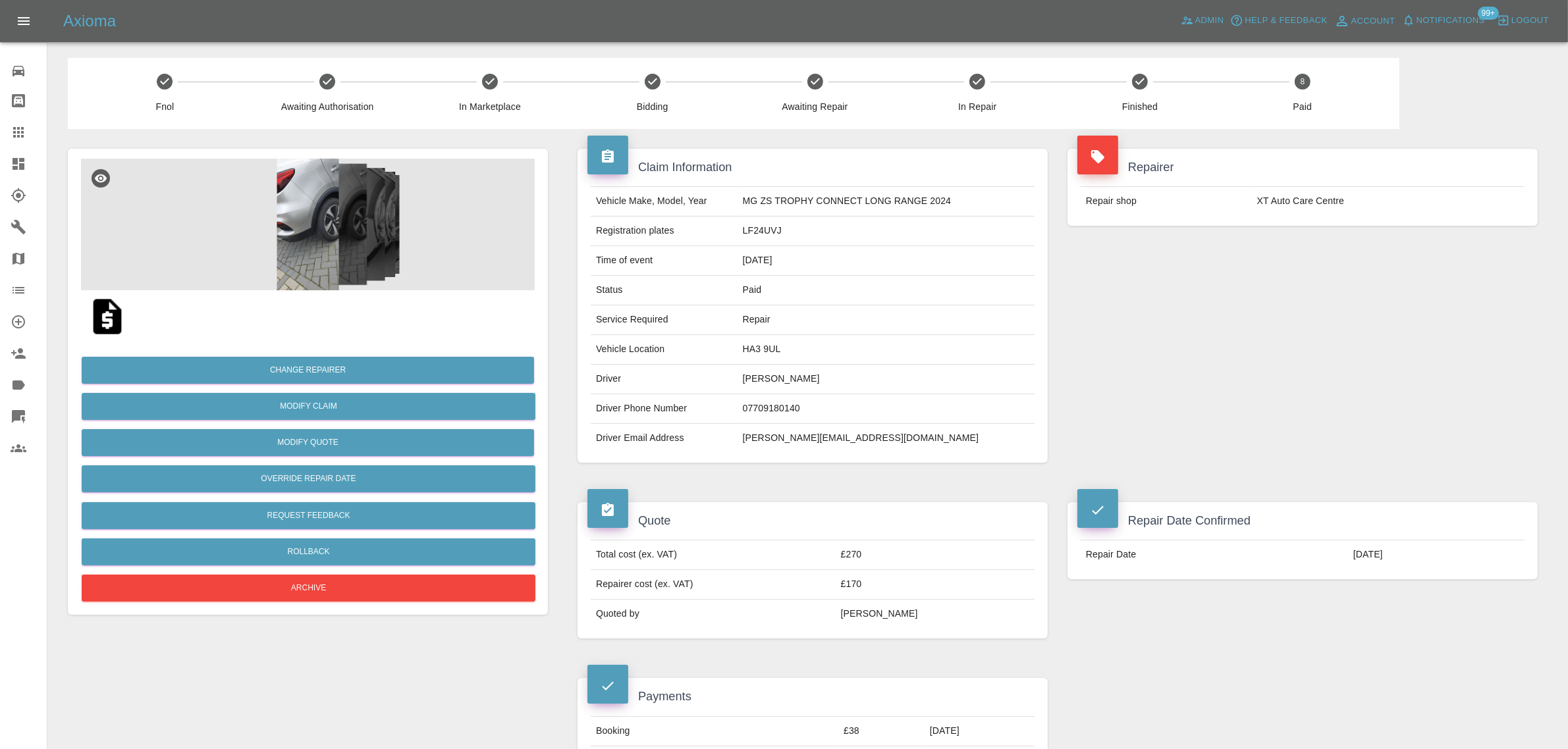
drag, startPoint x: 746, startPoint y: 222, endPoint x: 859, endPoint y: 248, distance: 116.0
click at [859, 248] on tbody "Vehicle Make, Model, Year MG ZS TROPHY CONNECT LONG RANGE 2024 Registration pla…" at bounding box center [812, 319] width 444 height 266
drag, startPoint x: 800, startPoint y: 227, endPoint x: 799, endPoint y: 237, distance: 10.0
click at [799, 228] on td "LF24UVJ" at bounding box center [886, 231] width 297 height 30
click at [799, 238] on td "LF24UVJ" at bounding box center [886, 231] width 297 height 30
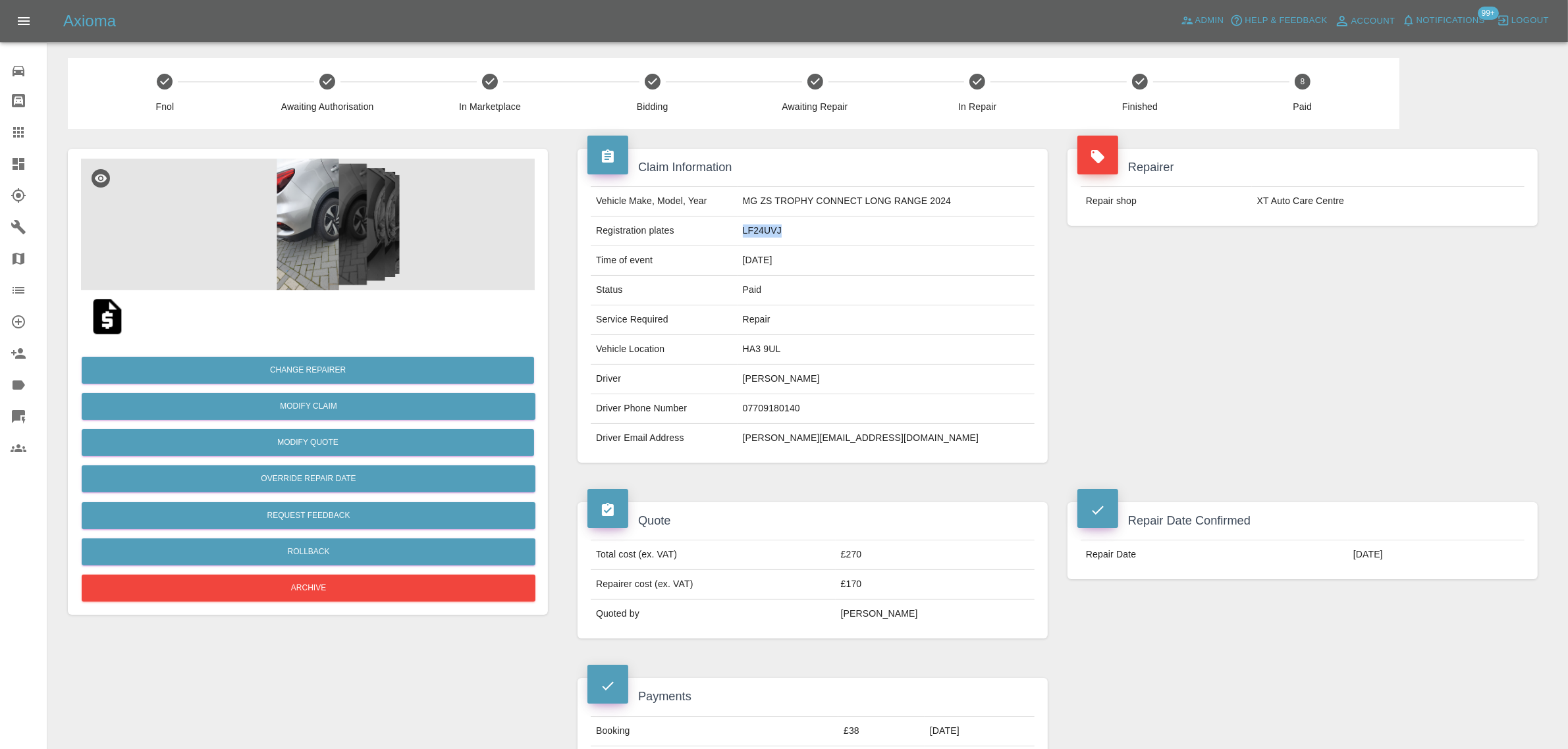
drag, startPoint x: 799, startPoint y: 235, endPoint x: 731, endPoint y: 235, distance: 68.0
click at [731, 235] on tr "Registration plates LF24UVJ" at bounding box center [812, 231] width 444 height 30
copy tr "LF24UVJ"
drag, startPoint x: 1242, startPoint y: 198, endPoint x: 1351, endPoint y: 201, distance: 109.0
click at [1351, 201] on tr "Repair shop XT Auto Care Centre" at bounding box center [1302, 201] width 444 height 29
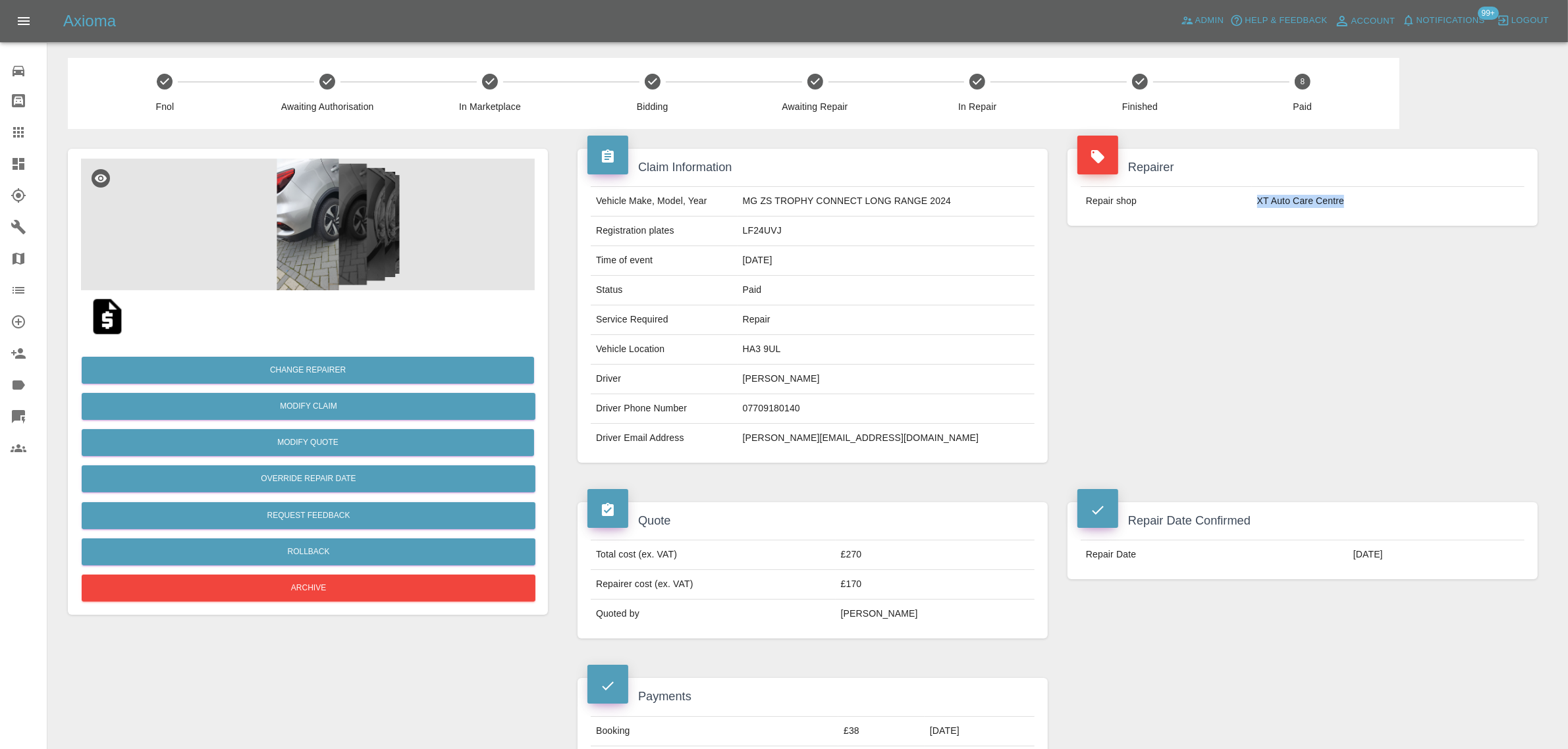
copy tr "XT Auto Care Centre"
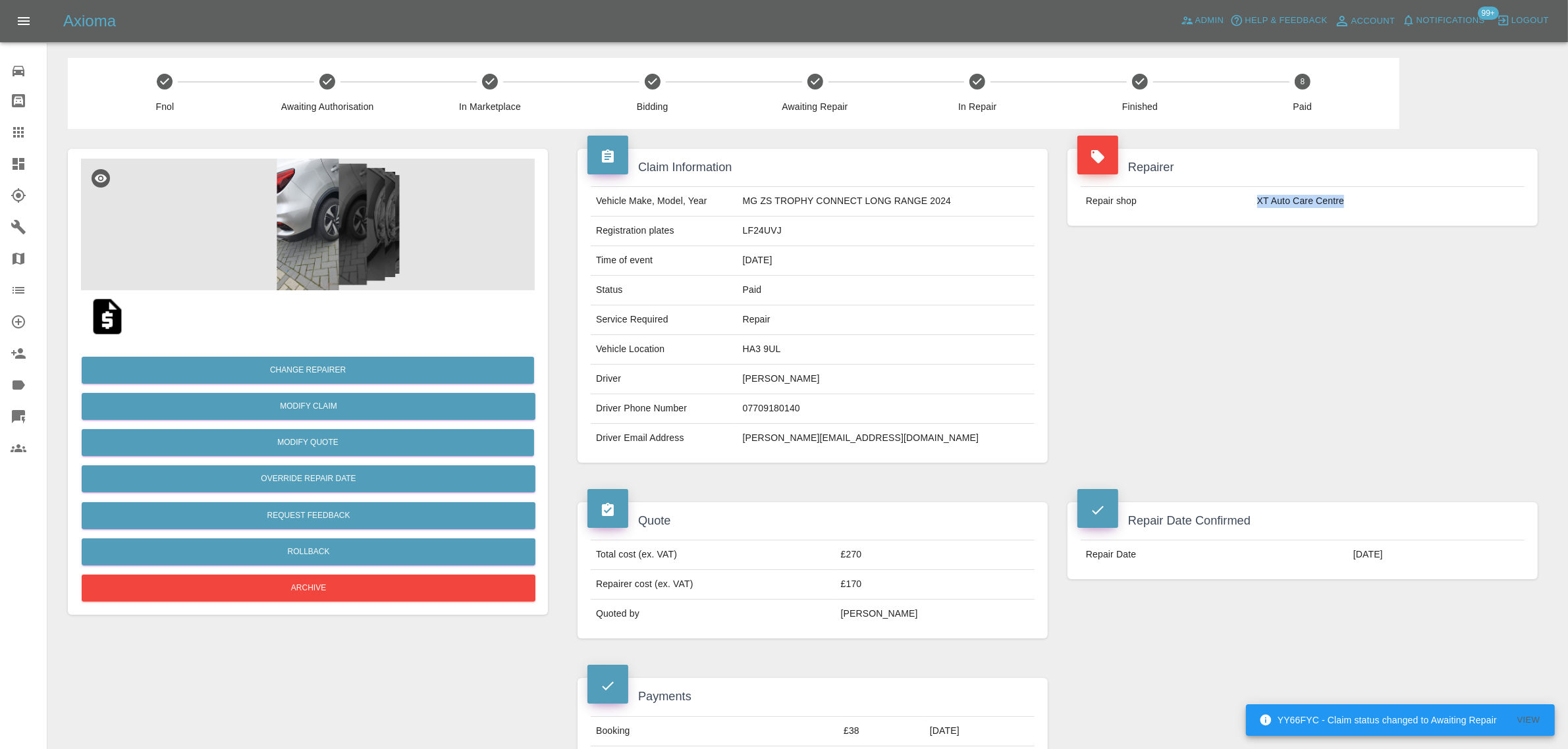
drag, startPoint x: 13, startPoint y: 130, endPoint x: 318, endPoint y: 274, distance: 337.3
click at [13, 129] on icon at bounding box center [18, 132] width 16 height 16
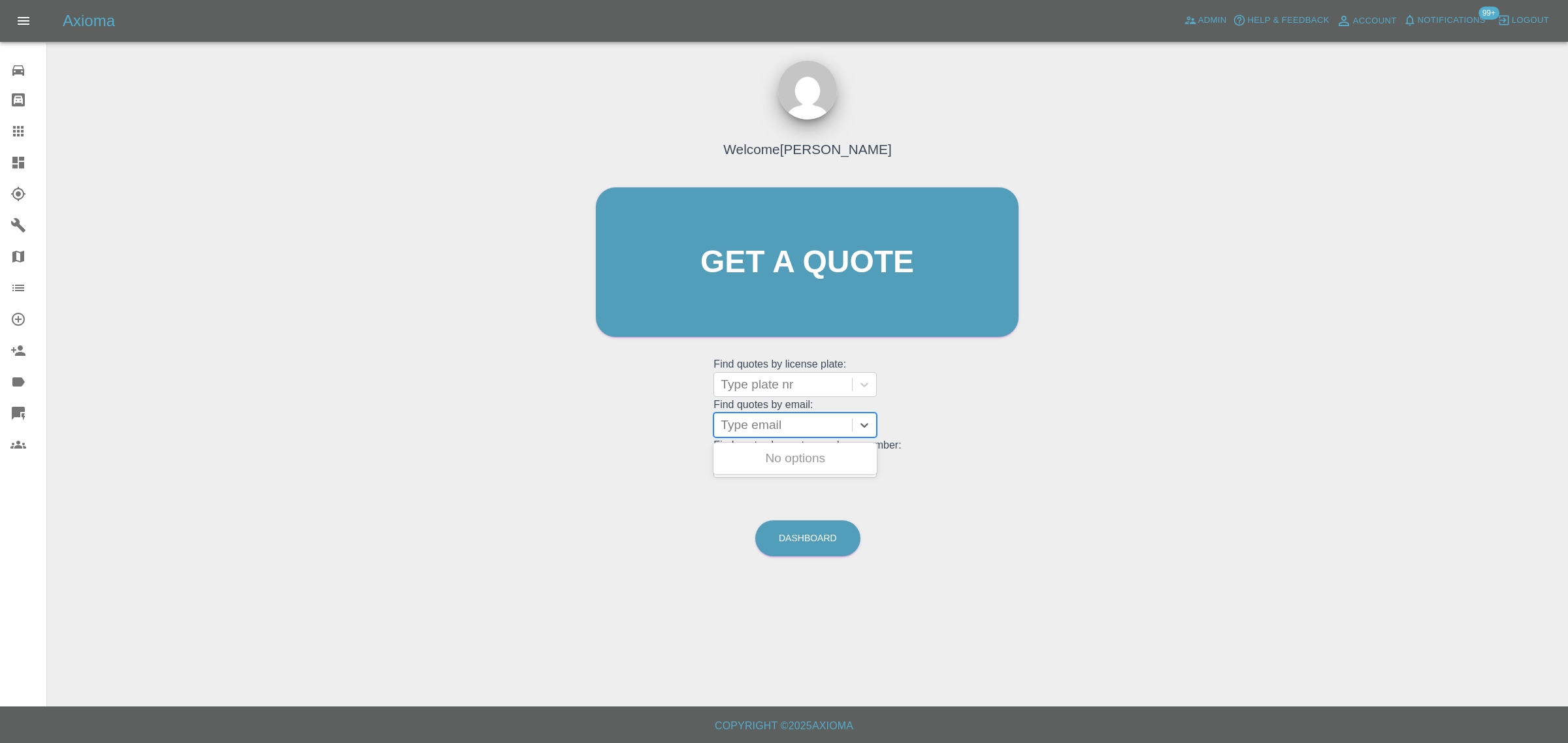
click at [746, 425] on div at bounding box center [783, 425] width 125 height 18
paste input "[EMAIL_ADDRESS][DOMAIN_NAME]"
type input "[EMAIL_ADDRESS][DOMAIN_NAME]"
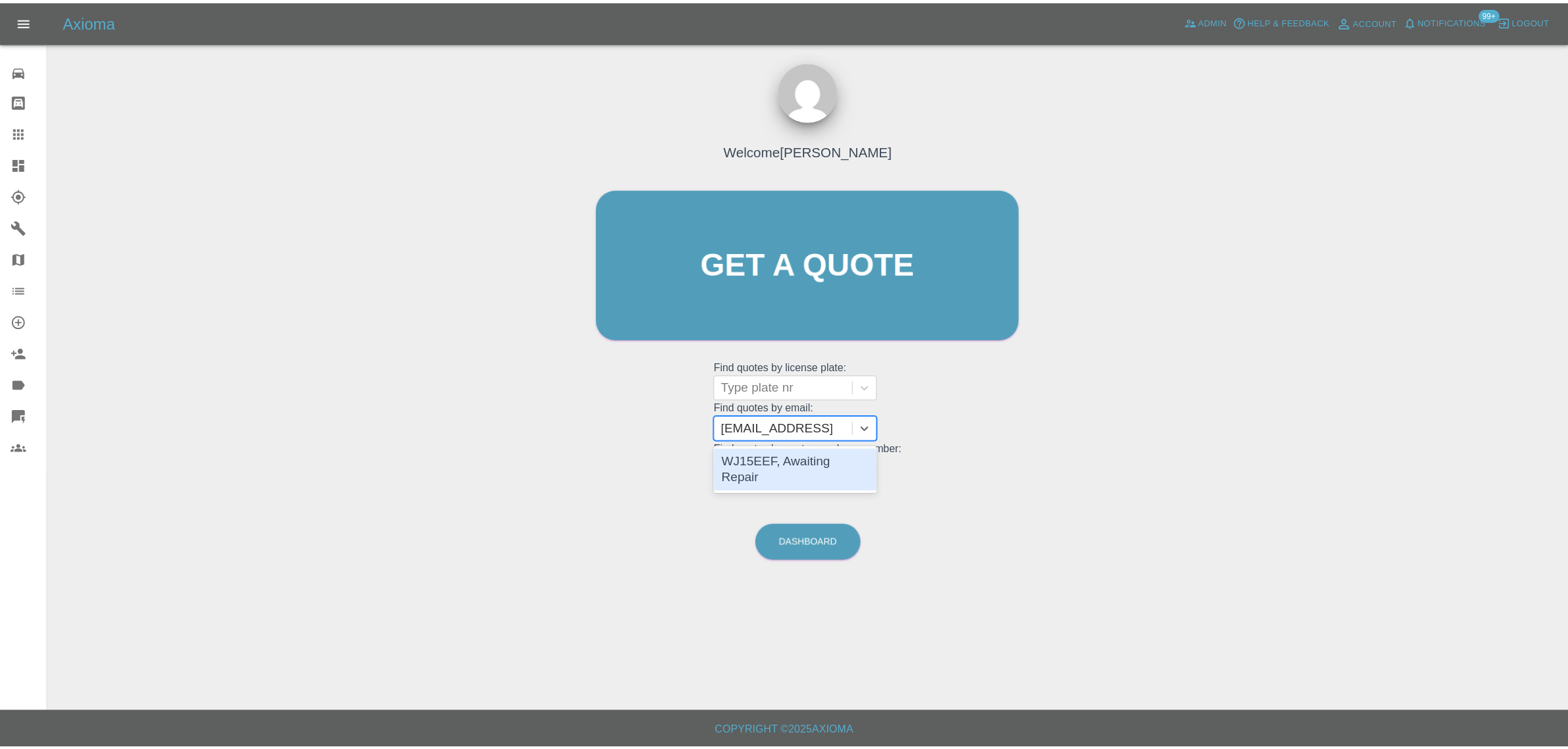
scroll to position [0, 0]
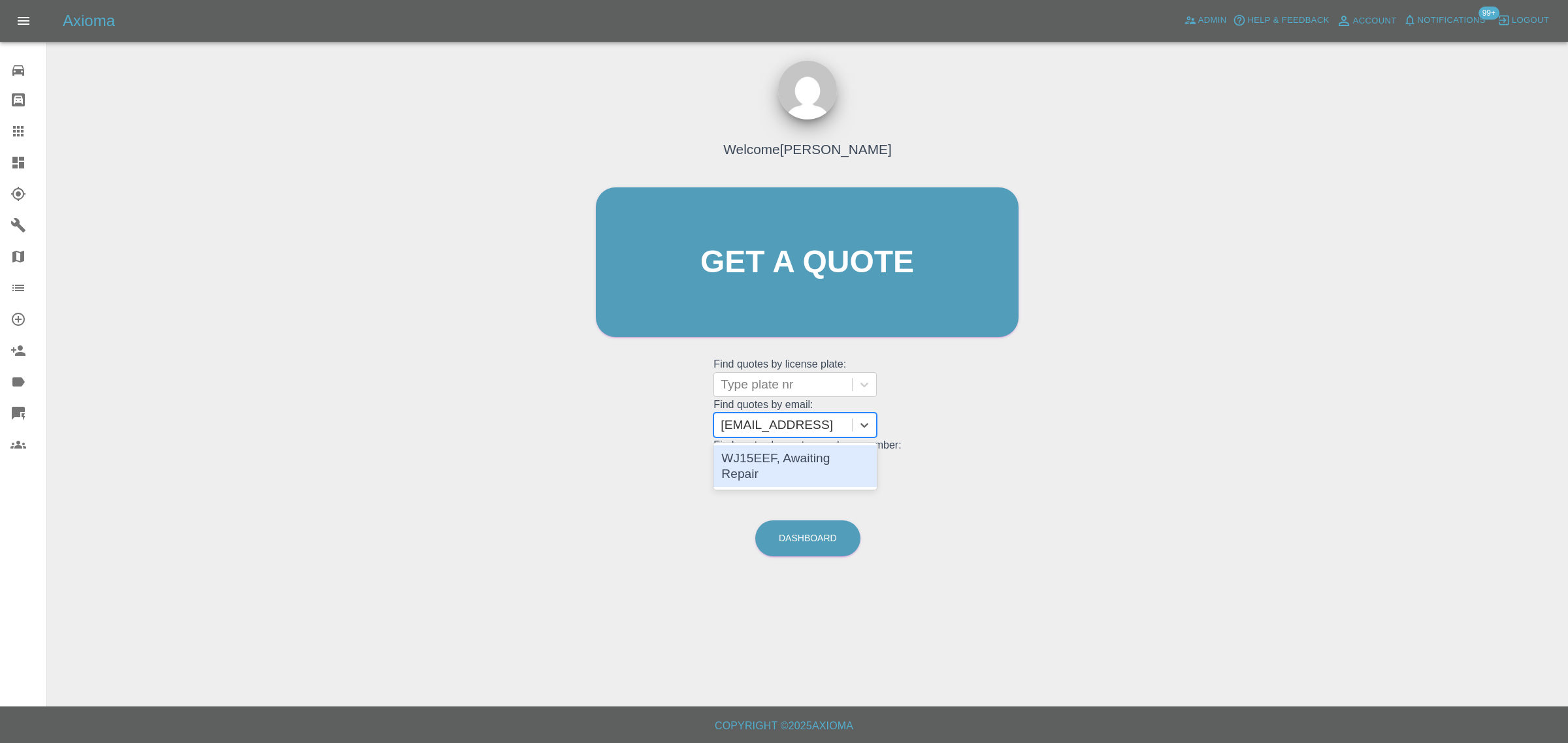
click at [789, 471] on div "WJ15EEF, Awaiting Repair" at bounding box center [794, 466] width 163 height 42
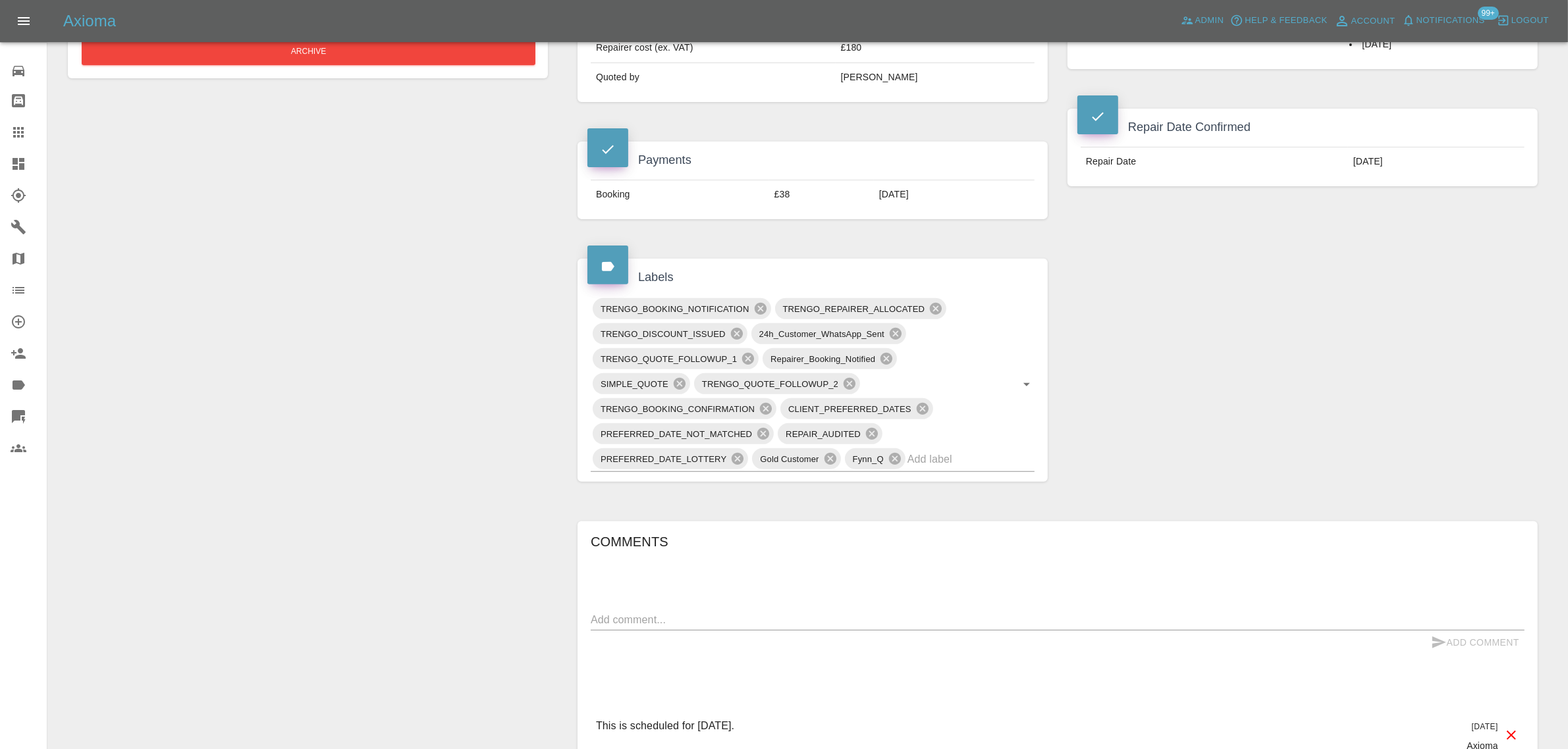
scroll to position [226, 0]
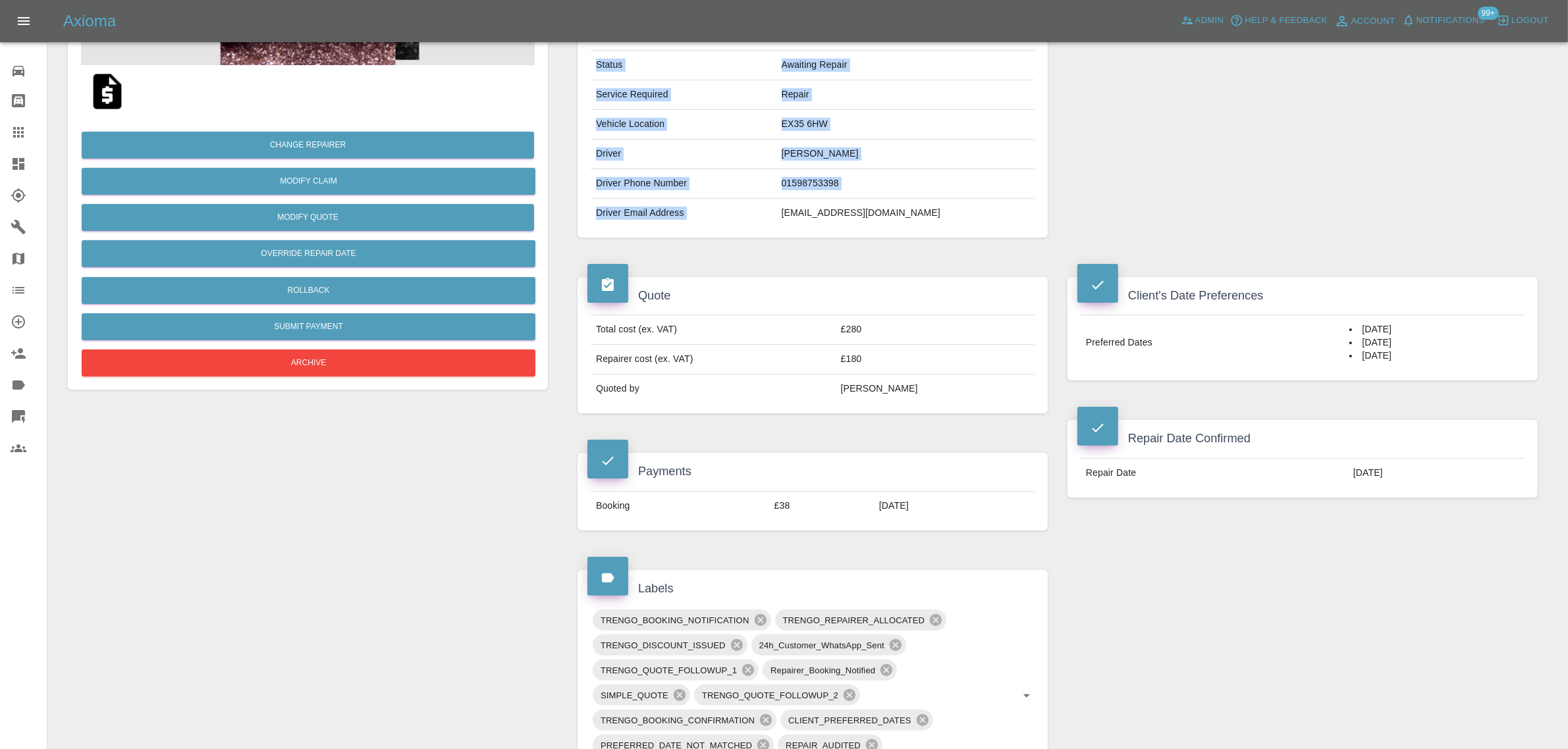
drag, startPoint x: 846, startPoint y: 216, endPoint x: 950, endPoint y: 231, distance: 105.1
click at [950, 231] on div "Vehicle Make, Model, Year AUDI A3 2015 Registration plates WJ15EEF Time of even…" at bounding box center [813, 94] width 470 height 286
copy tbody "Vehicle Make, Model, Year AUDI A3 2015 Registration plates WJ15EEF Time of even…"
click at [20, 127] on icon at bounding box center [18, 132] width 16 height 16
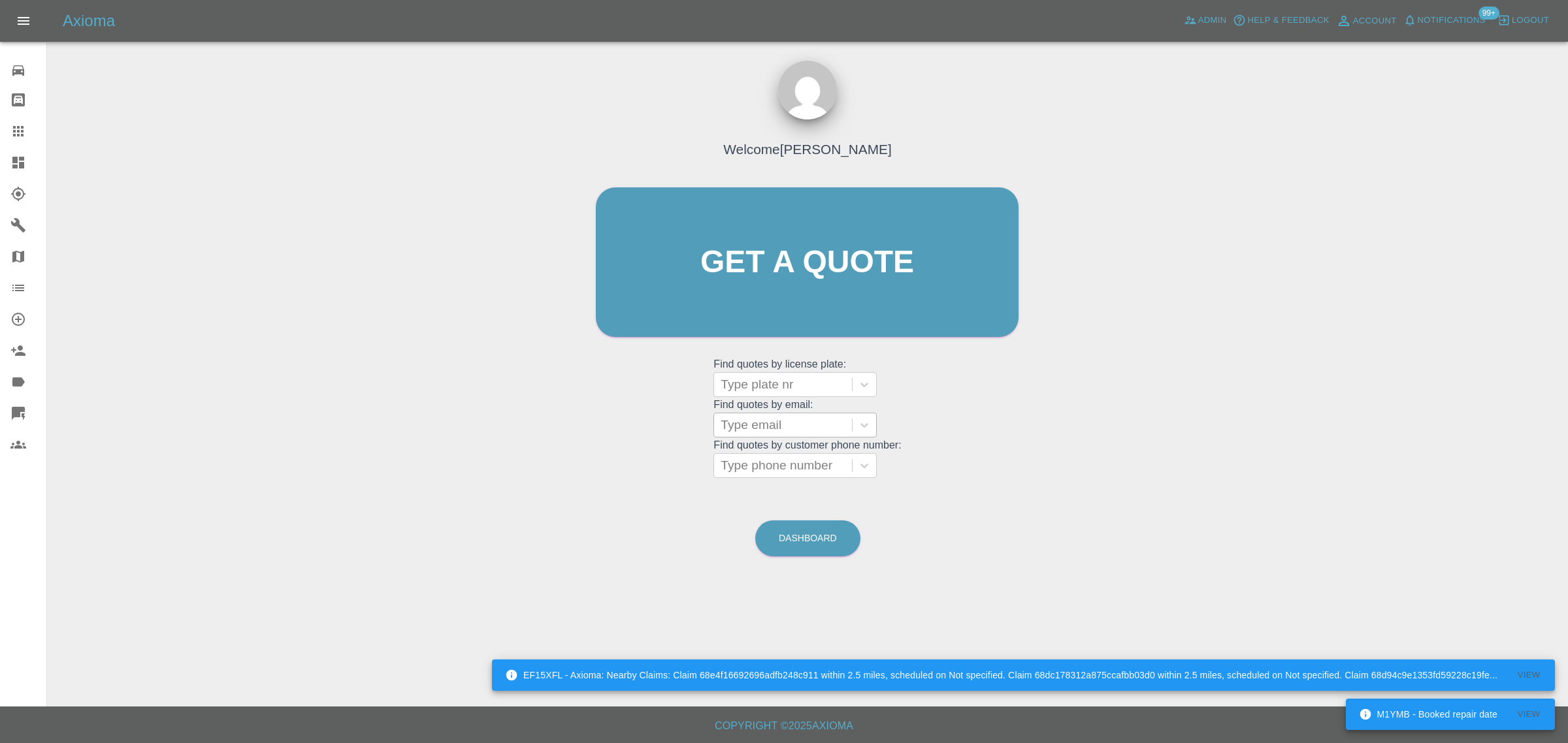
click at [758, 426] on div at bounding box center [783, 425] width 125 height 18
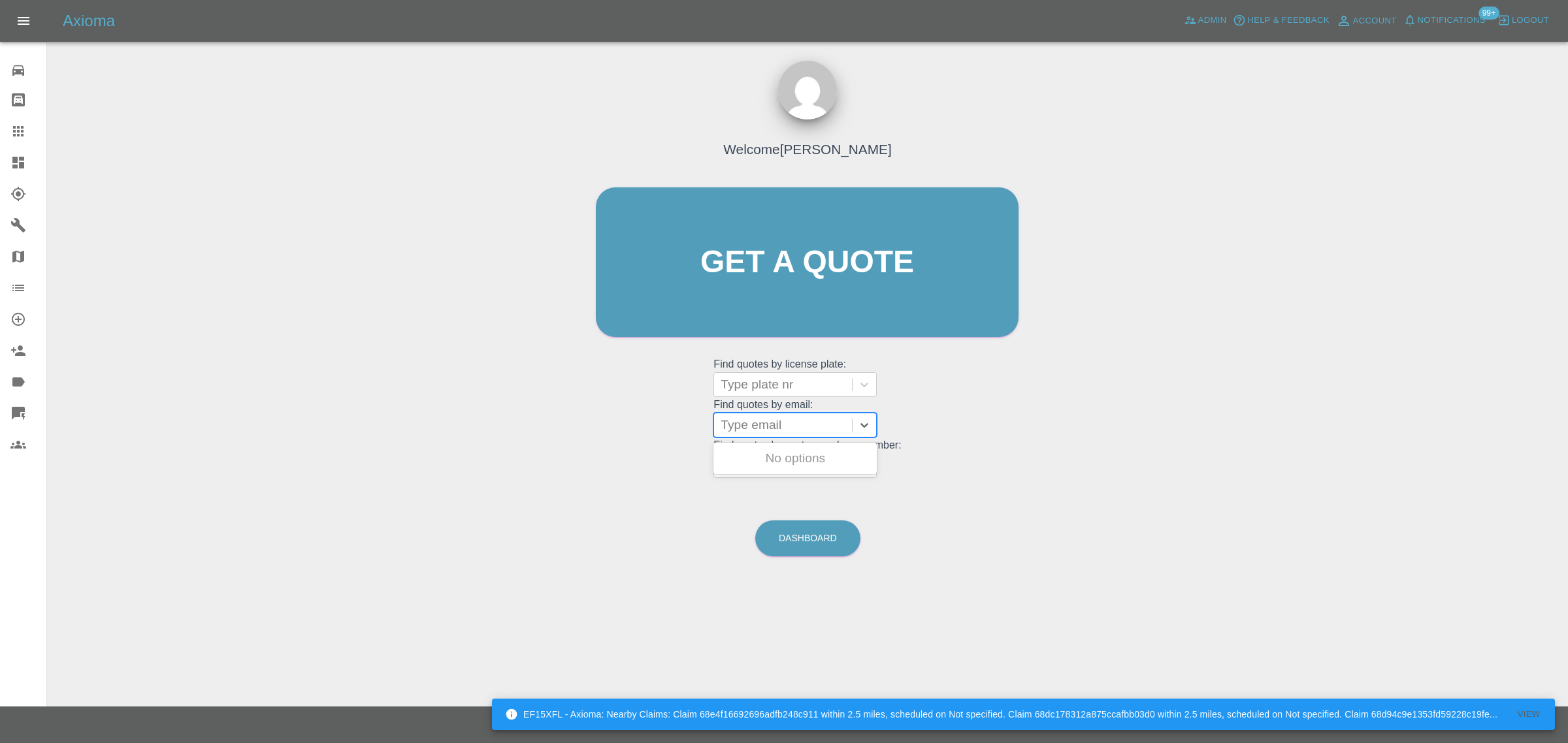
paste input "[EMAIL_ADDRESS][DOMAIN_NAME]"
type input "[EMAIL_ADDRESS][DOMAIN_NAME]"
click at [772, 457] on div "FV73MBY, Fnol" at bounding box center [794, 459] width 163 height 26
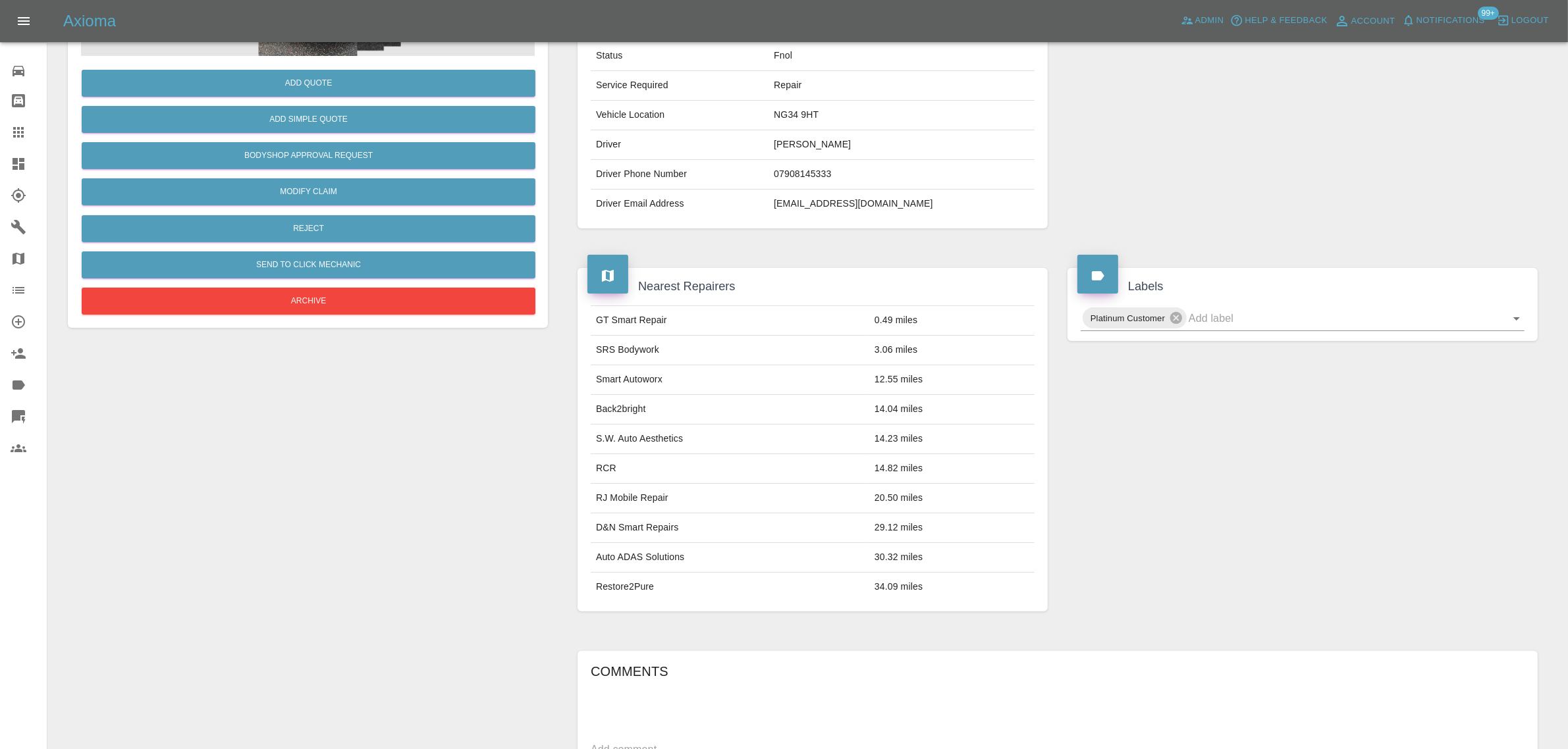
scroll to position [246, 0]
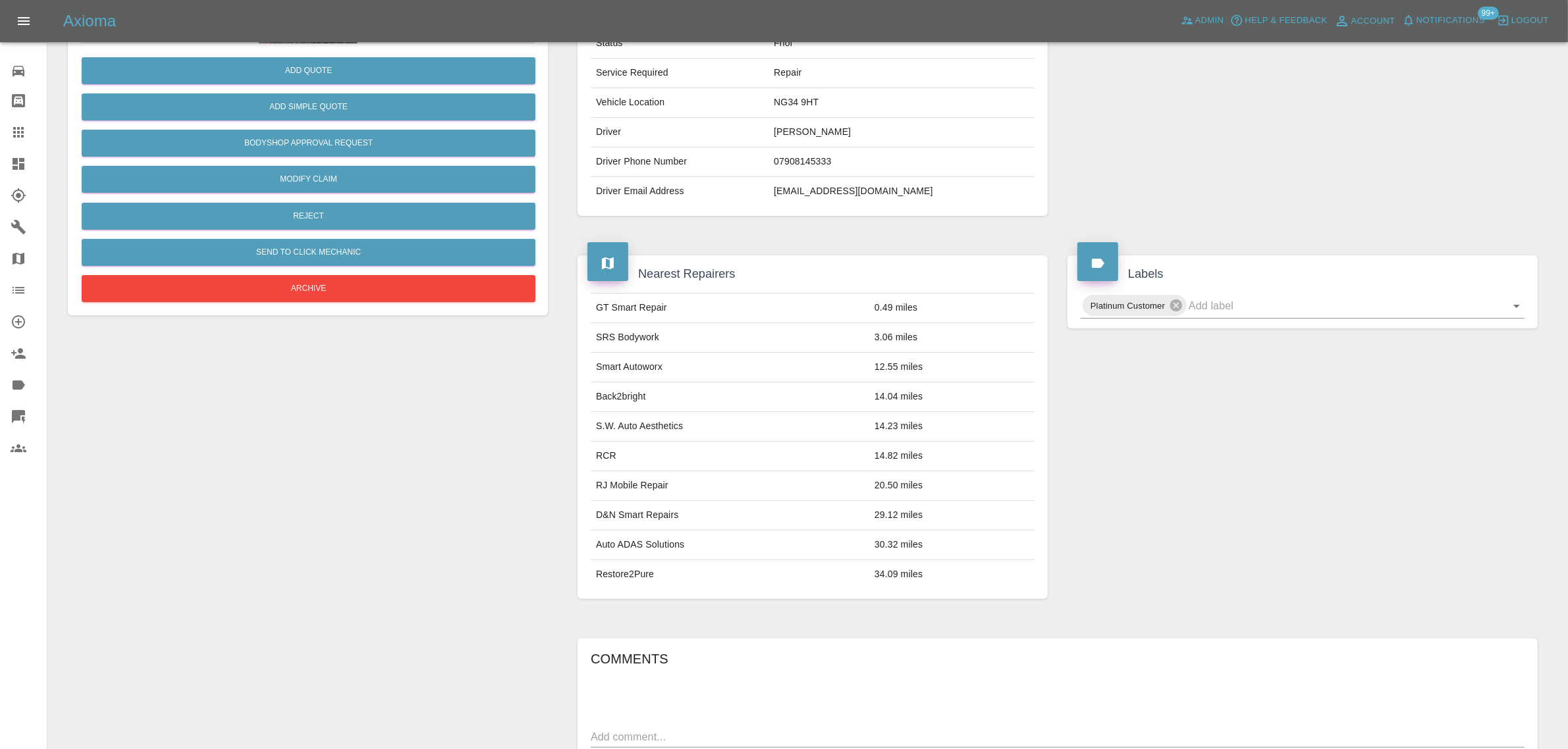
click at [27, 133] on div at bounding box center [29, 132] width 37 height 16
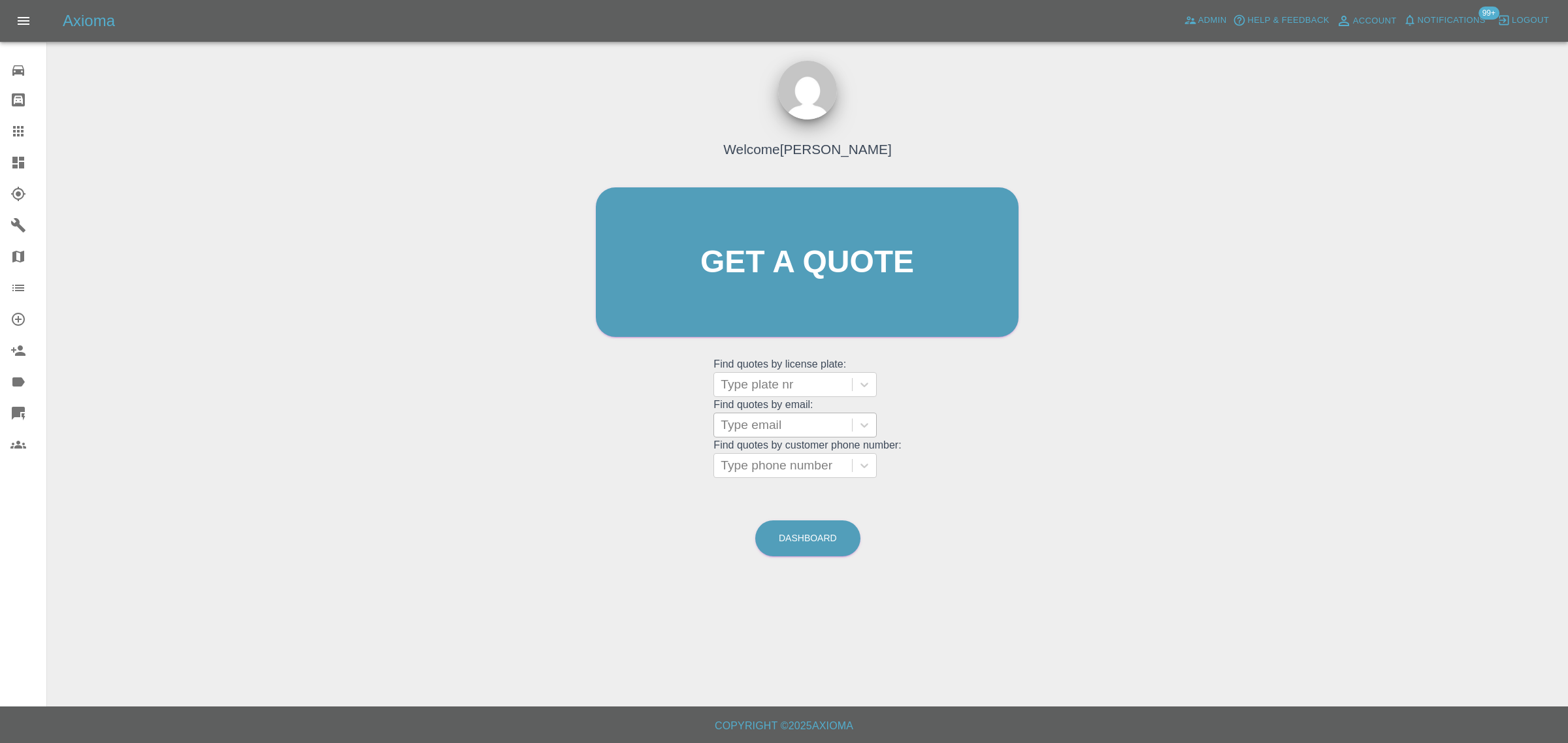
click at [778, 423] on div at bounding box center [783, 425] width 125 height 18
paste input "[EMAIL_ADDRESS][DOMAIN_NAME]"
type input "[EMAIL_ADDRESS][DOMAIN_NAME]"
click at [782, 446] on div "YH74 ZXO, Finished" at bounding box center [794, 459] width 163 height 26
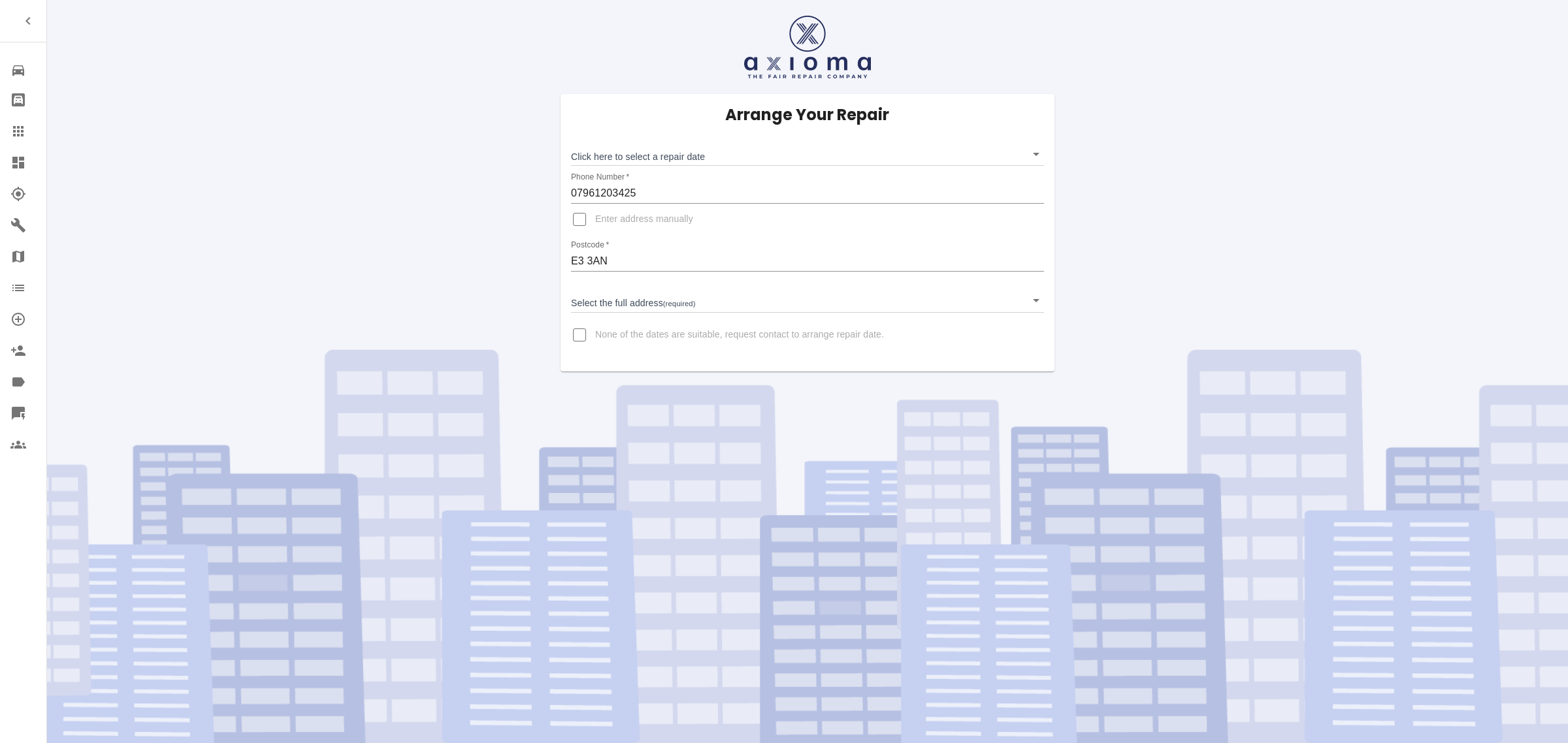
click at [573, 150] on body "Repair home Bodyshop home Claims Dashboard Explorer Garages Map Organization Cr…" at bounding box center [784, 371] width 1568 height 743
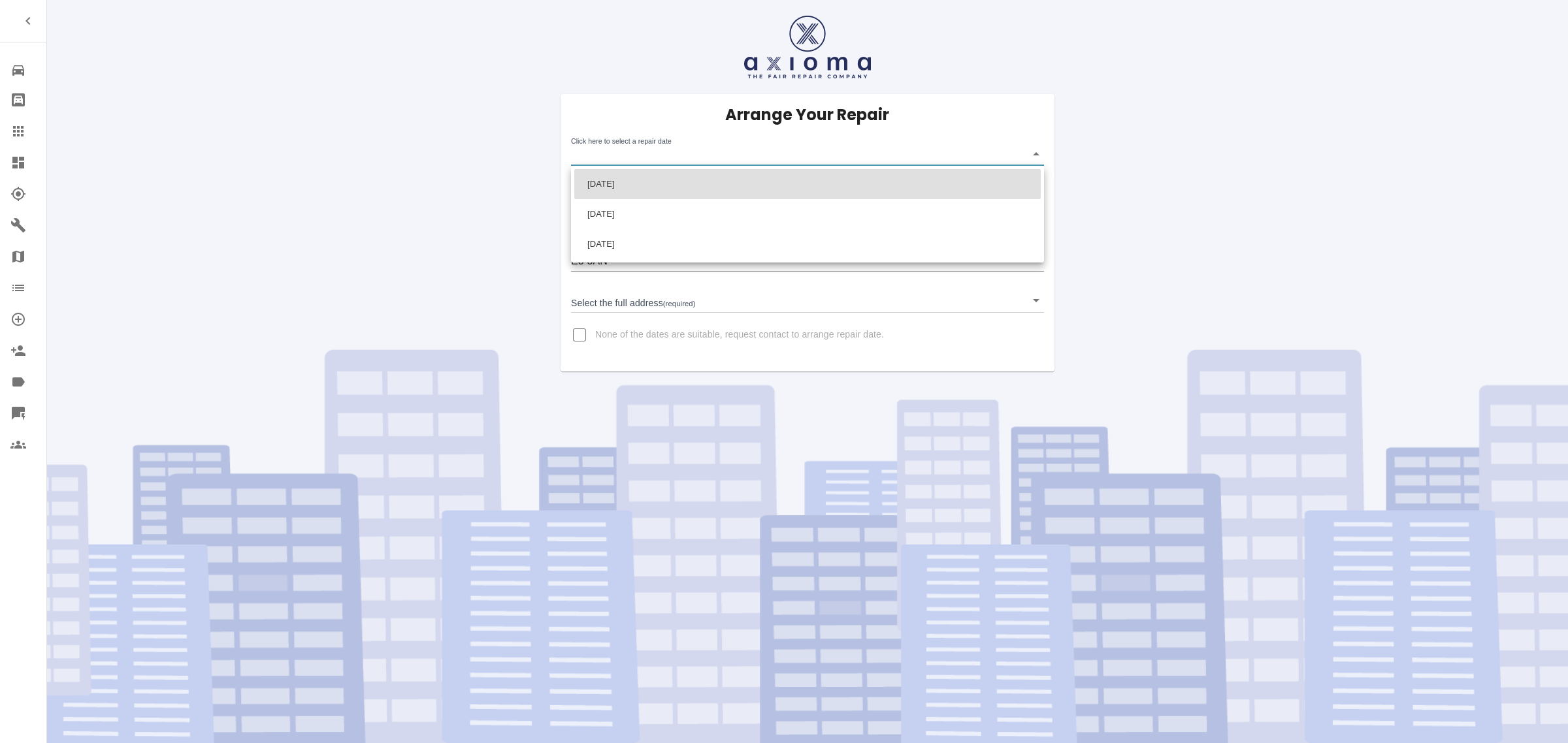
click at [503, 212] on div at bounding box center [784, 371] width 1568 height 743
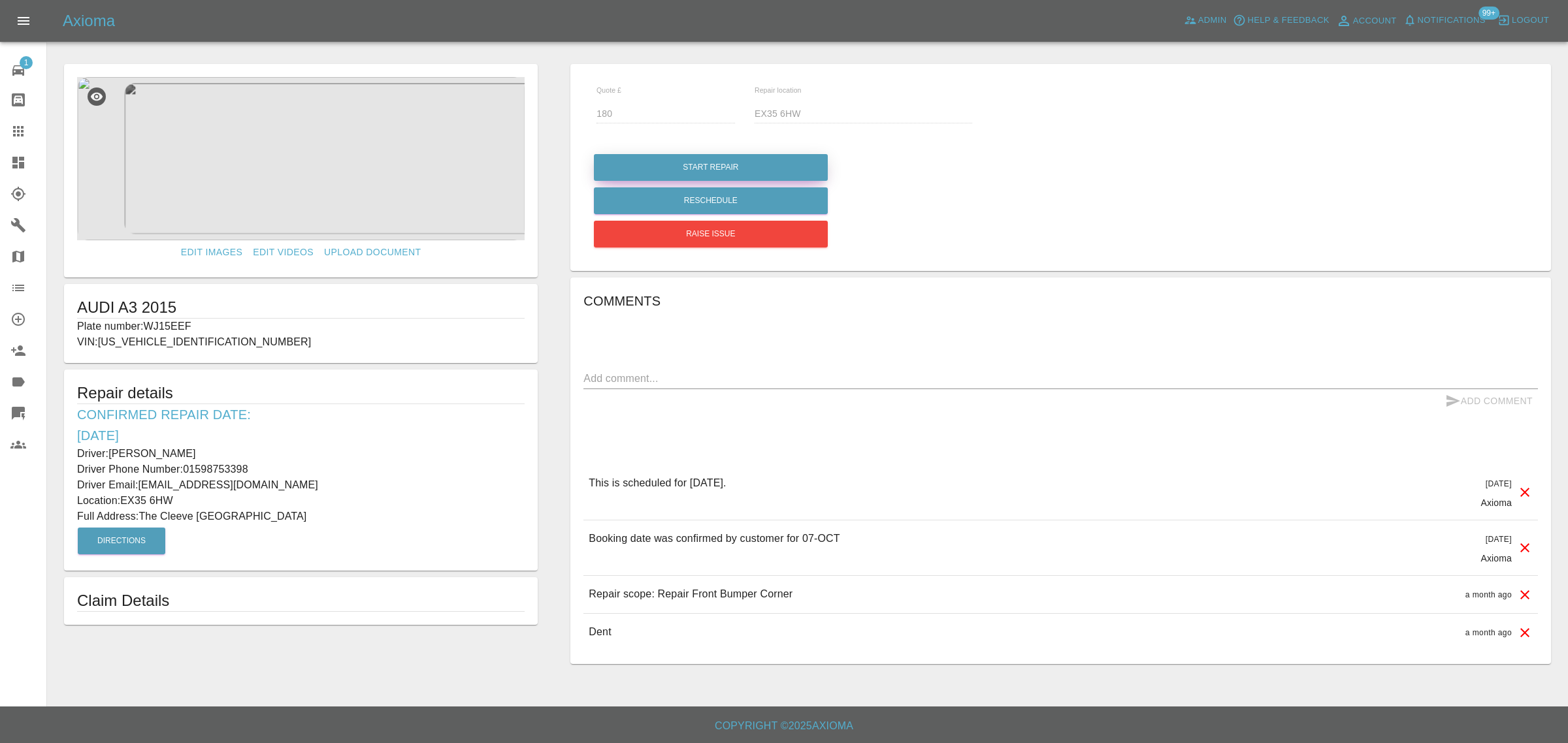
click at [670, 161] on button "Start Repair" at bounding box center [711, 167] width 234 height 26
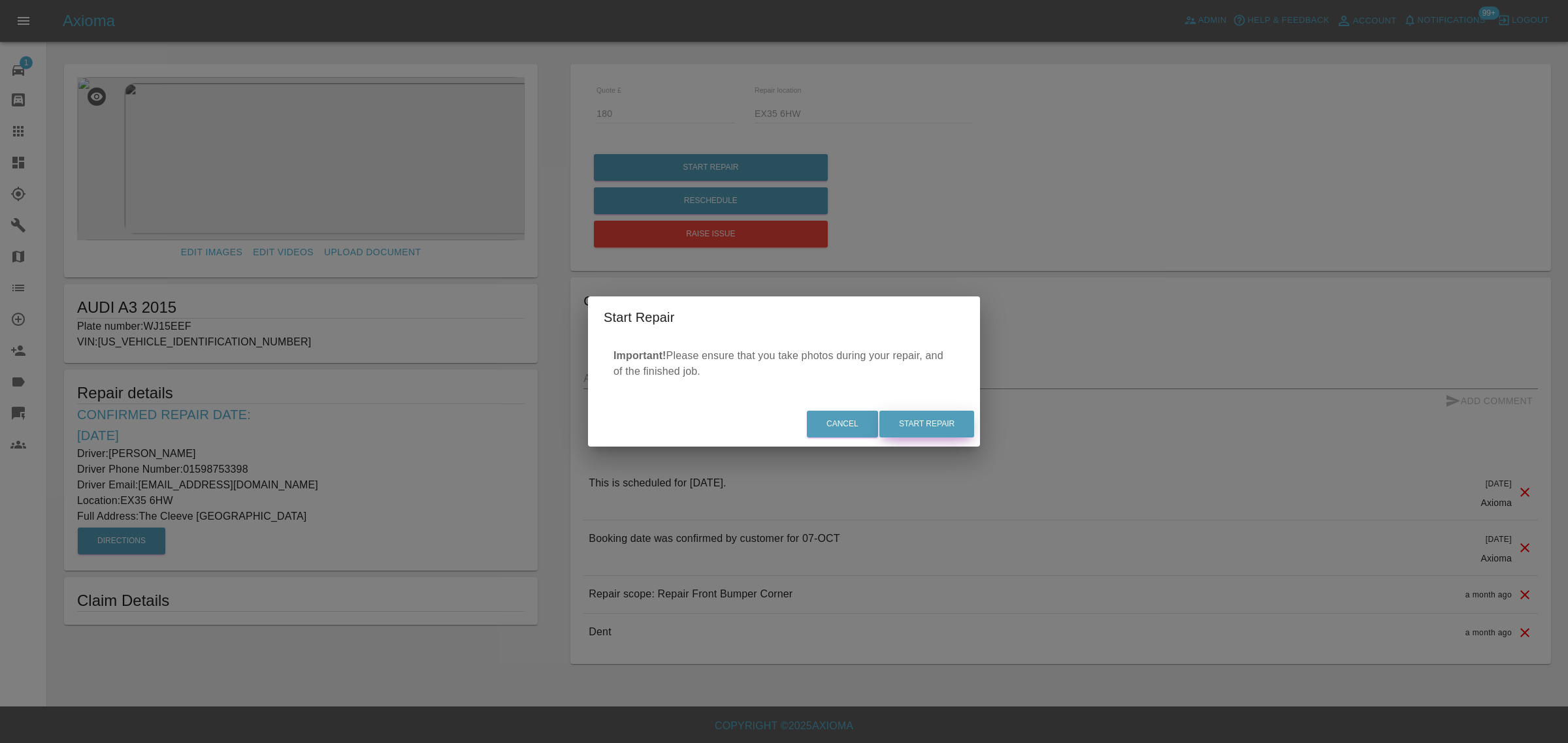
click at [955, 429] on button "Start Repair" at bounding box center [927, 424] width 94 height 26
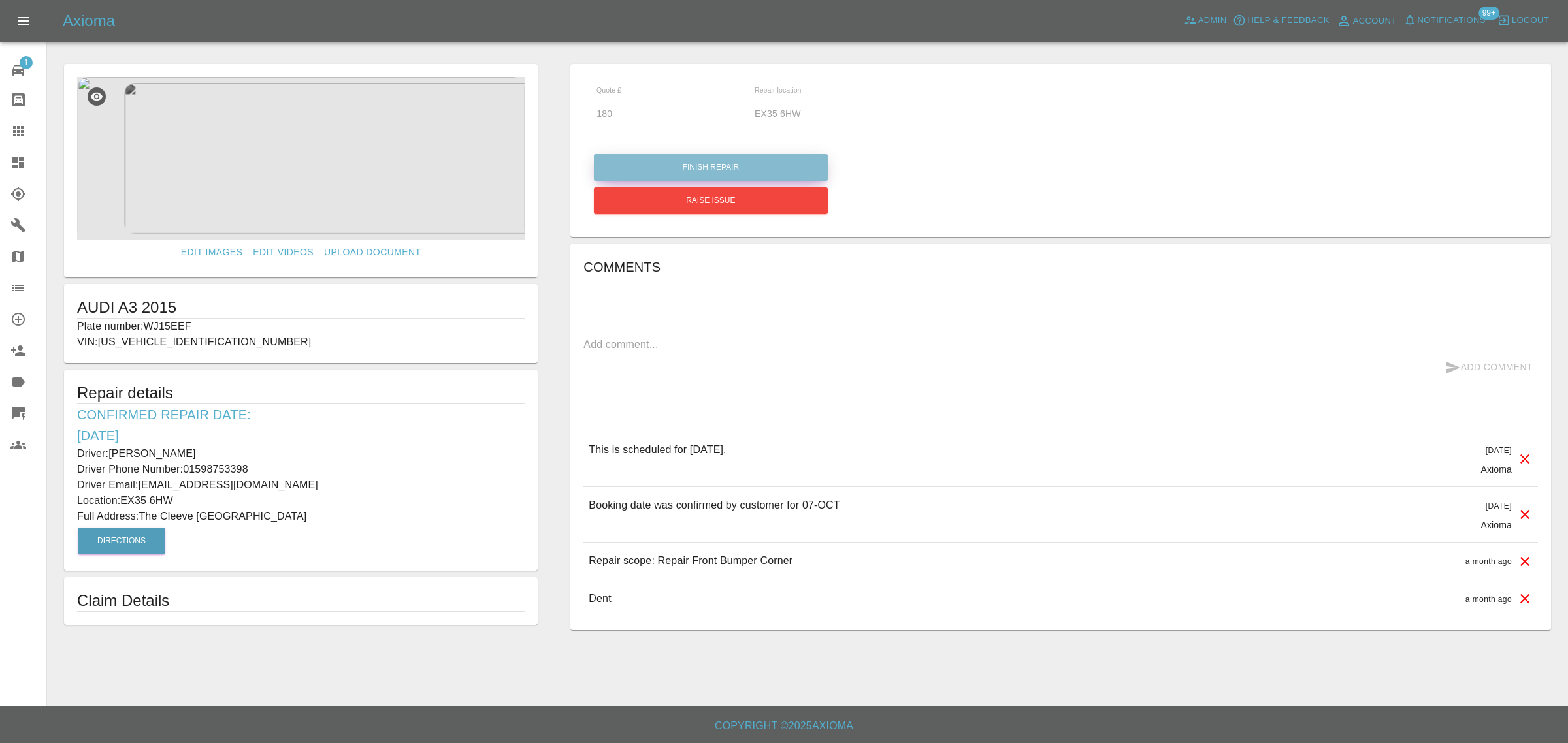
click at [700, 160] on button "Finish Repair" at bounding box center [711, 167] width 234 height 26
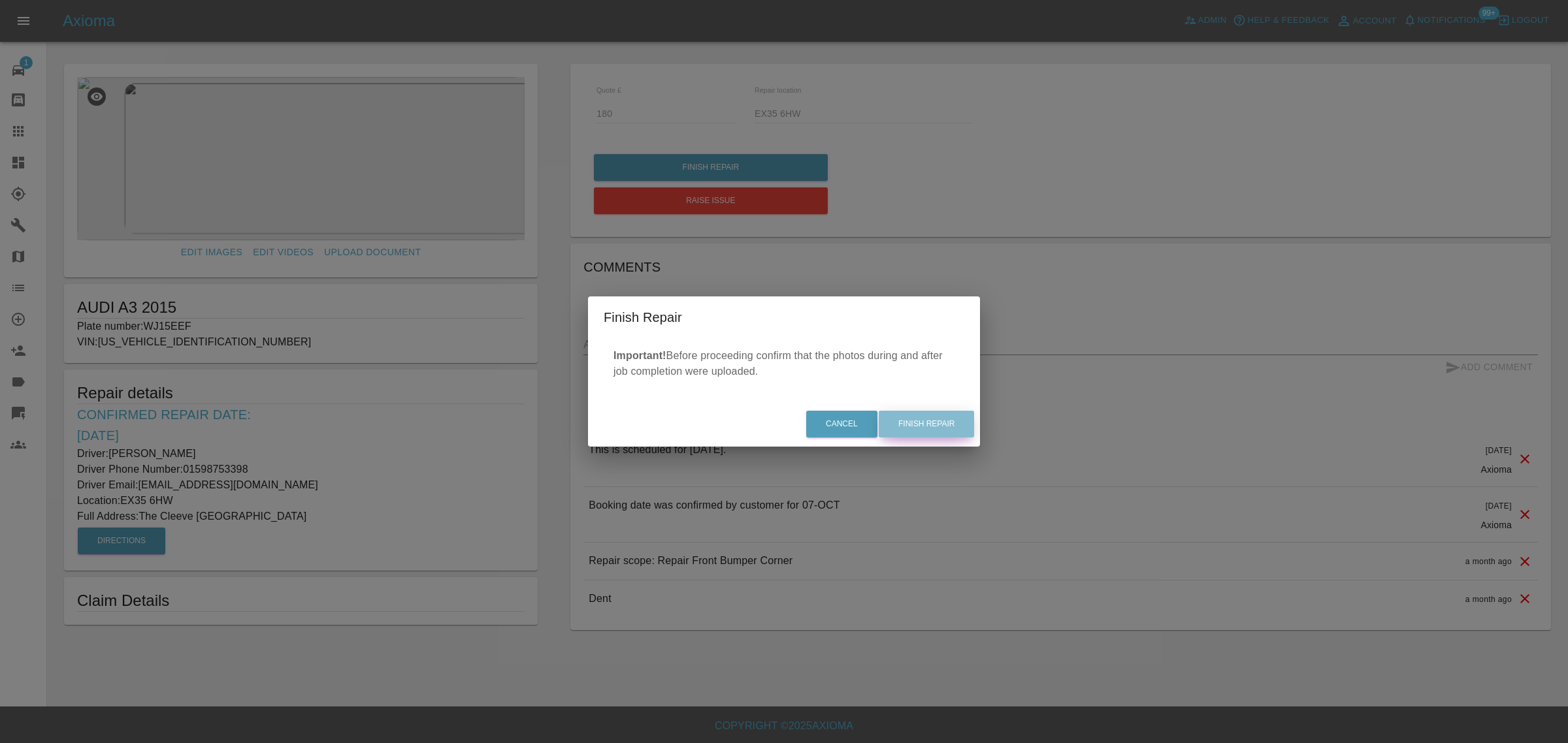
click at [910, 422] on button "Finish Repair" at bounding box center [926, 424] width 95 height 26
